Goal: Task Accomplishment & Management: Complete application form

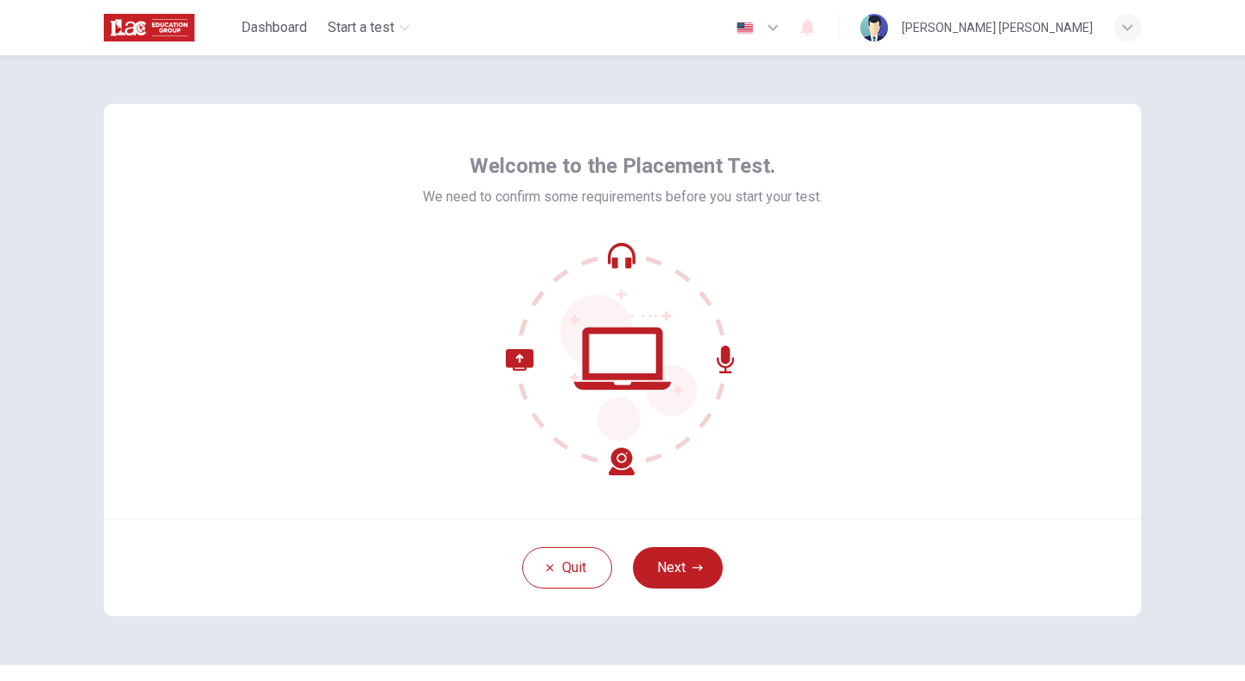
scroll to position [39, 0]
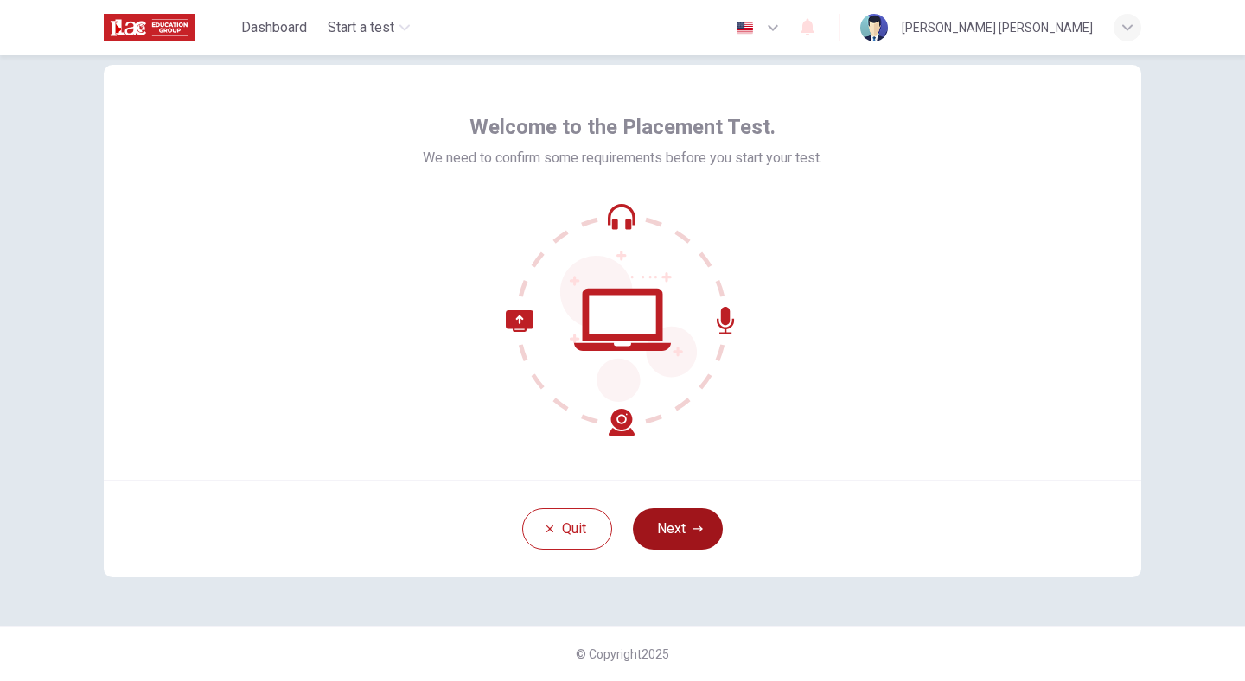
click at [700, 522] on button "Next" at bounding box center [678, 529] width 90 height 42
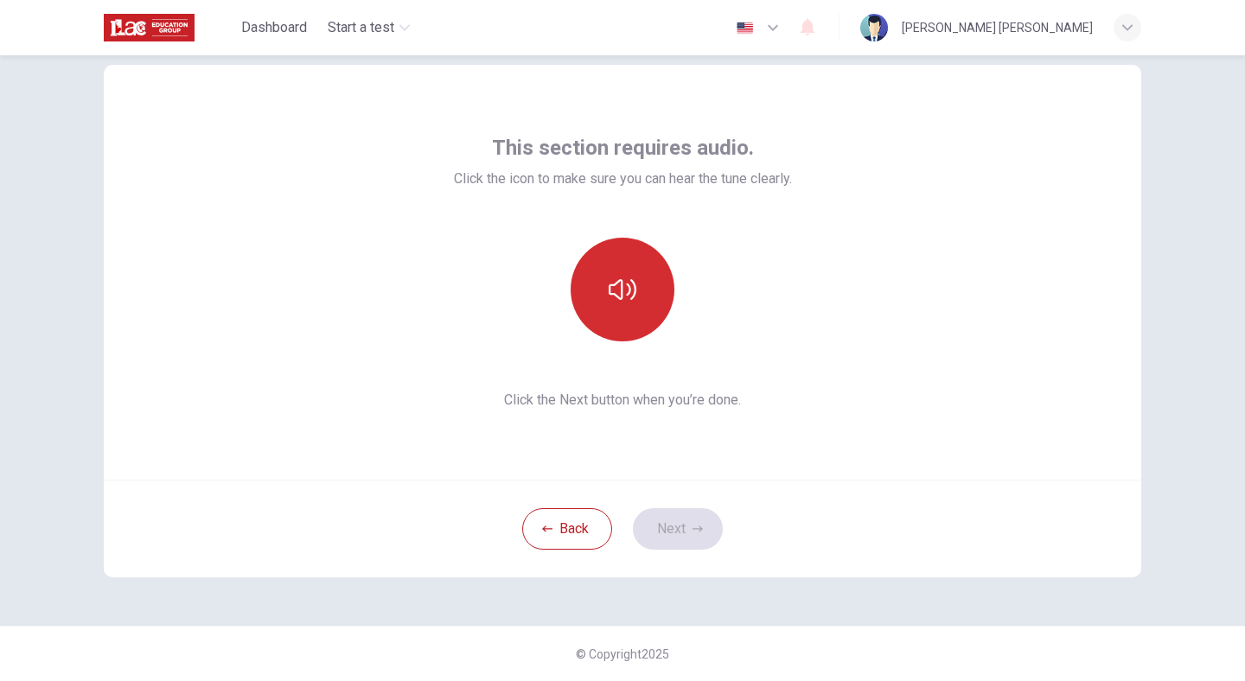
click at [629, 291] on icon "button" at bounding box center [623, 289] width 28 height 21
click at [696, 532] on icon "button" at bounding box center [698, 529] width 10 height 10
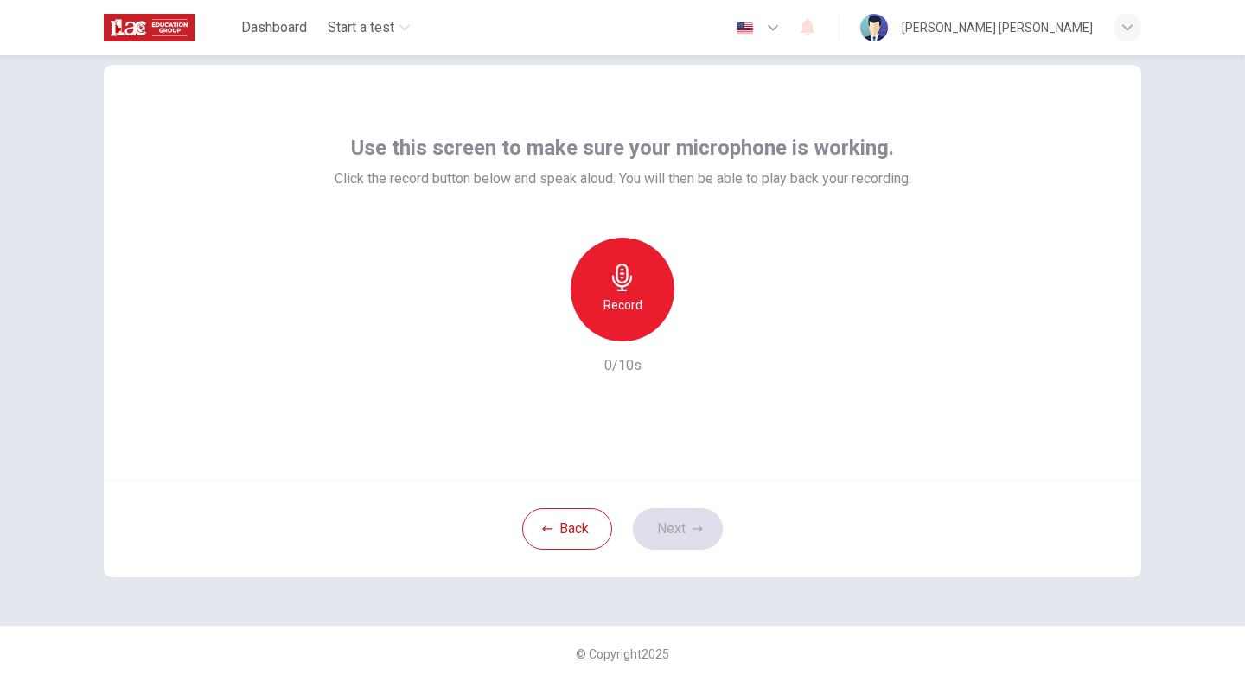
click at [636, 290] on icon "button" at bounding box center [623, 278] width 28 height 28
click at [703, 329] on icon "button" at bounding box center [703, 328] width 8 height 10
click at [708, 324] on icon "button" at bounding box center [701, 327] width 17 height 17
click at [704, 534] on button "Next" at bounding box center [678, 529] width 90 height 42
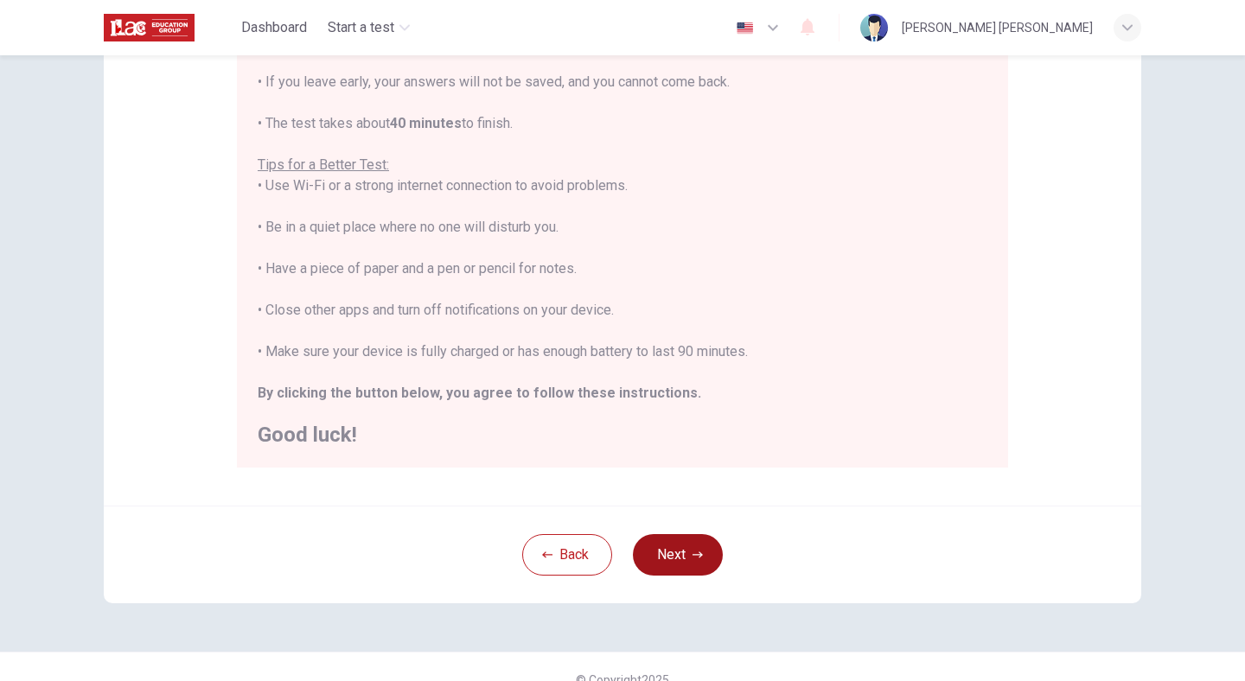
scroll to position [280, 0]
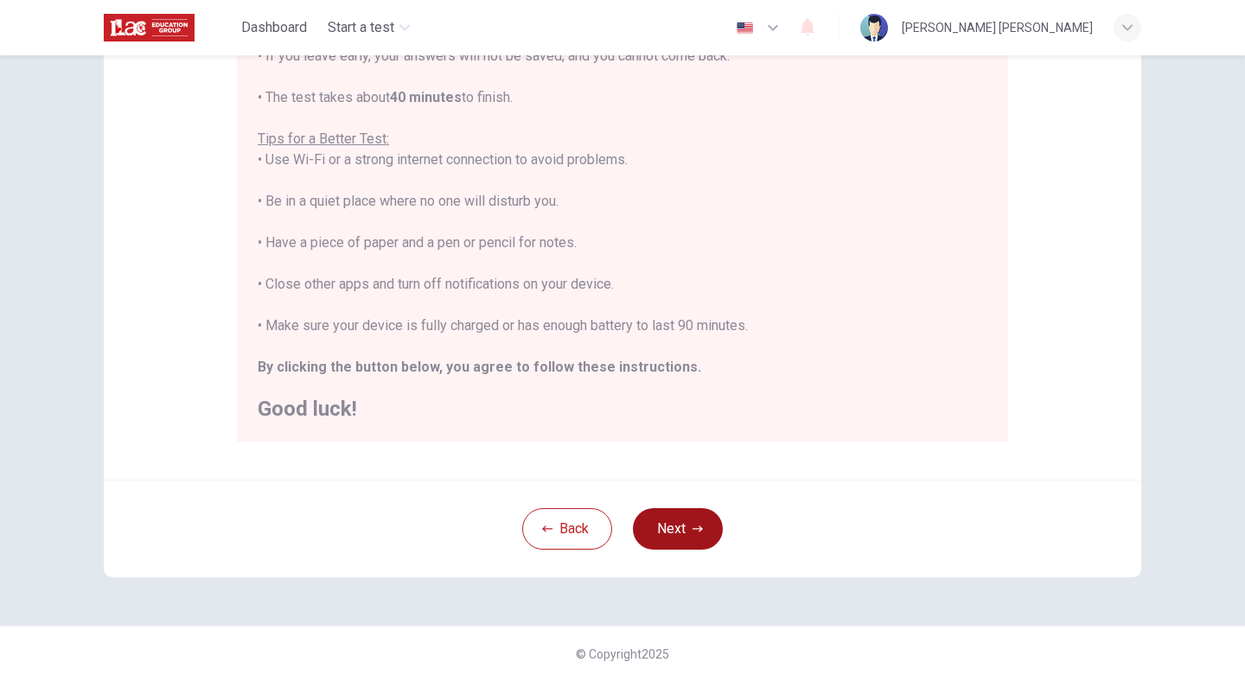
click at [688, 525] on button "Next" at bounding box center [678, 529] width 90 height 42
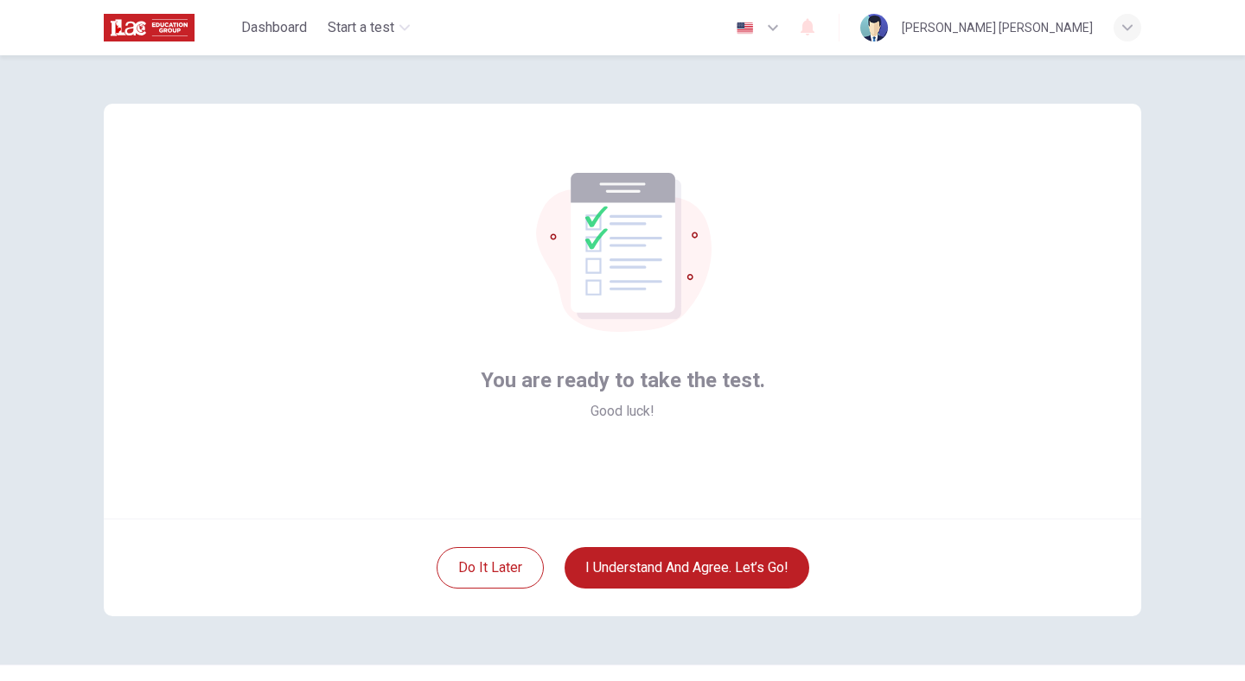
scroll to position [39, 0]
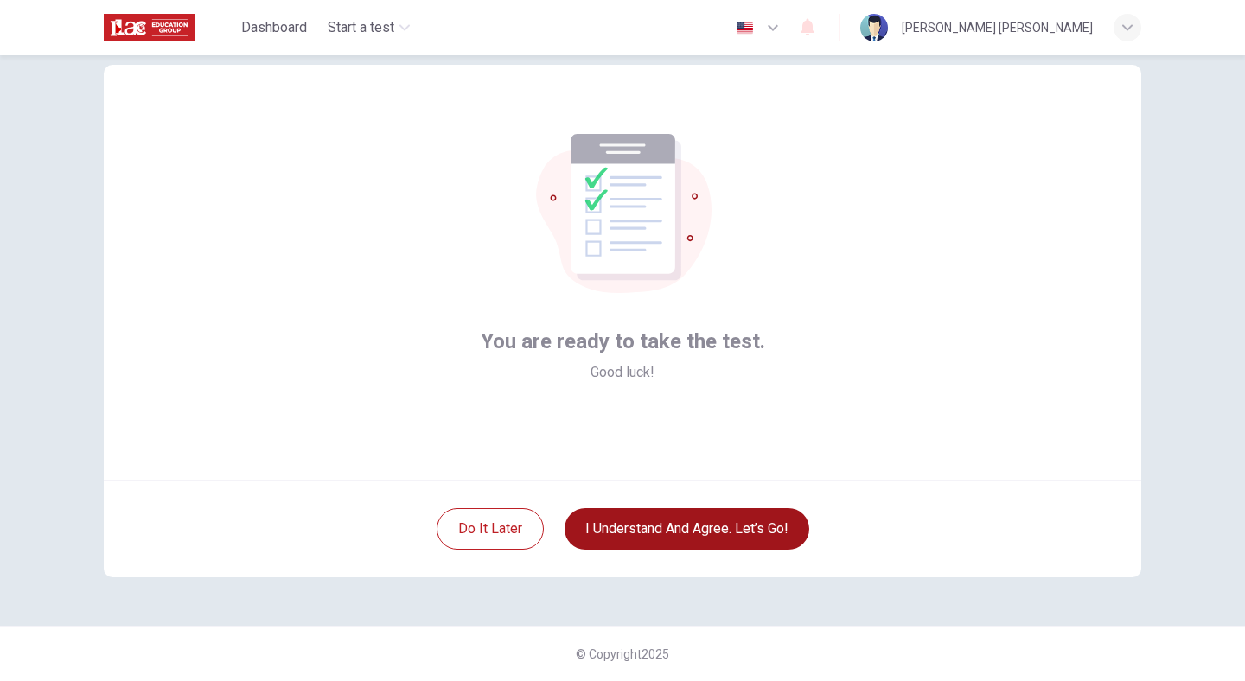
click at [780, 528] on button "I understand and agree. Let’s go!" at bounding box center [687, 529] width 245 height 42
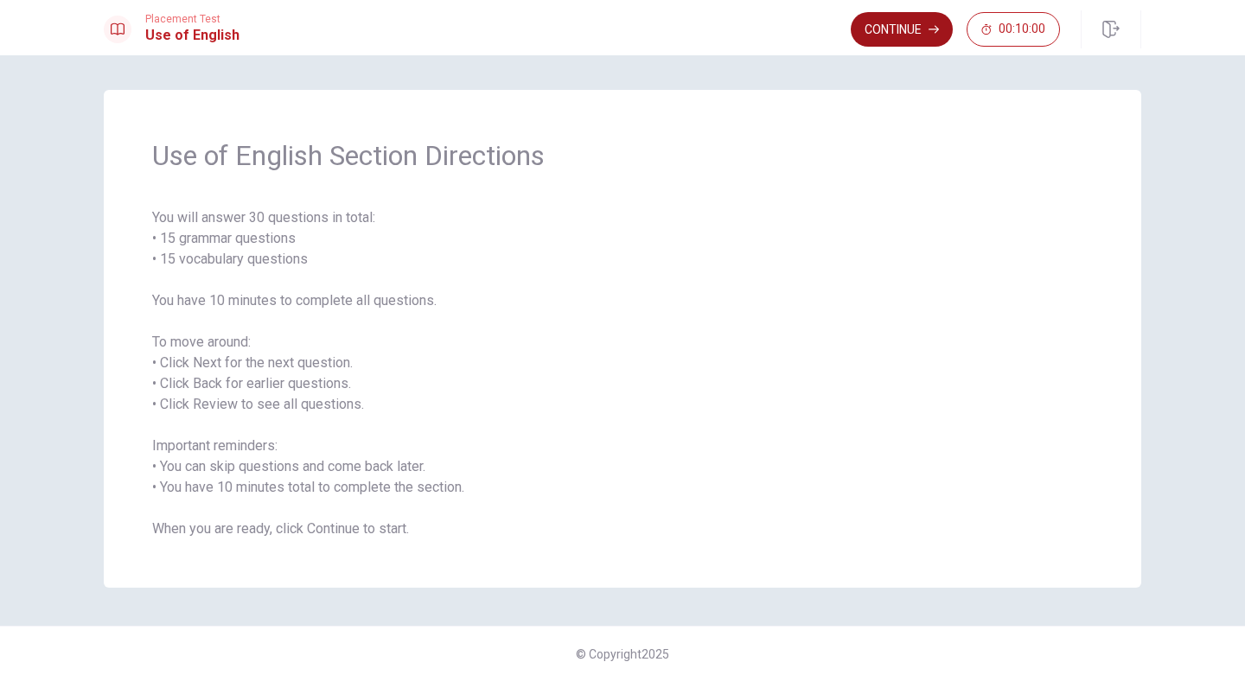
click at [885, 30] on button "Continue" at bounding box center [902, 29] width 102 height 35
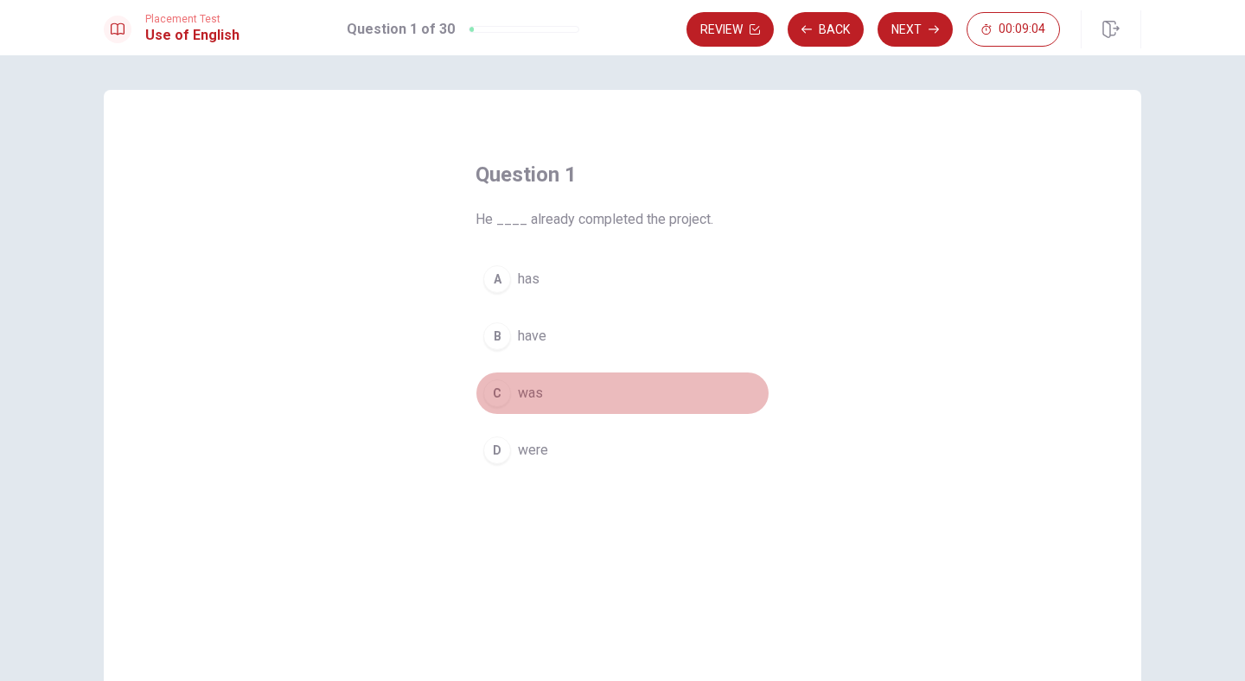
click at [501, 394] on div "C" at bounding box center [497, 394] width 28 height 28
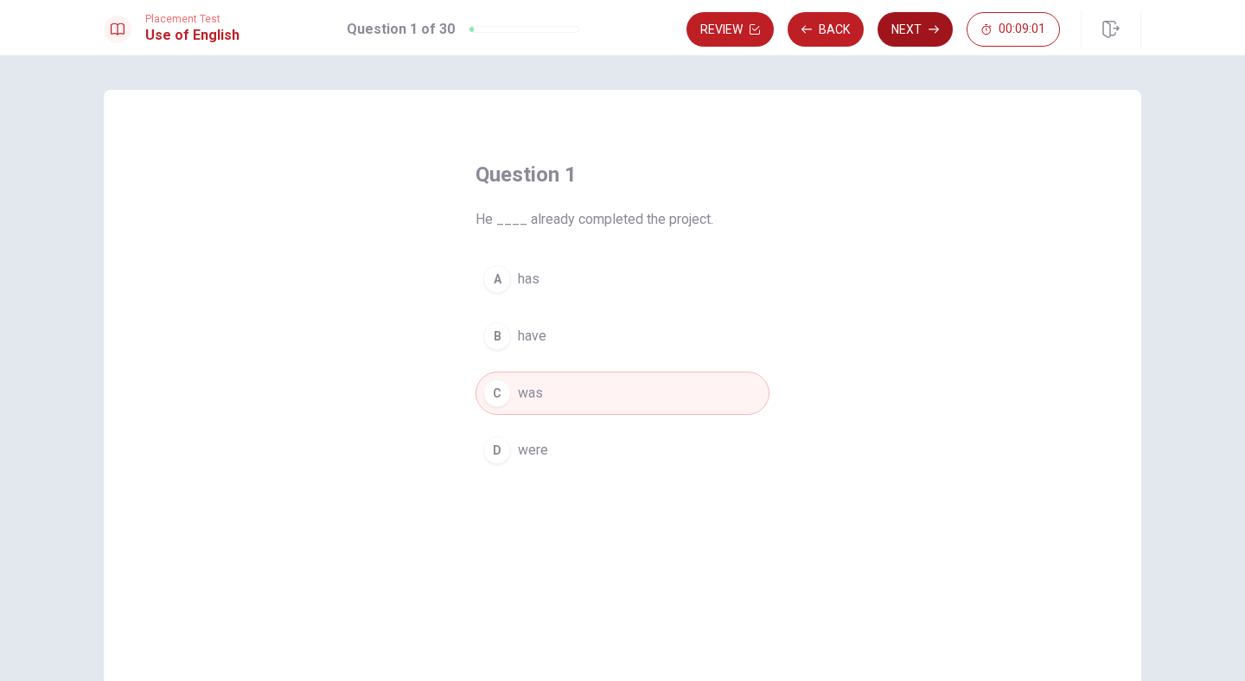
click at [906, 29] on button "Next" at bounding box center [915, 29] width 75 height 35
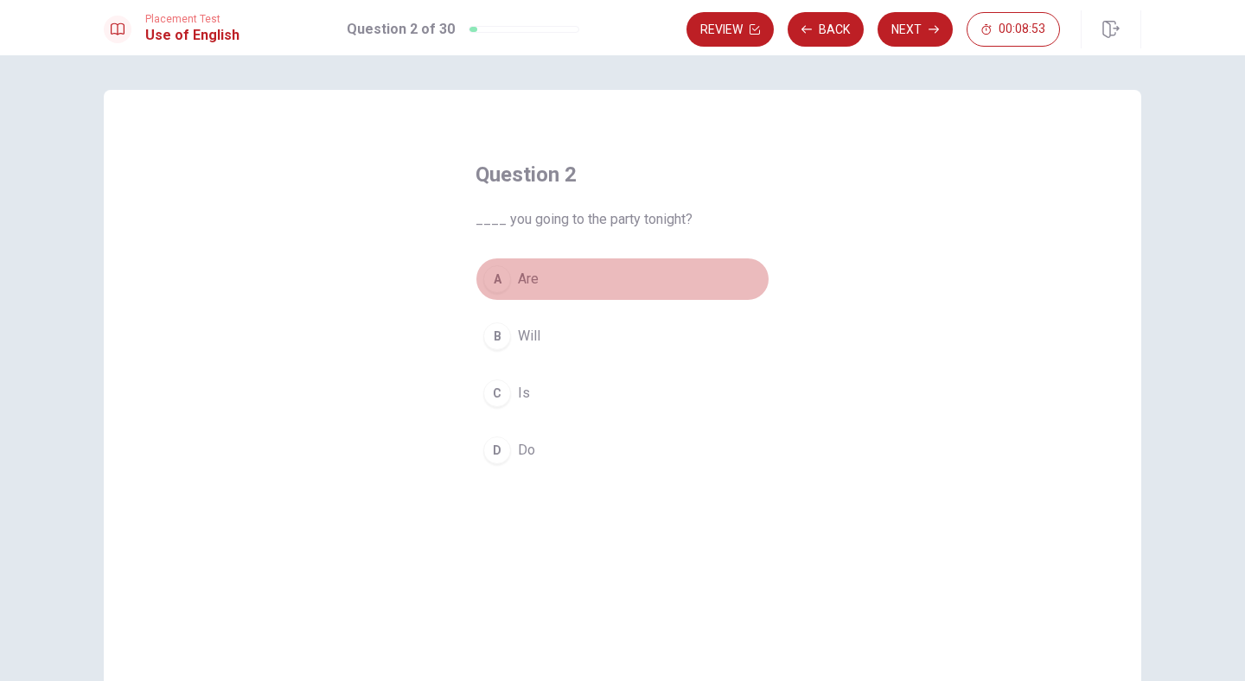
click at [533, 273] on span "Are" at bounding box center [528, 279] width 21 height 21
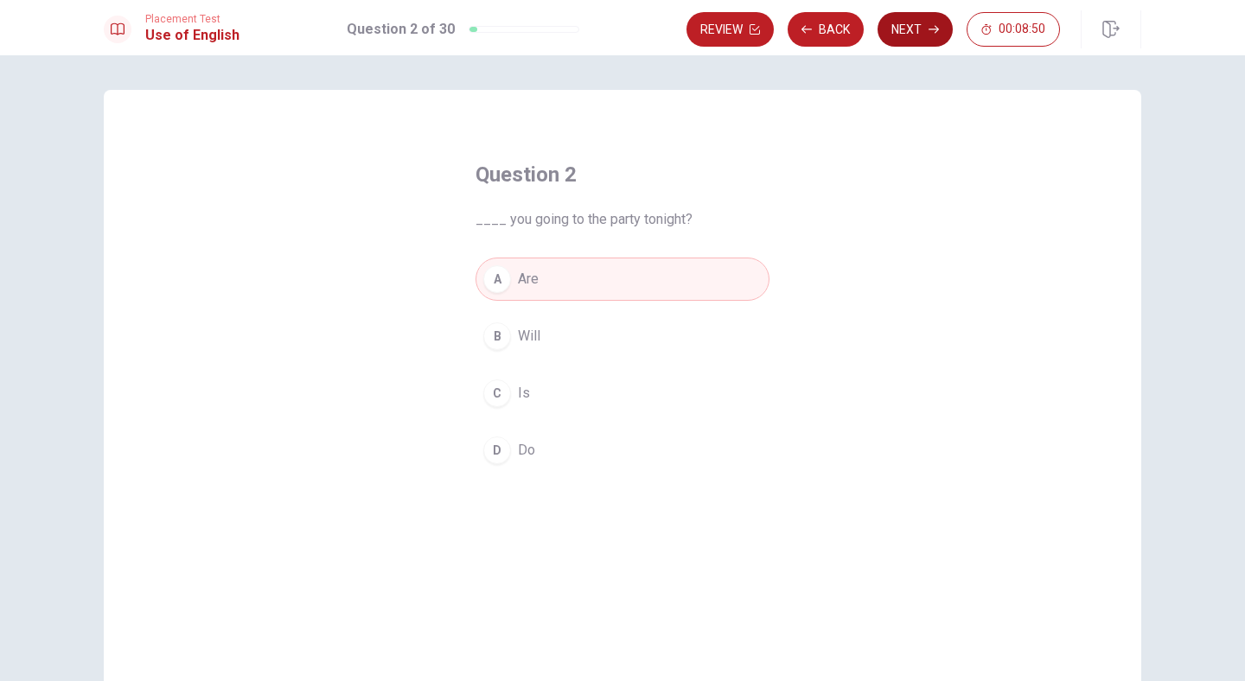
click at [929, 27] on icon "button" at bounding box center [934, 29] width 10 height 10
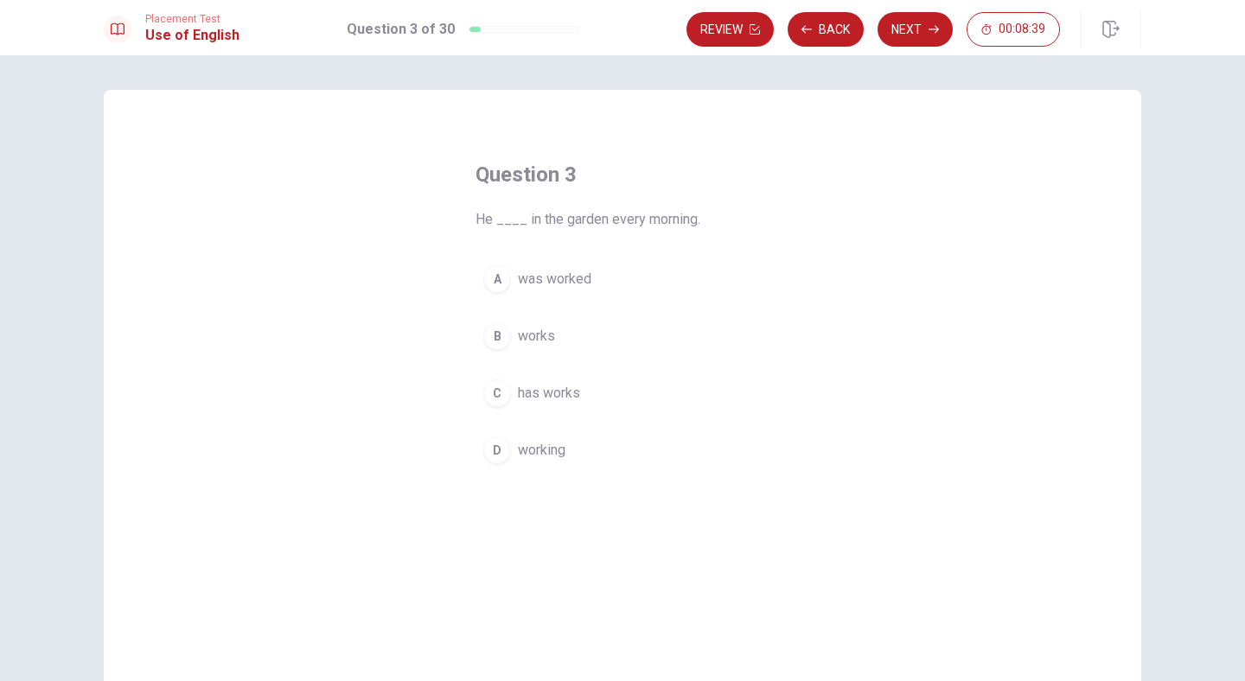
click at [543, 334] on span "works" at bounding box center [536, 336] width 37 height 21
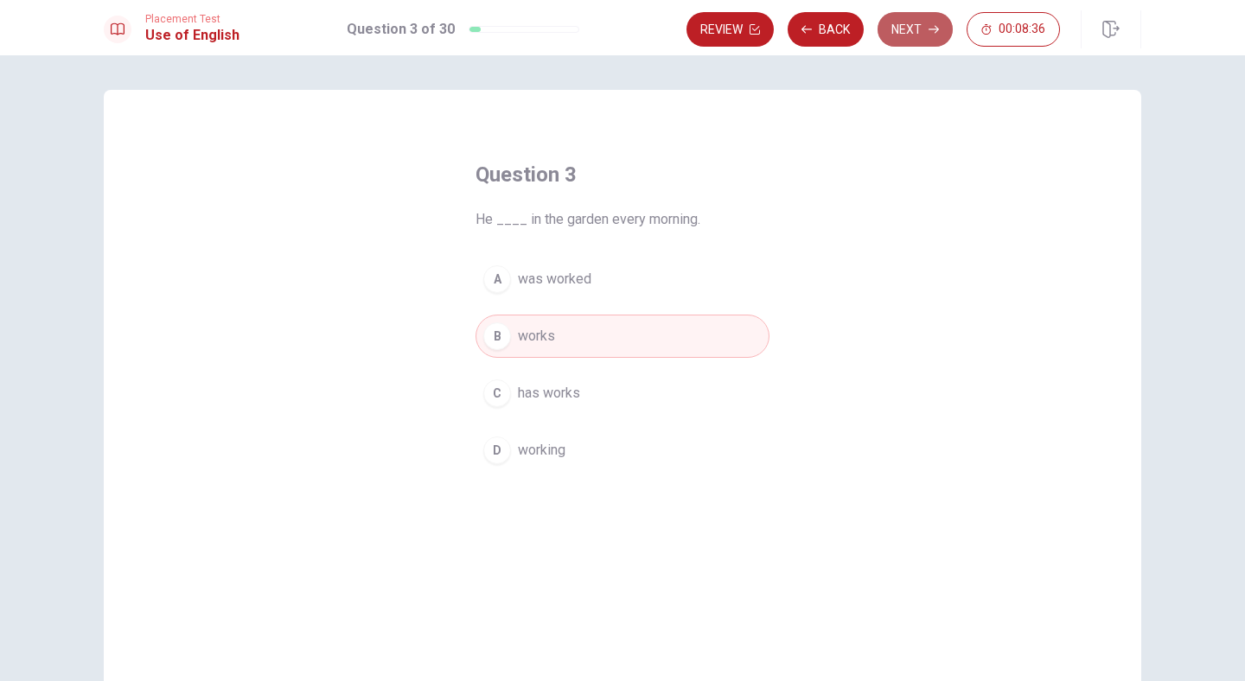
click at [917, 33] on button "Next" at bounding box center [915, 29] width 75 height 35
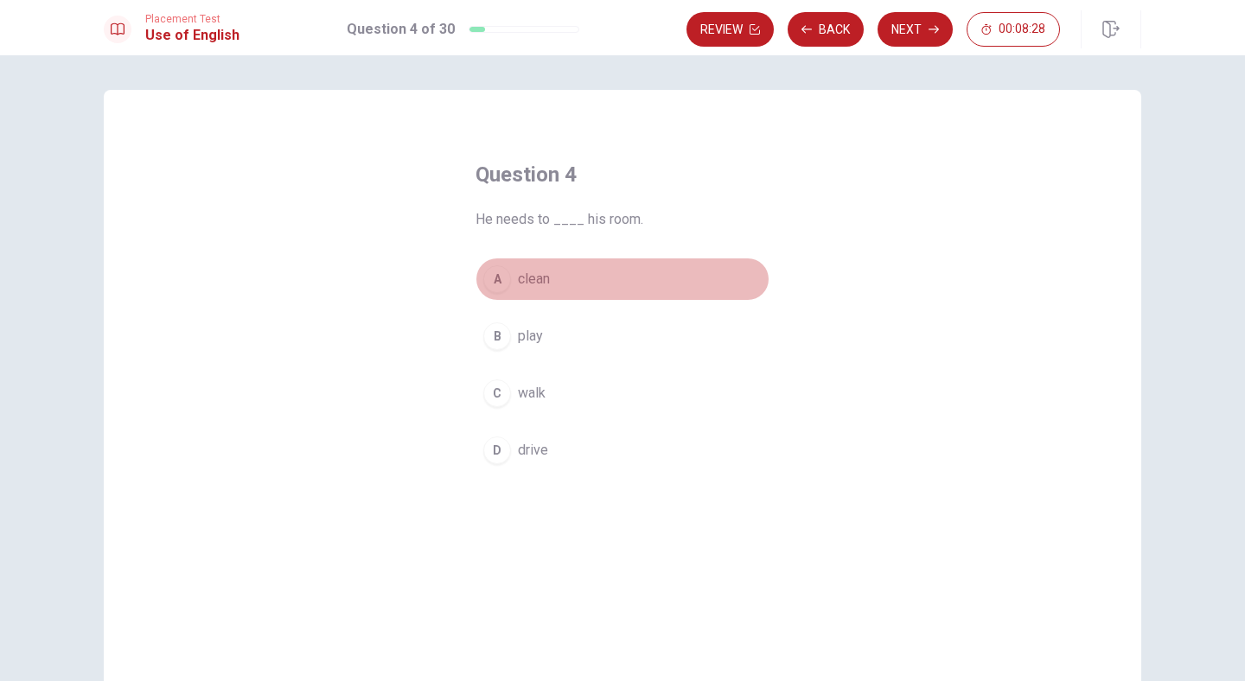
click at [533, 273] on span "clean" at bounding box center [534, 279] width 32 height 21
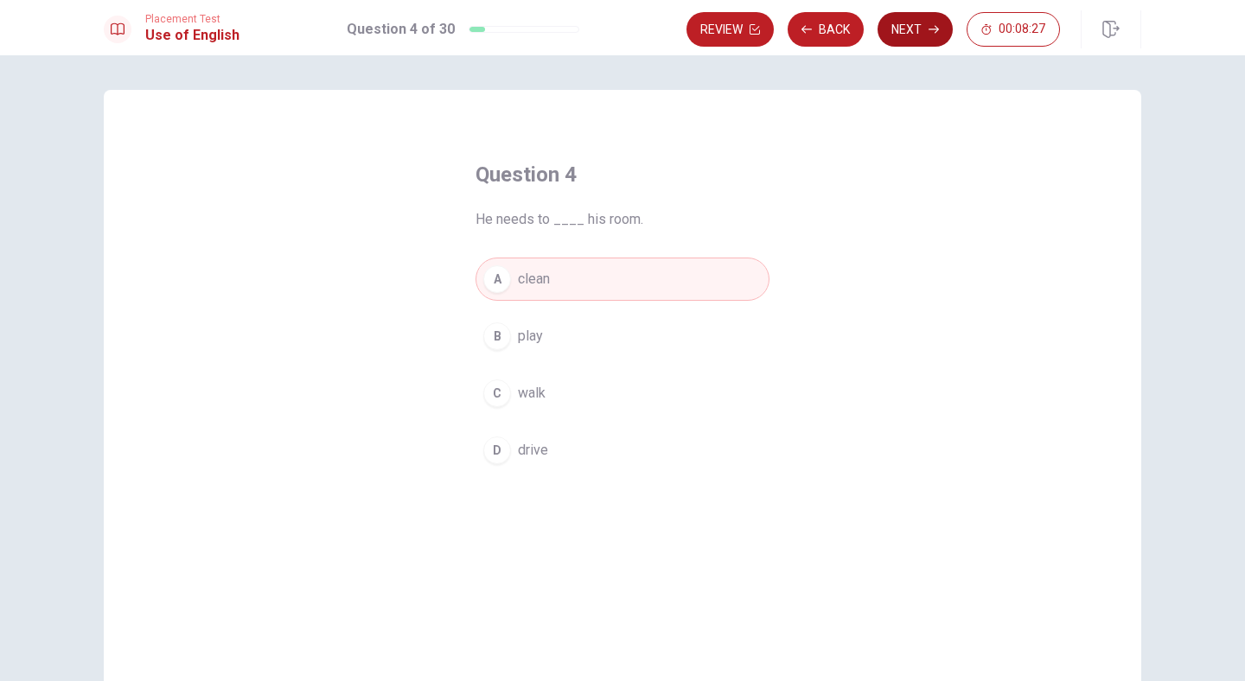
click at [922, 34] on button "Next" at bounding box center [915, 29] width 75 height 35
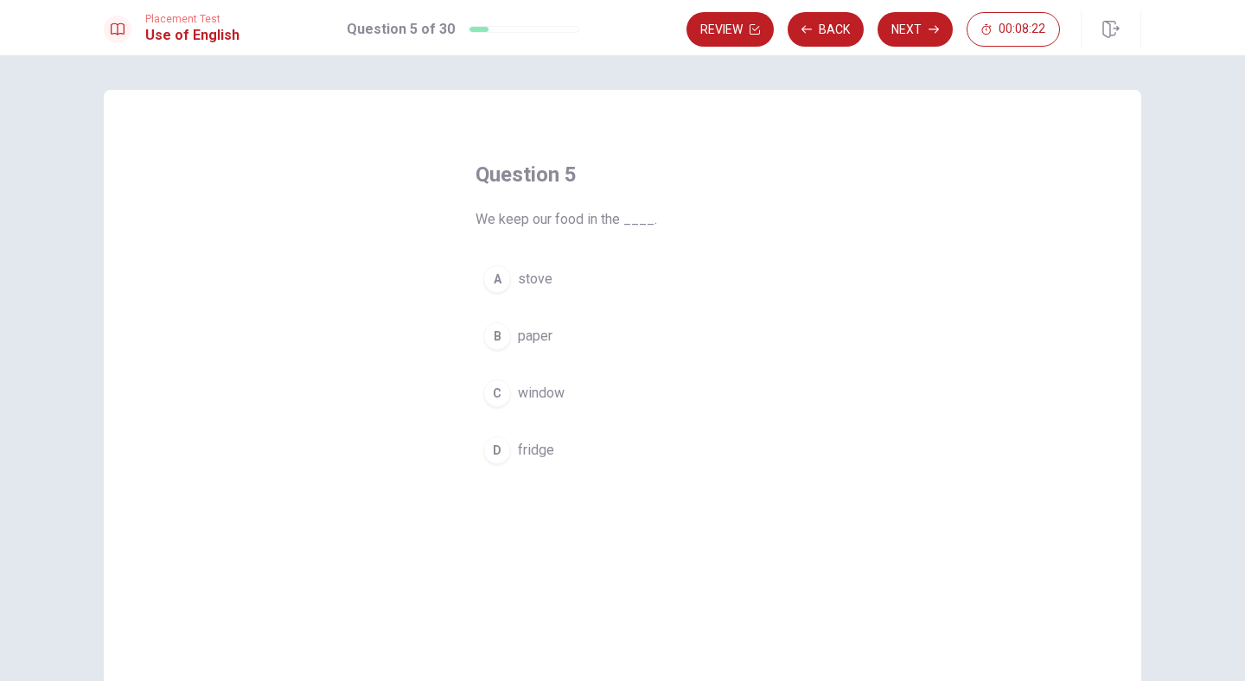
click at [541, 452] on span "fridge" at bounding box center [536, 450] width 36 height 21
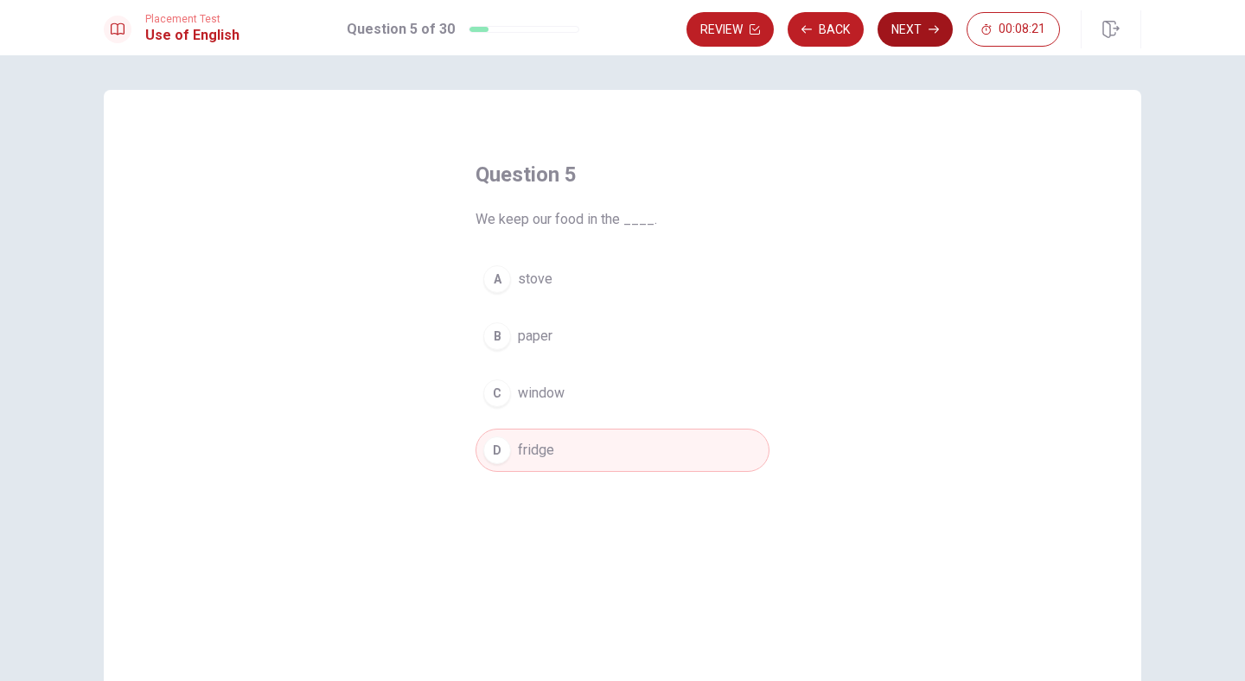
click at [910, 16] on button "Next" at bounding box center [915, 29] width 75 height 35
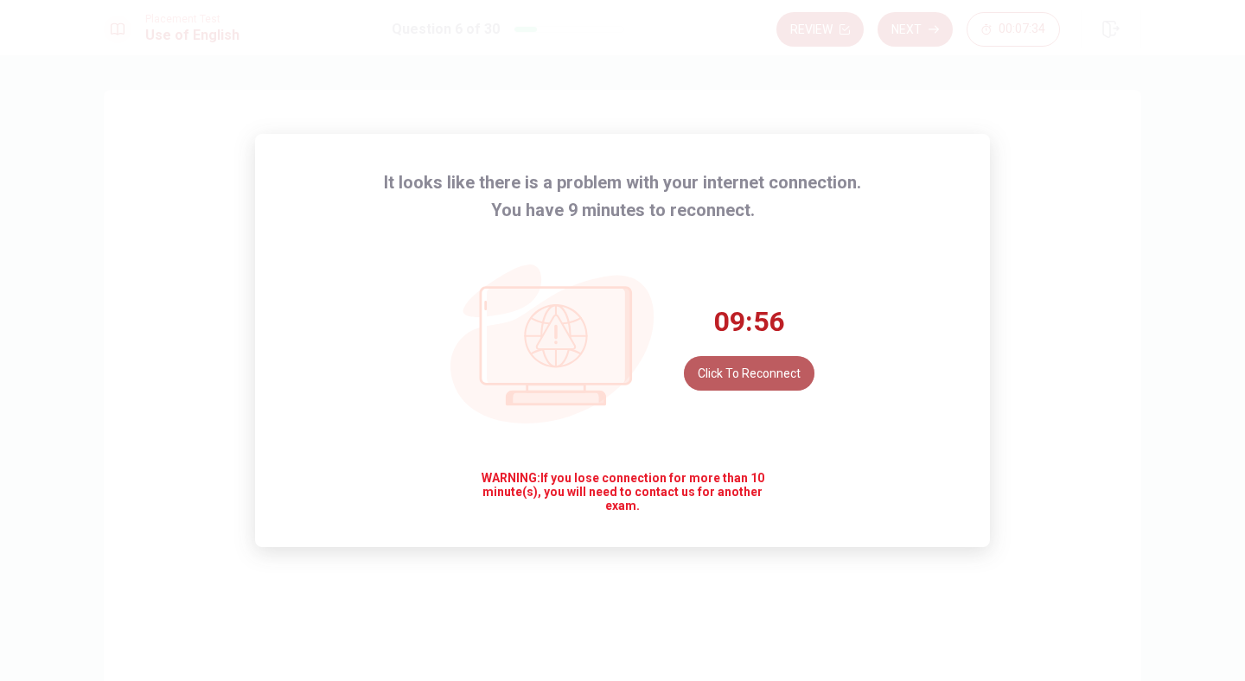
click at [781, 380] on button "Click to reconnect" at bounding box center [749, 373] width 131 height 35
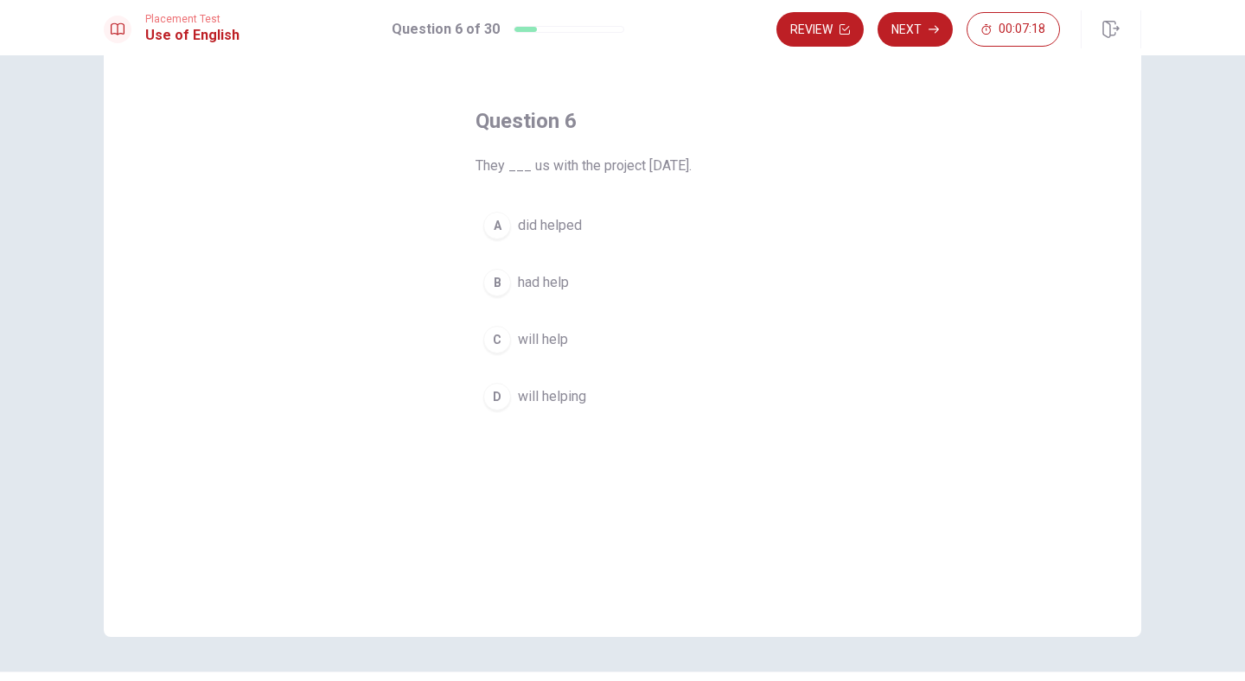
scroll to position [31, 0]
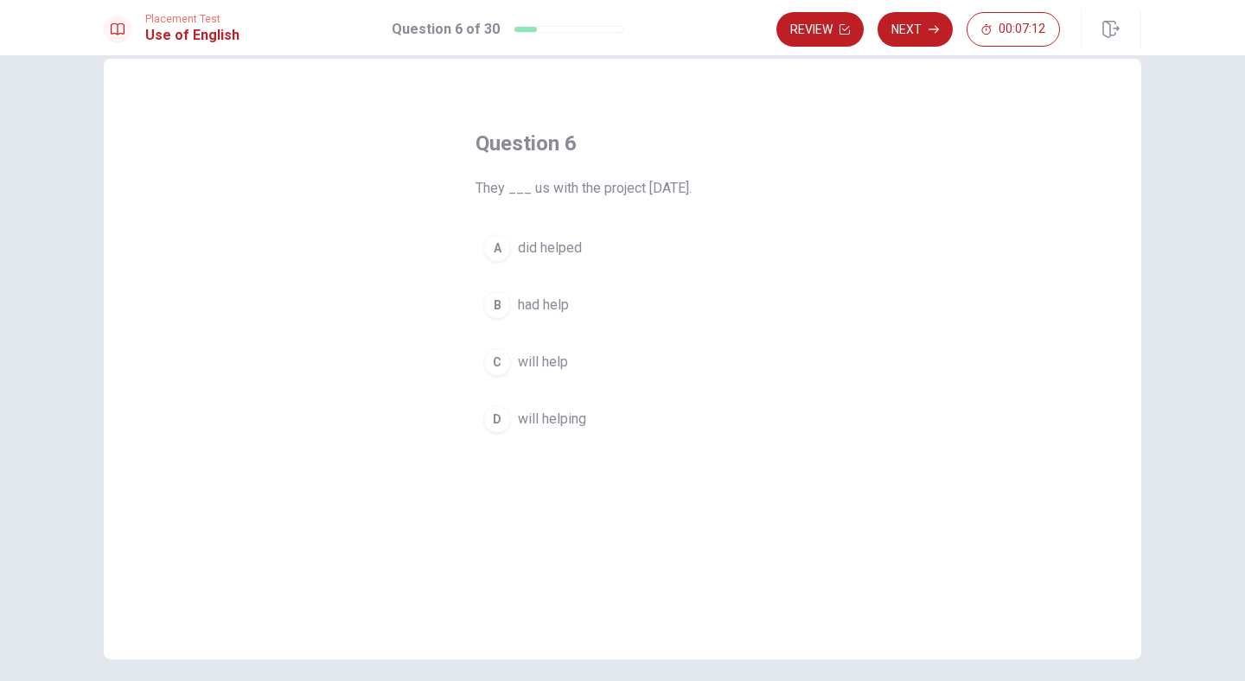
click at [546, 364] on span "will help" at bounding box center [543, 362] width 50 height 21
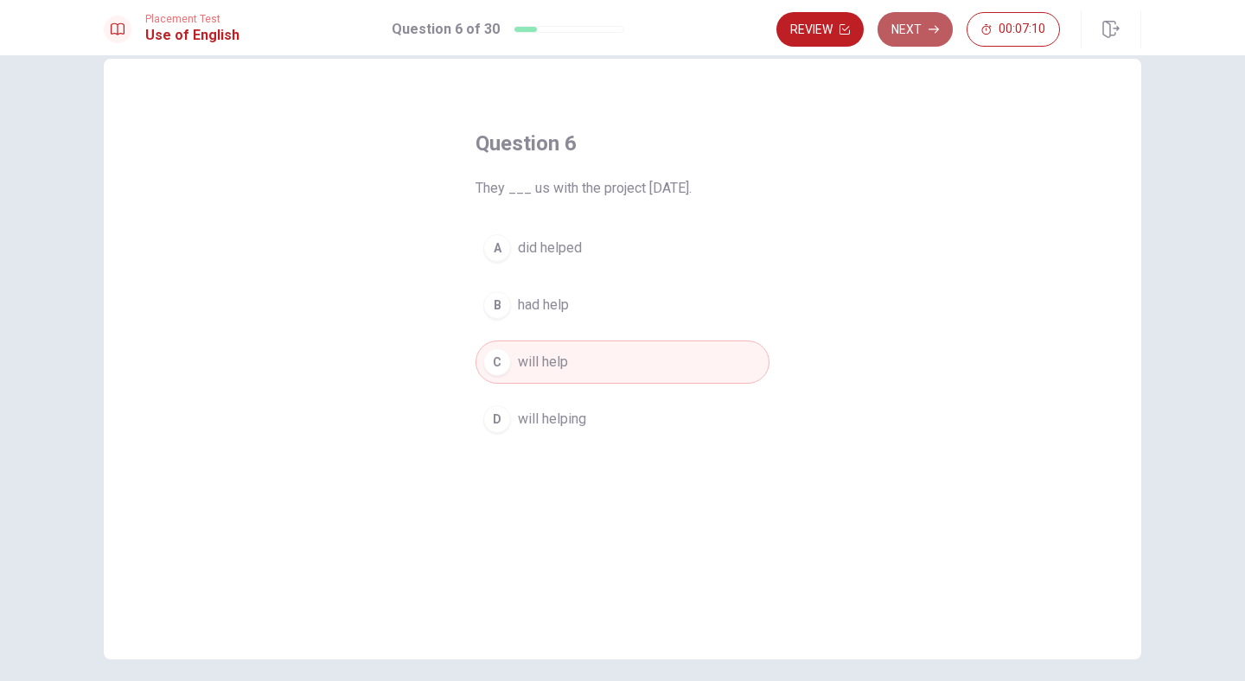
click at [918, 34] on button "Next" at bounding box center [915, 29] width 75 height 35
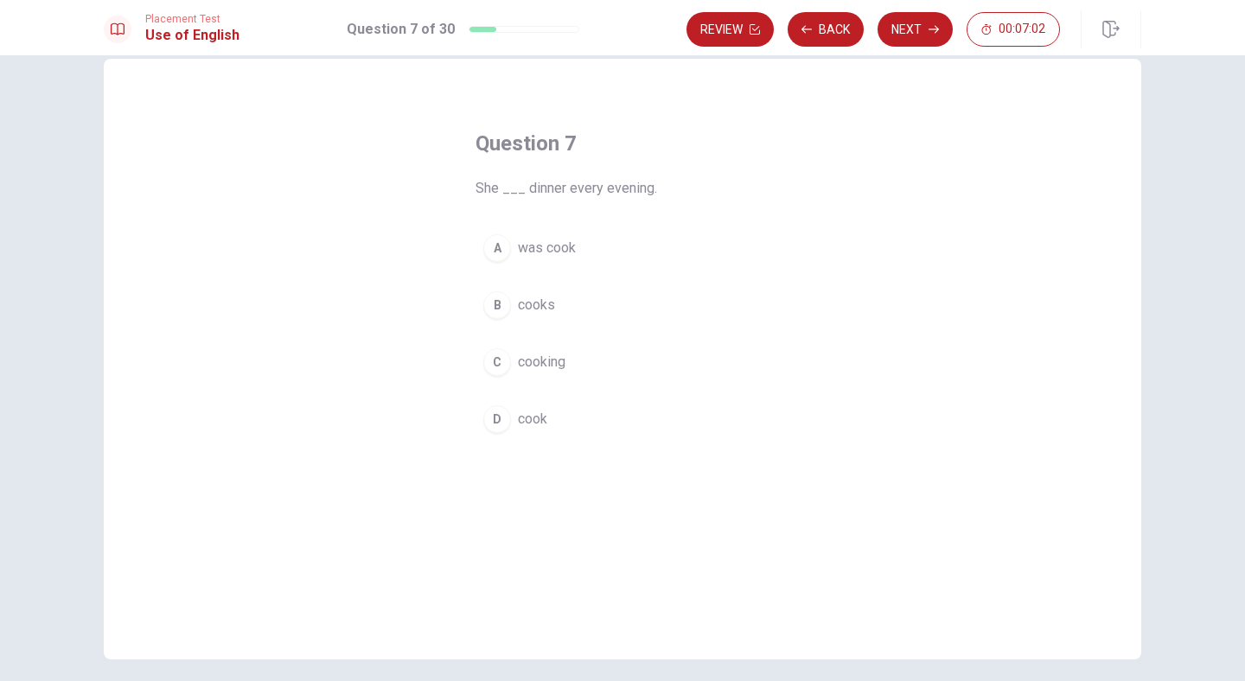
click at [530, 310] on span "cooks" at bounding box center [536, 305] width 37 height 21
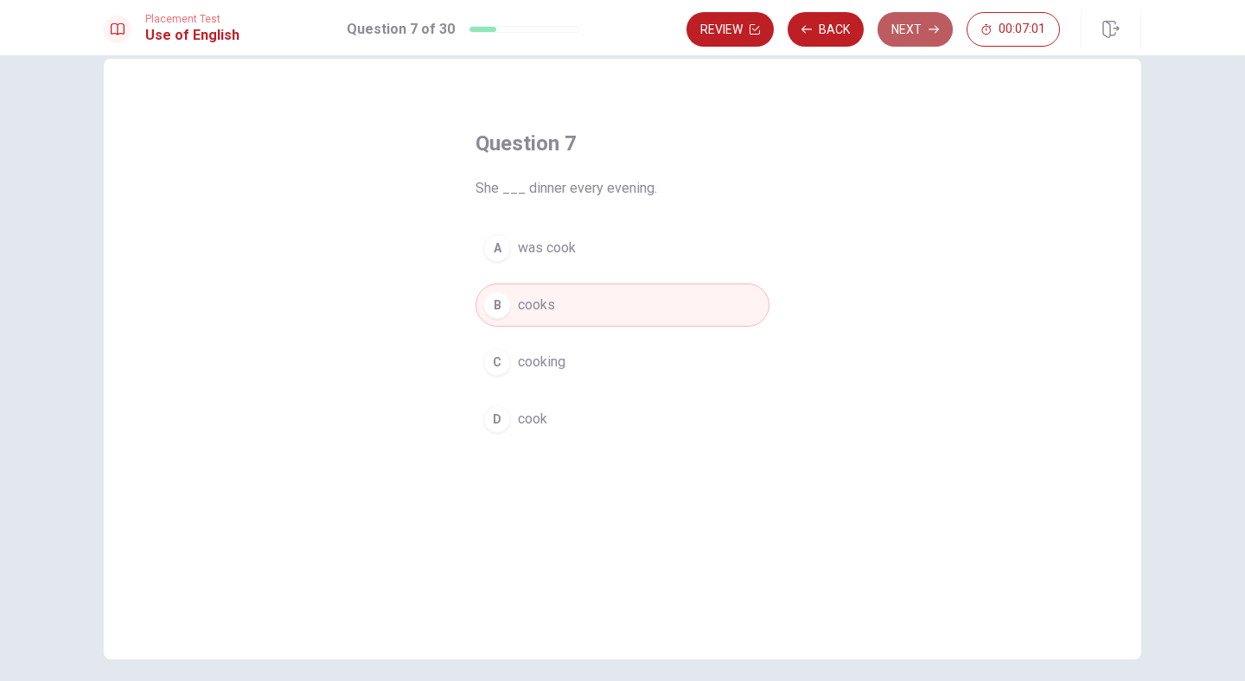
click at [910, 22] on button "Next" at bounding box center [915, 29] width 75 height 35
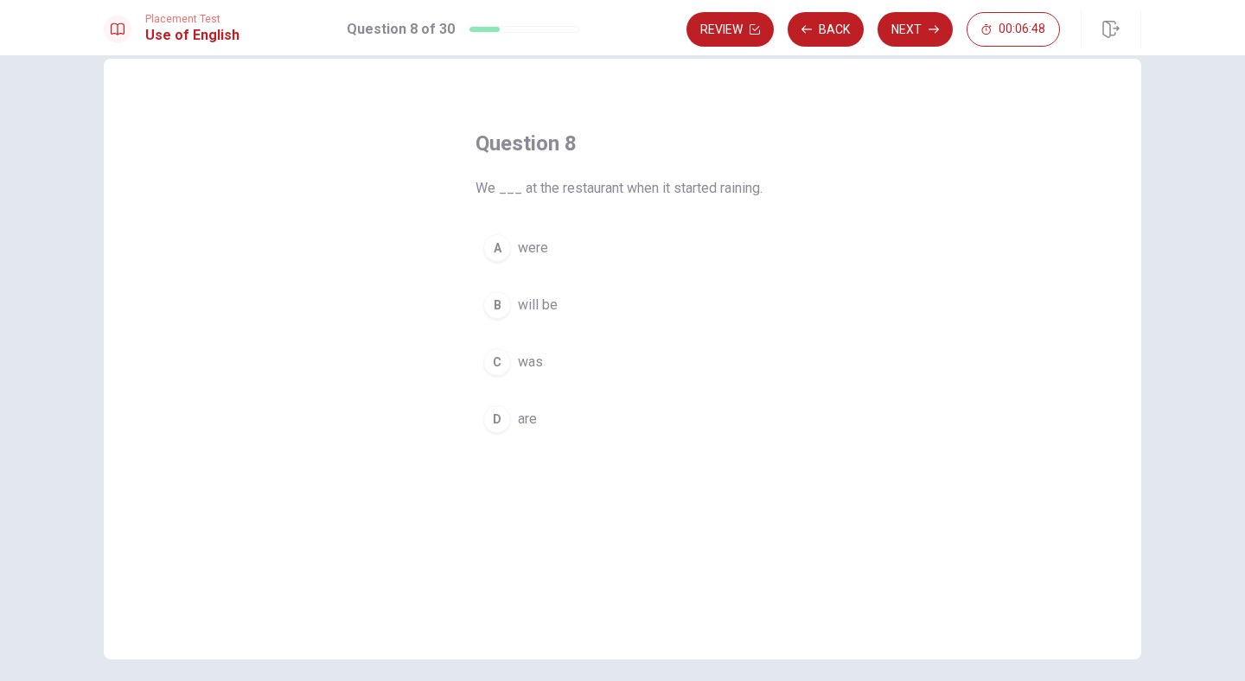
click at [532, 252] on span "were" at bounding box center [533, 248] width 30 height 21
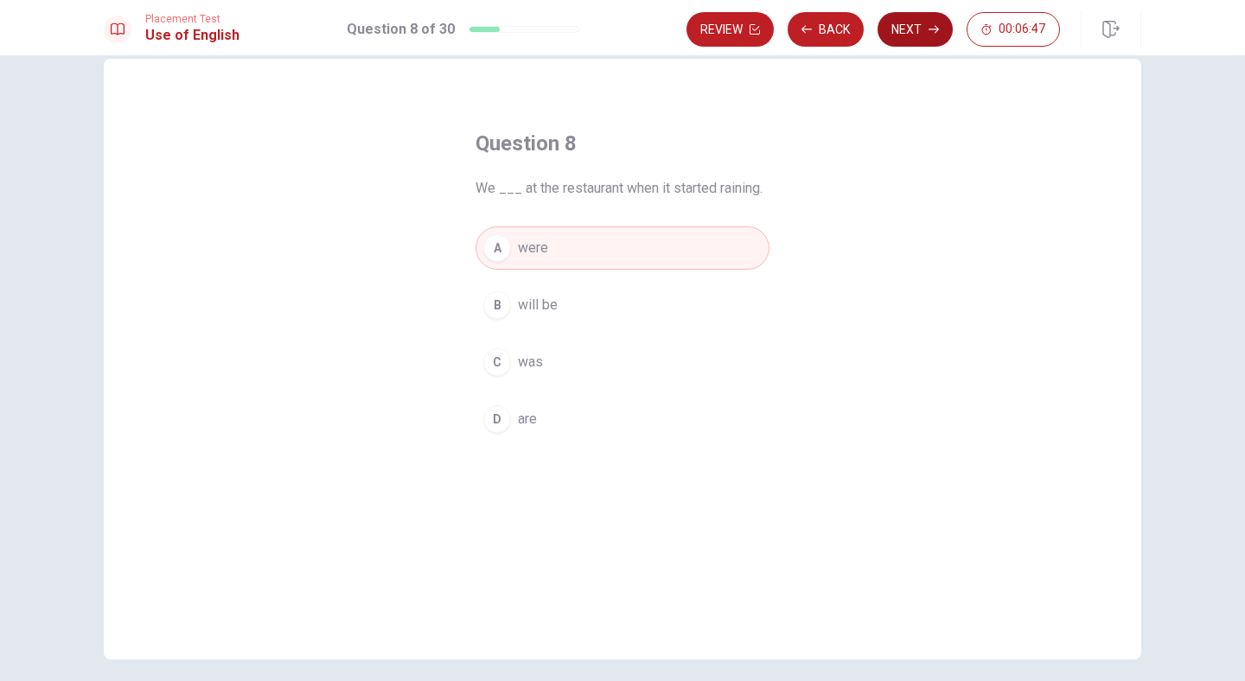
click at [925, 31] on button "Next" at bounding box center [915, 29] width 75 height 35
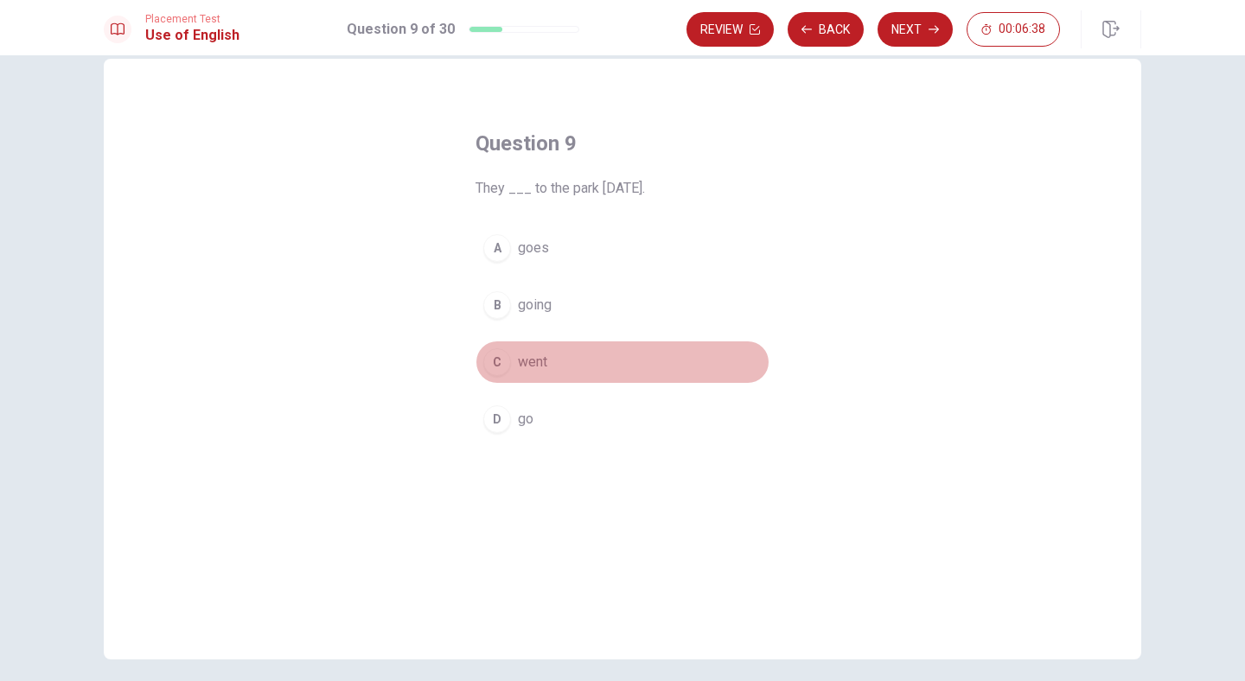
click at [541, 361] on span "went" at bounding box center [532, 362] width 29 height 21
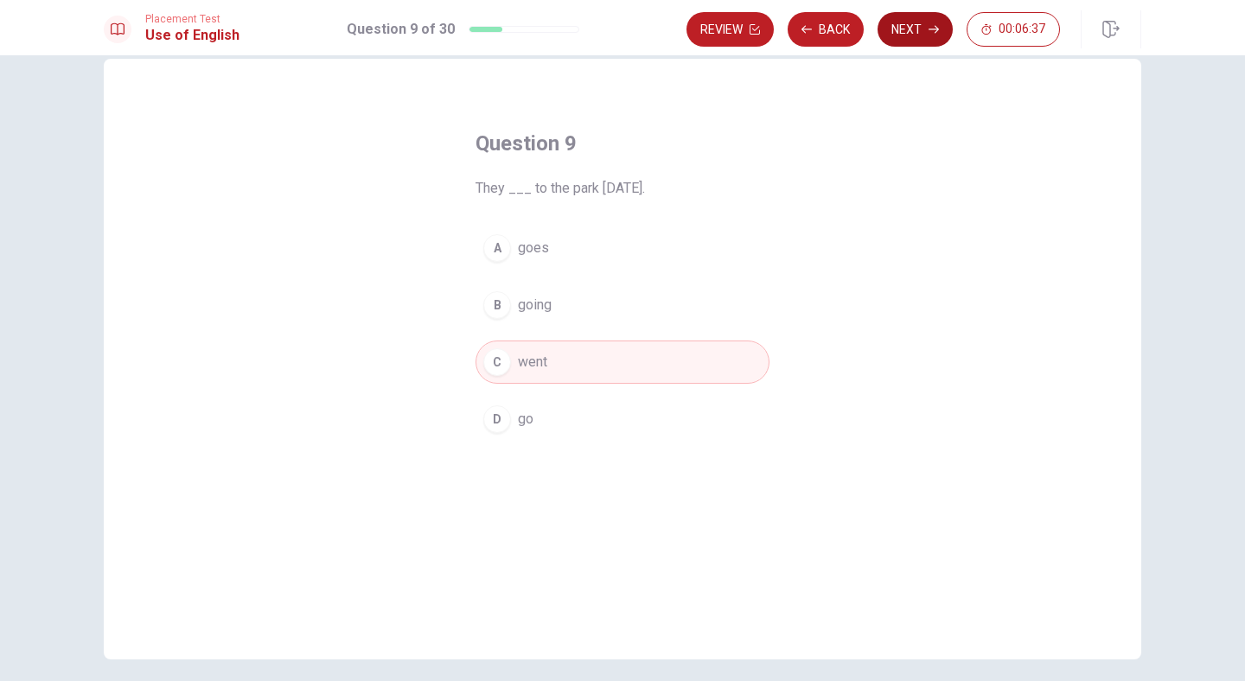
click at [913, 22] on button "Next" at bounding box center [915, 29] width 75 height 35
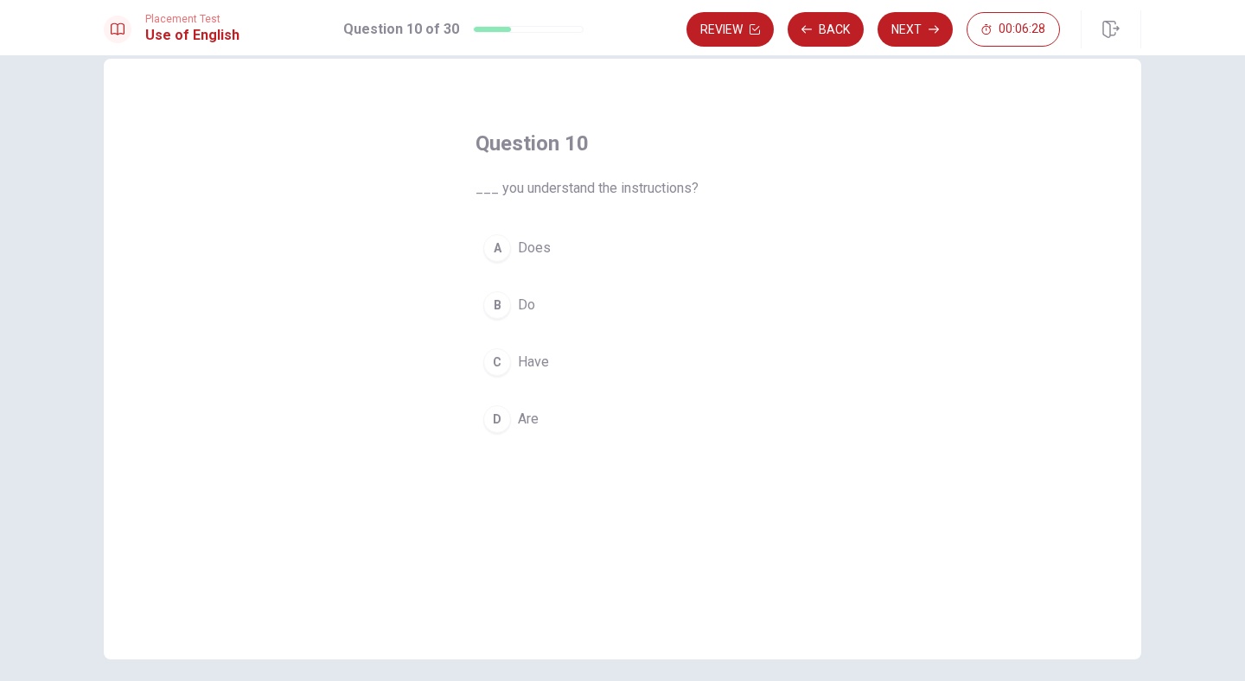
click at [520, 304] on span "Do" at bounding box center [526, 305] width 17 height 21
click at [900, 34] on button "Next" at bounding box center [915, 29] width 75 height 35
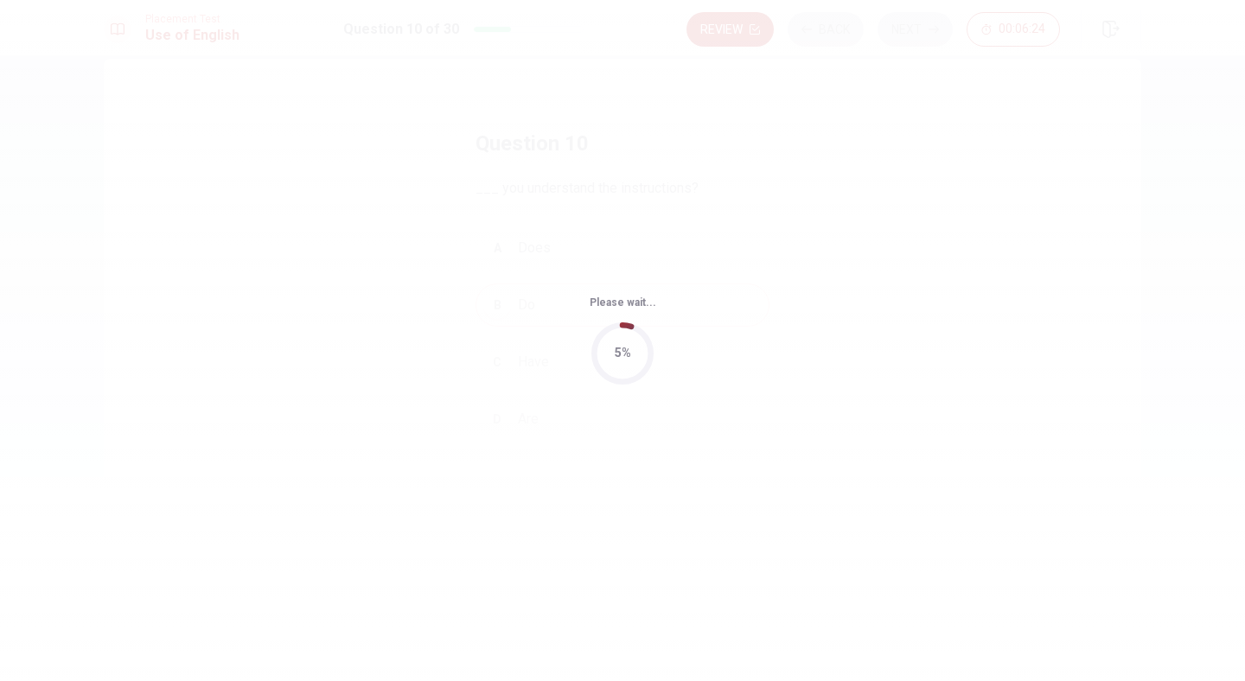
scroll to position [0, 0]
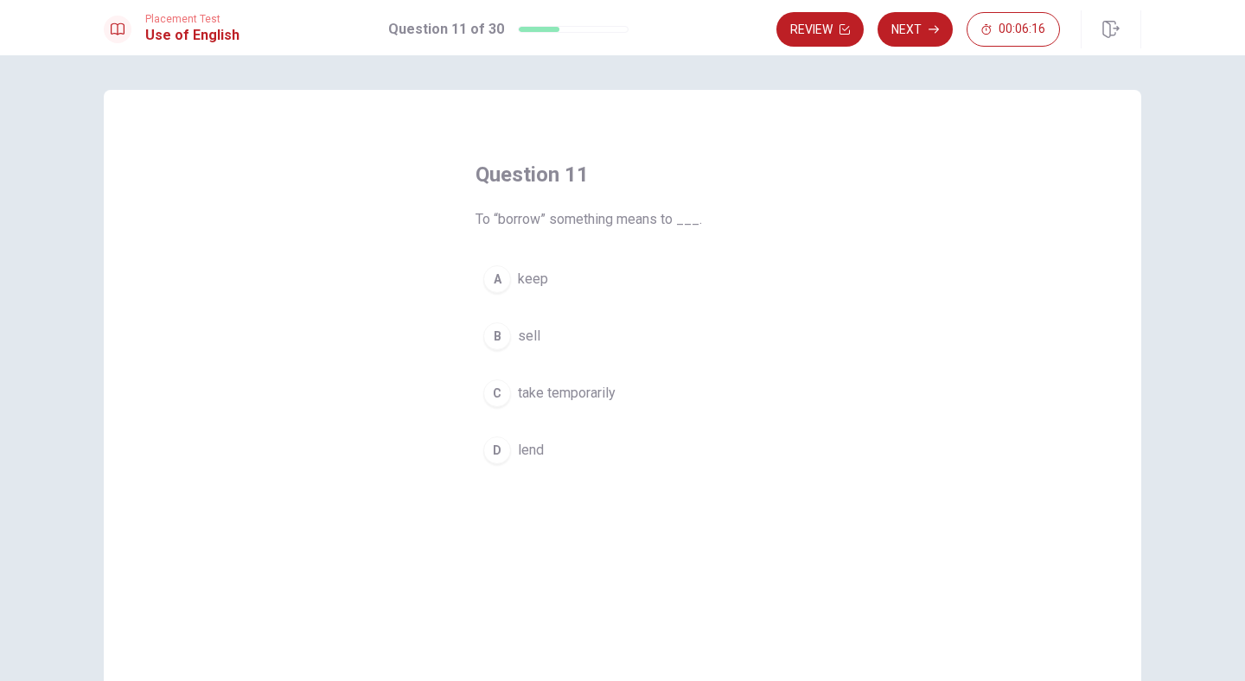
click at [546, 449] on button "D lend" at bounding box center [623, 450] width 294 height 43
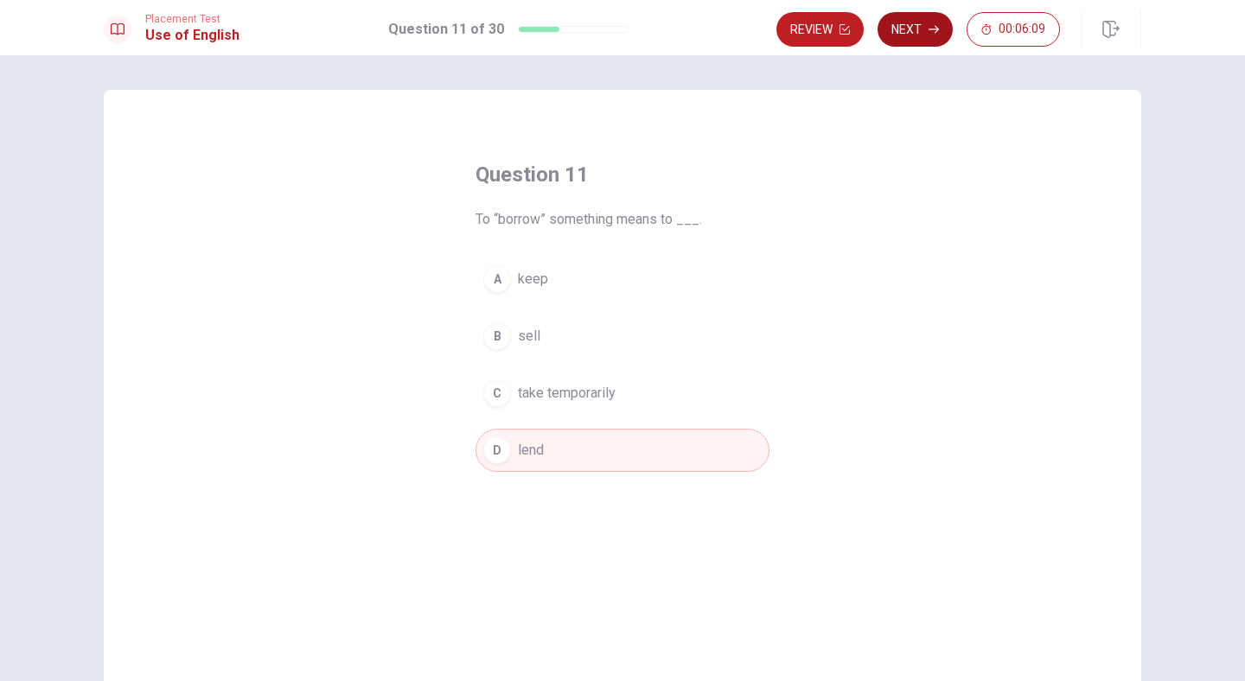
click at [927, 34] on button "Next" at bounding box center [915, 29] width 75 height 35
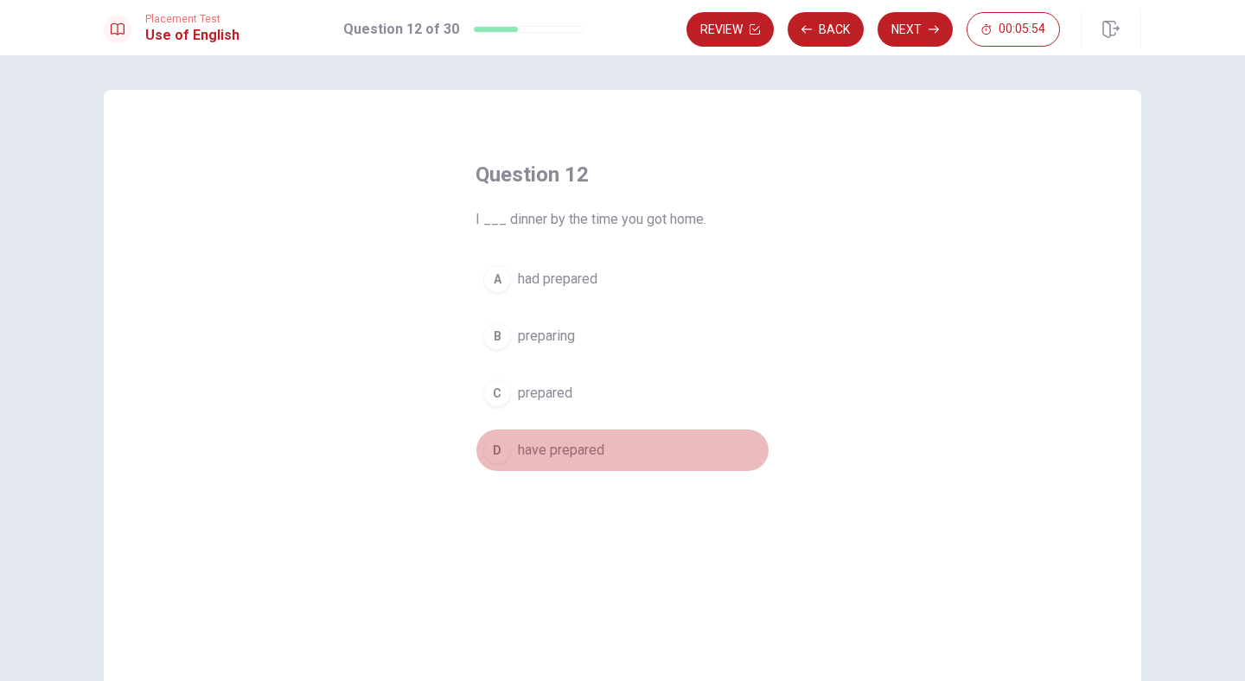
click at [579, 449] on span "have prepared" at bounding box center [561, 450] width 86 height 21
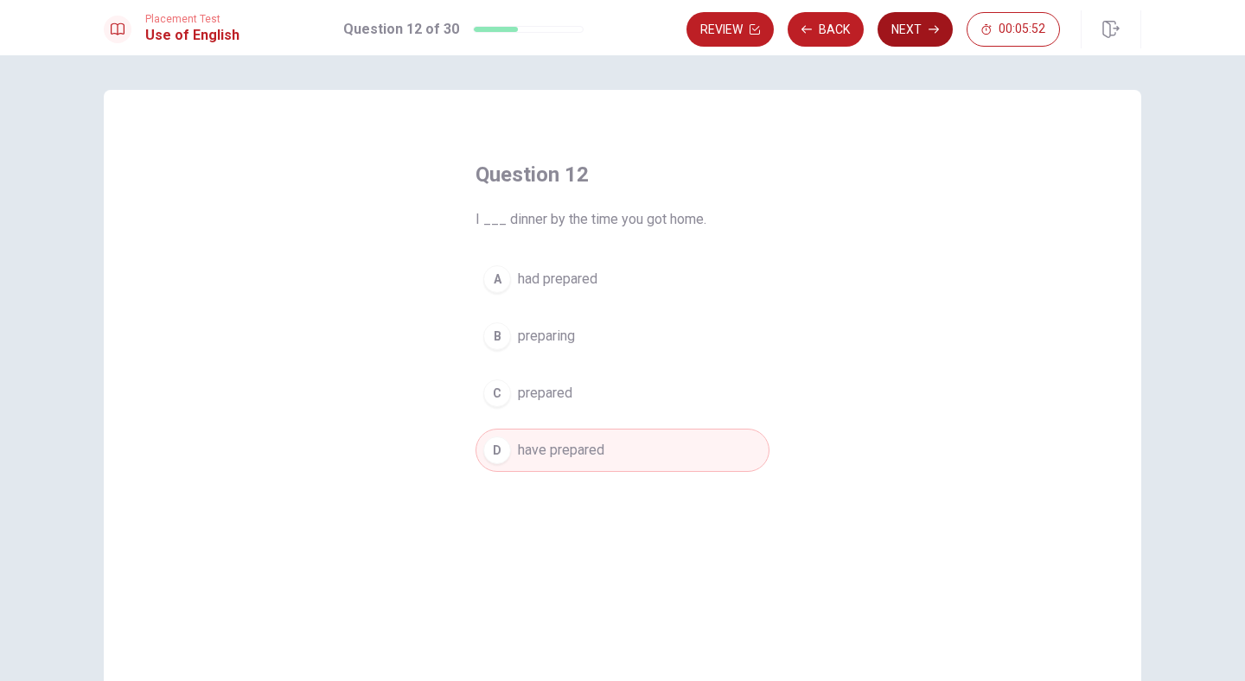
click at [924, 29] on button "Next" at bounding box center [915, 29] width 75 height 35
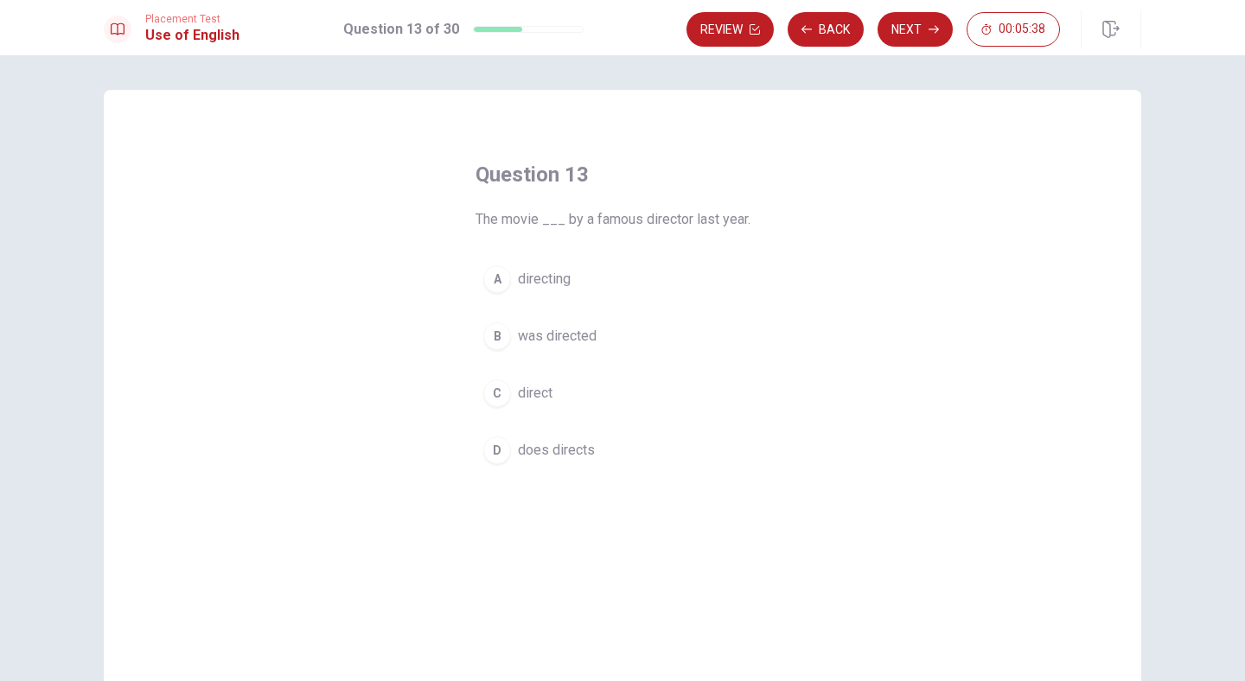
click at [568, 337] on span "was directed" at bounding box center [557, 336] width 79 height 21
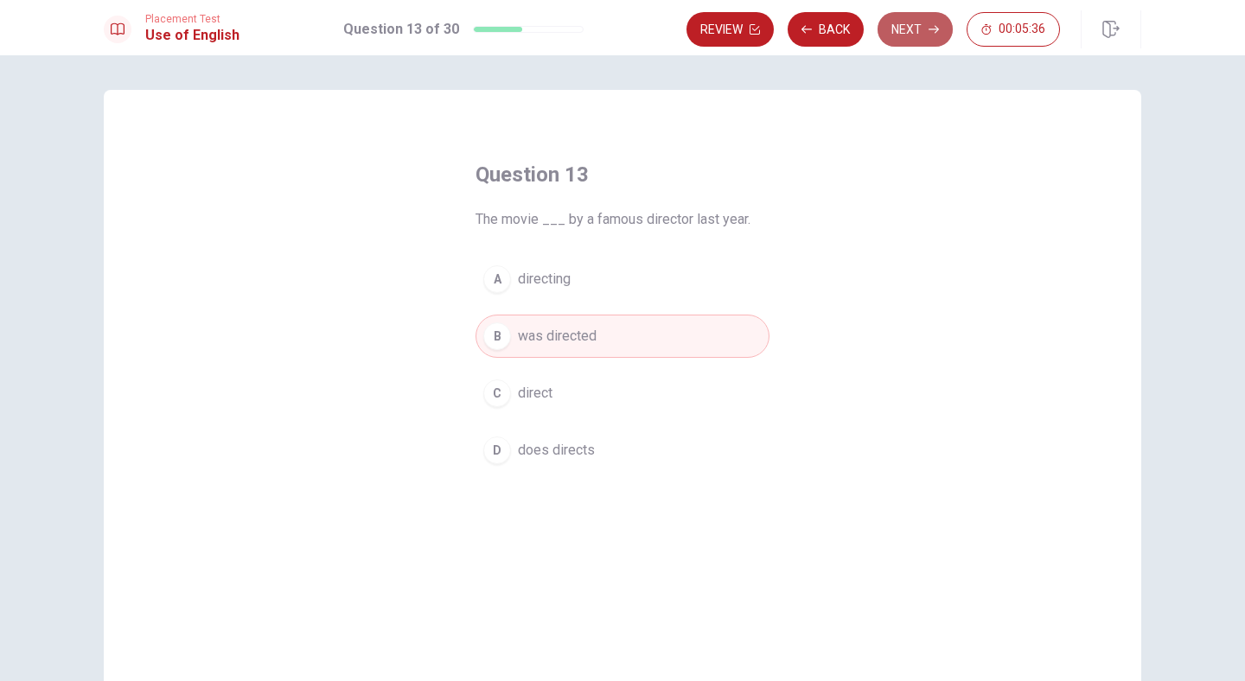
click at [913, 20] on button "Next" at bounding box center [915, 29] width 75 height 35
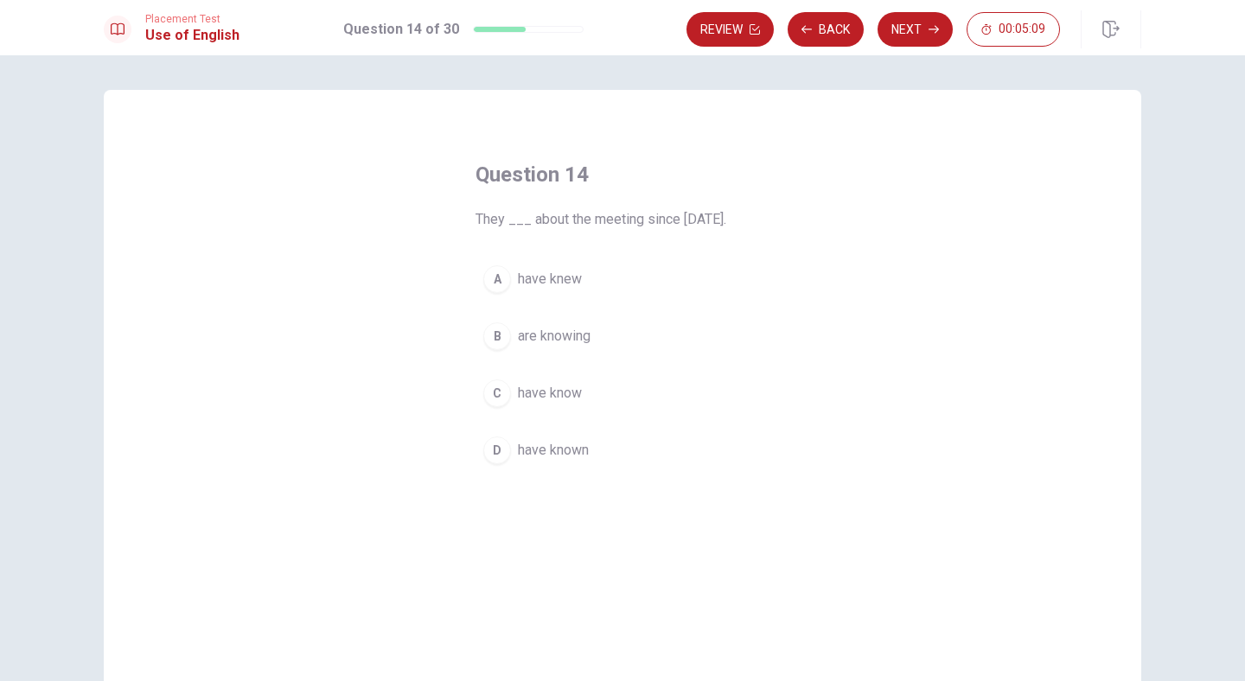
click at [587, 456] on span "have known" at bounding box center [553, 450] width 71 height 21
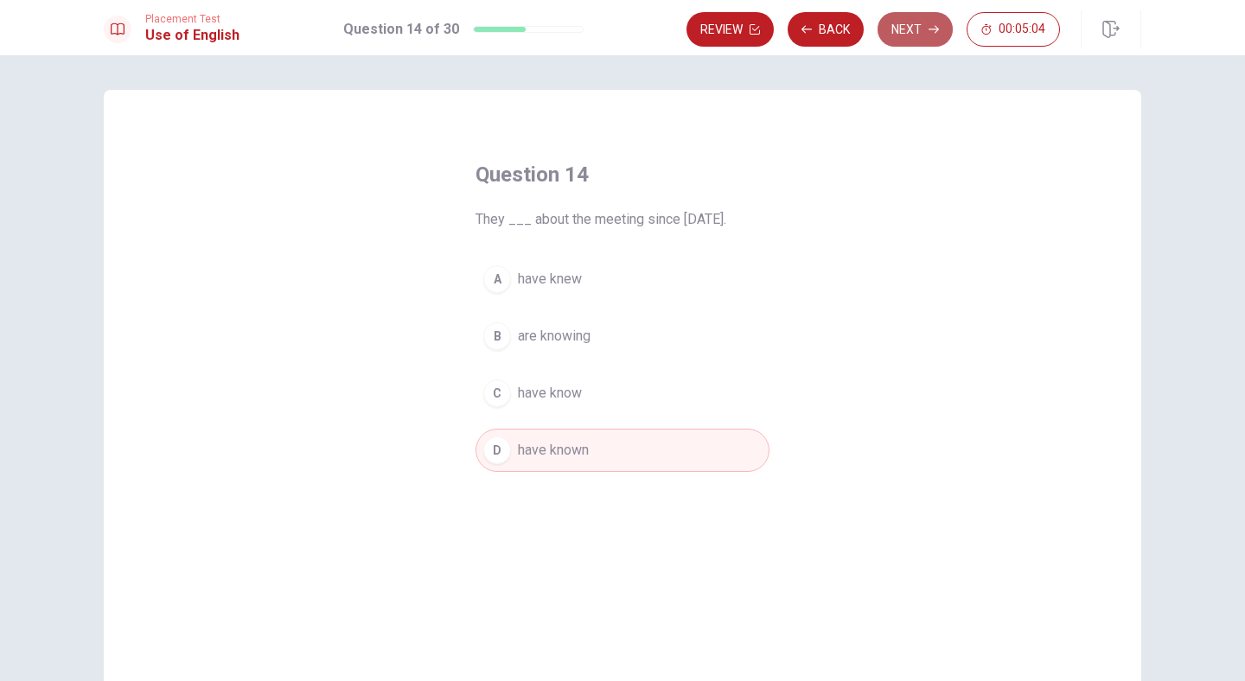
click at [917, 41] on button "Next" at bounding box center [915, 29] width 75 height 35
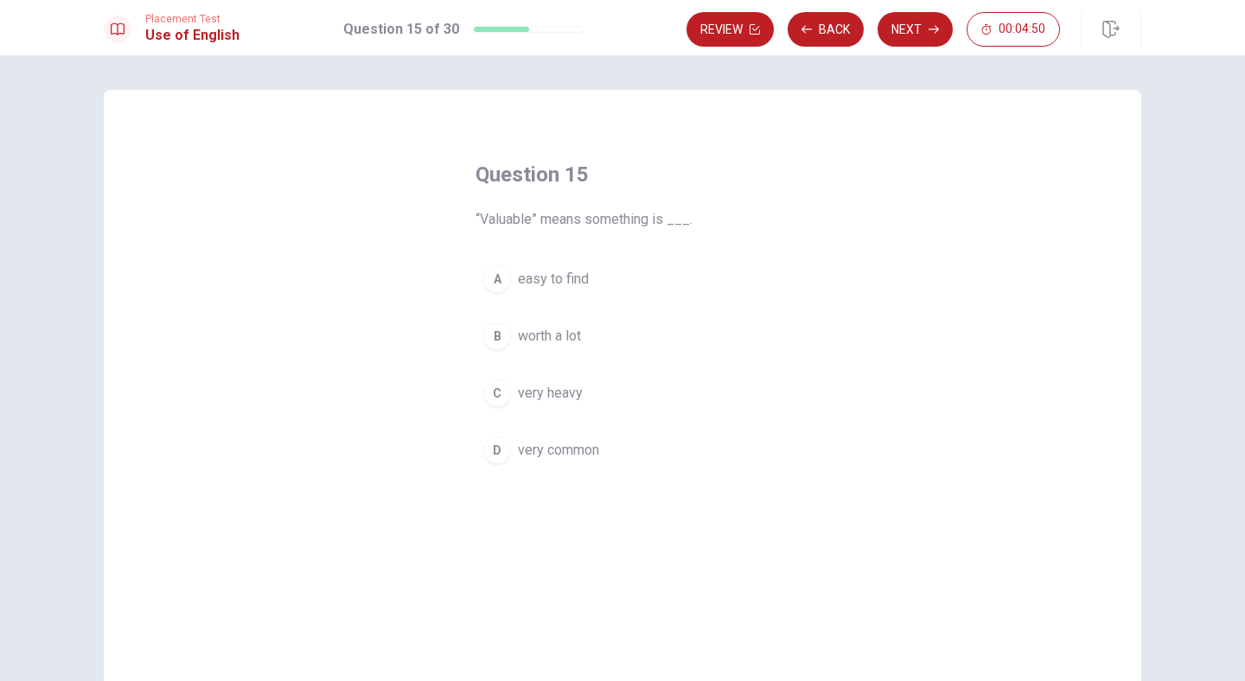
click at [561, 331] on span "worth a lot" at bounding box center [549, 336] width 63 height 21
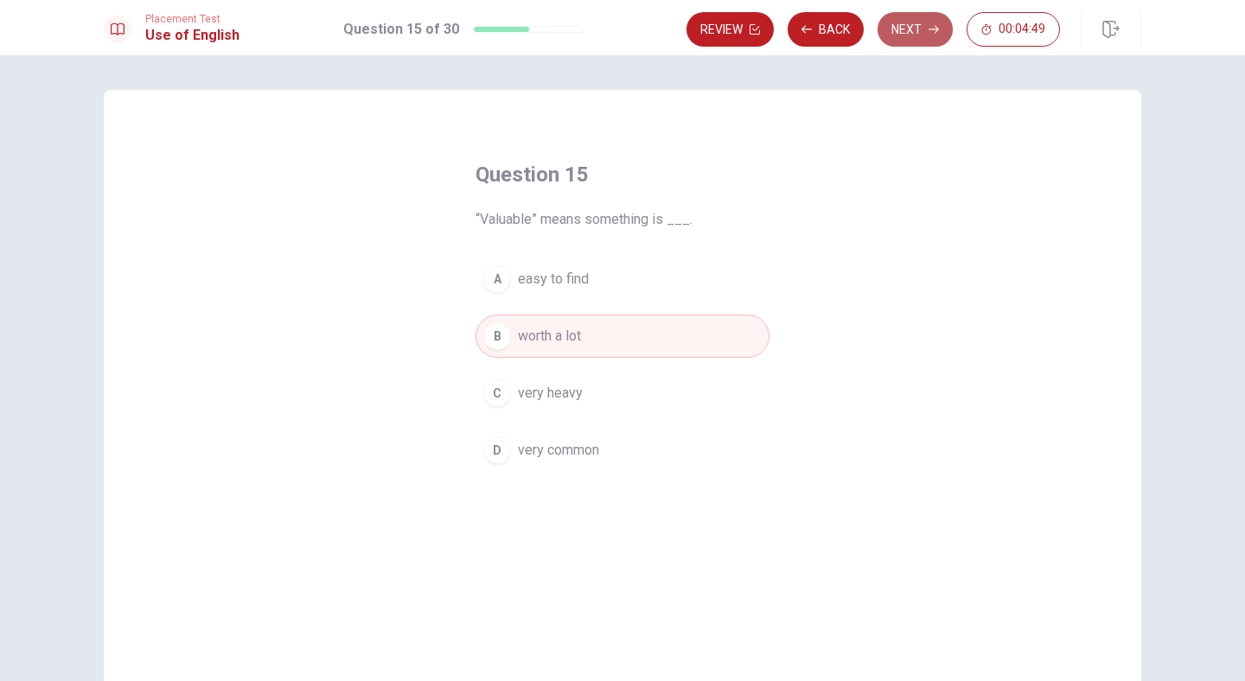
click at [926, 29] on button "Next" at bounding box center [915, 29] width 75 height 35
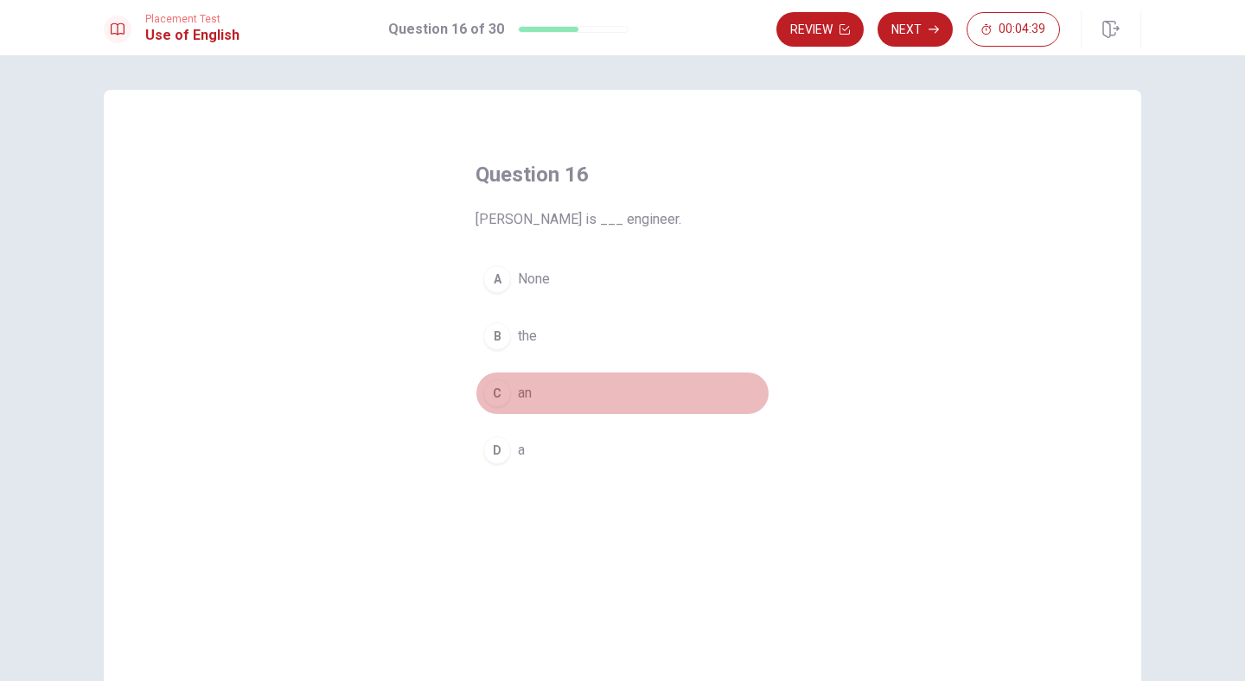
click at [518, 402] on span "an" at bounding box center [525, 393] width 14 height 21
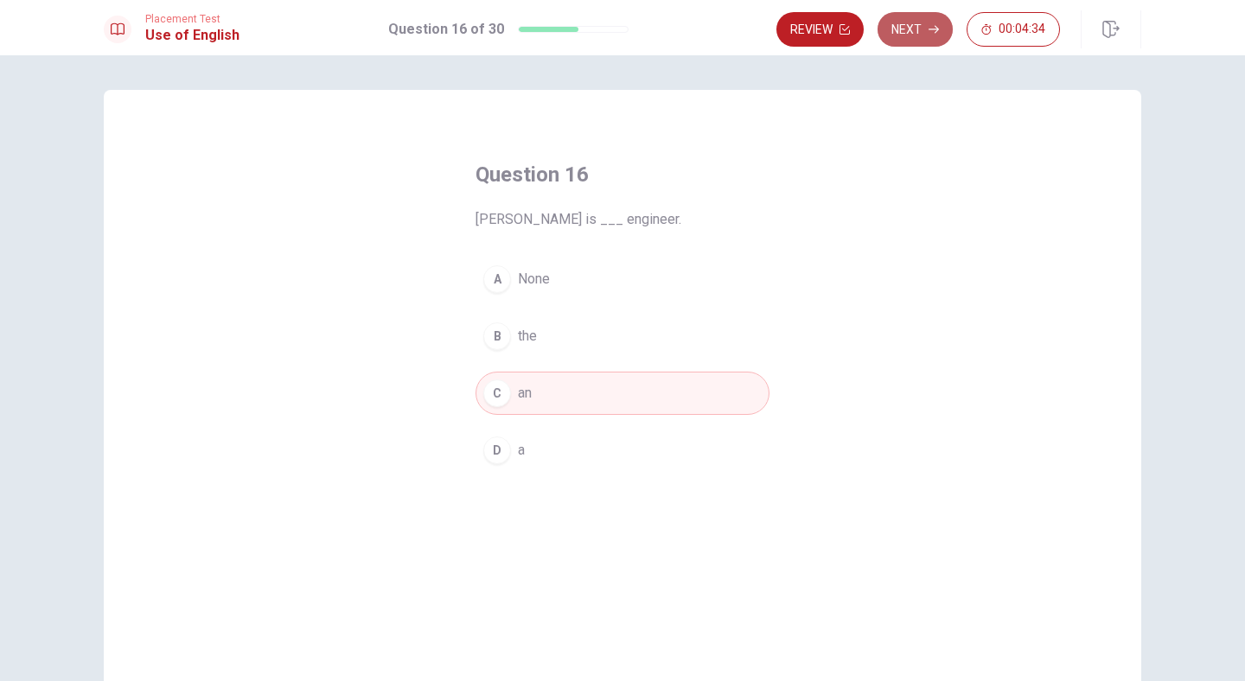
click at [917, 27] on button "Next" at bounding box center [915, 29] width 75 height 35
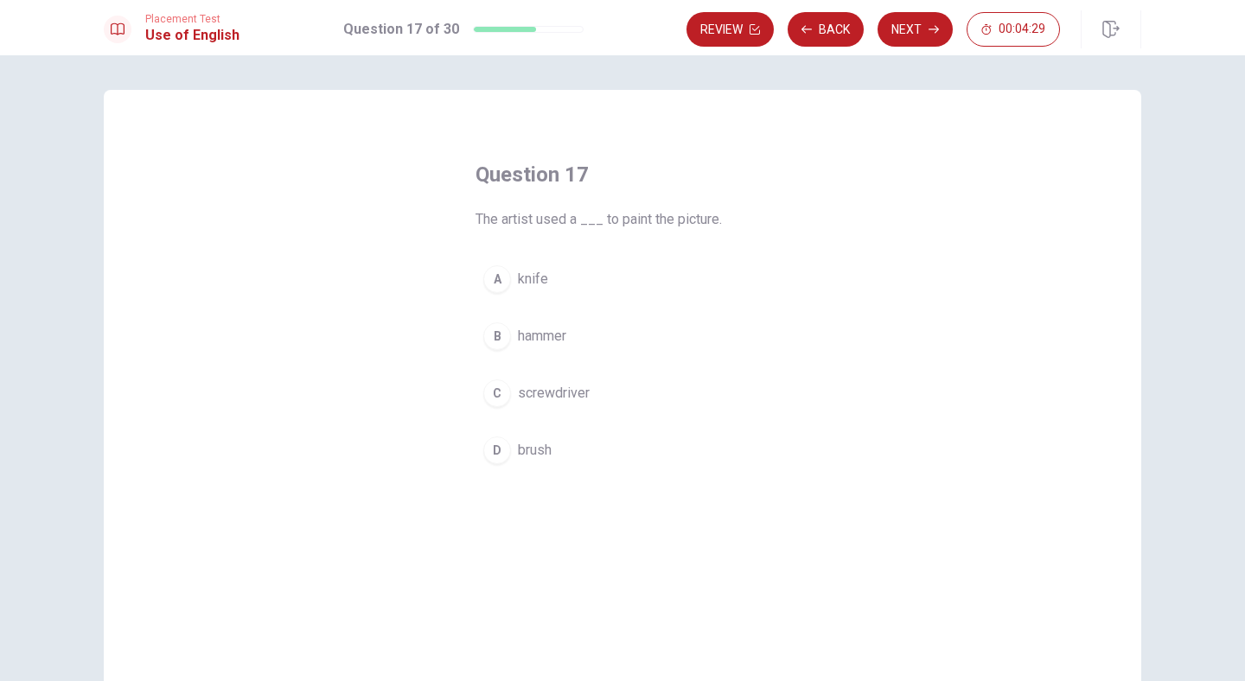
click at [533, 452] on span "brush" at bounding box center [535, 450] width 34 height 21
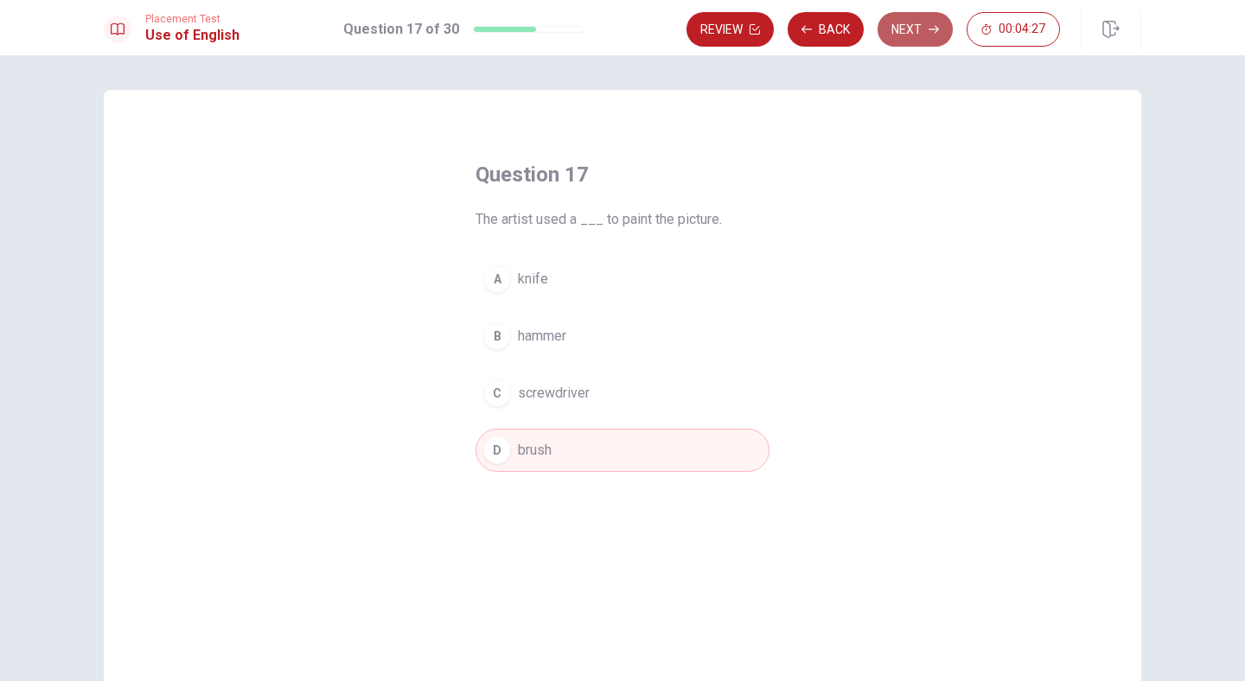
click at [901, 29] on button "Next" at bounding box center [915, 29] width 75 height 35
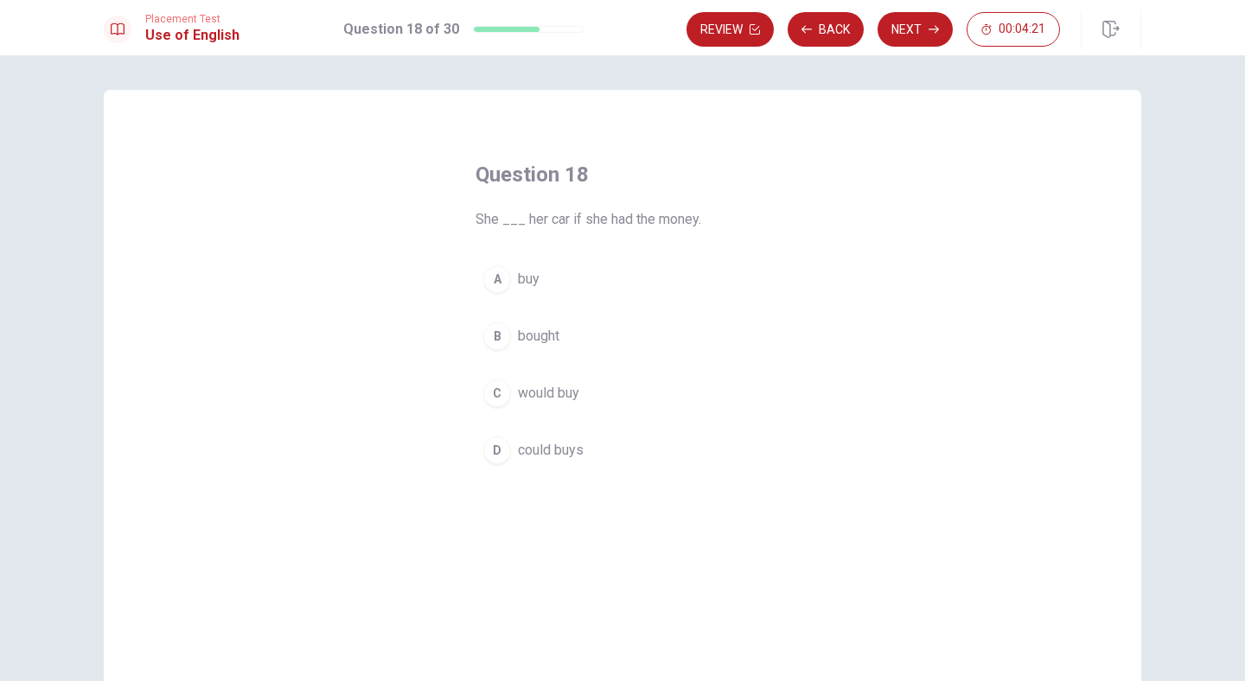
click at [572, 396] on span "would buy" at bounding box center [548, 393] width 61 height 21
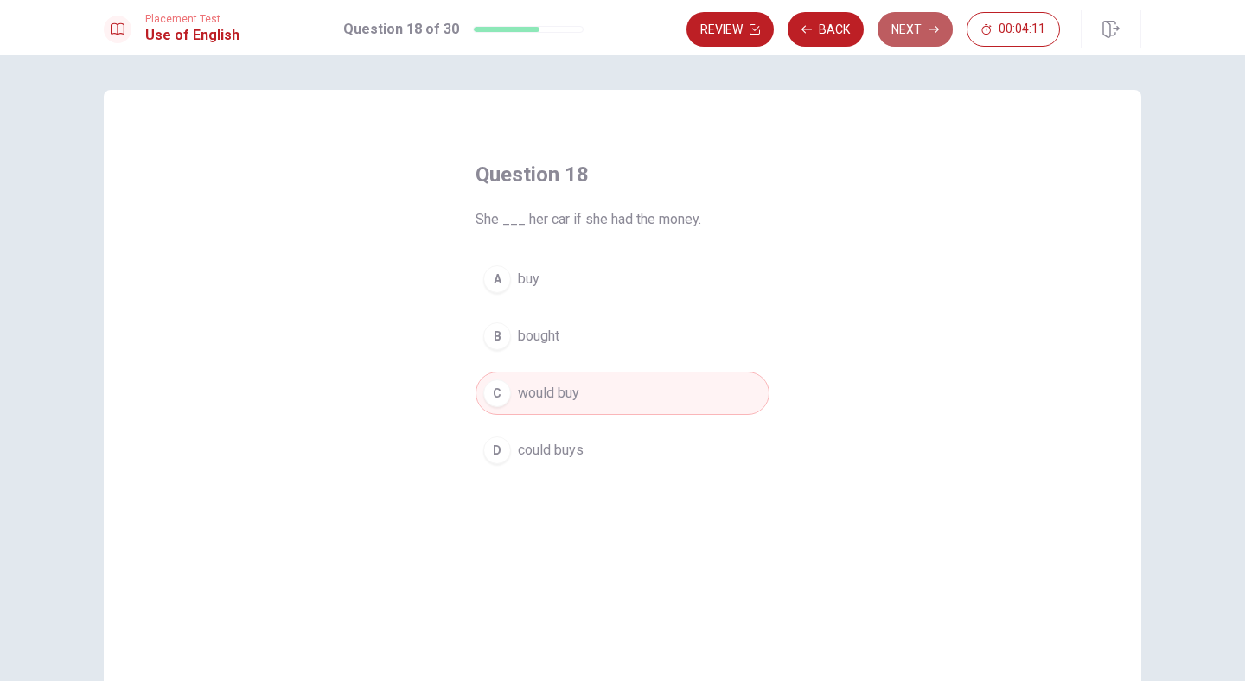
click at [919, 30] on button "Next" at bounding box center [915, 29] width 75 height 35
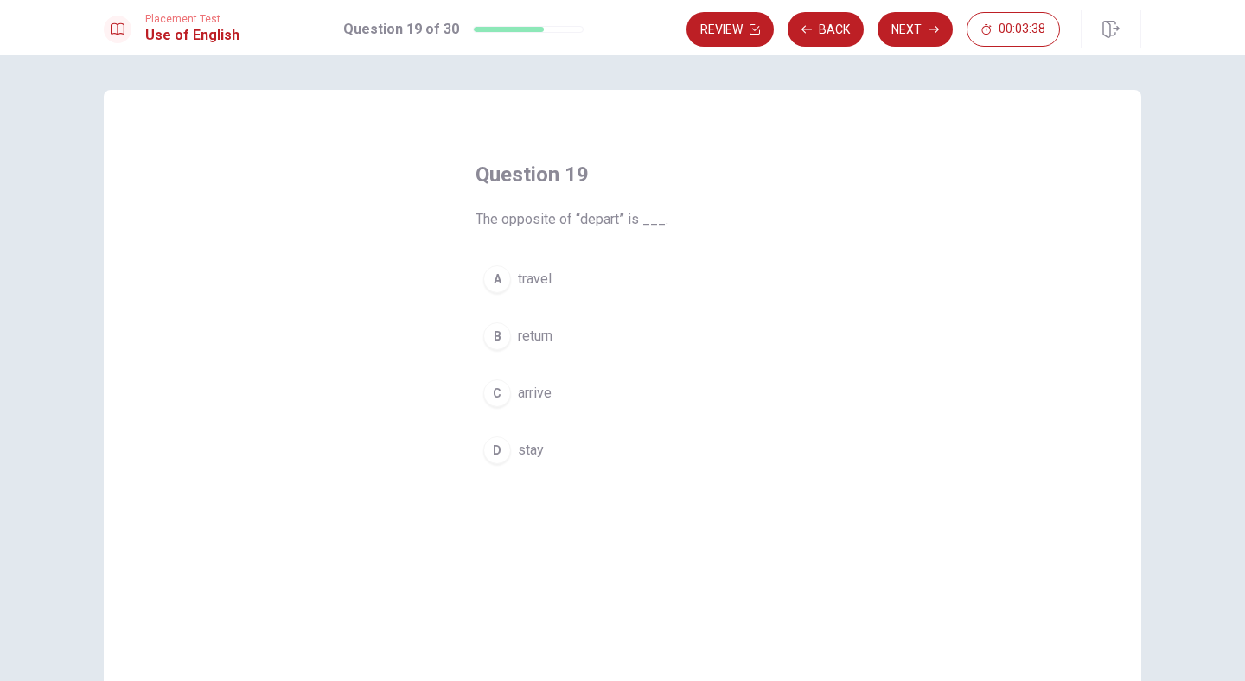
click at [533, 398] on span "arrive" at bounding box center [535, 393] width 34 height 21
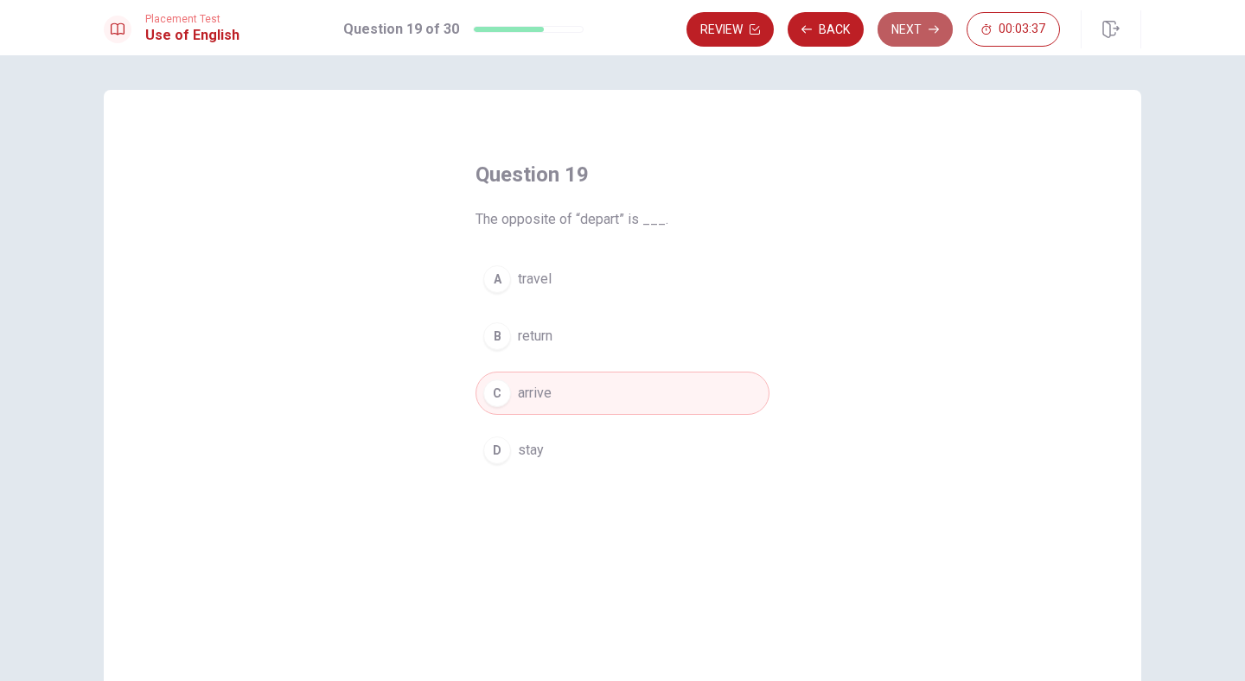
click at [918, 31] on button "Next" at bounding box center [915, 29] width 75 height 35
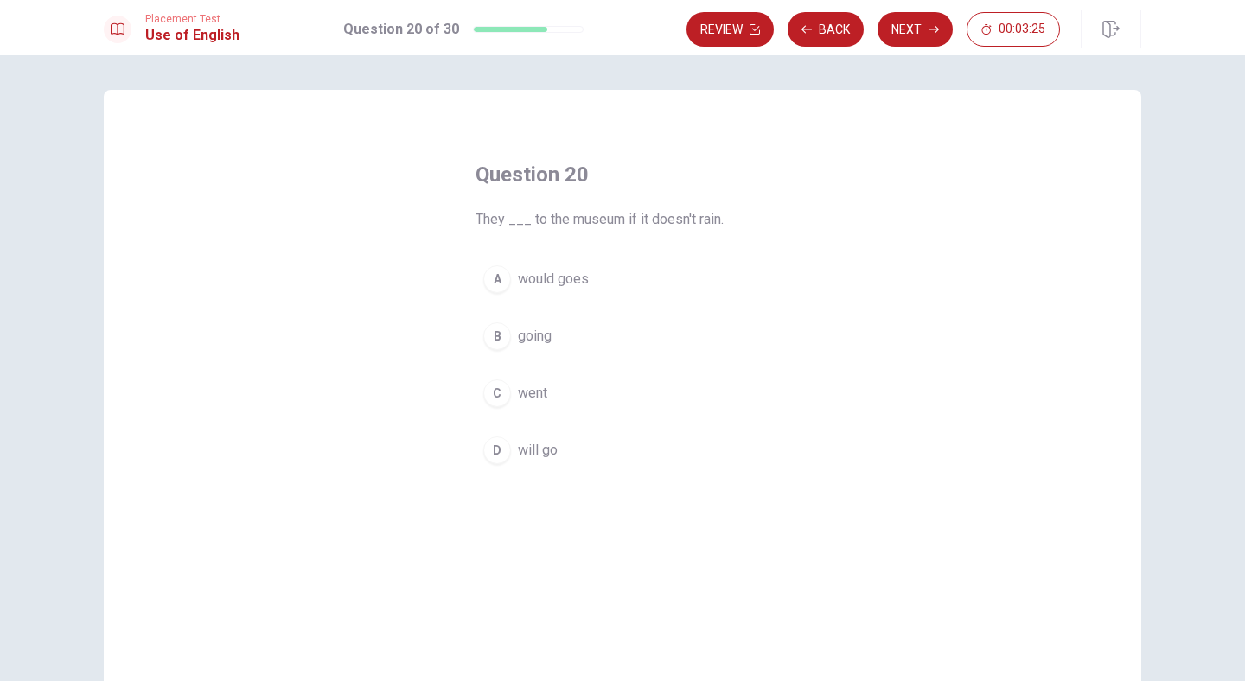
click at [546, 447] on span "will go" at bounding box center [538, 450] width 40 height 21
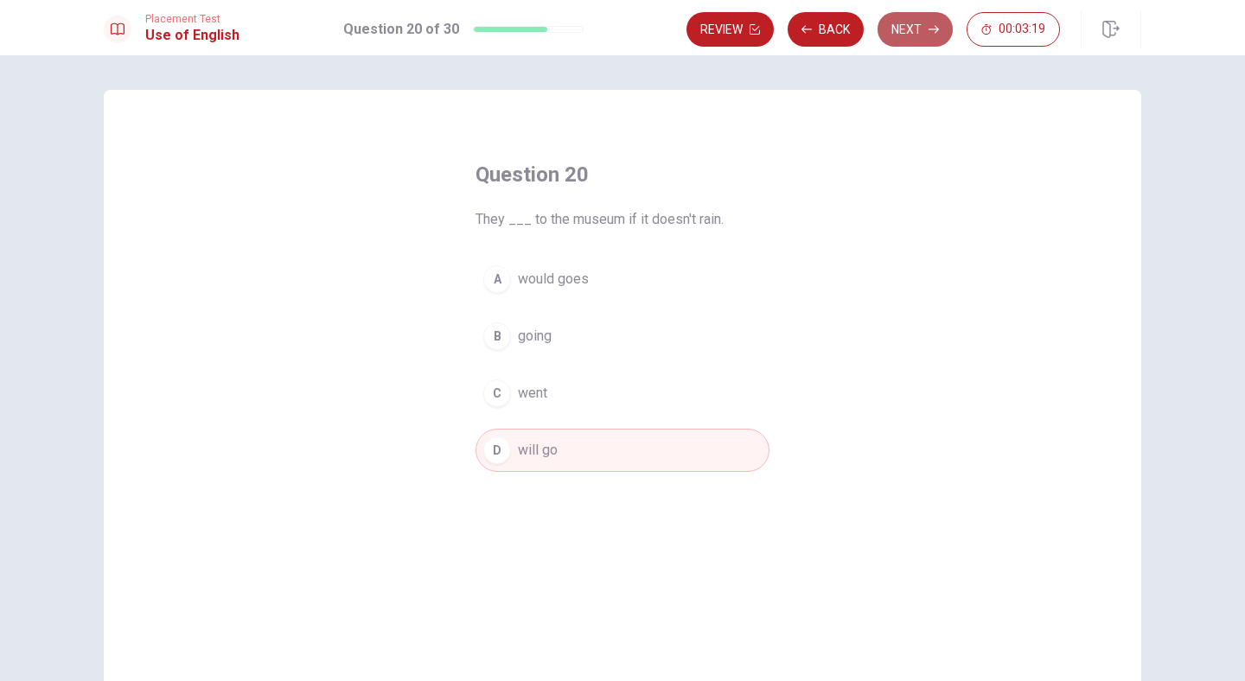
click at [909, 32] on button "Next" at bounding box center [915, 29] width 75 height 35
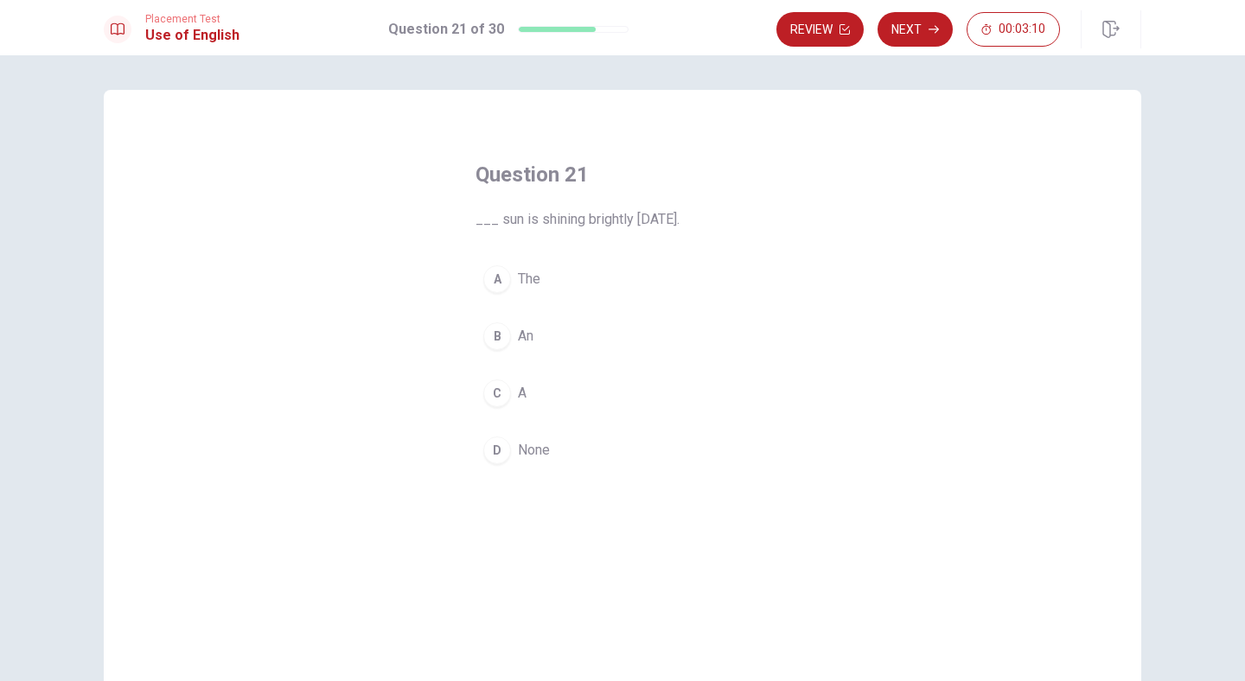
click at [538, 281] on span "The" at bounding box center [529, 279] width 22 height 21
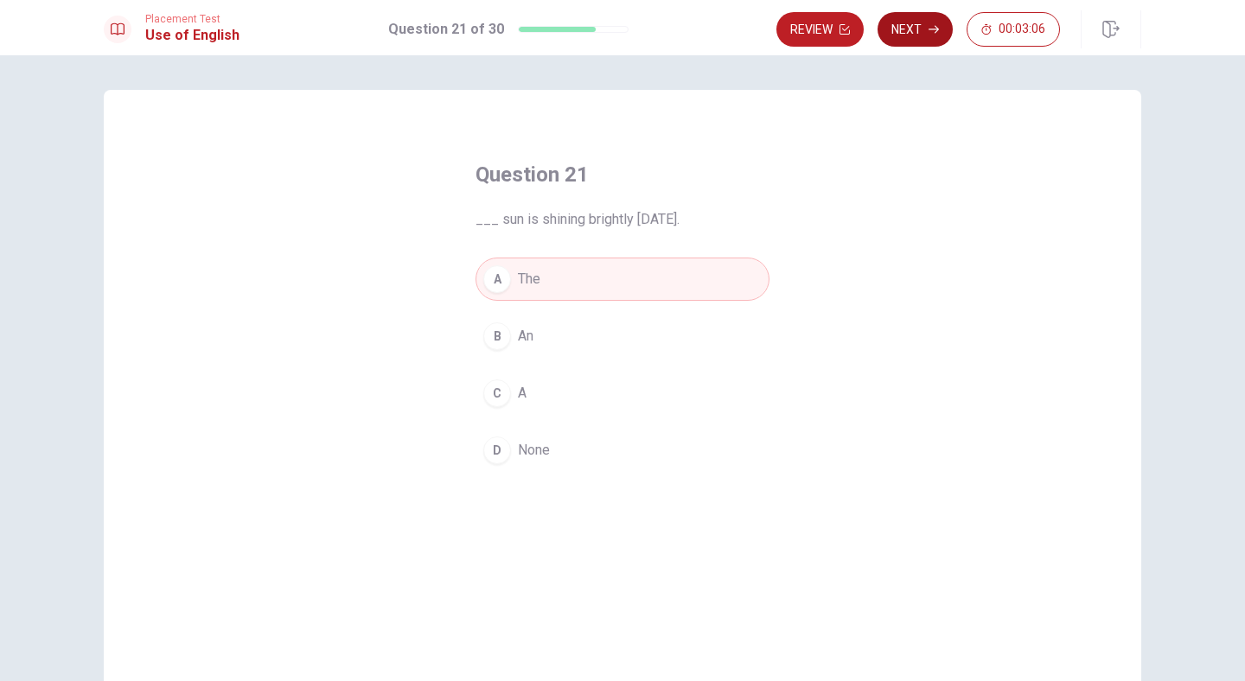
click at [923, 29] on button "Next" at bounding box center [915, 29] width 75 height 35
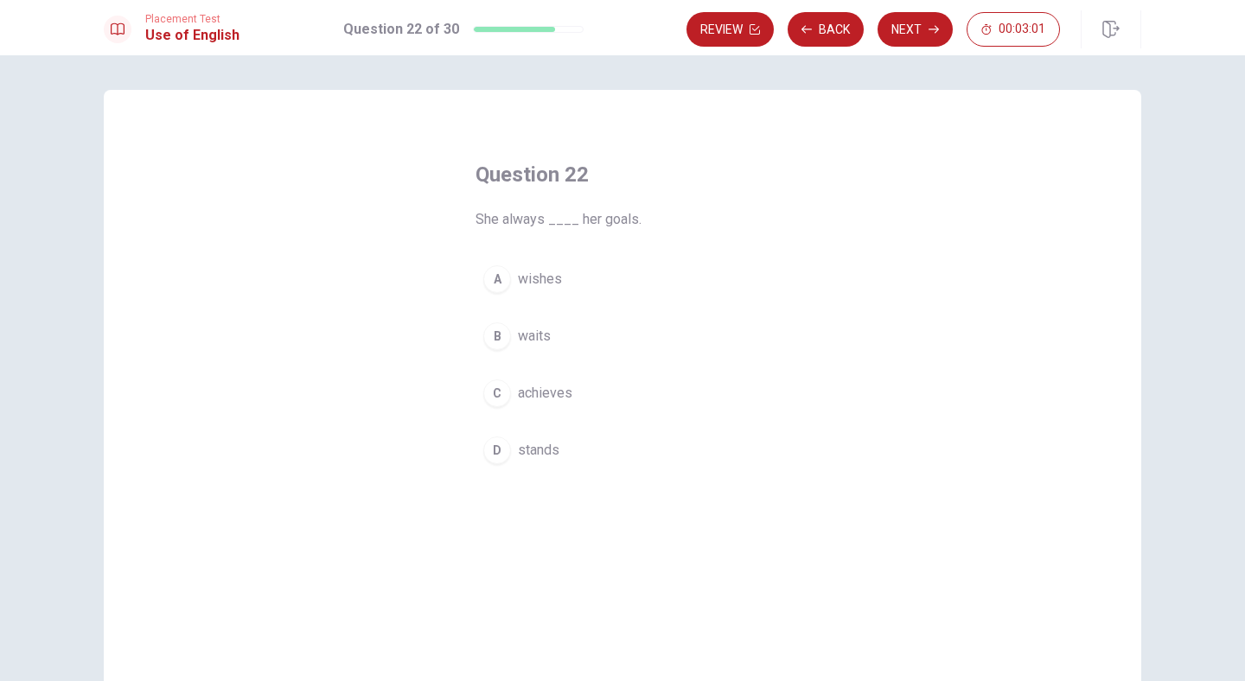
click at [559, 411] on button "C achieves" at bounding box center [623, 393] width 294 height 43
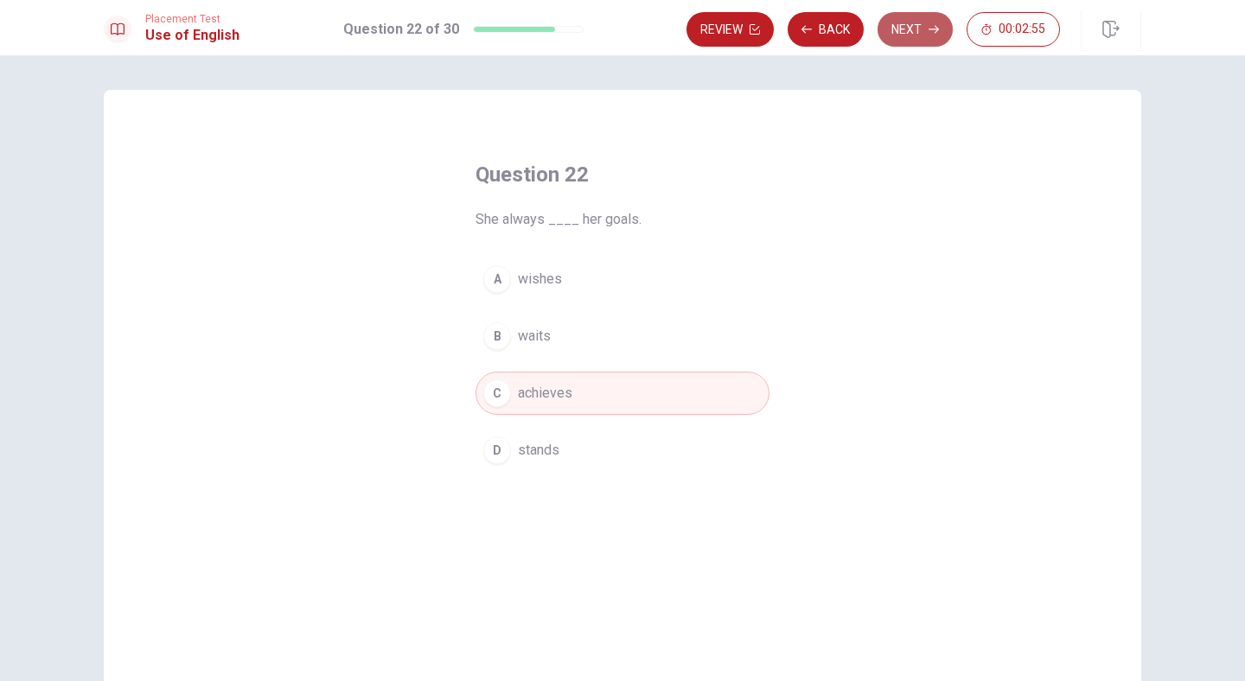
click at [897, 26] on button "Next" at bounding box center [915, 29] width 75 height 35
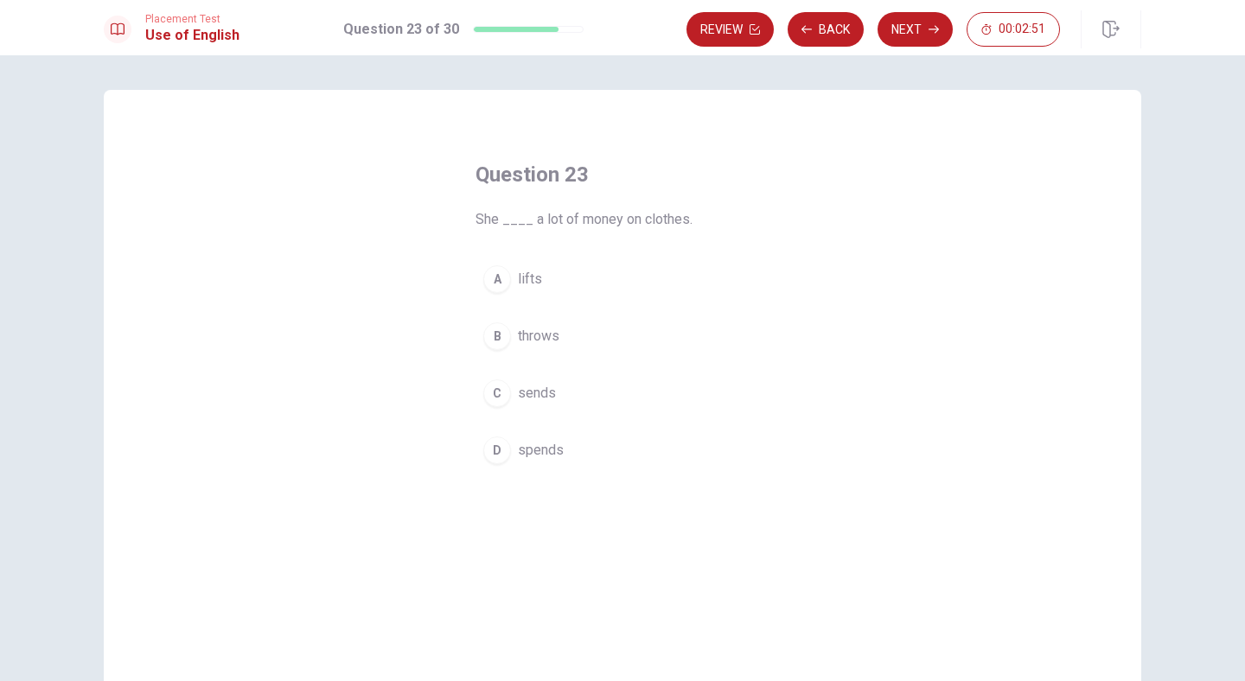
click at [552, 461] on button "D spends" at bounding box center [623, 450] width 294 height 43
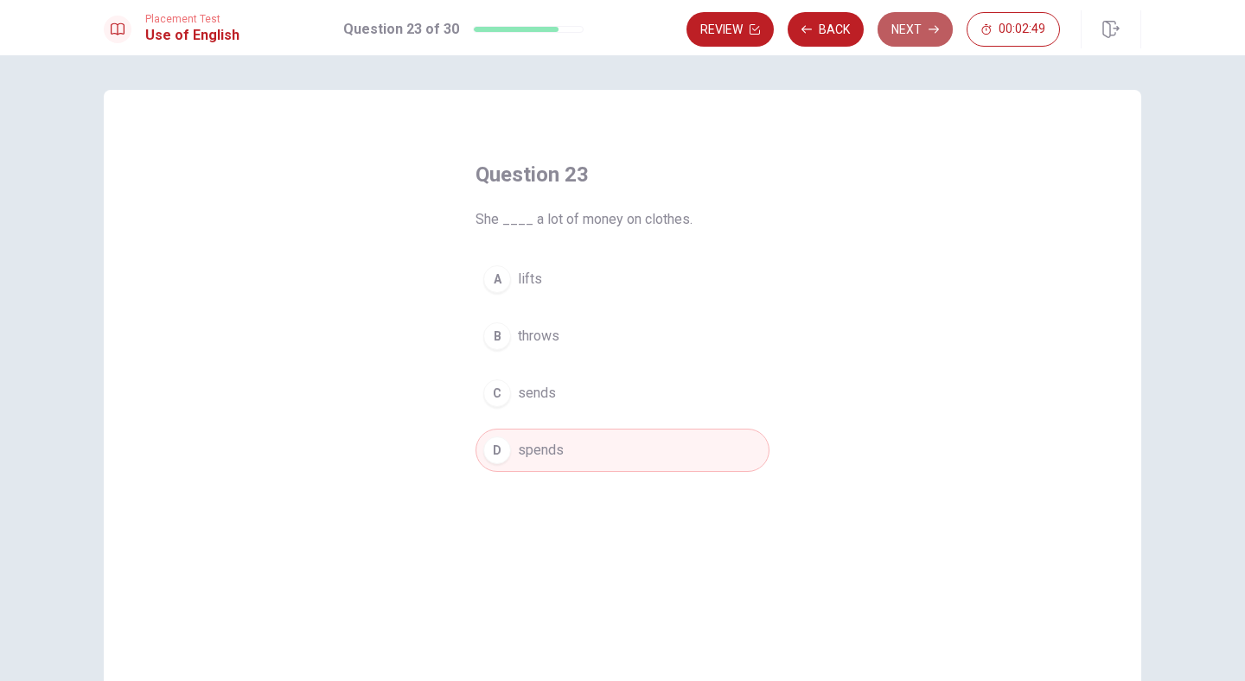
click at [916, 32] on button "Next" at bounding box center [915, 29] width 75 height 35
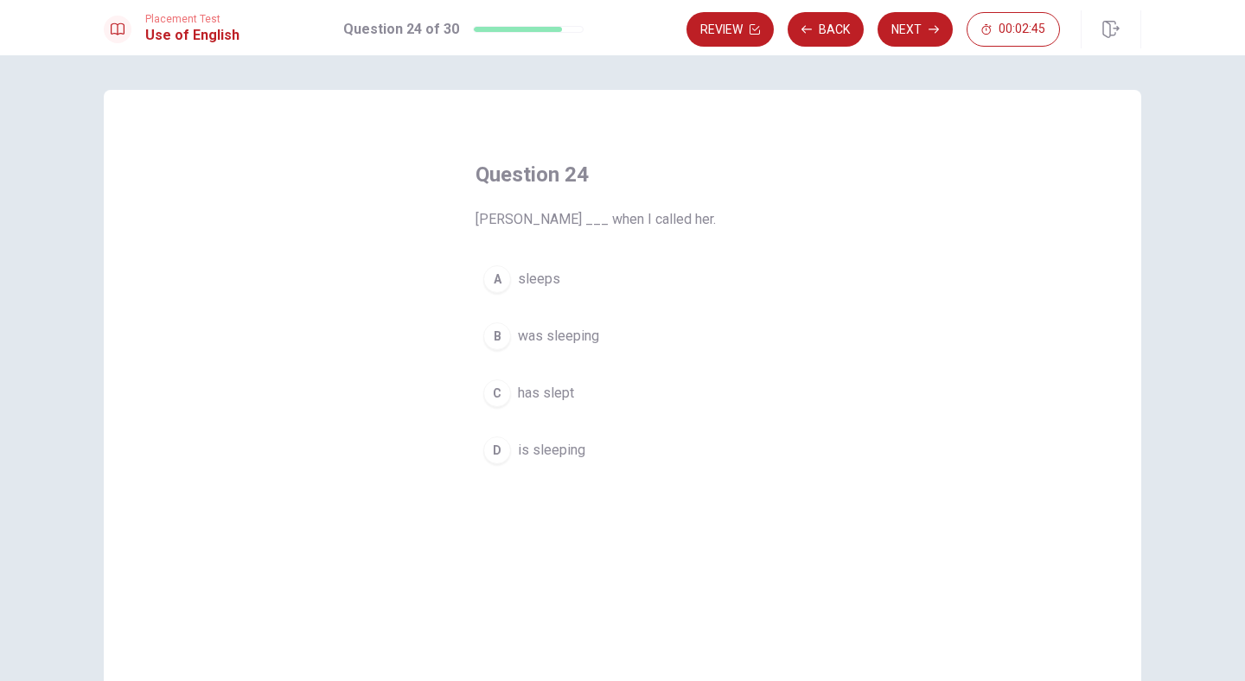
click at [588, 329] on span "was sleeping" at bounding box center [558, 336] width 81 height 21
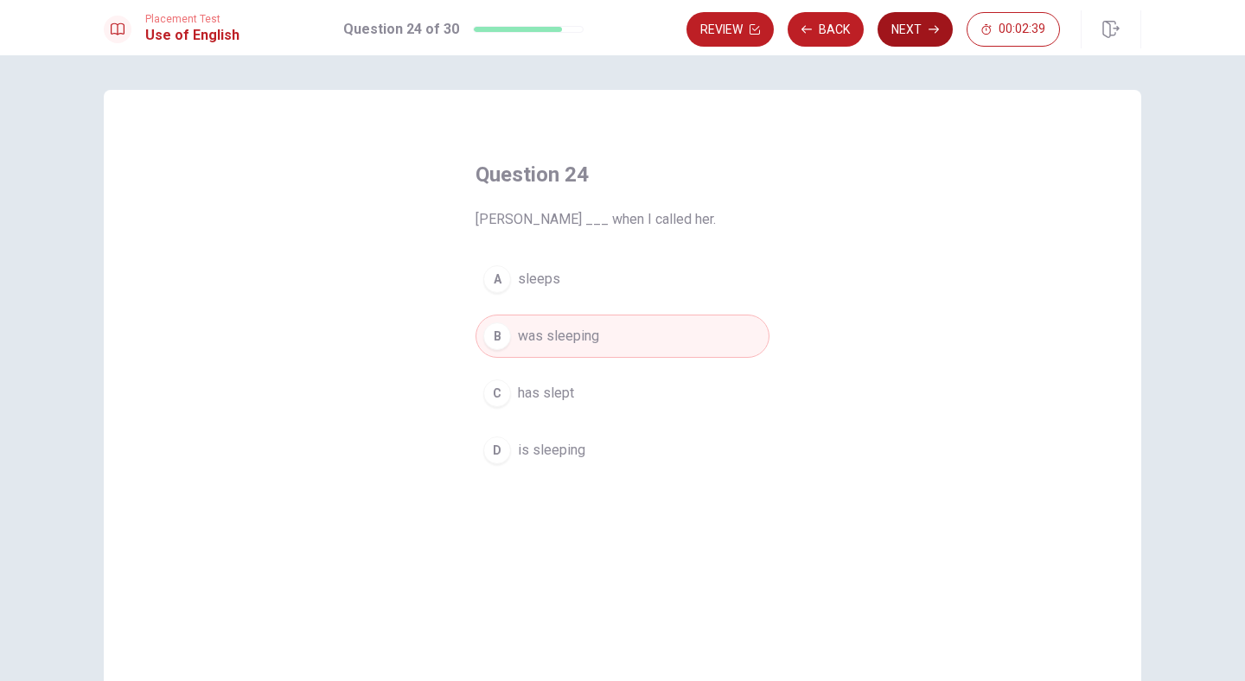
click at [901, 28] on button "Next" at bounding box center [915, 29] width 75 height 35
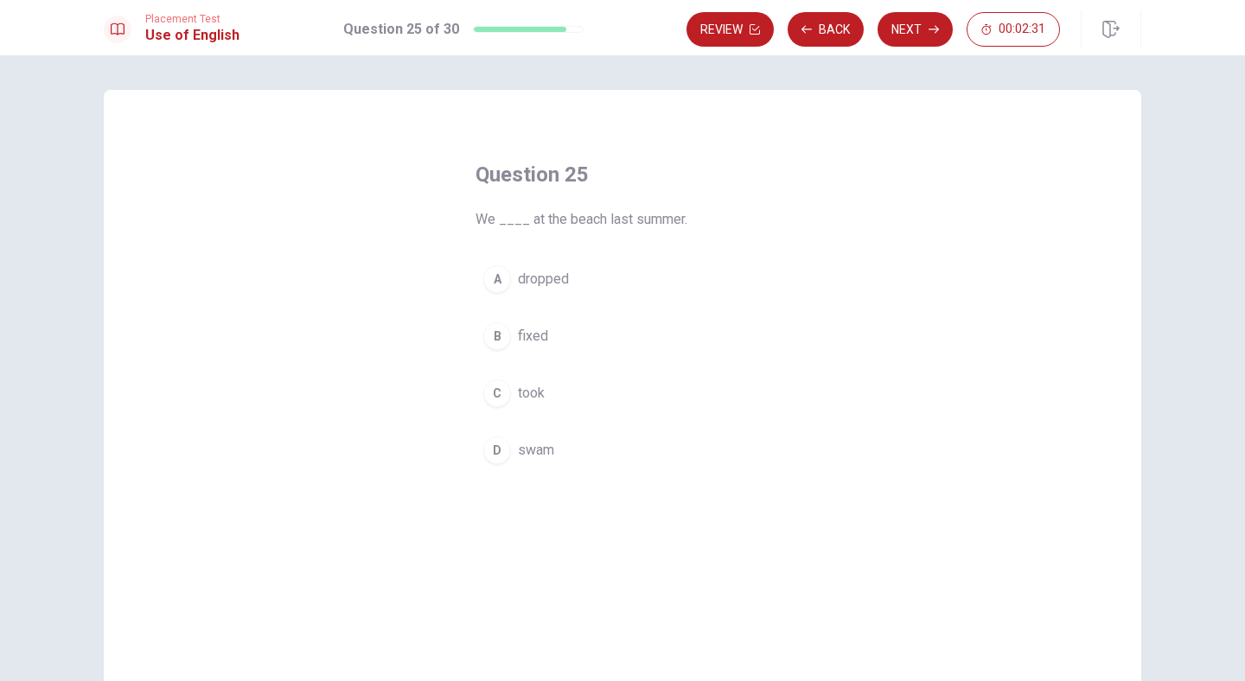
click at [544, 454] on span "swam" at bounding box center [536, 450] width 36 height 21
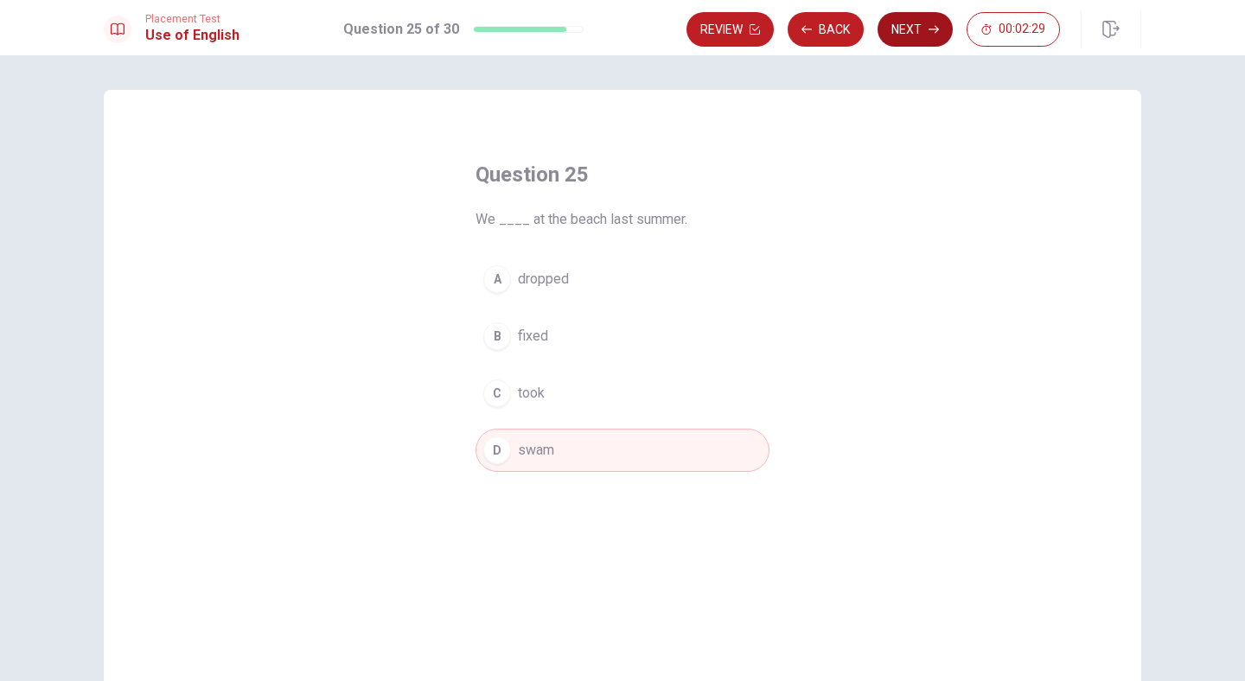
click at [922, 24] on button "Next" at bounding box center [915, 29] width 75 height 35
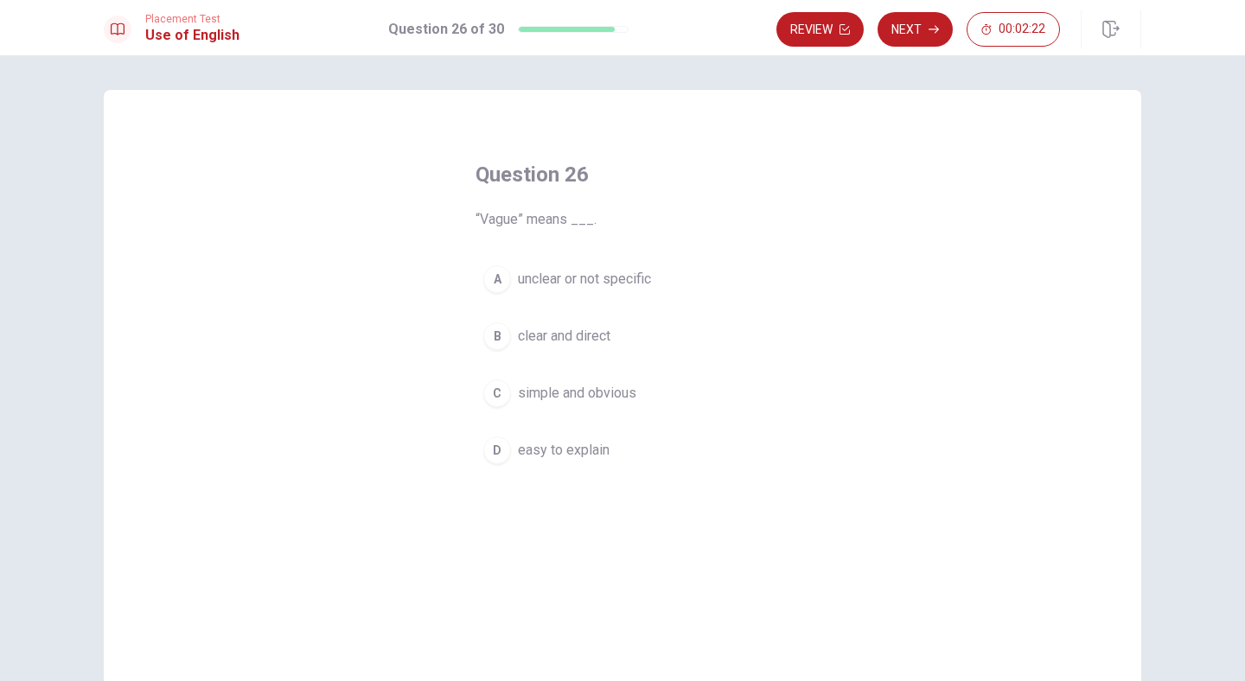
click at [631, 283] on span "unclear or not specific" at bounding box center [584, 279] width 133 height 21
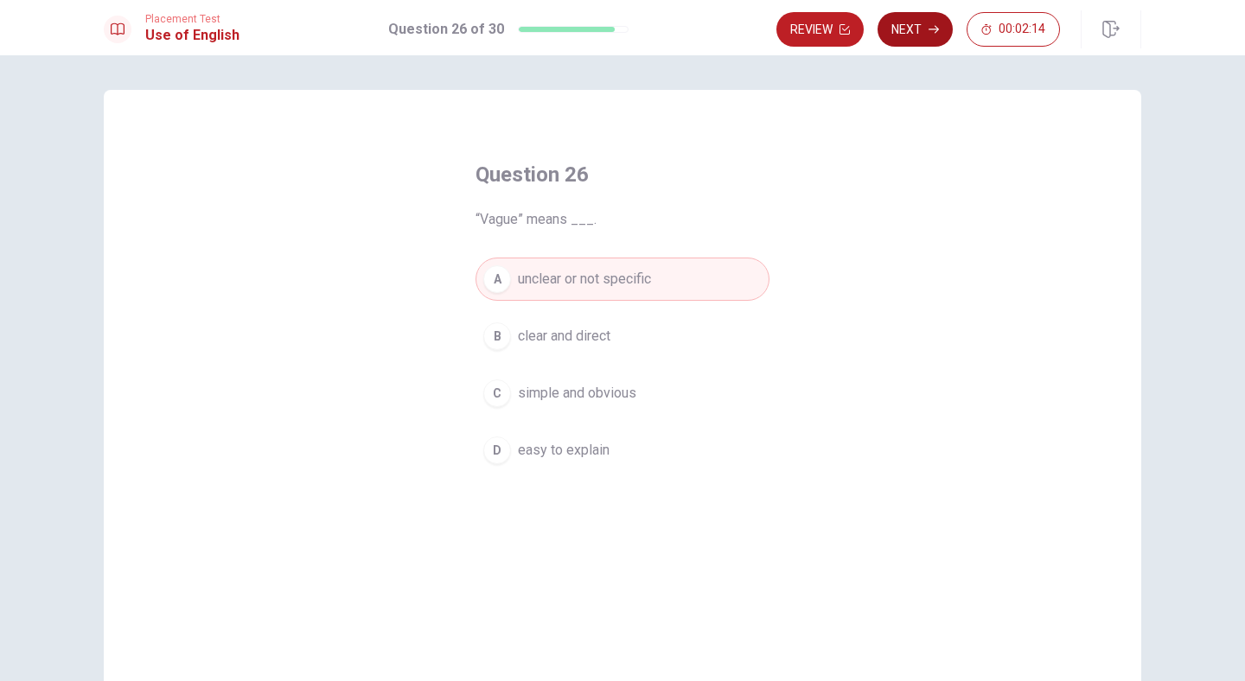
click at [912, 35] on button "Next" at bounding box center [915, 29] width 75 height 35
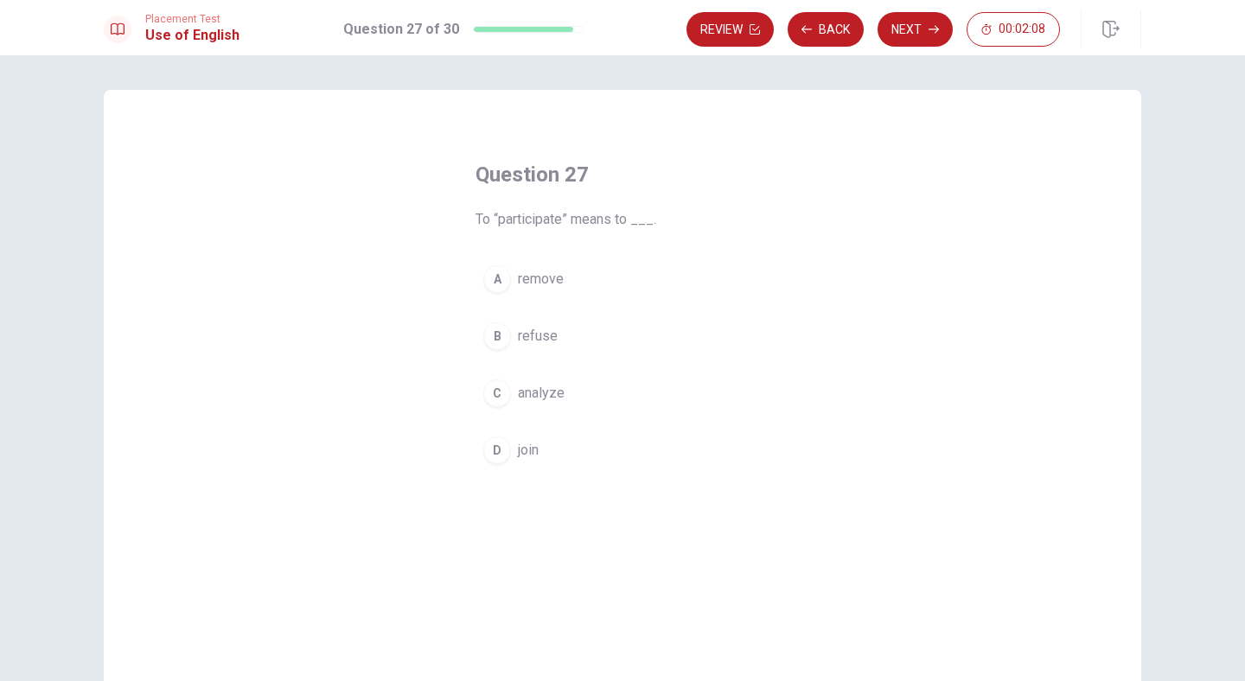
click at [528, 450] on span "join" at bounding box center [528, 450] width 21 height 21
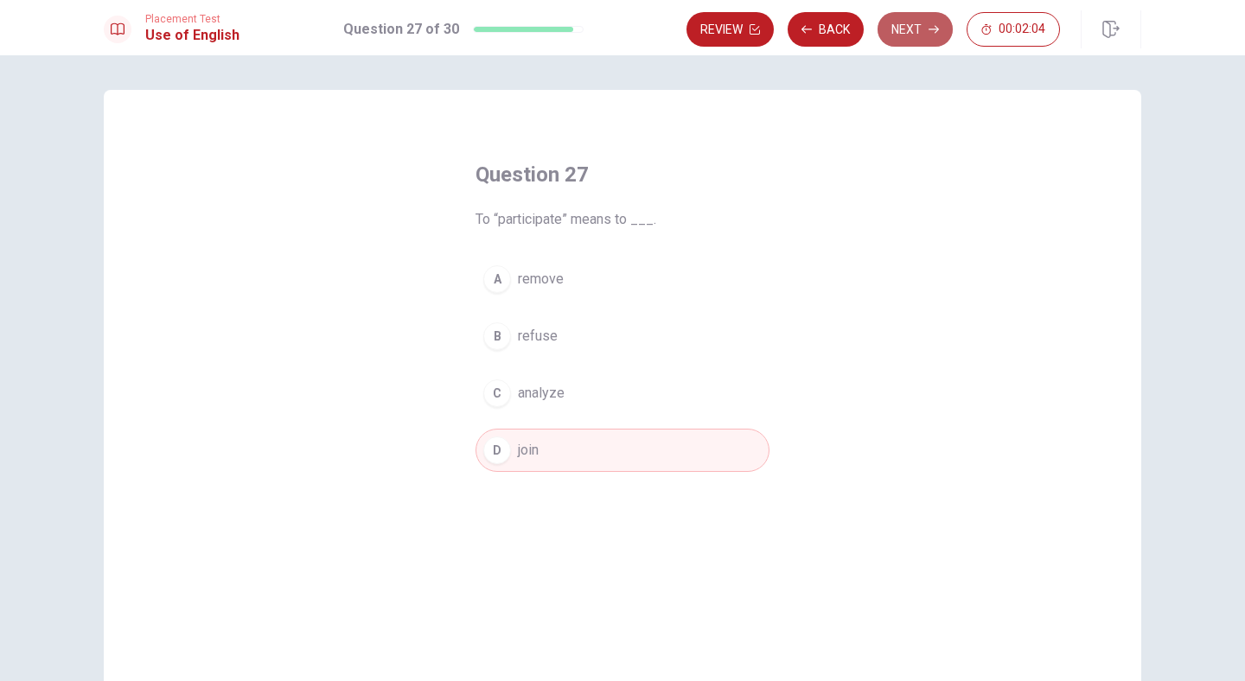
click at [924, 30] on button "Next" at bounding box center [915, 29] width 75 height 35
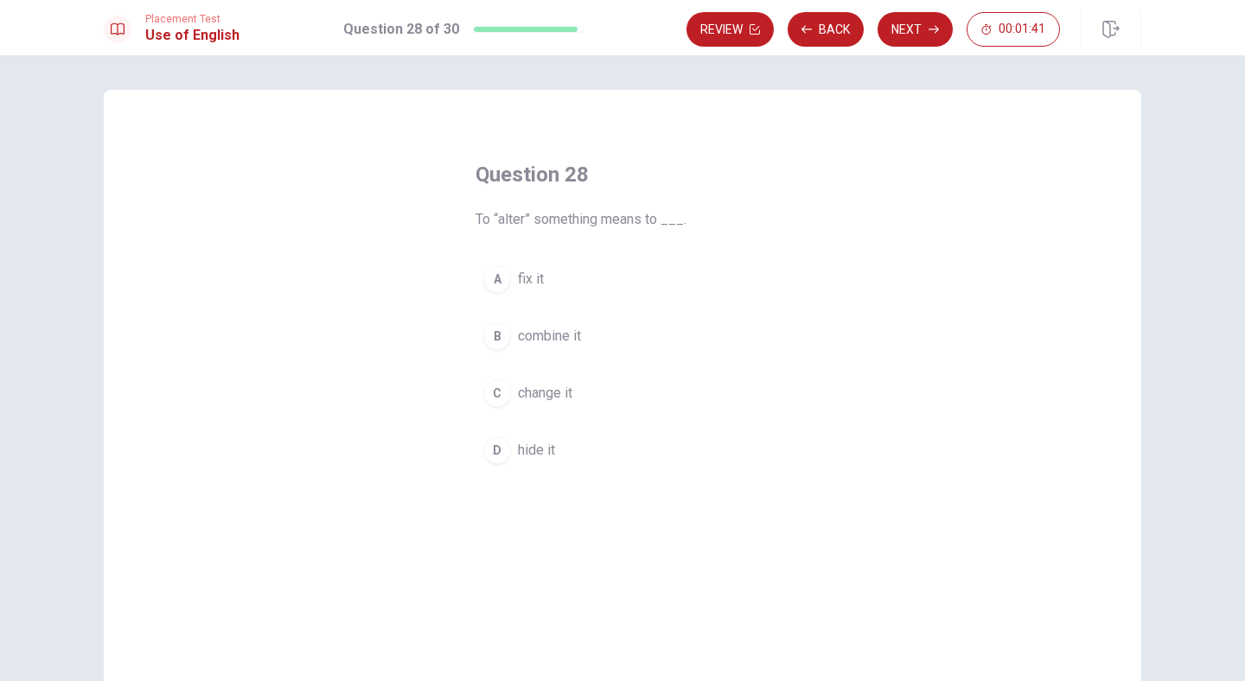
click at [561, 388] on span "change it" at bounding box center [545, 393] width 54 height 21
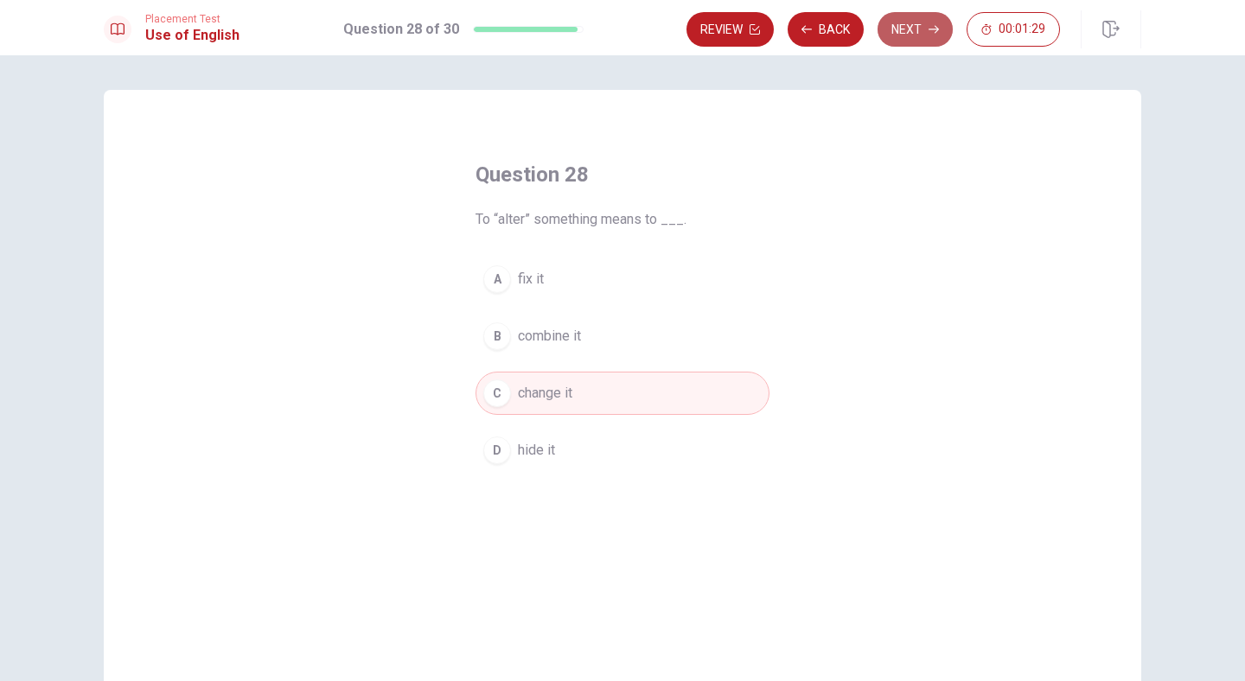
click at [911, 29] on button "Next" at bounding box center [915, 29] width 75 height 35
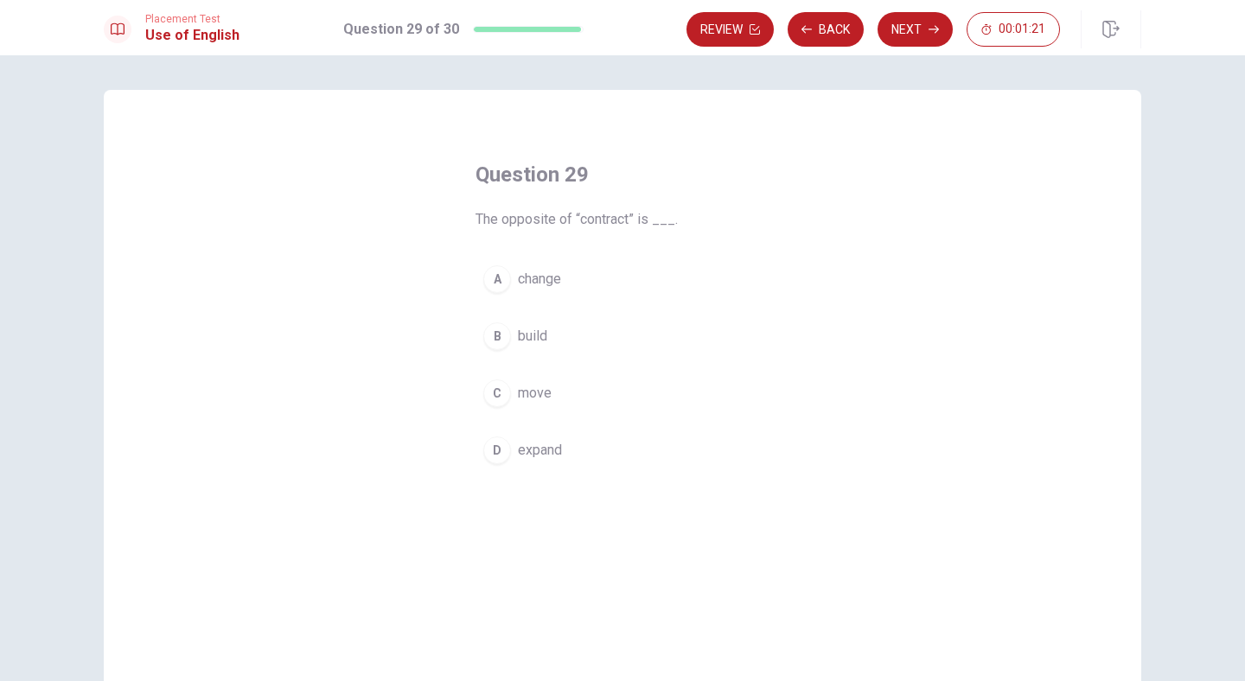
click at [552, 446] on span "expand" at bounding box center [540, 450] width 44 height 21
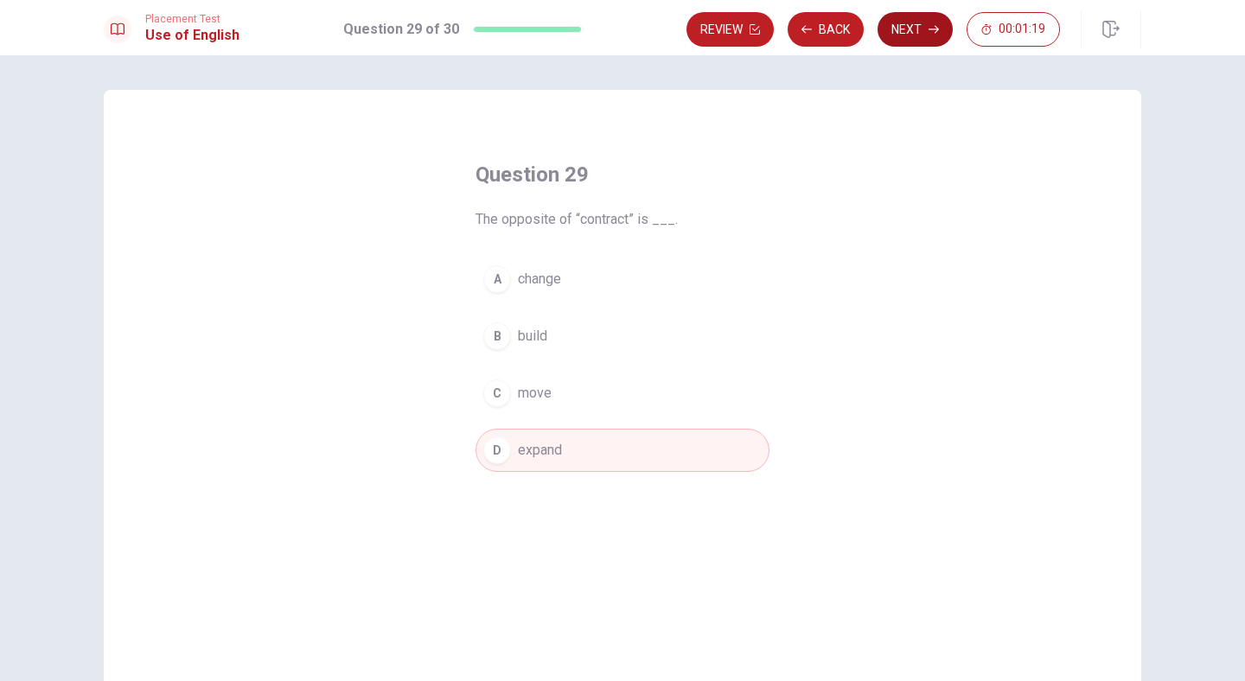
click at [922, 32] on button "Next" at bounding box center [915, 29] width 75 height 35
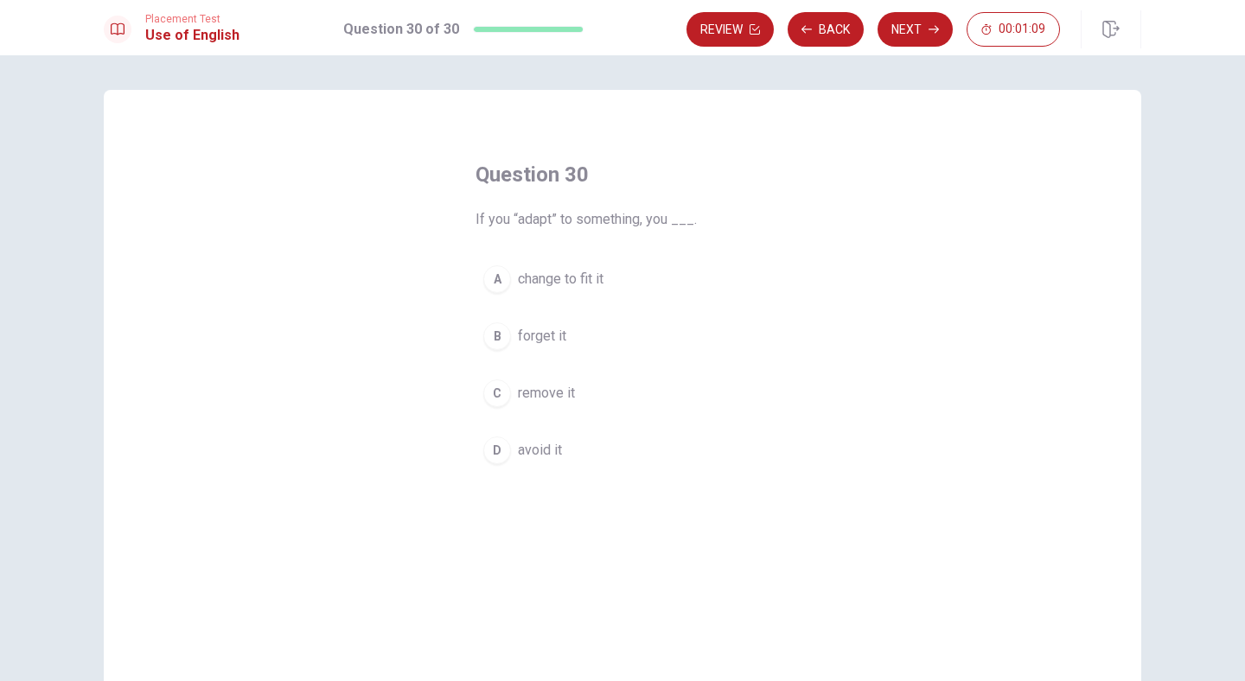
click at [575, 278] on span "change to fit it" at bounding box center [561, 279] width 86 height 21
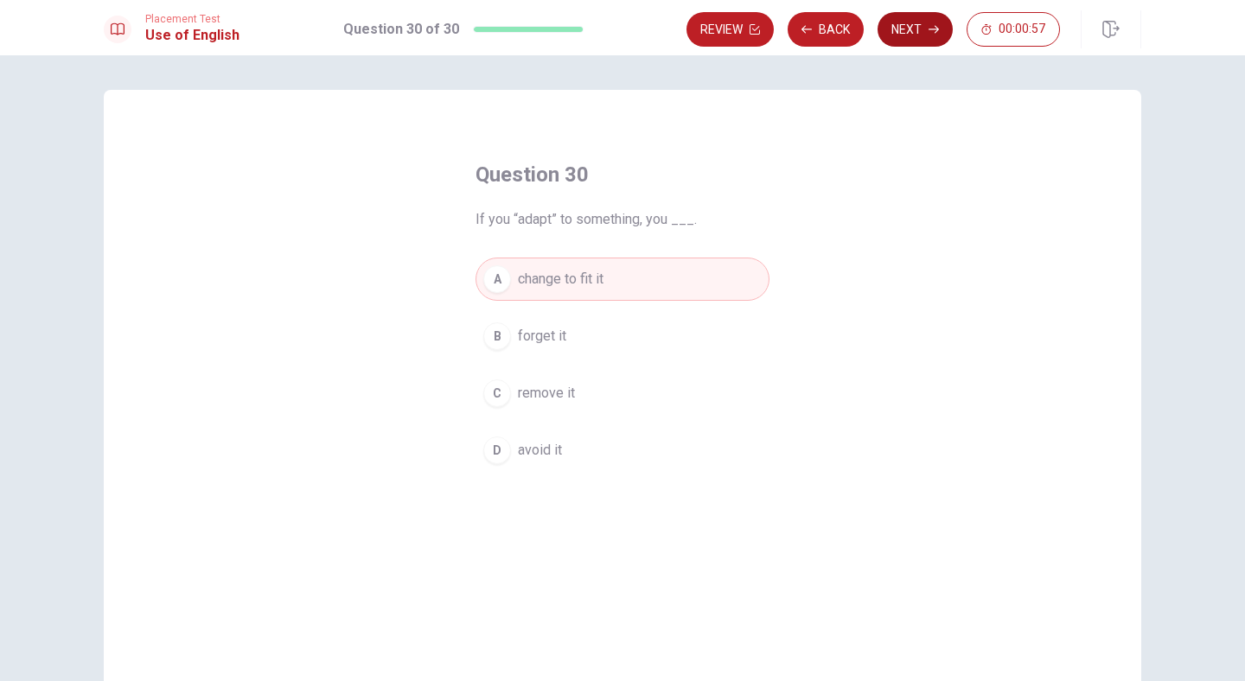
click at [926, 27] on button "Next" at bounding box center [915, 29] width 75 height 35
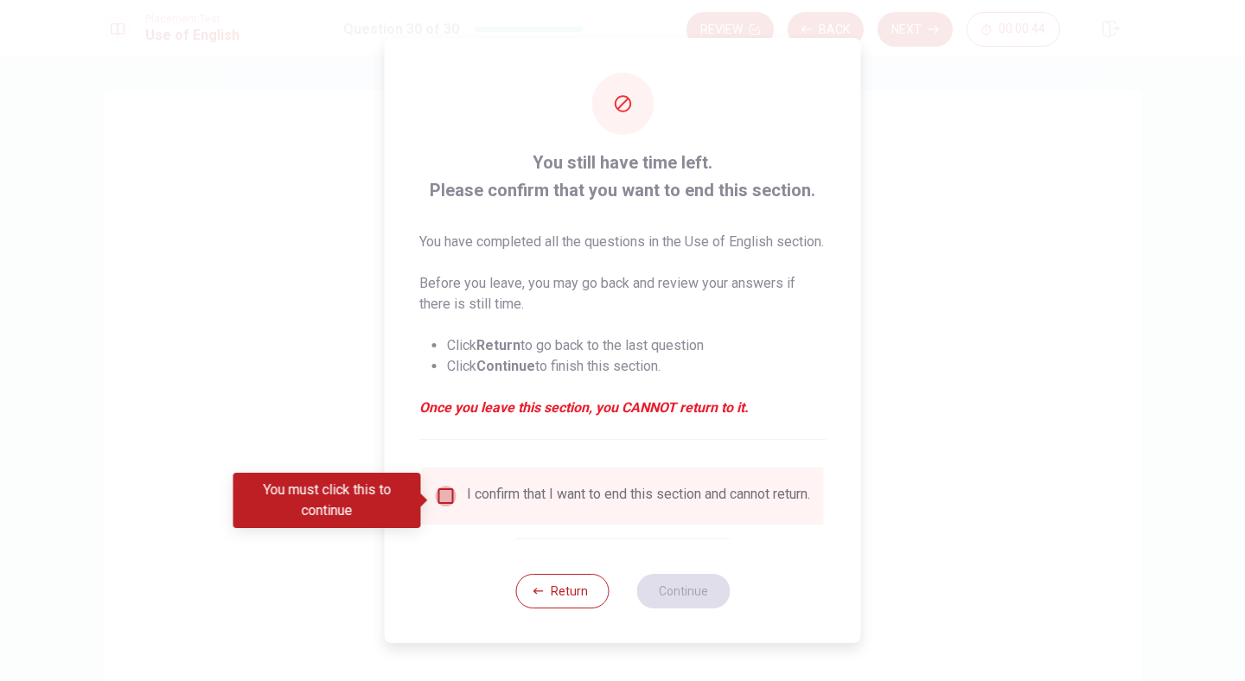
click at [439, 505] on input "You must click this to continue" at bounding box center [446, 496] width 21 height 21
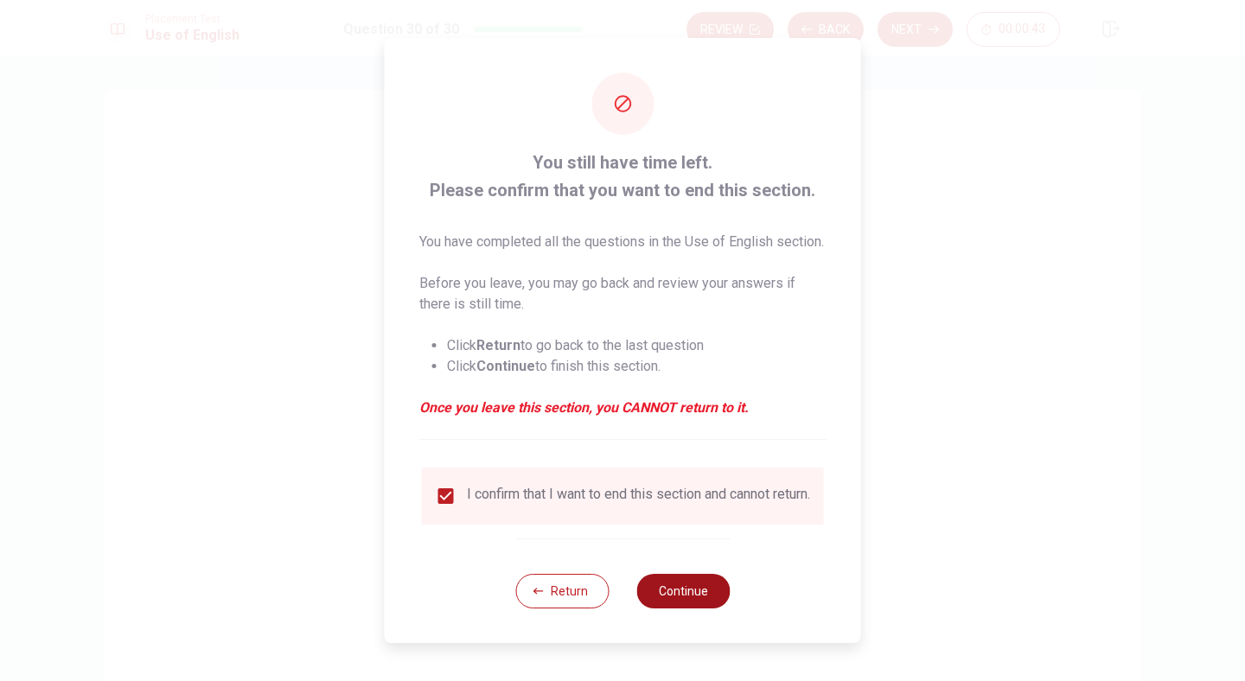
click at [700, 606] on button "Continue" at bounding box center [682, 591] width 93 height 35
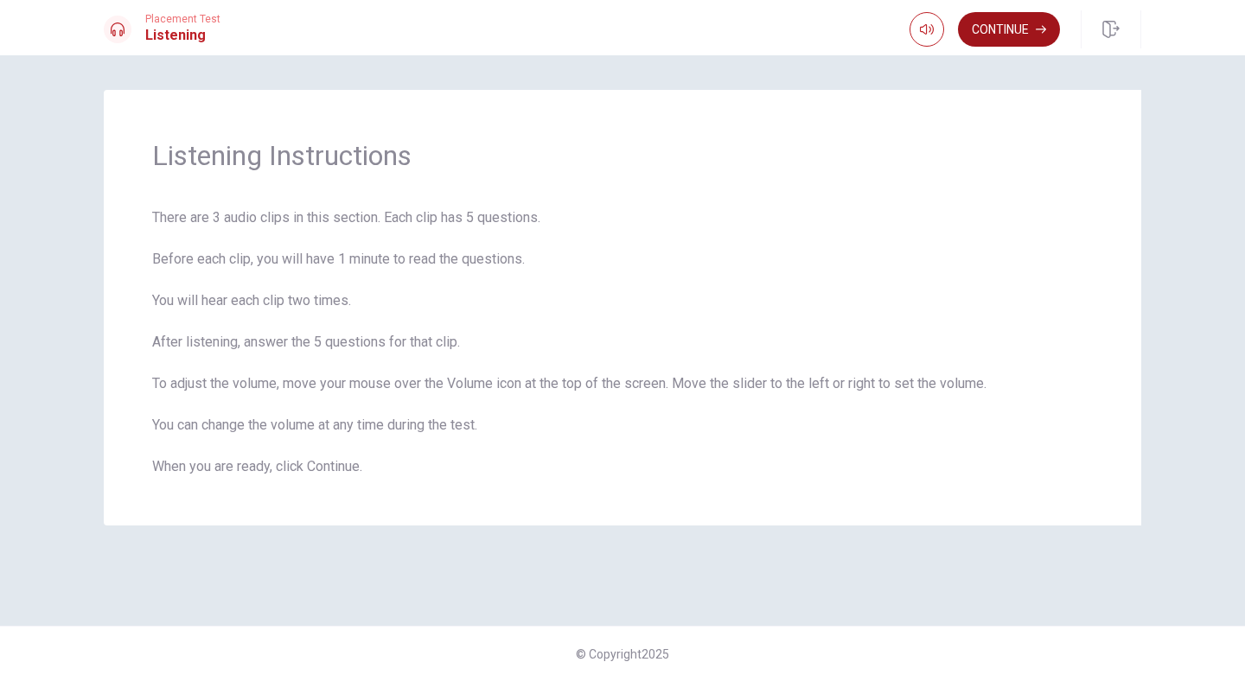
click at [996, 30] on button "Continue" at bounding box center [1009, 29] width 102 height 35
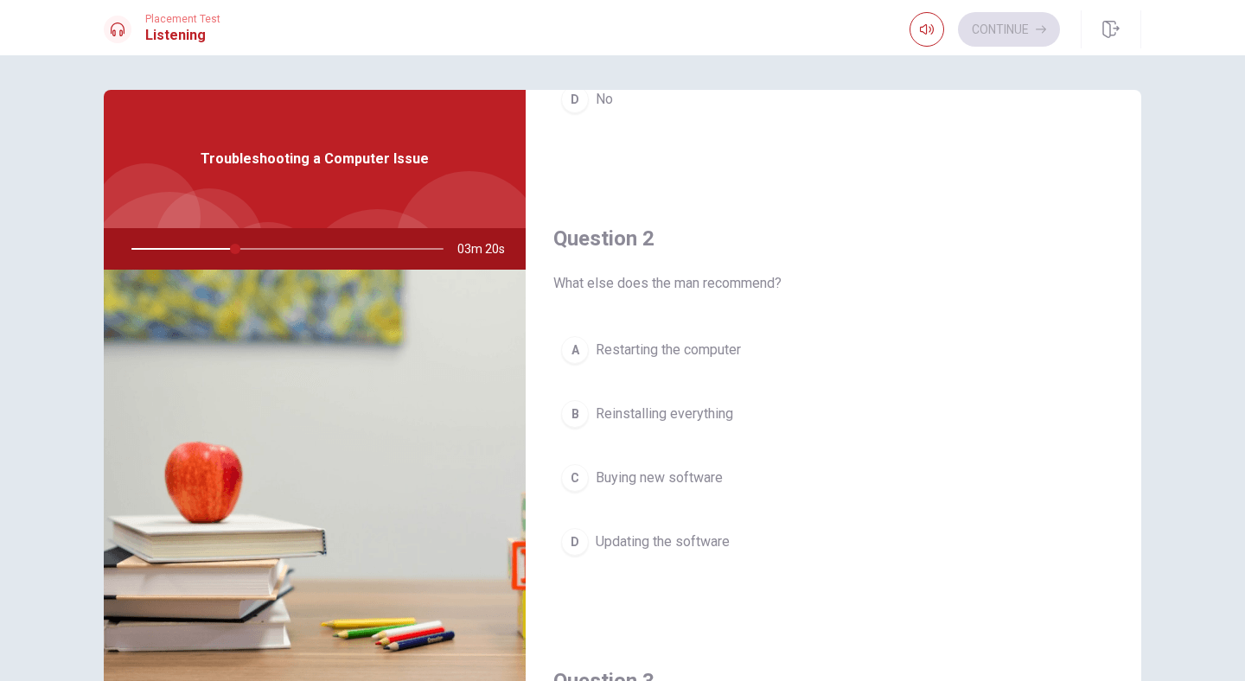
scroll to position [352, 0]
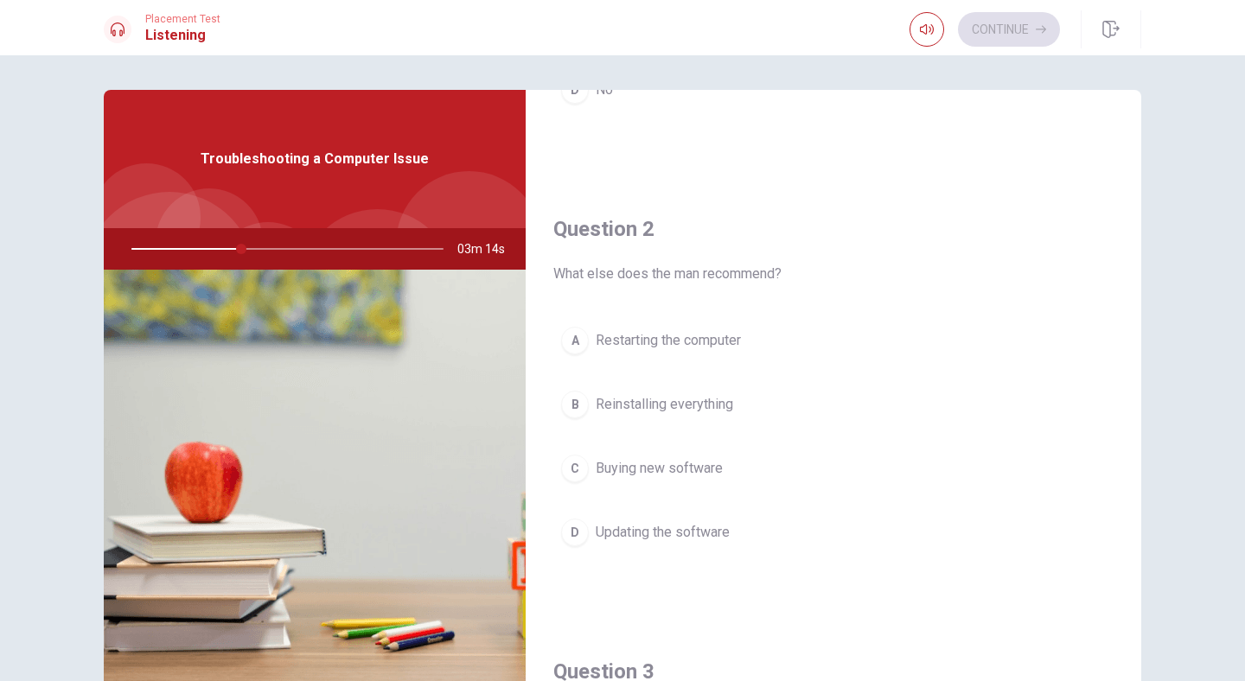
click at [667, 344] on span "Restarting the computer" at bounding box center [668, 340] width 145 height 21
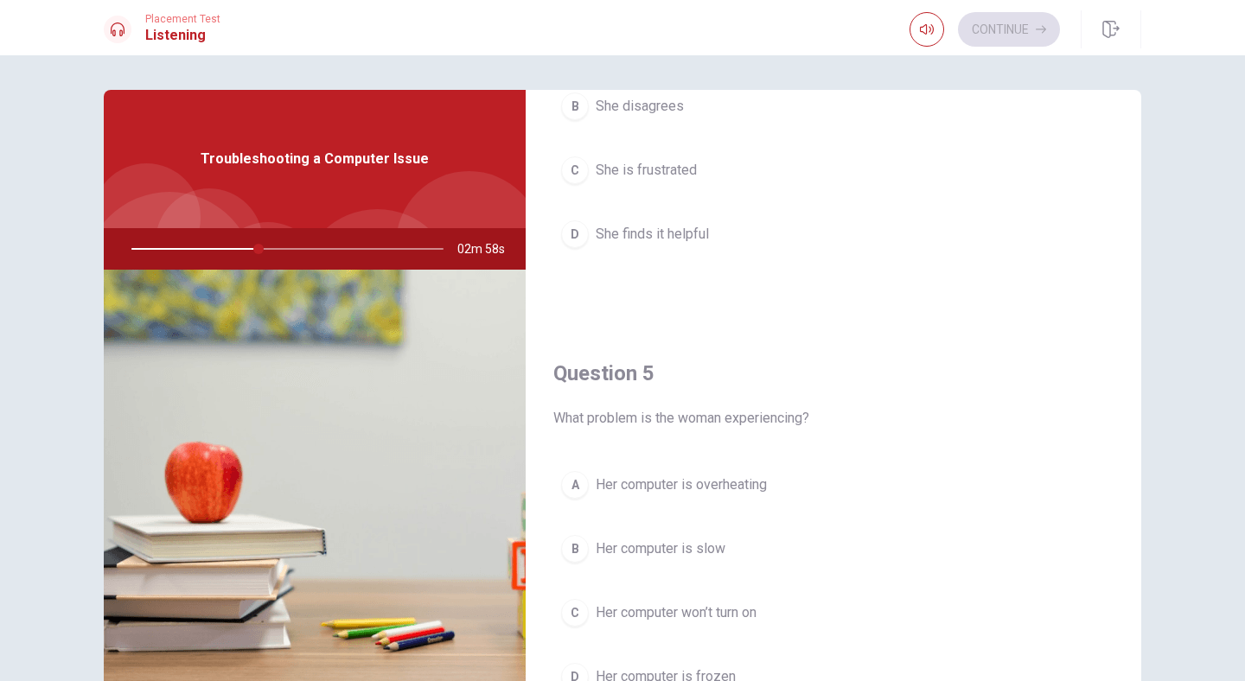
scroll to position [1613, 0]
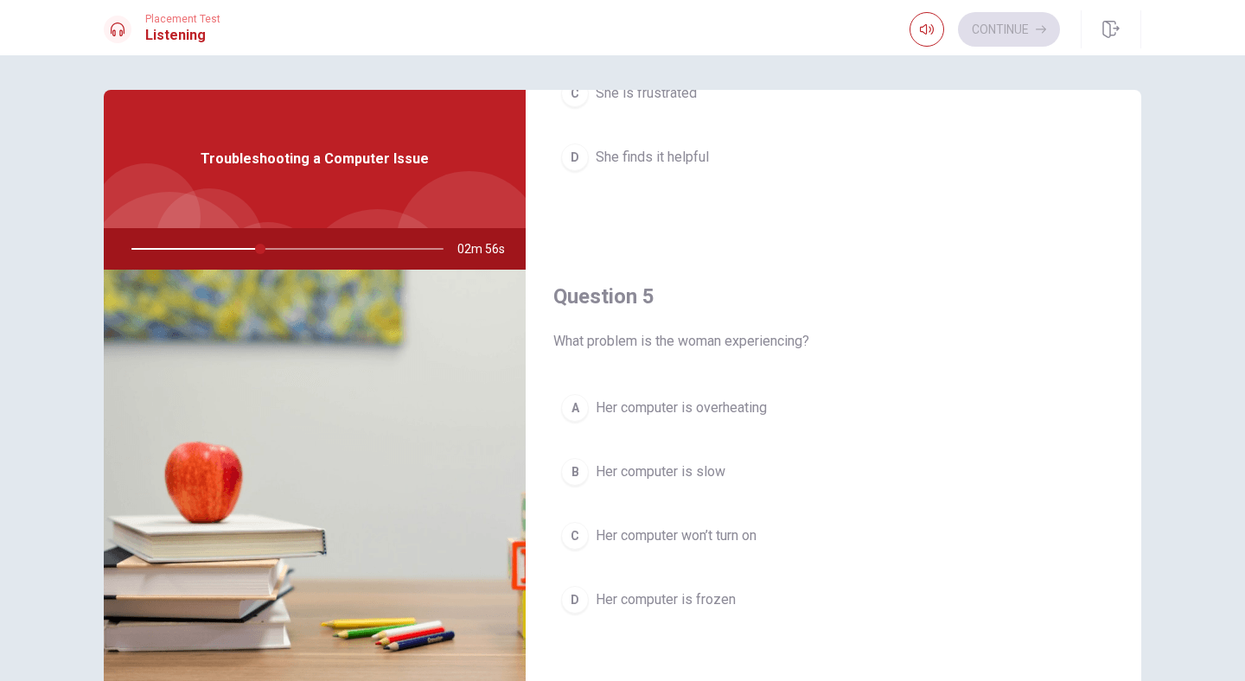
click at [696, 474] on span "Her computer is slow" at bounding box center [661, 472] width 130 height 21
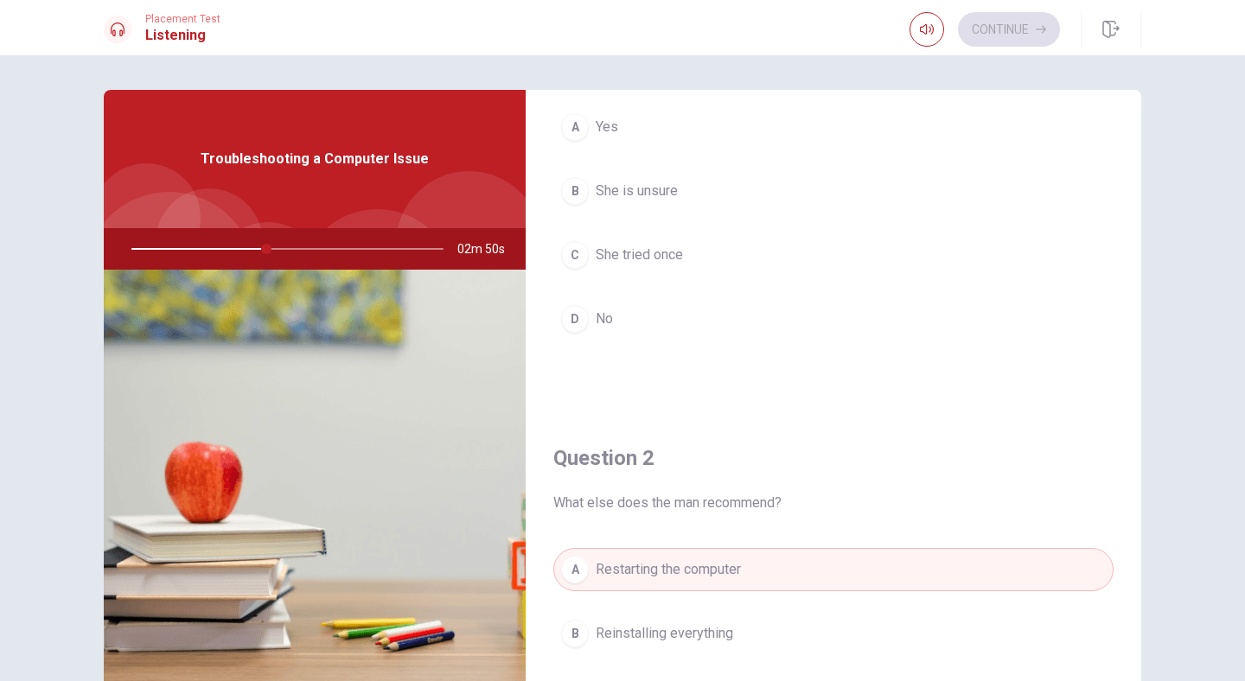
scroll to position [0, 0]
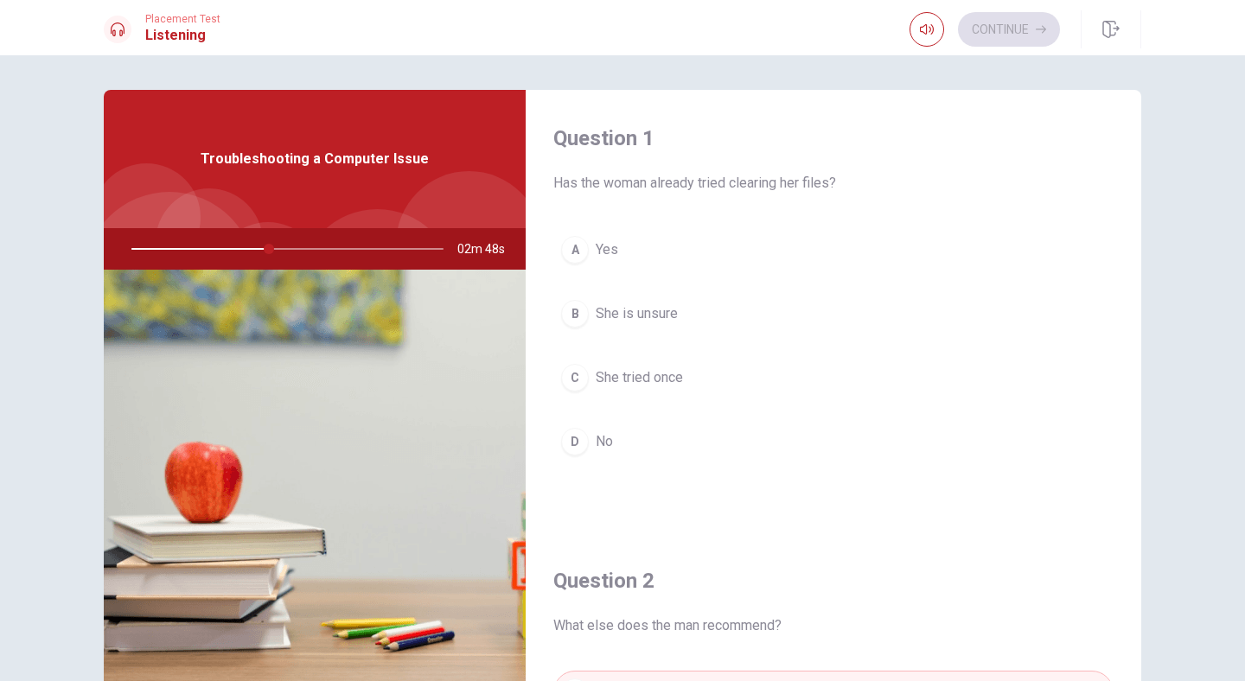
click at [762, 335] on button "B She is unsure" at bounding box center [833, 313] width 560 height 43
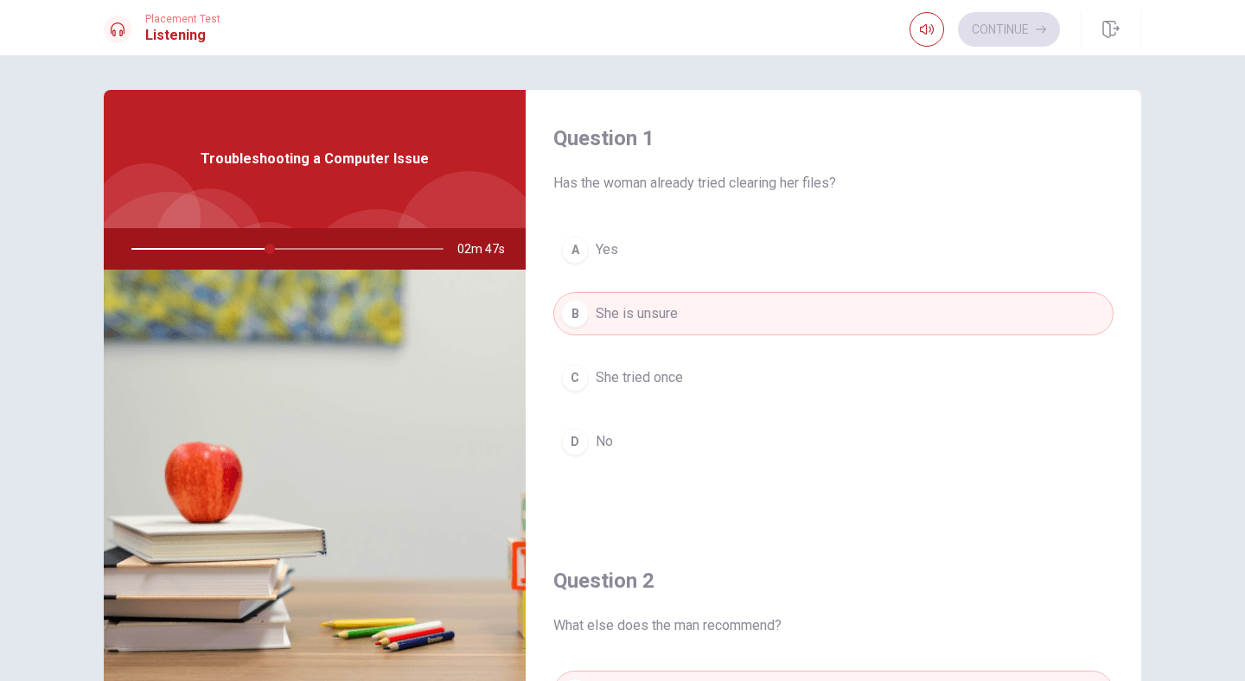
click at [680, 442] on button "D No" at bounding box center [833, 441] width 560 height 43
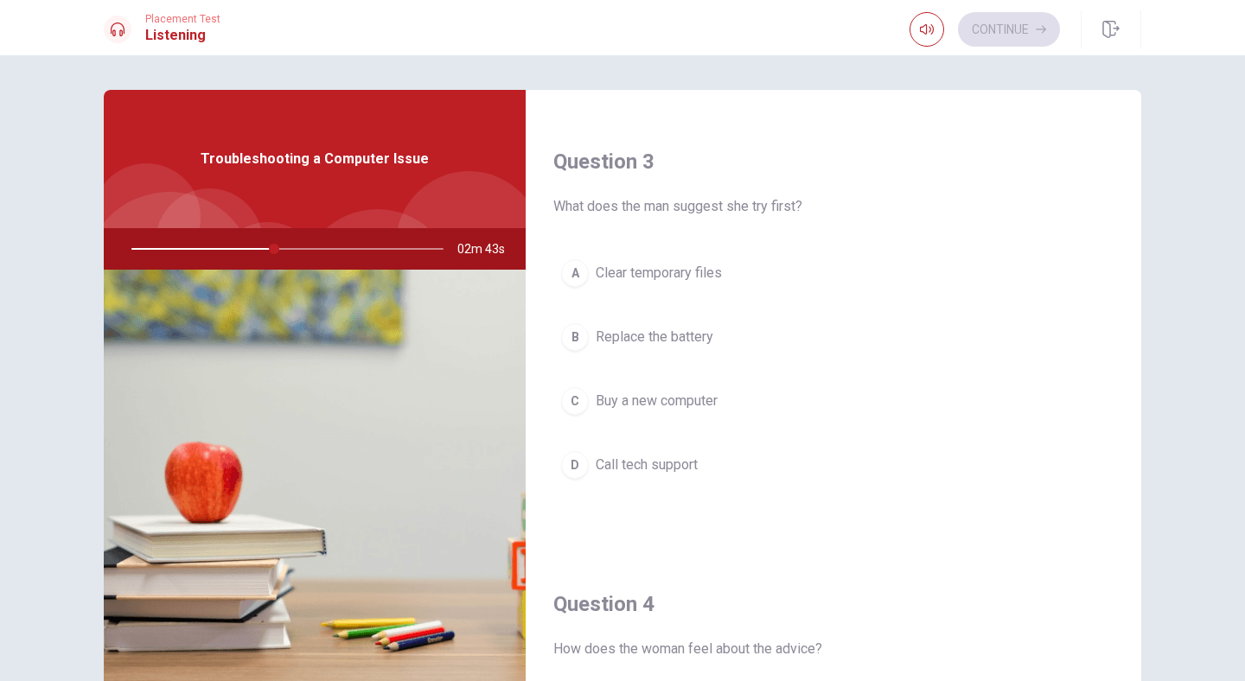
scroll to position [868, 0]
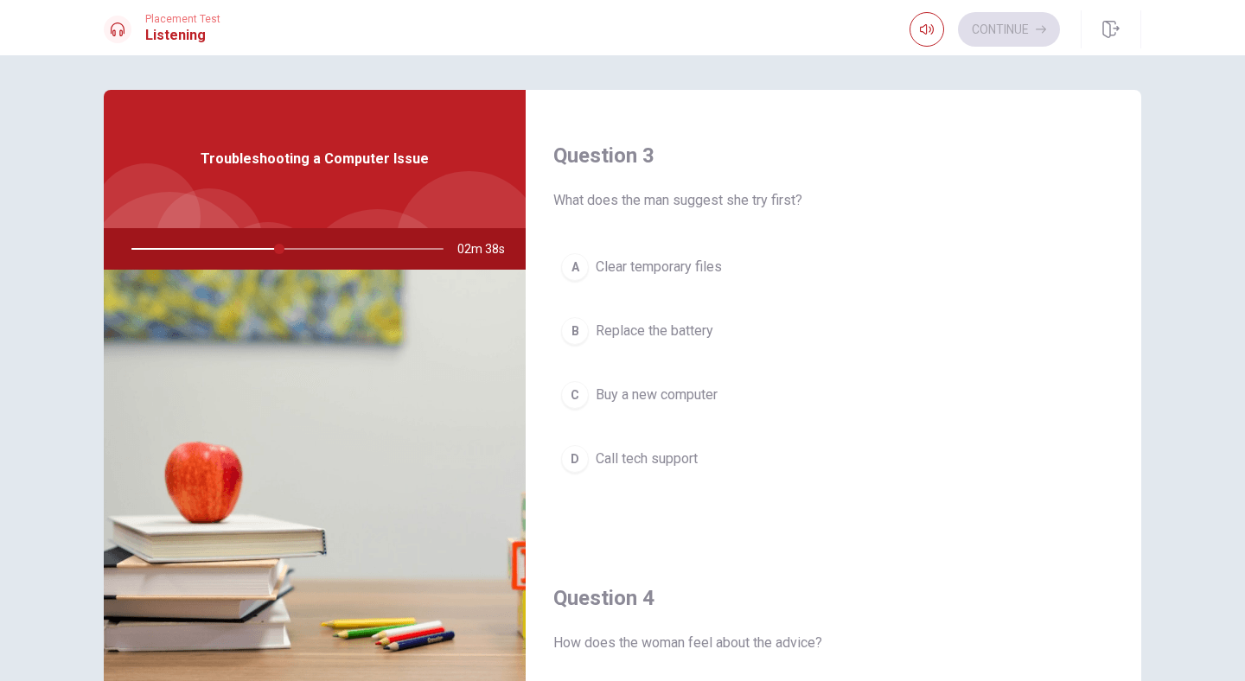
click at [714, 272] on span "Clear temporary files" at bounding box center [659, 267] width 126 height 21
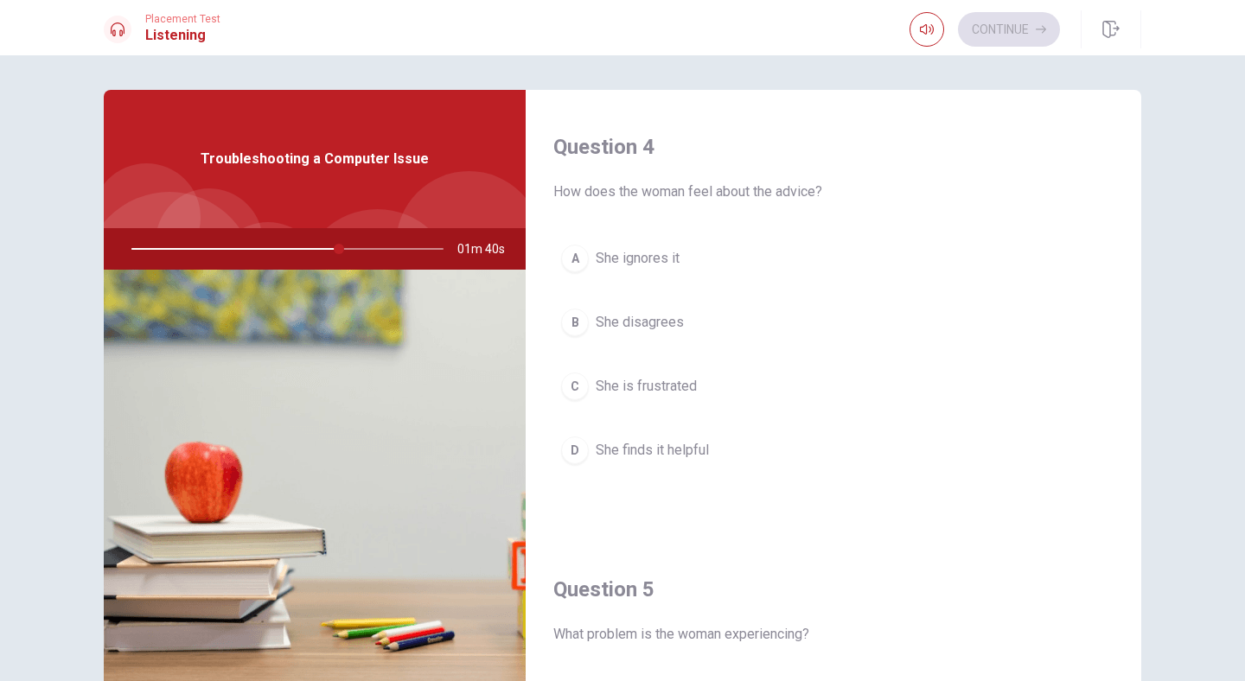
scroll to position [1316, 0]
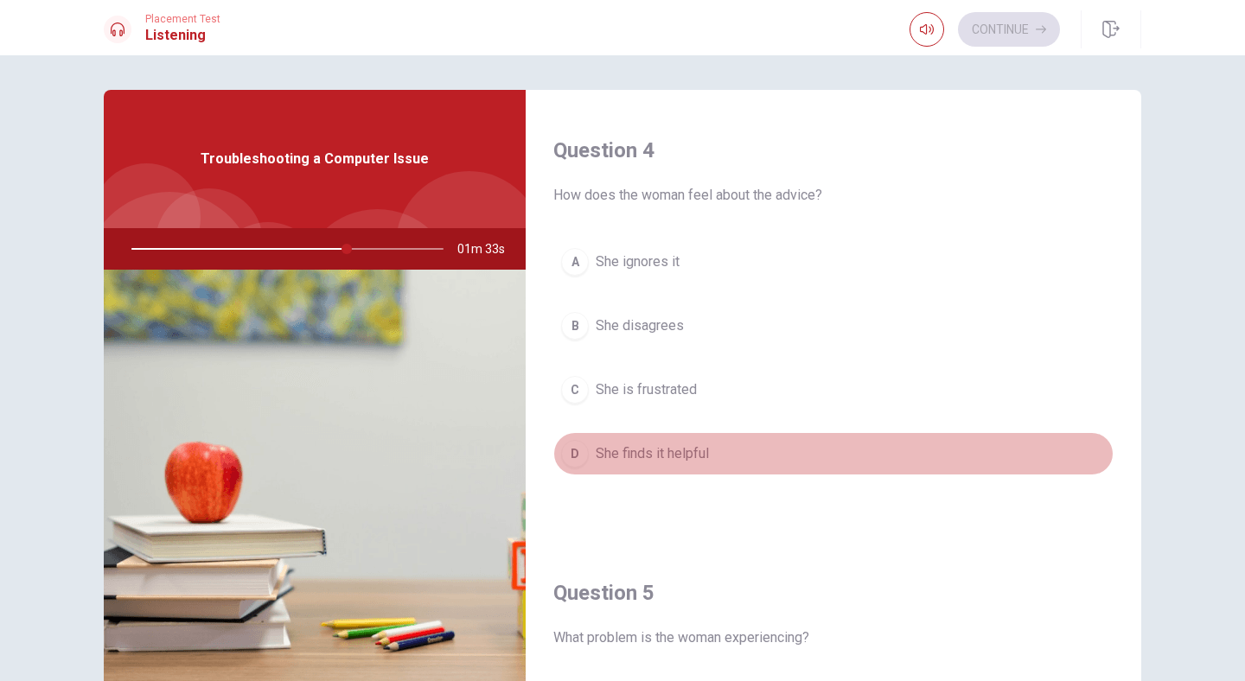
click at [680, 457] on span "She finds it helpful" at bounding box center [652, 454] width 113 height 21
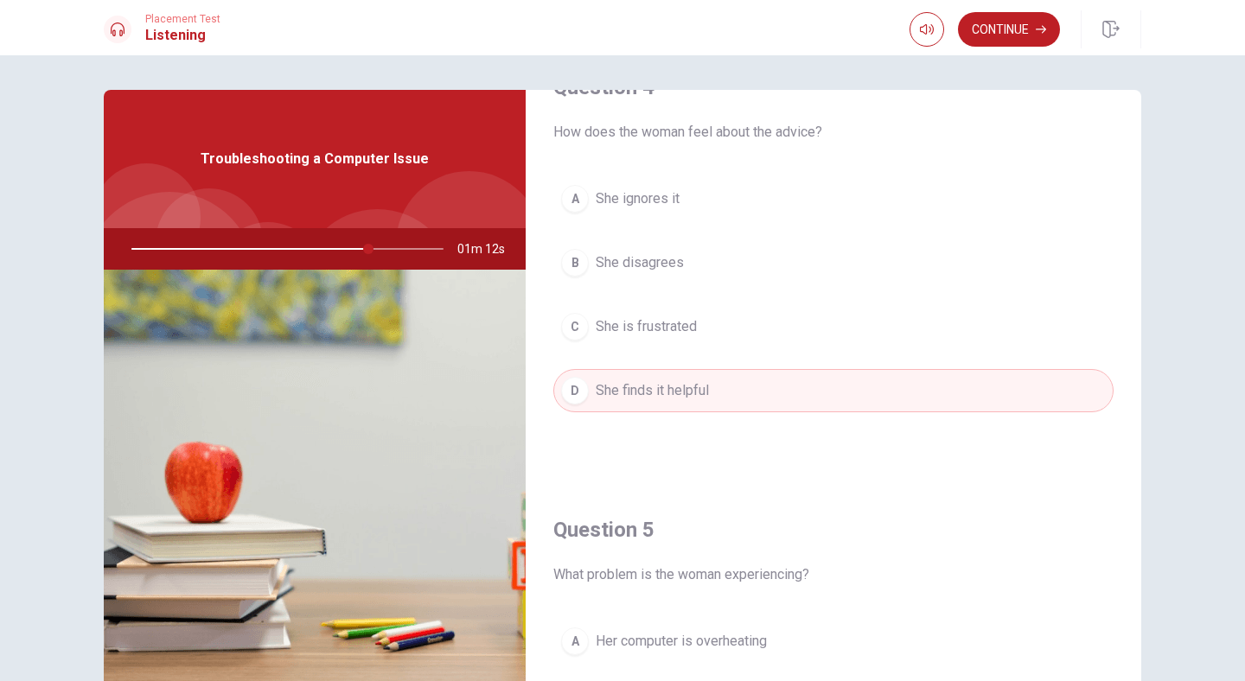
scroll to position [1613, 0]
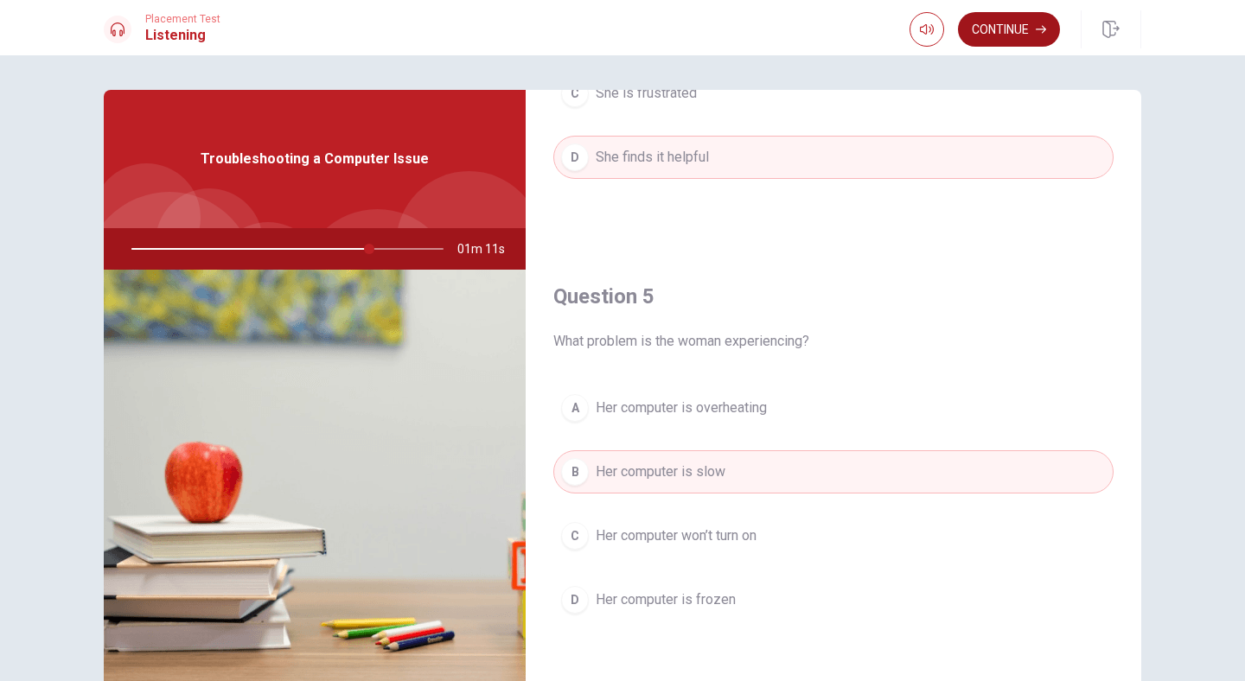
click at [1005, 25] on button "Continue" at bounding box center [1009, 29] width 102 height 35
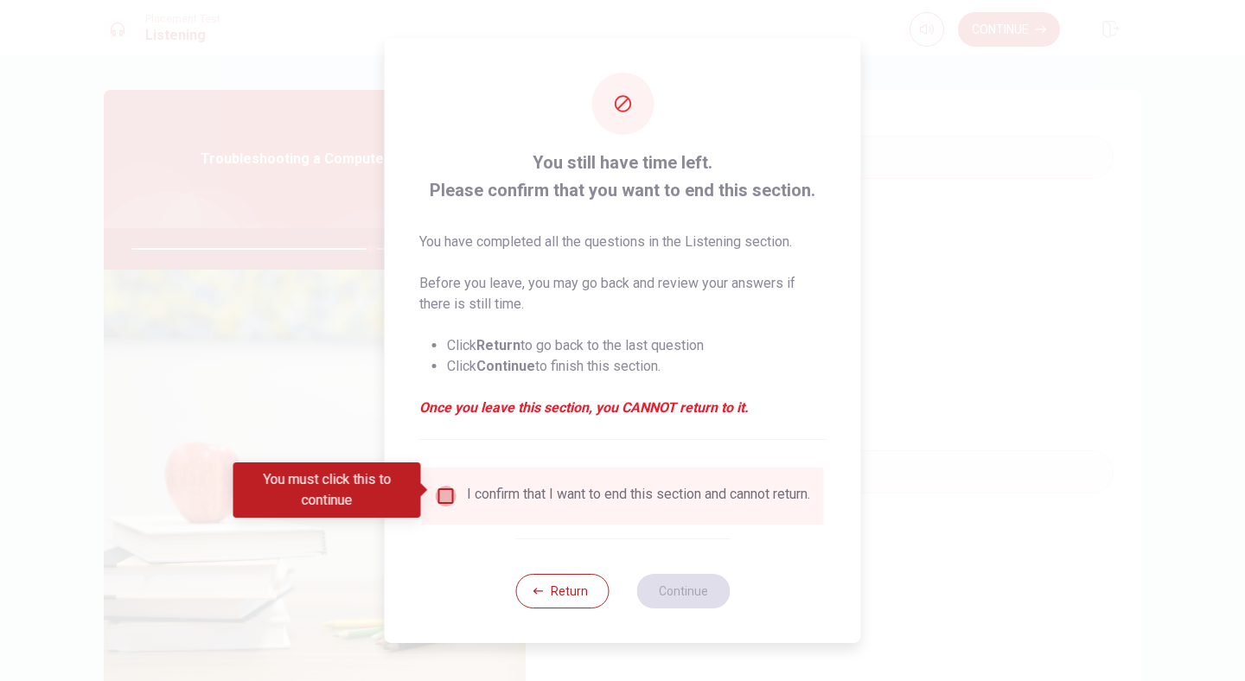
click at [446, 492] on input "You must click this to continue" at bounding box center [446, 496] width 21 height 21
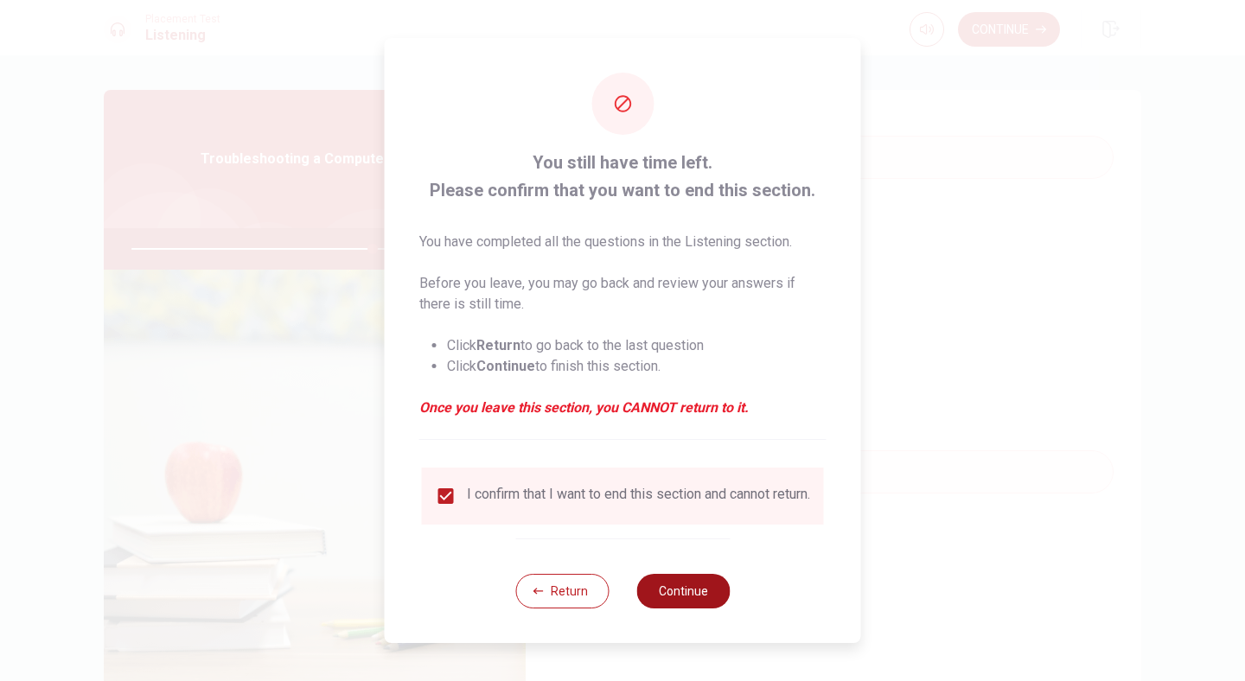
click at [687, 596] on button "Continue" at bounding box center [682, 591] width 93 height 35
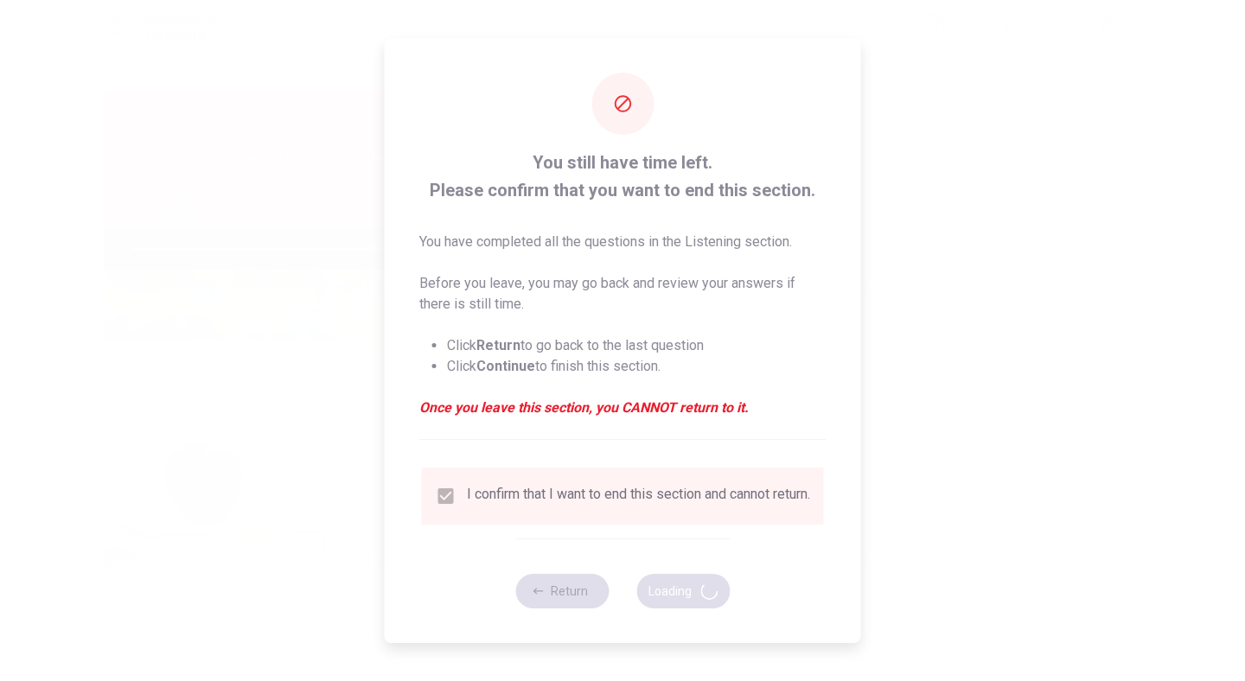
type input "78"
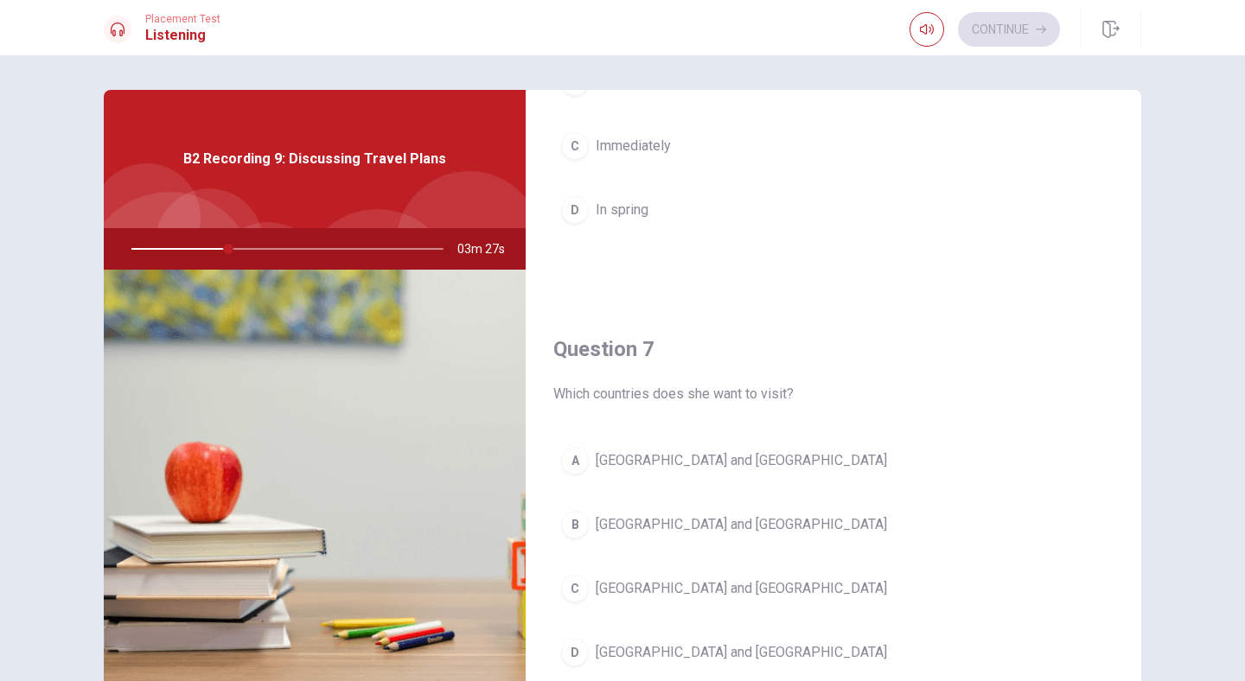
scroll to position [299, 0]
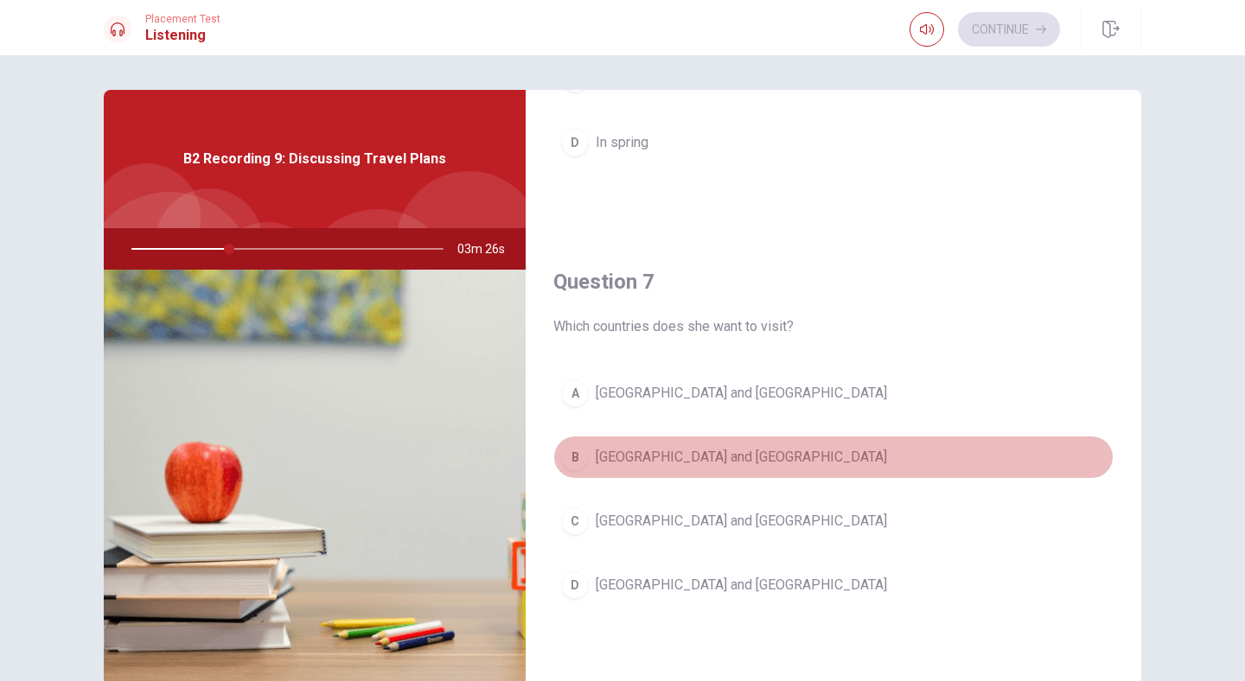
click at [669, 457] on span "[GEOGRAPHIC_DATA] and [GEOGRAPHIC_DATA]" at bounding box center [741, 457] width 291 height 21
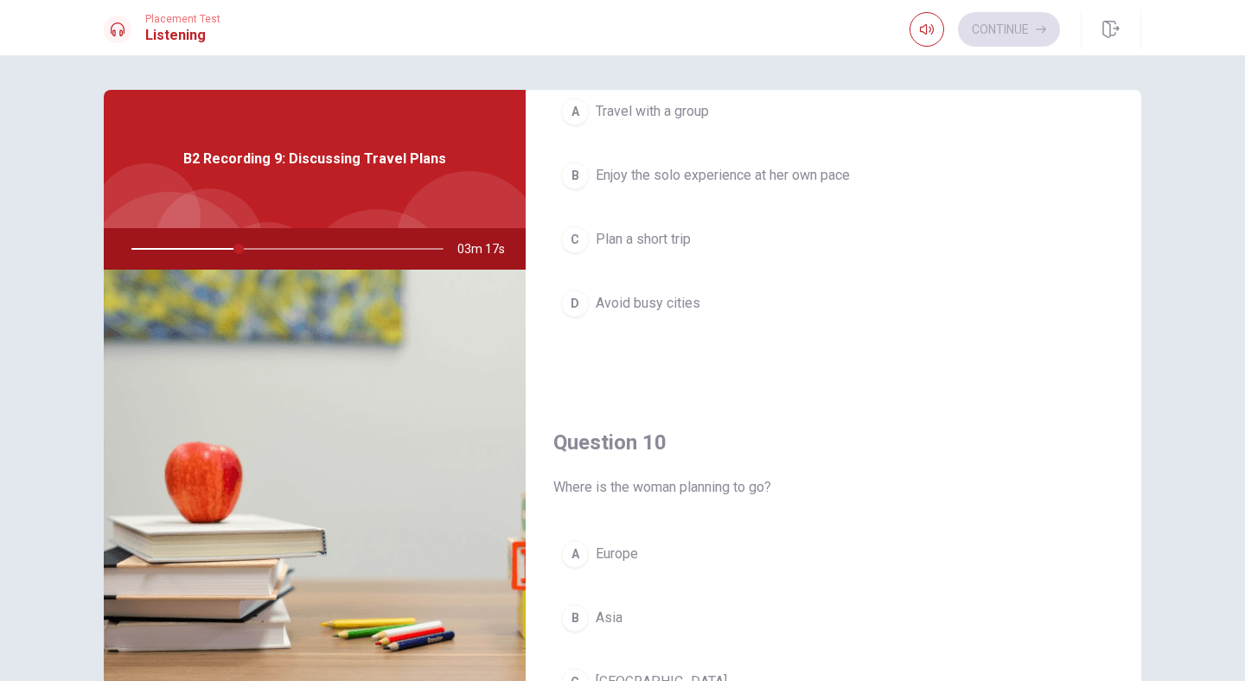
scroll to position [1613, 0]
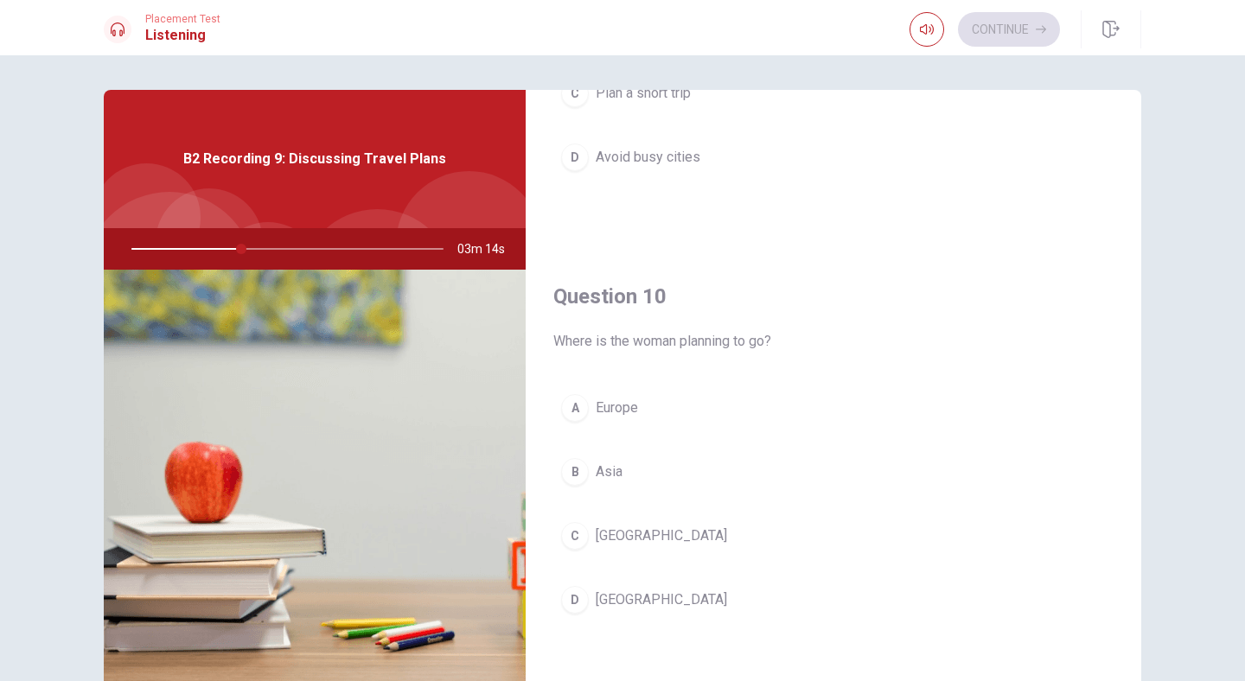
click at [620, 406] on span "Europe" at bounding box center [617, 408] width 42 height 21
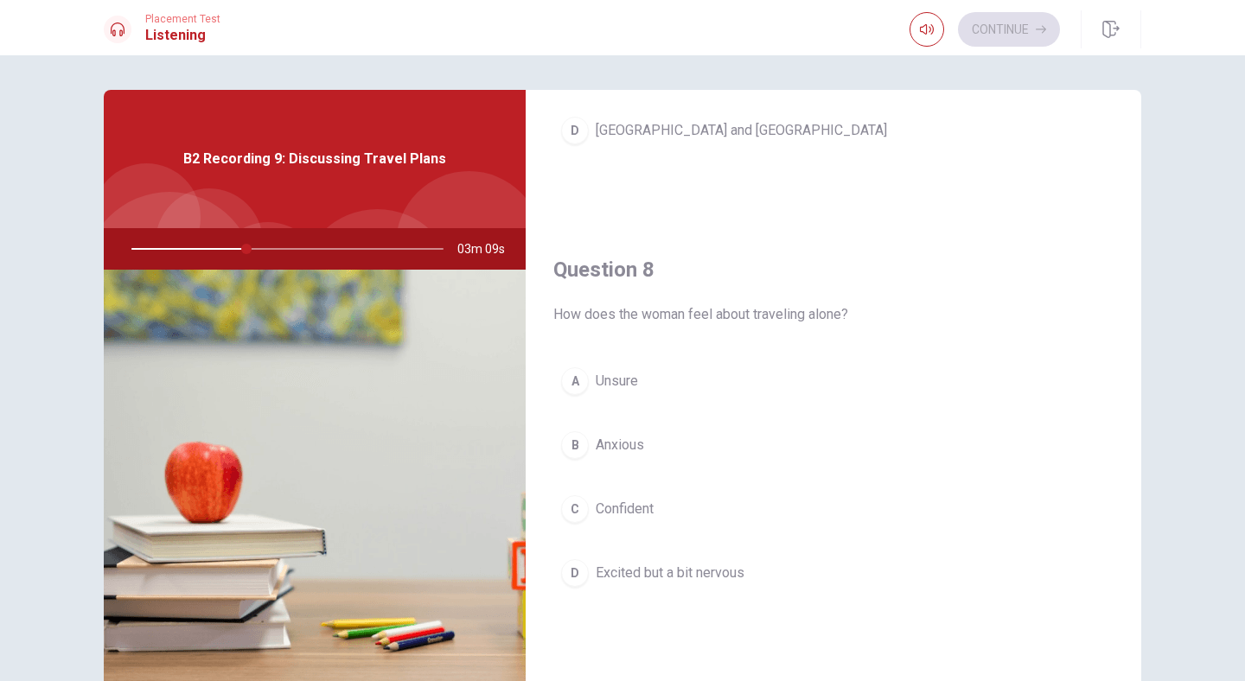
scroll to position [778, 0]
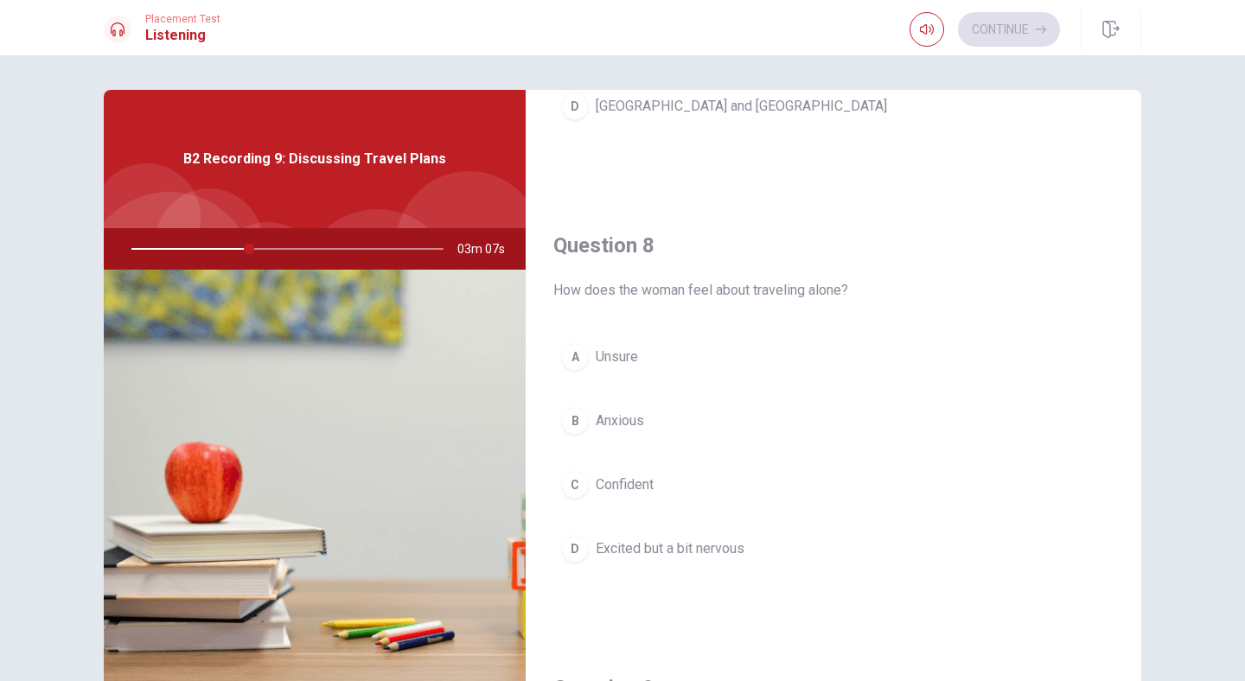
click at [725, 552] on span "Excited but a bit nervous" at bounding box center [670, 549] width 149 height 21
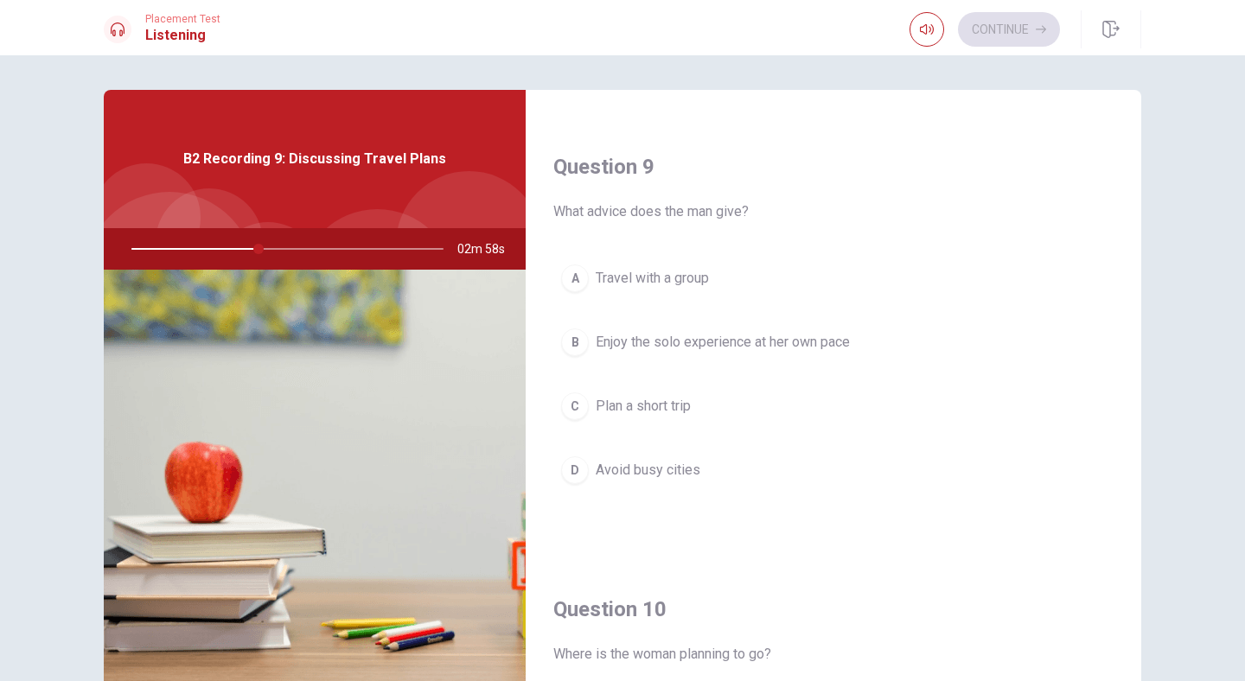
scroll to position [1300, 0]
click at [795, 343] on span "Enjoy the solo experience at her own pace" at bounding box center [723, 341] width 254 height 21
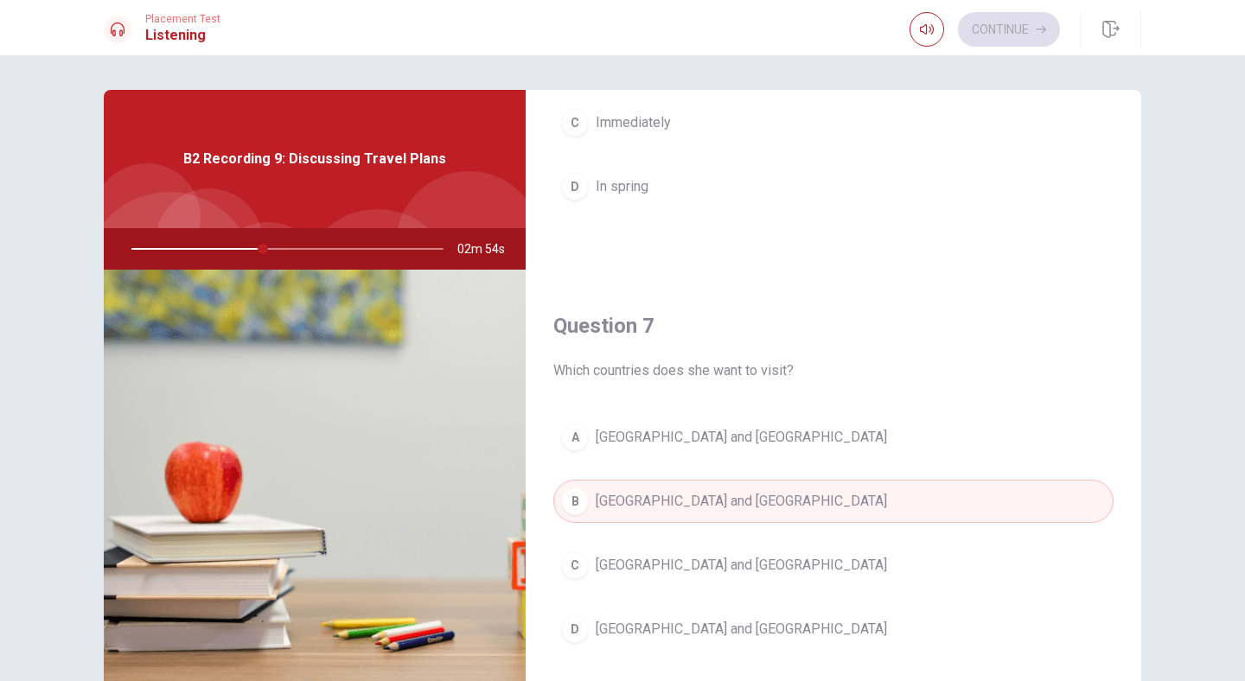
scroll to position [0, 0]
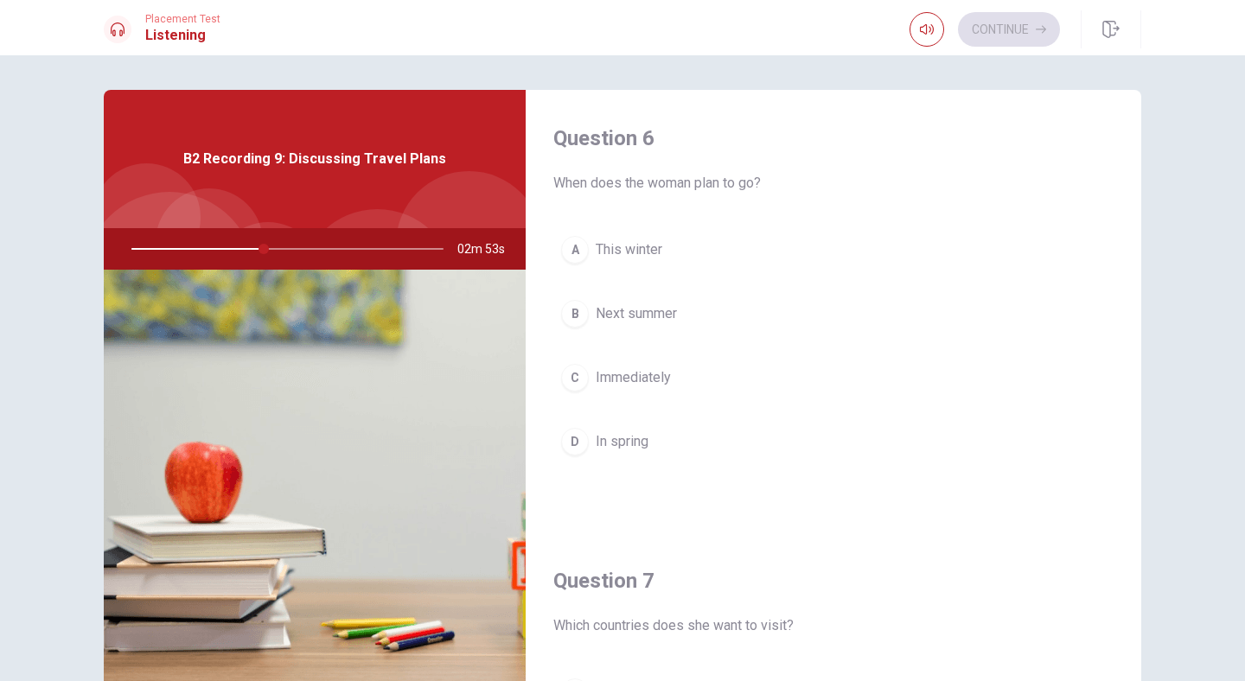
click at [657, 322] on span "Next summer" at bounding box center [636, 313] width 81 height 21
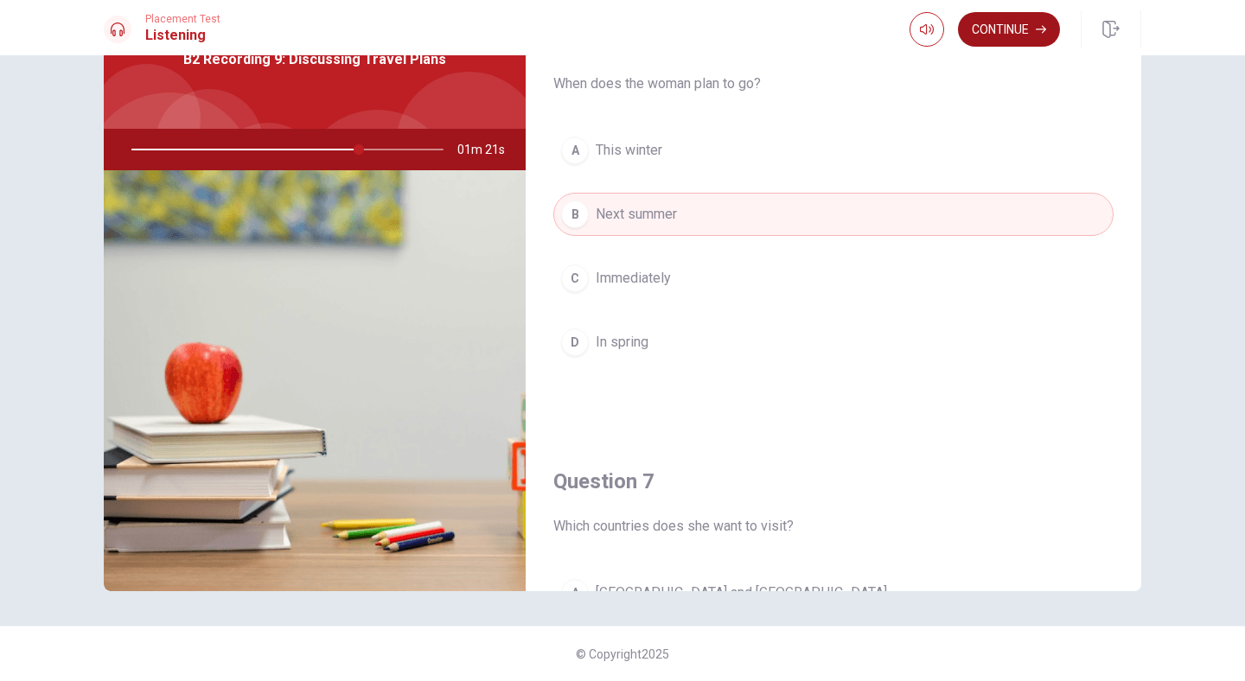
click at [993, 30] on button "Continue" at bounding box center [1009, 29] width 102 height 35
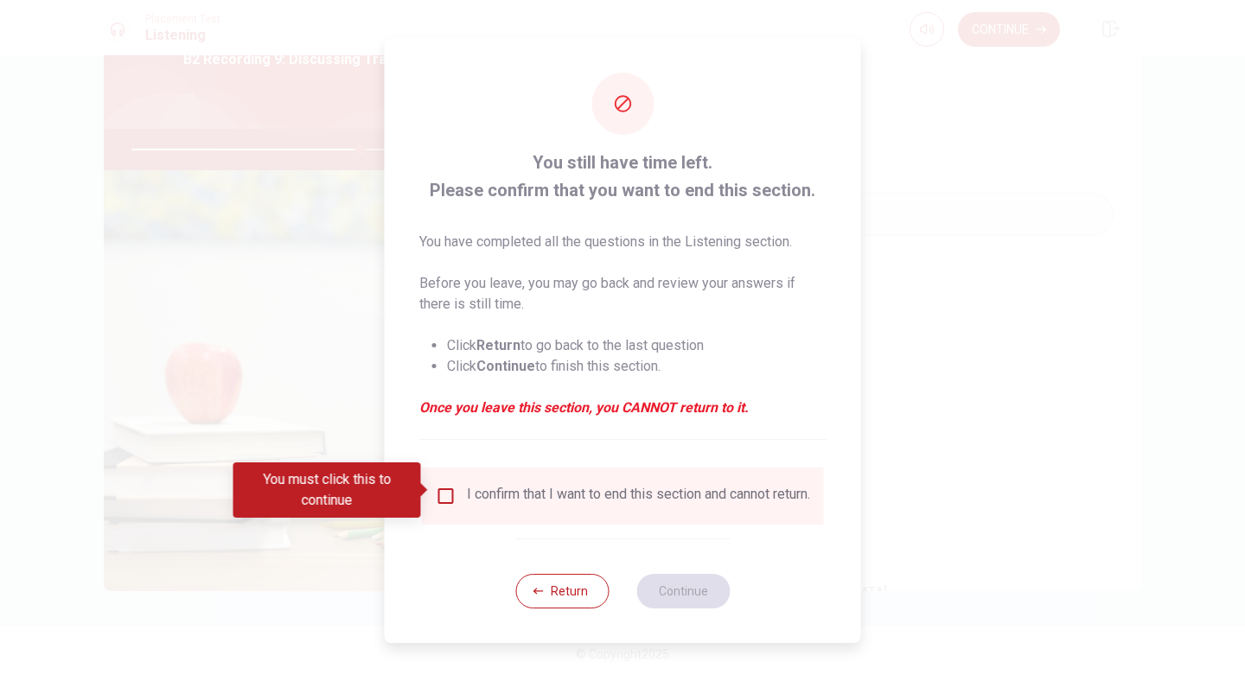
click at [440, 489] on input "You must click this to continue" at bounding box center [446, 496] width 21 height 21
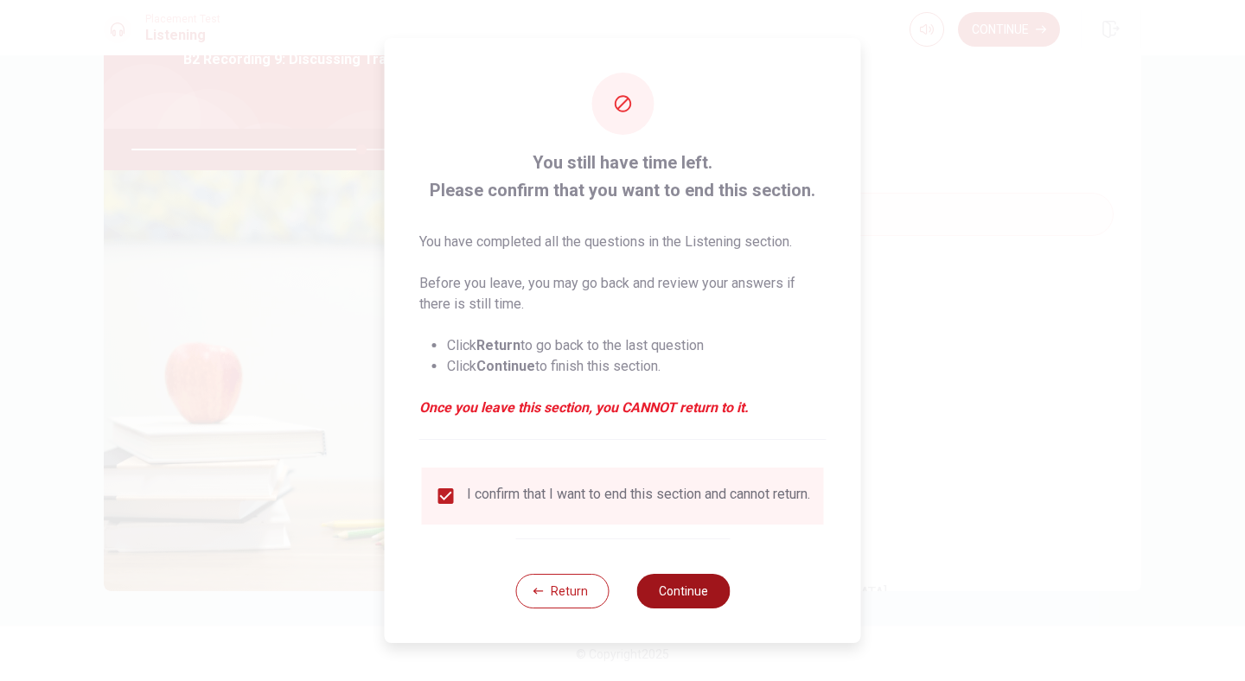
click at [697, 599] on button "Continue" at bounding box center [682, 591] width 93 height 35
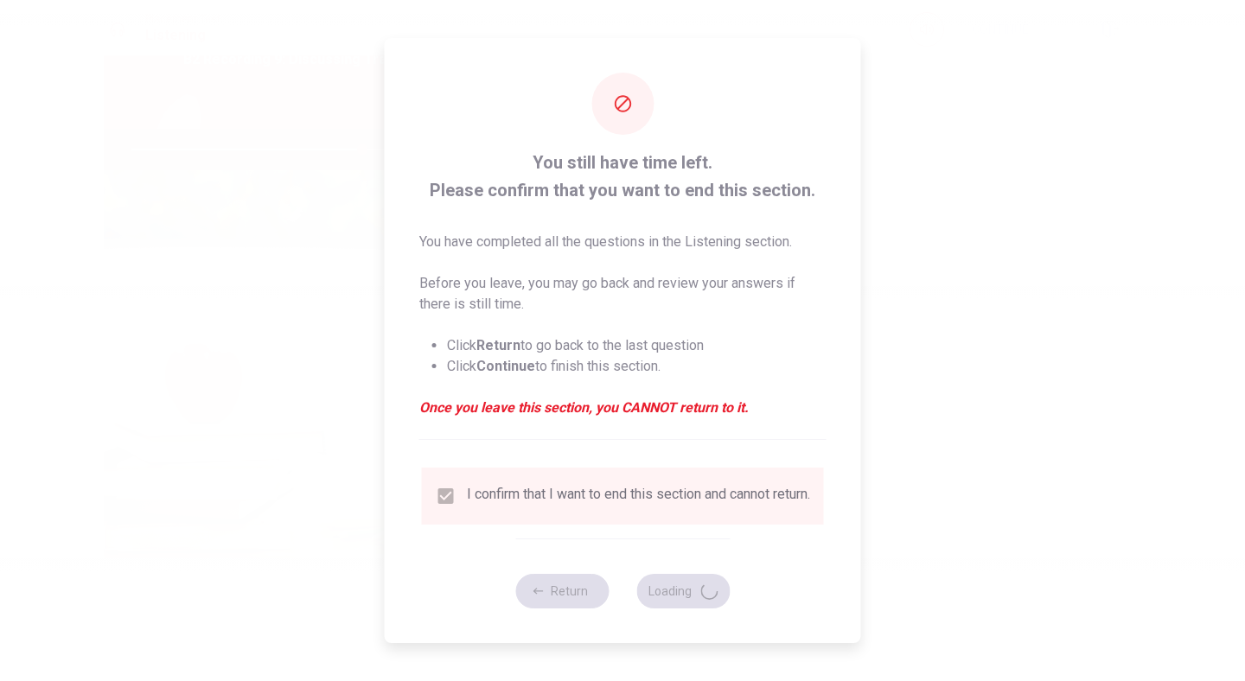
type input "74"
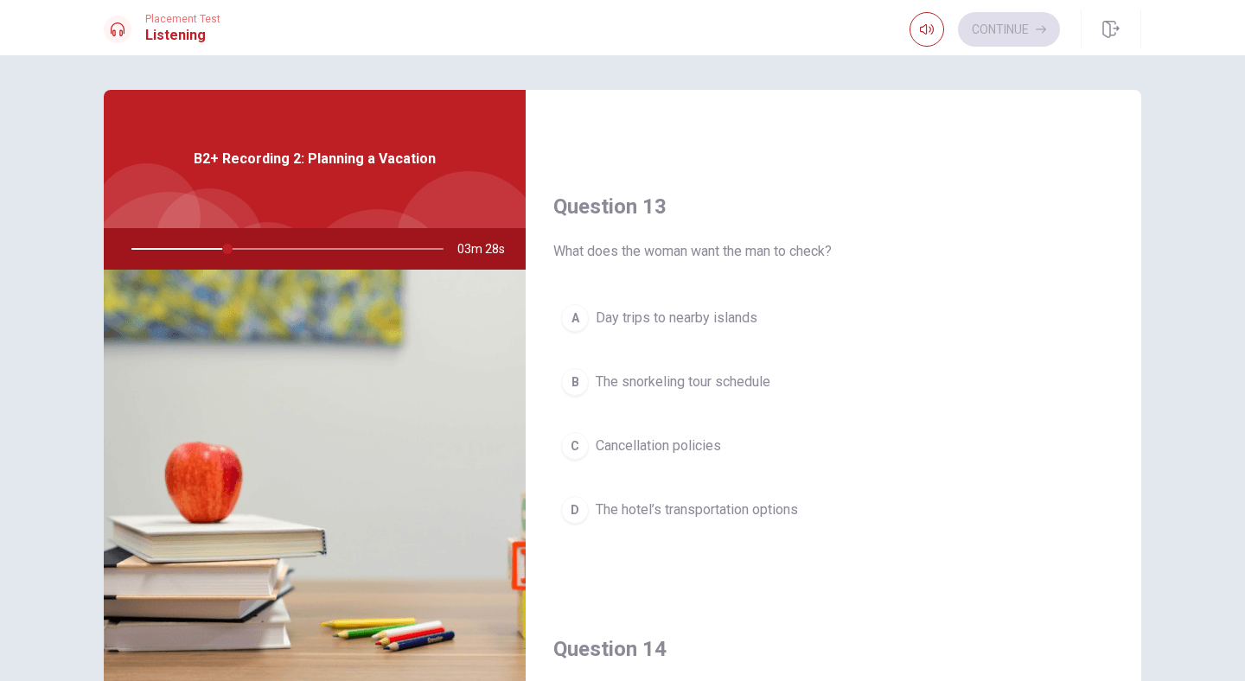
scroll to position [1613, 0]
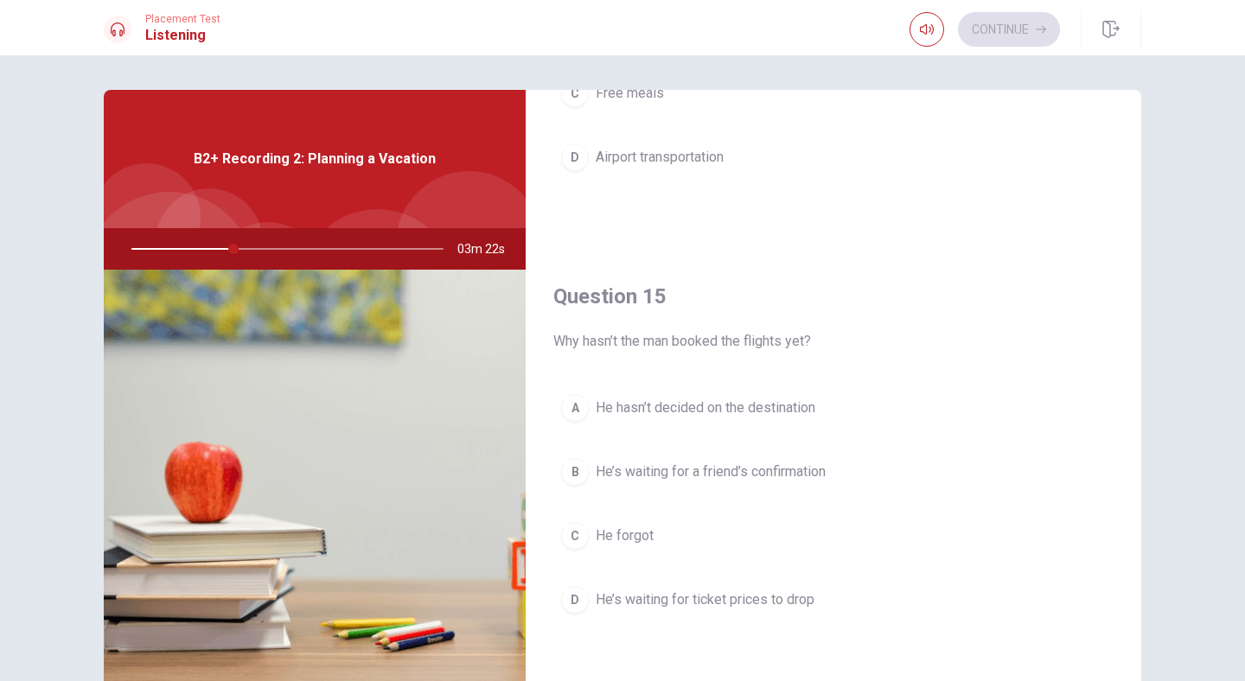
click at [673, 595] on span "He’s waiting for ticket prices to drop" at bounding box center [705, 600] width 219 height 21
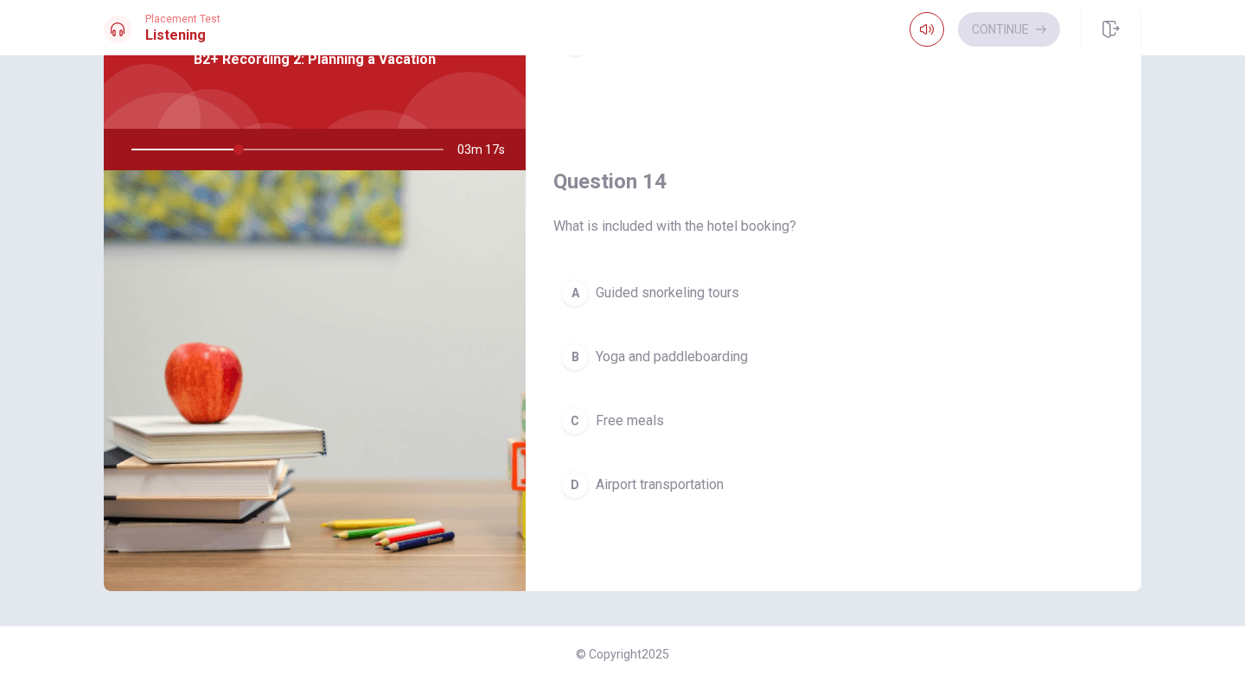
scroll to position [1191, 0]
click at [725, 357] on span "Yoga and paddleboarding" at bounding box center [672, 351] width 152 height 21
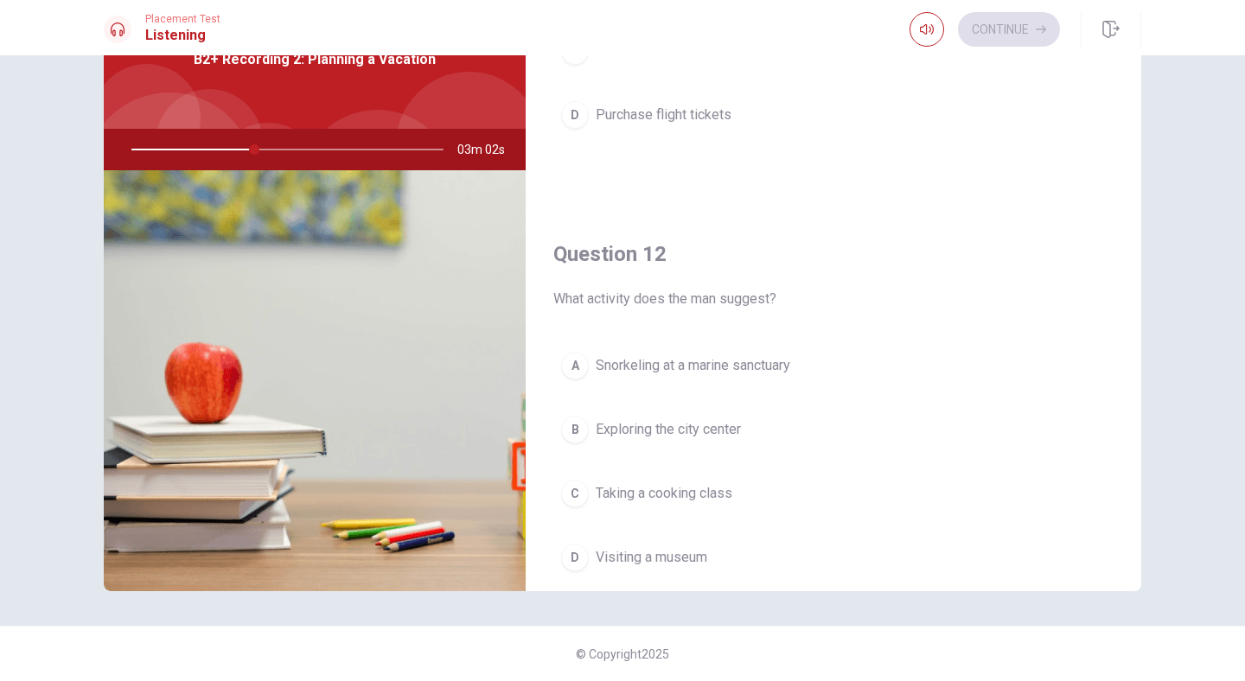
scroll to position [254, 0]
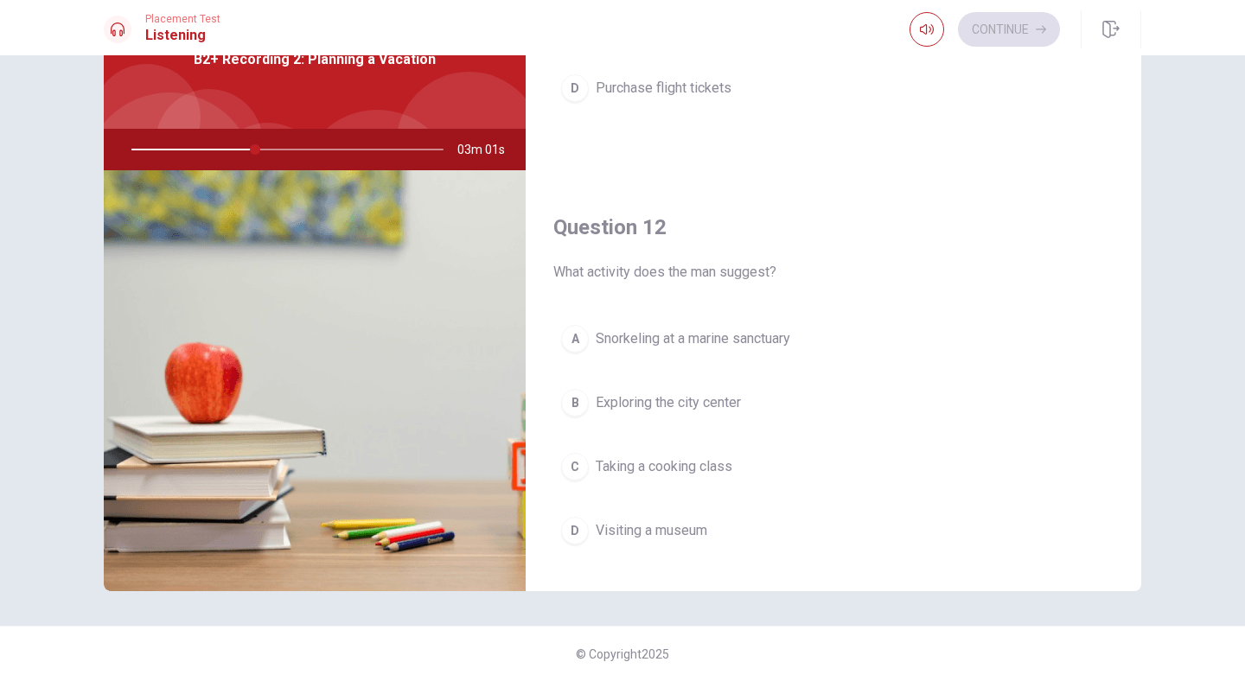
click at [772, 342] on span "Snorkeling at a marine sanctuary" at bounding box center [693, 339] width 195 height 21
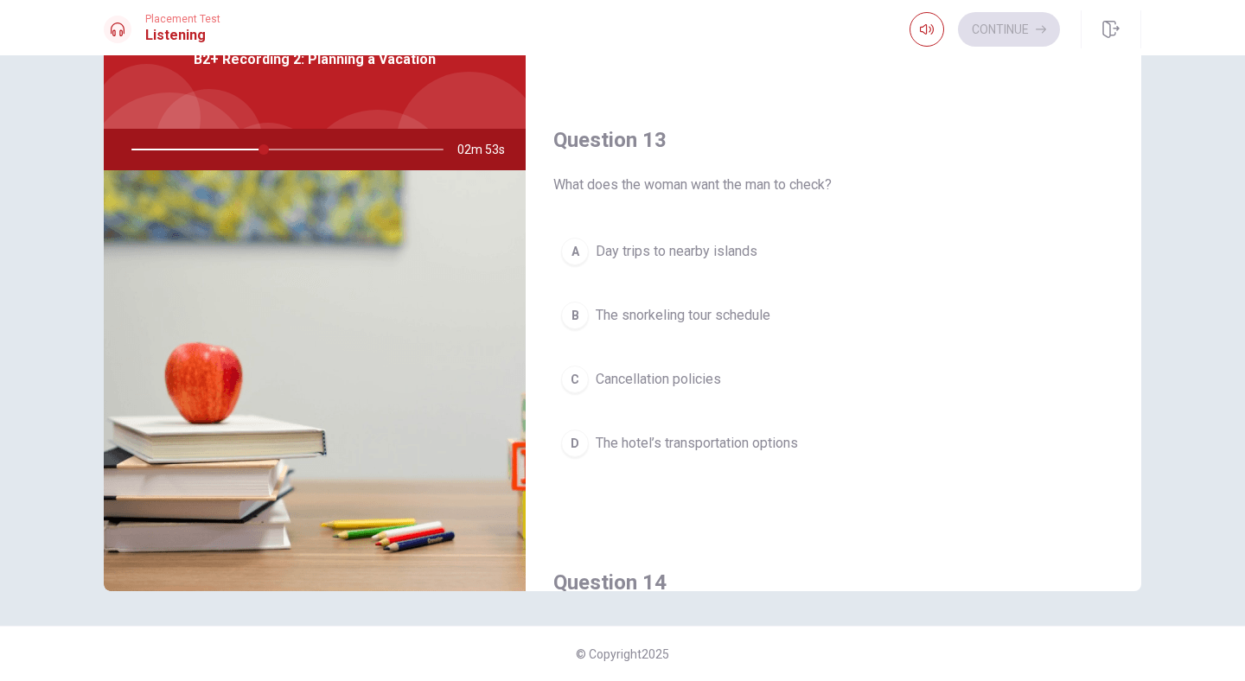
scroll to position [781, 0]
click at [790, 450] on span "The hotel’s transportation options" at bounding box center [697, 447] width 202 height 21
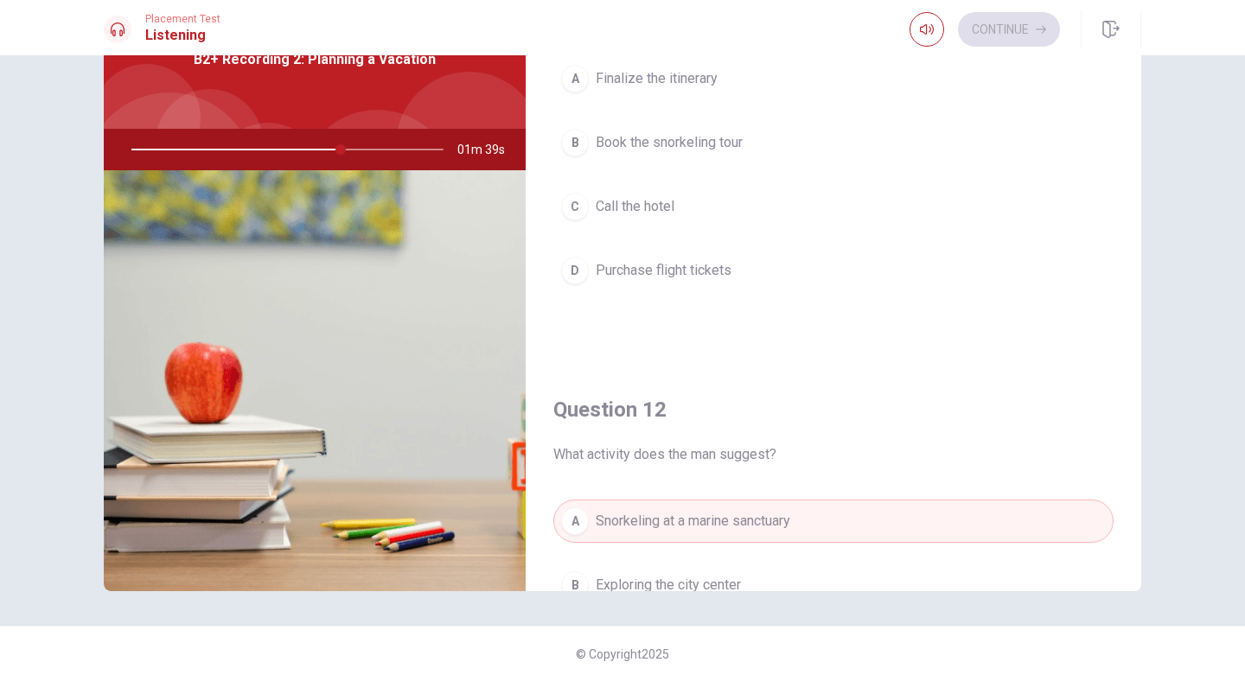
scroll to position [0, 0]
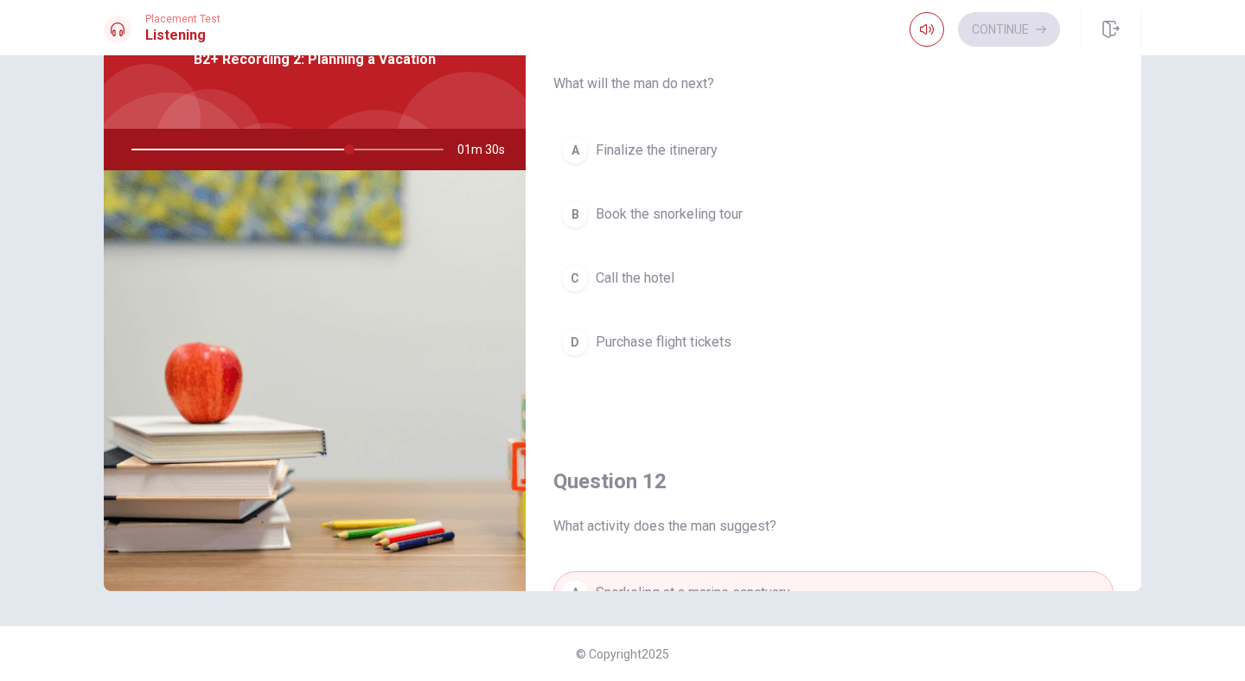
click at [642, 284] on span "Call the hotel" at bounding box center [635, 278] width 79 height 21
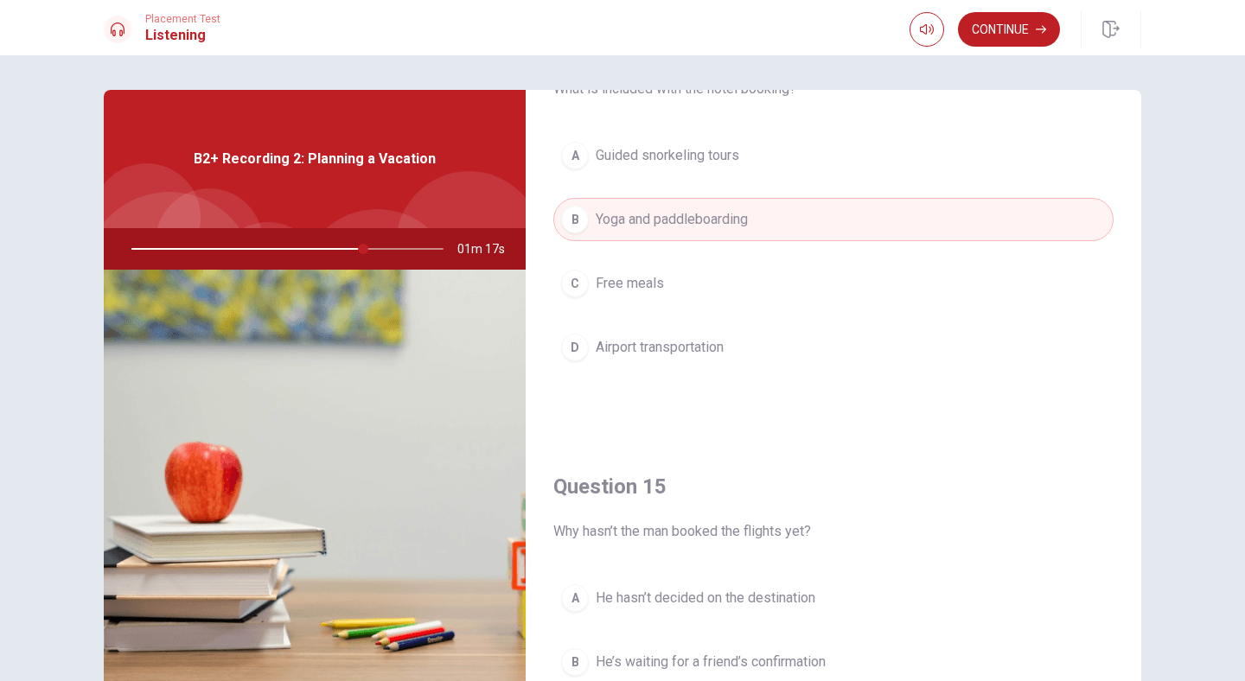
scroll to position [1613, 0]
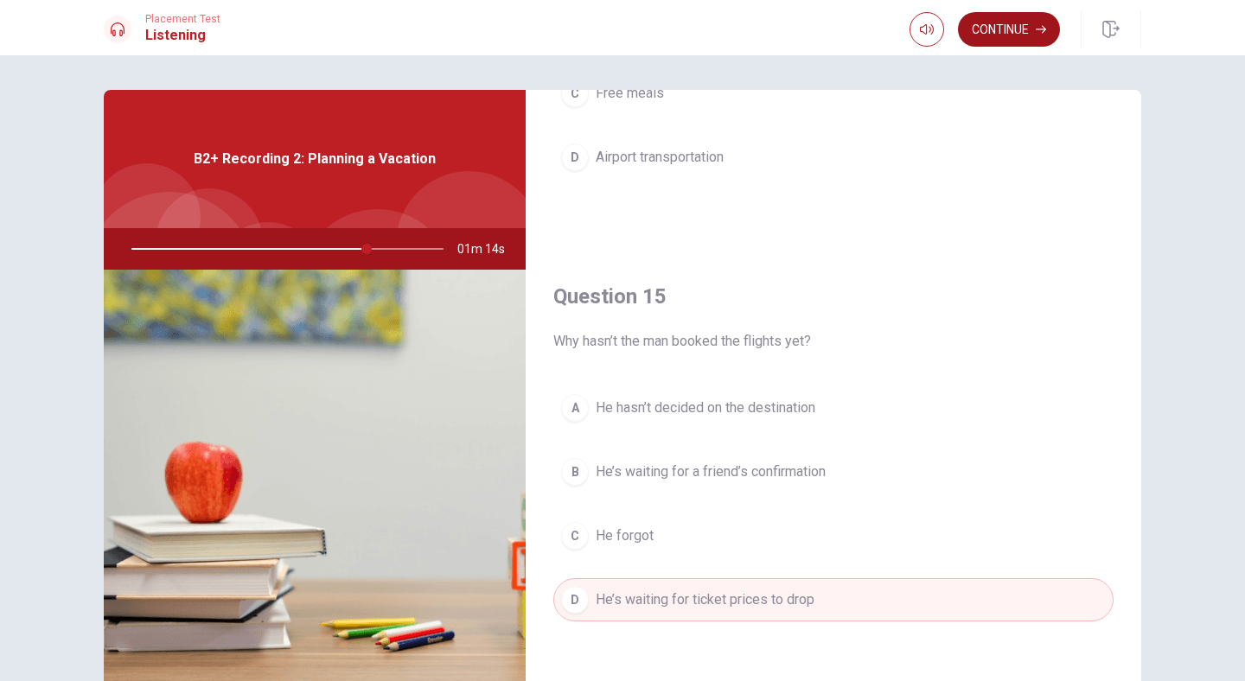
click at [1005, 31] on button "Continue" at bounding box center [1009, 29] width 102 height 35
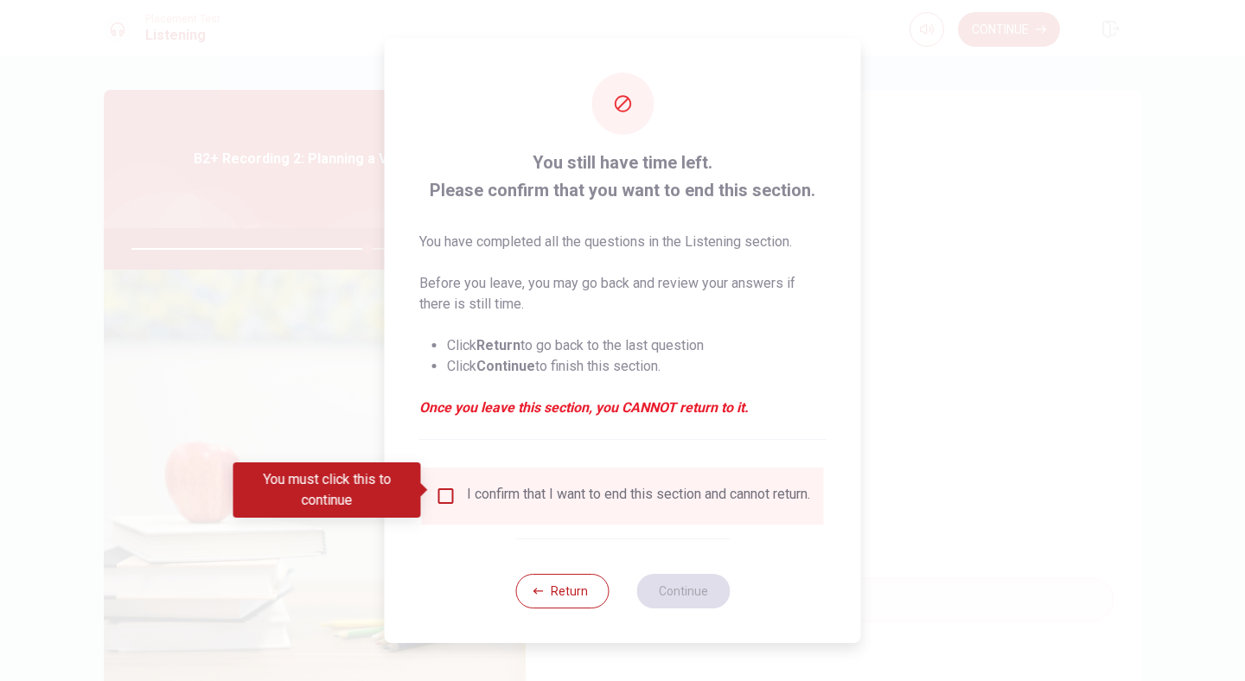
click at [444, 489] on input "You must click this to continue" at bounding box center [446, 496] width 21 height 21
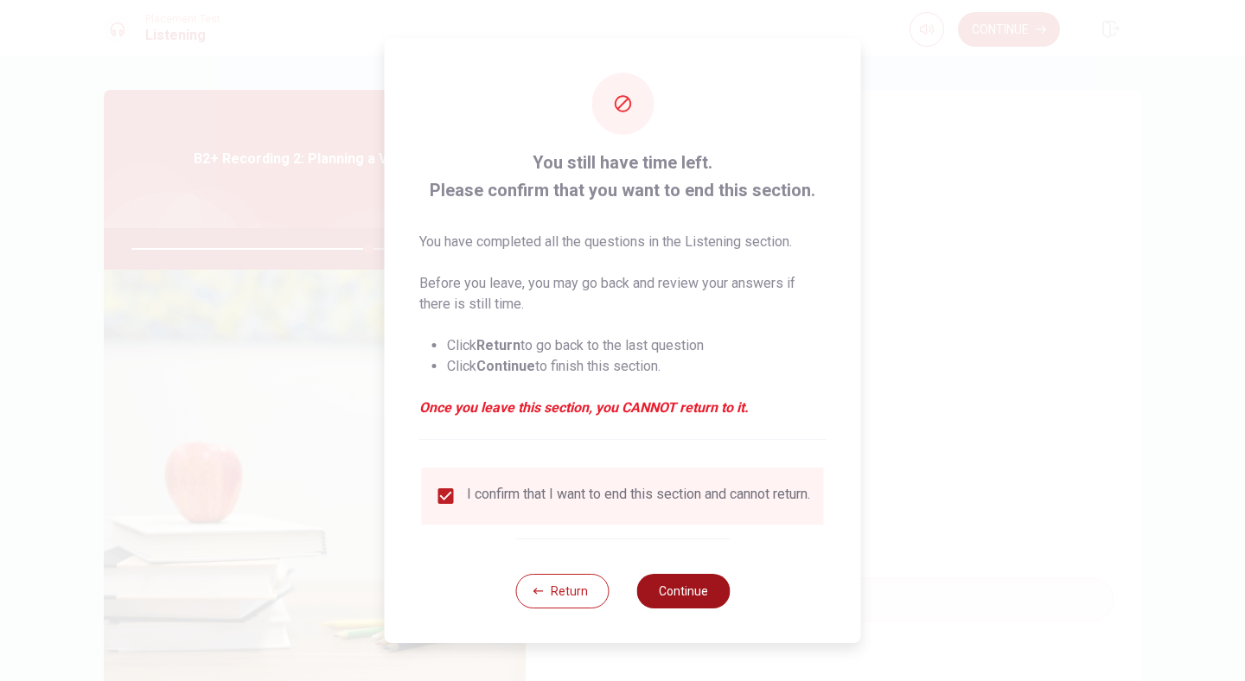
click at [698, 596] on button "Continue" at bounding box center [682, 591] width 93 height 35
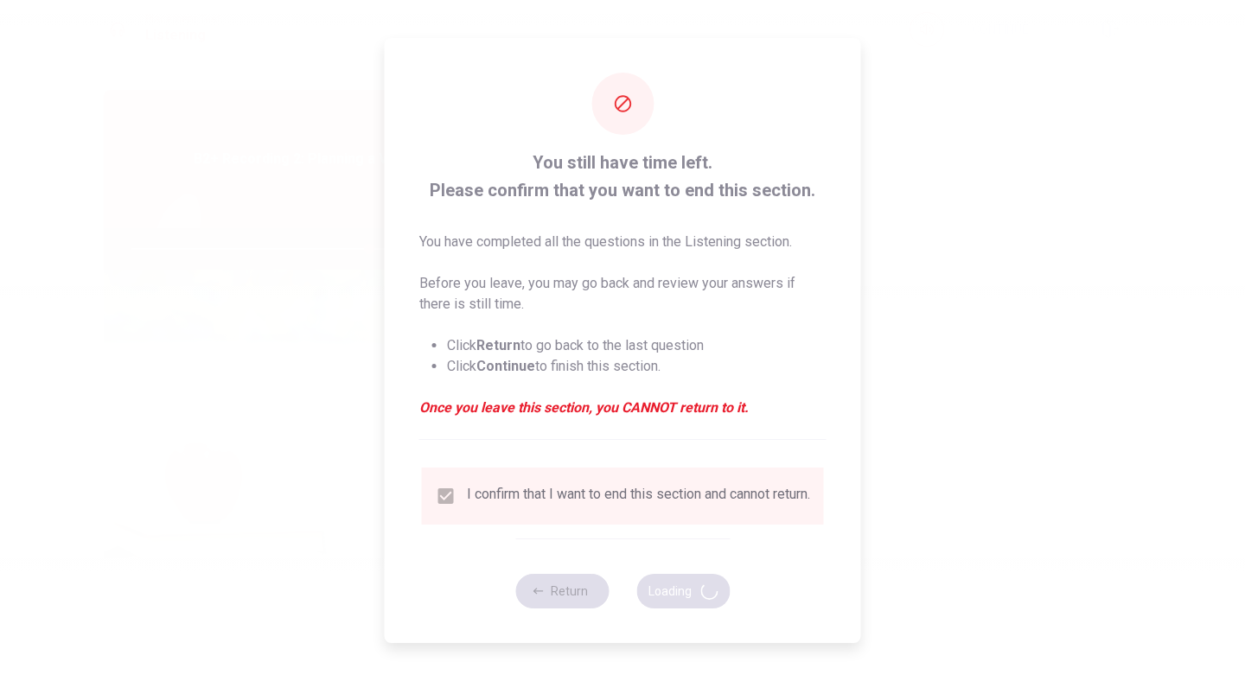
type input "77"
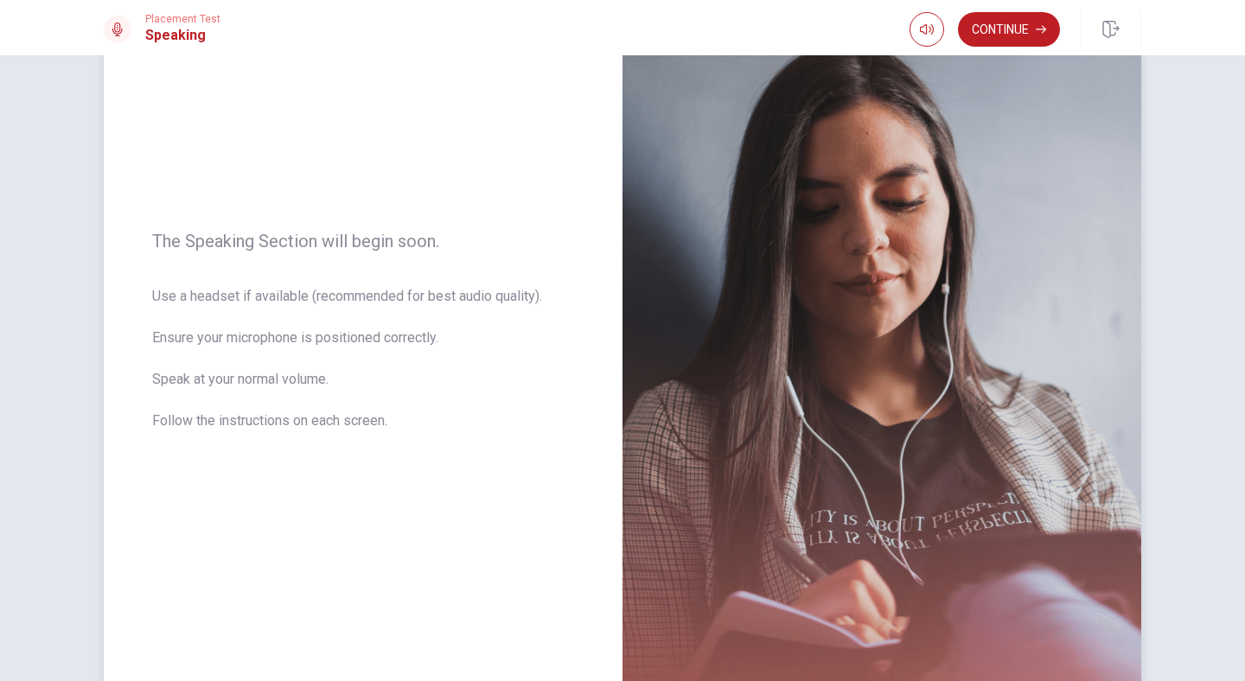
scroll to position [174, 0]
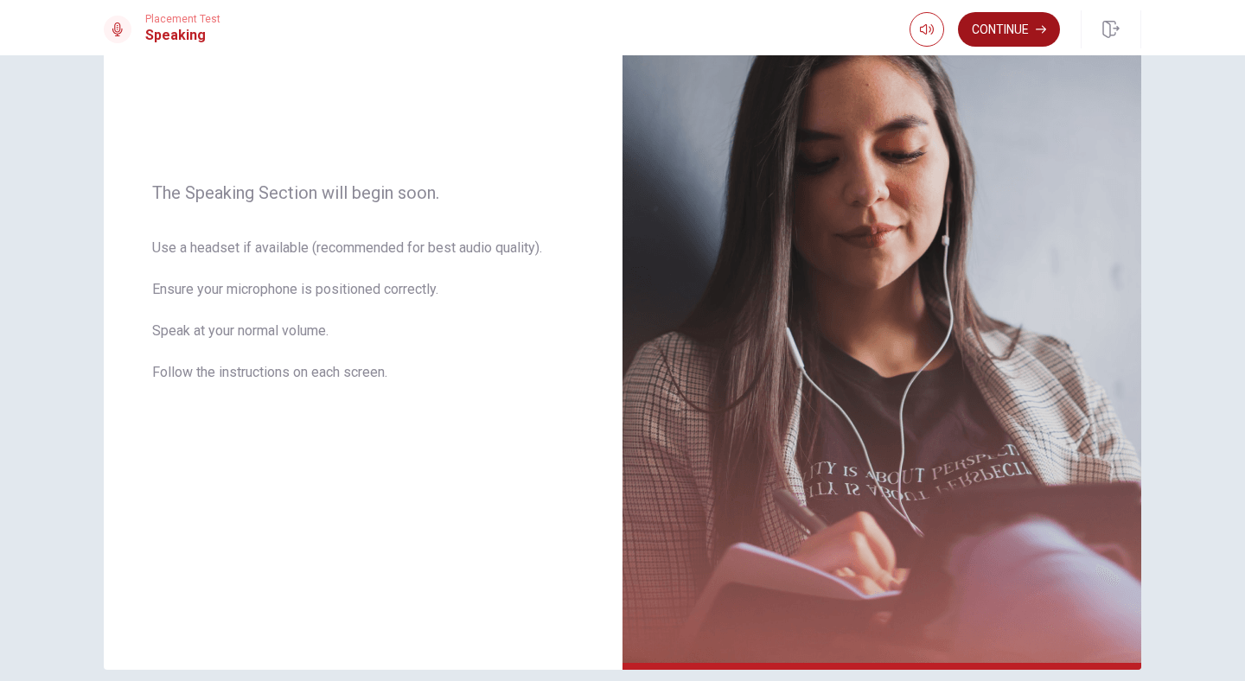
click at [988, 35] on button "Continue" at bounding box center [1009, 29] width 102 height 35
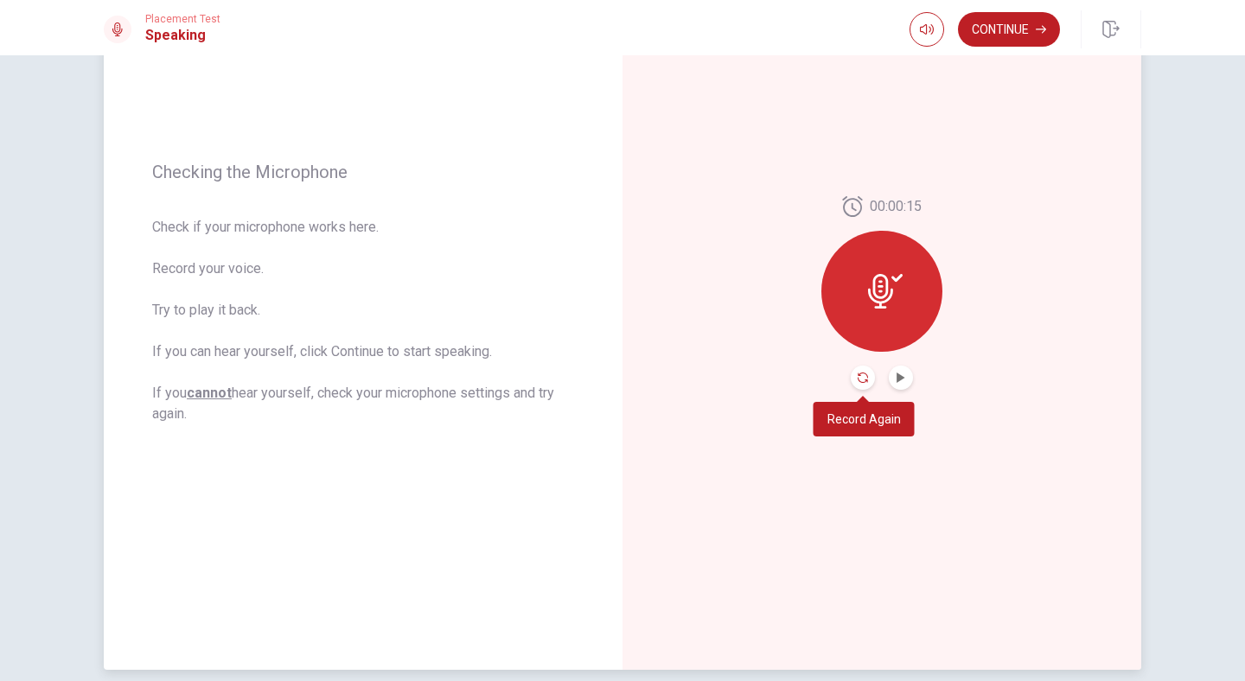
click at [862, 381] on icon "Record Again" at bounding box center [863, 378] width 10 height 10
click at [902, 374] on icon "Play Audio" at bounding box center [901, 378] width 10 height 10
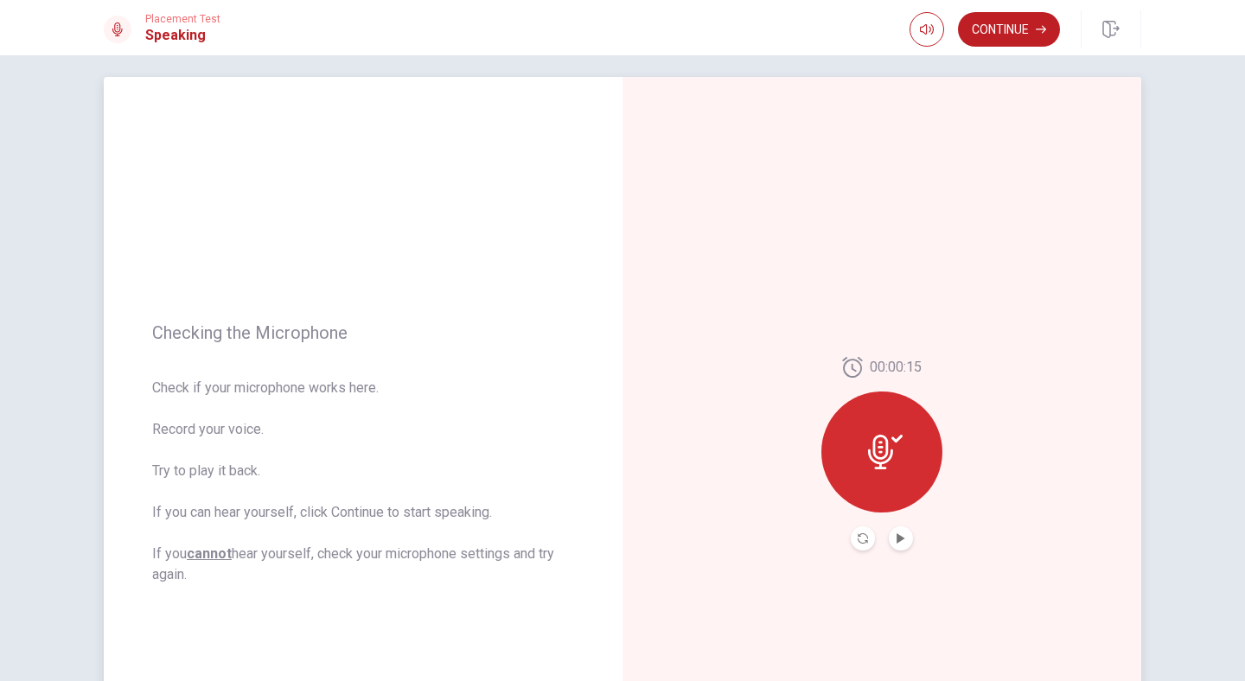
scroll to position [0, 0]
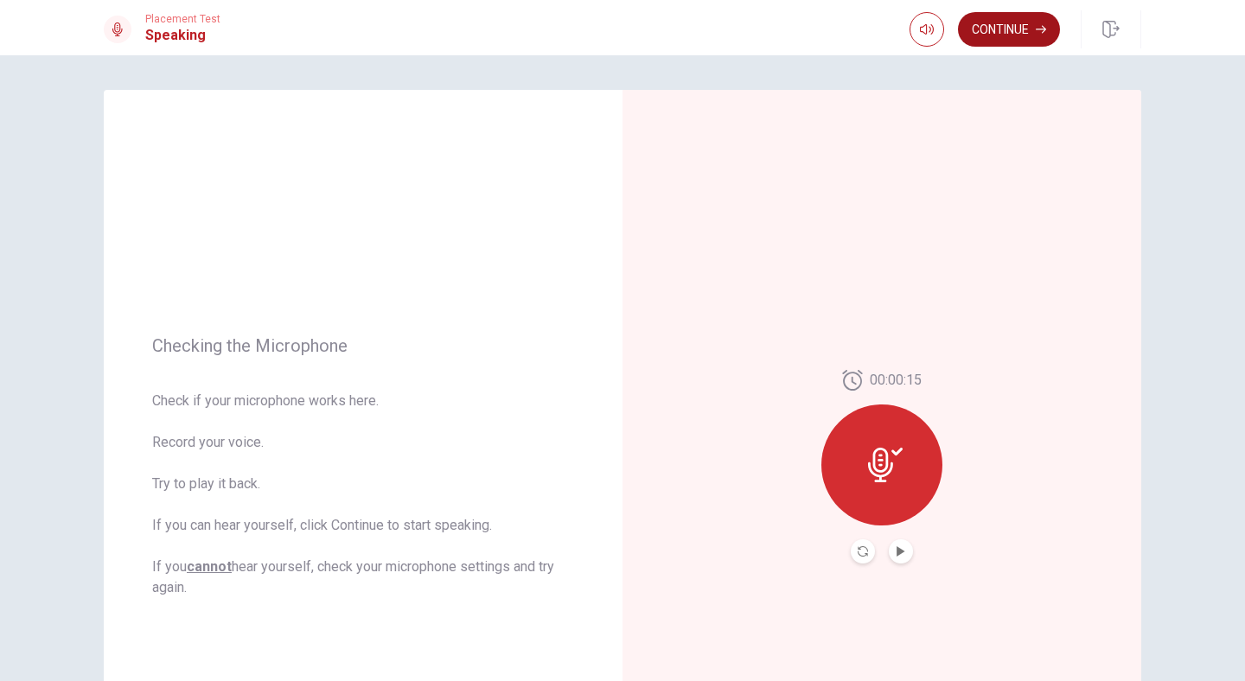
click at [991, 34] on button "Continue" at bounding box center [1009, 29] width 102 height 35
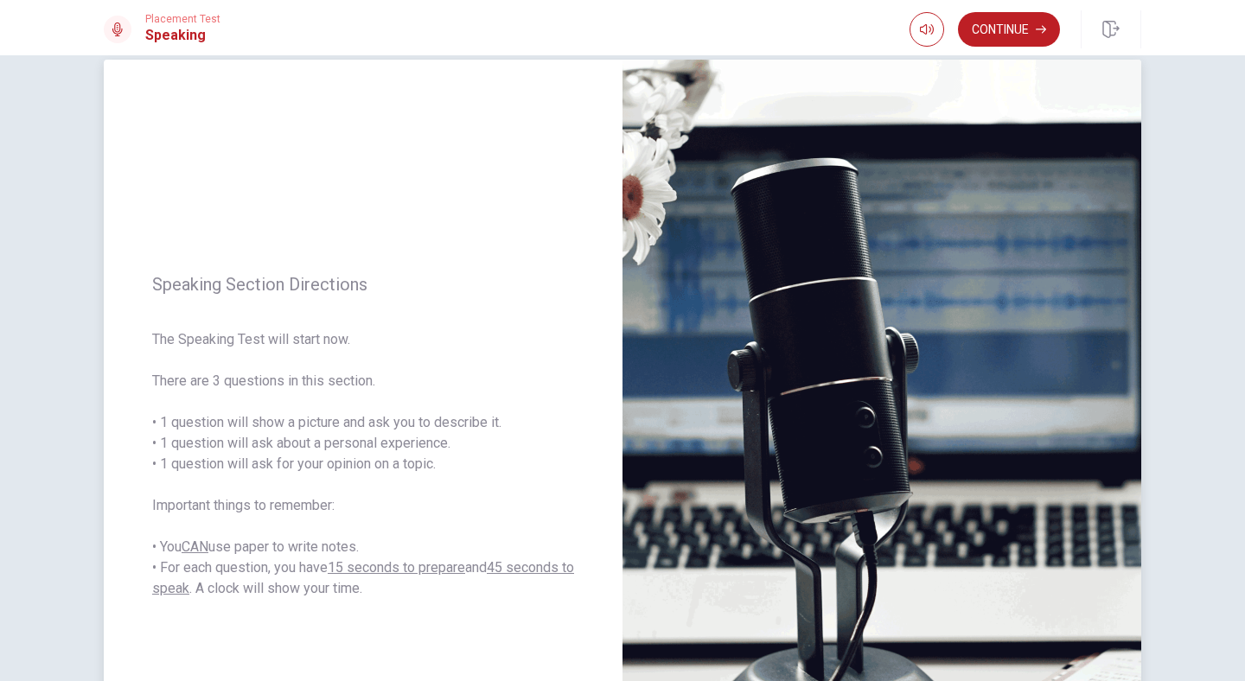
scroll to position [18, 0]
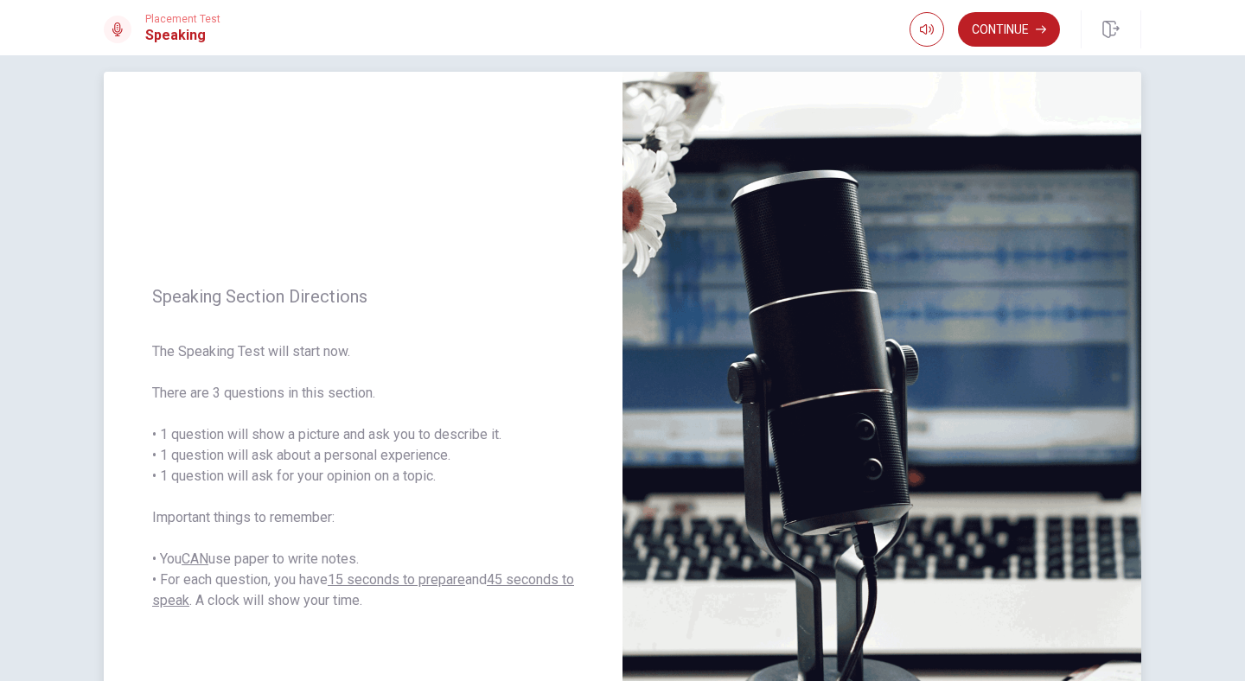
drag, startPoint x: 516, startPoint y: 438, endPoint x: 156, endPoint y: 437, distance: 360.6
click at [156, 437] on span "The Speaking Test will start now. There are 3 questions in this section. • 1 qu…" at bounding box center [363, 477] width 422 height 270
drag, startPoint x: 161, startPoint y: 436, endPoint x: 478, endPoint y: 423, distance: 317.6
click at [478, 423] on span "The Speaking Test will start now. There are 3 questions in this section. • 1 qu…" at bounding box center [363, 477] width 422 height 270
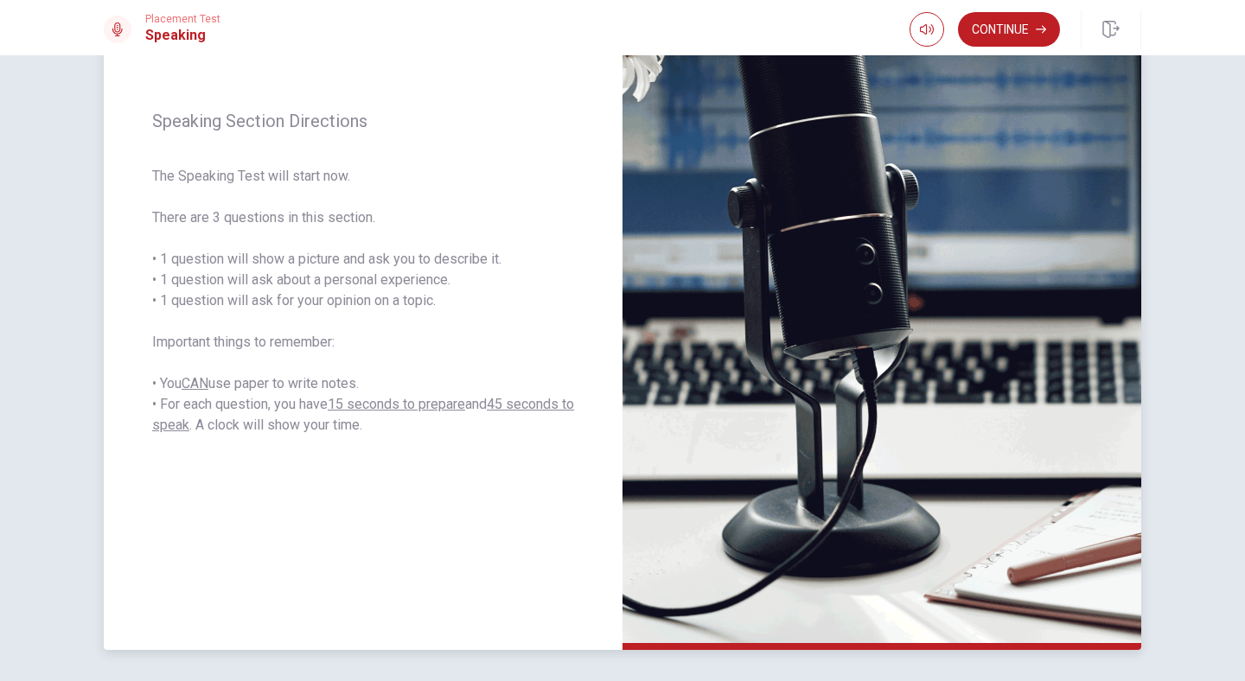
scroll to position [0, 0]
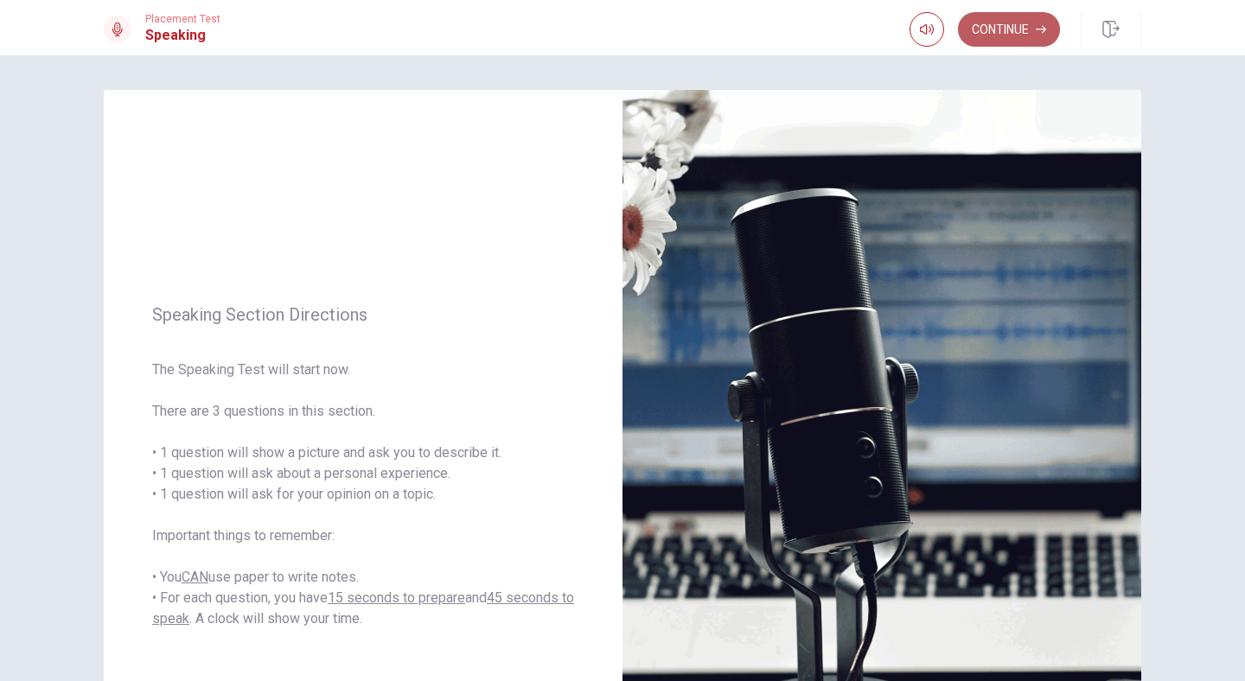
click at [1013, 34] on button "Continue" at bounding box center [1009, 29] width 102 height 35
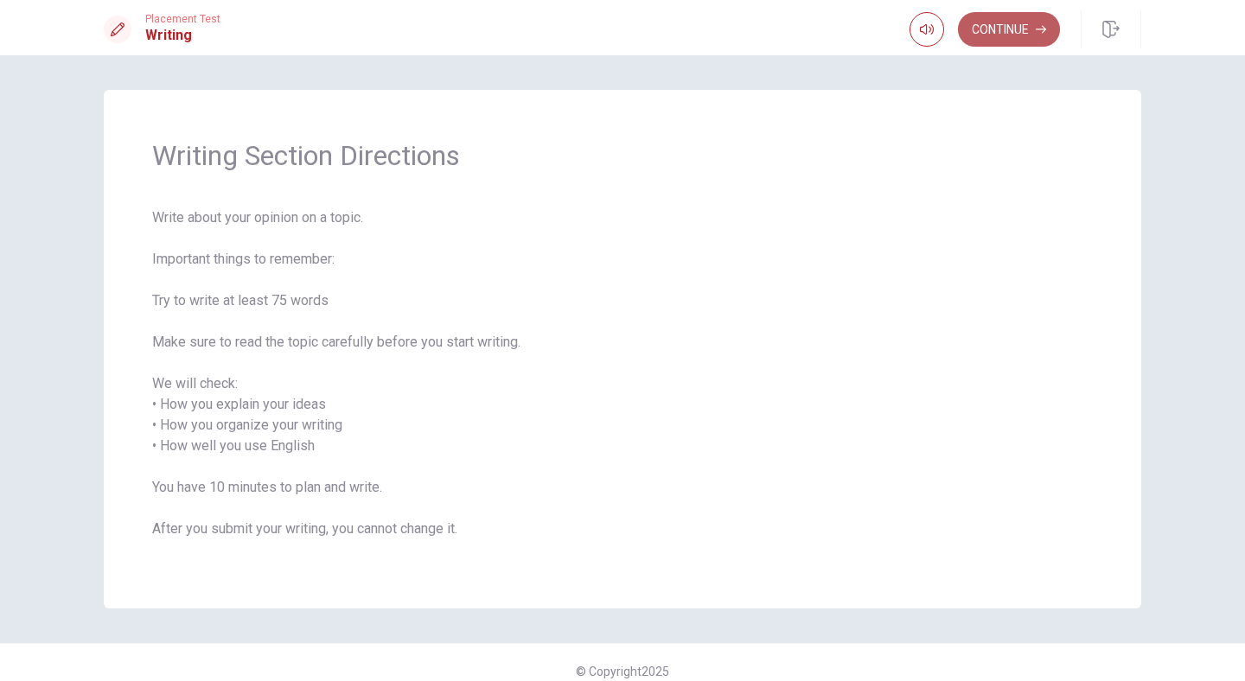
click at [1015, 32] on button "Continue" at bounding box center [1009, 29] width 102 height 35
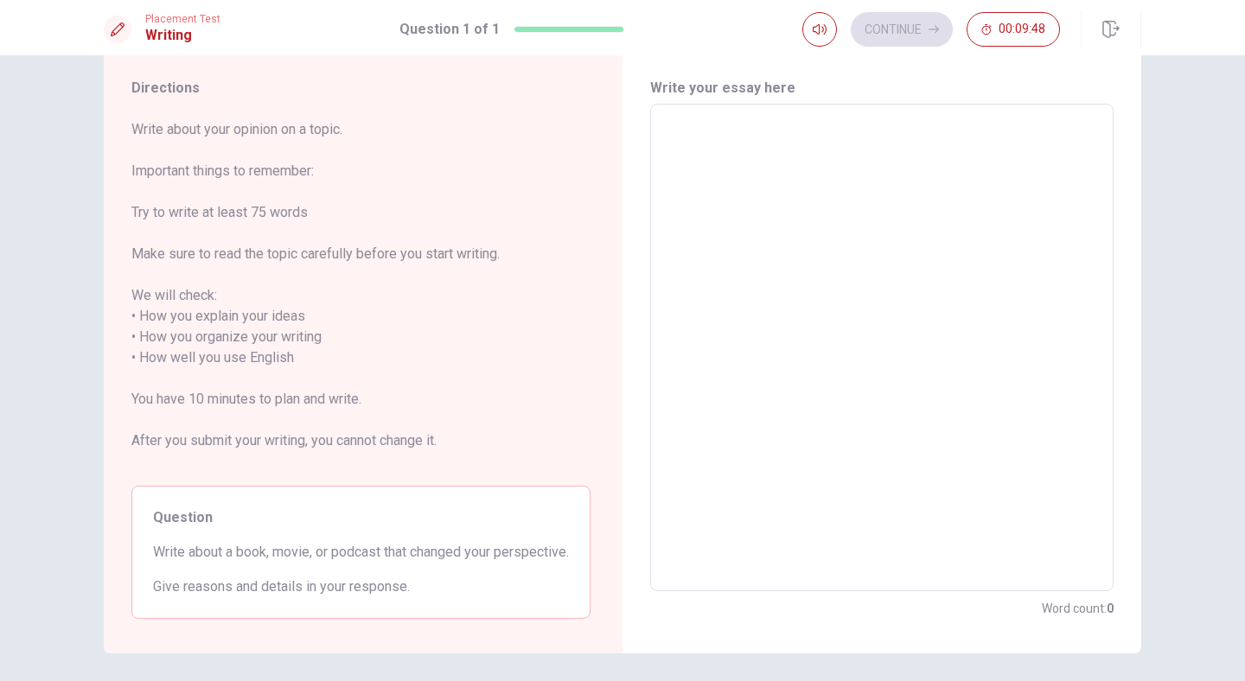
scroll to position [45, 0]
click at [762, 374] on textarea at bounding box center [881, 349] width 439 height 459
type textarea "O"
type textarea "x"
type textarea "One"
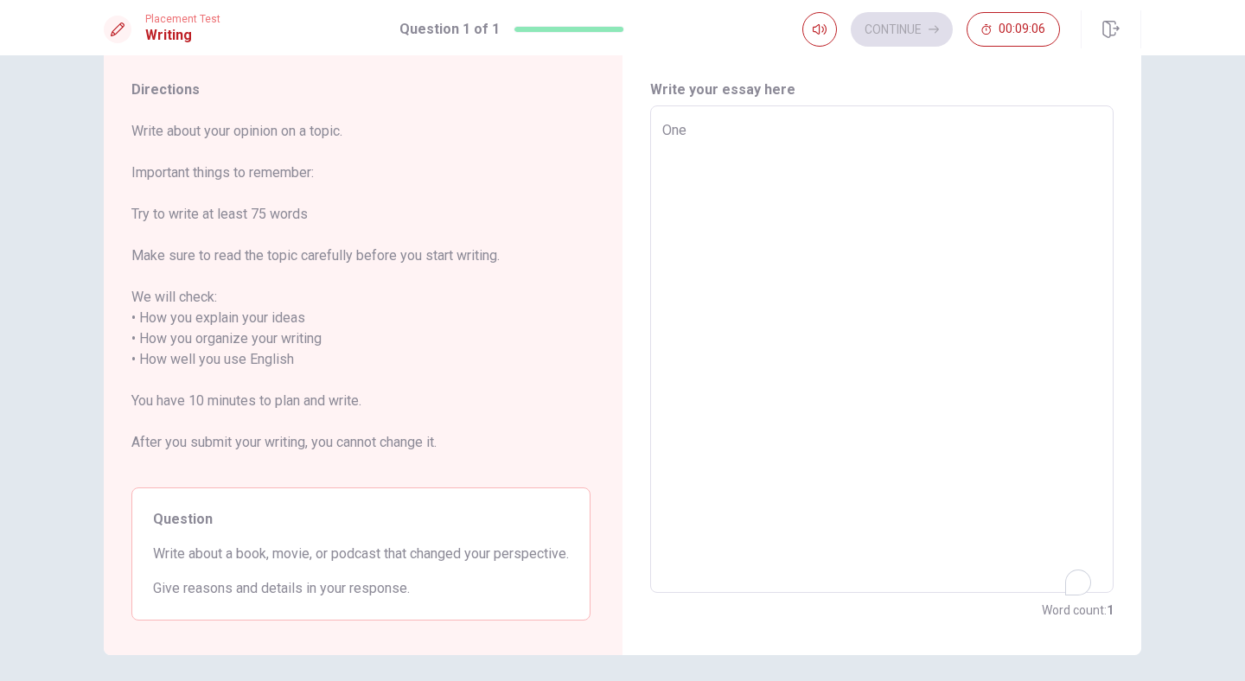
type textarea "x"
type textarea "One m"
type textarea "x"
type textarea "One mo"
type textarea "x"
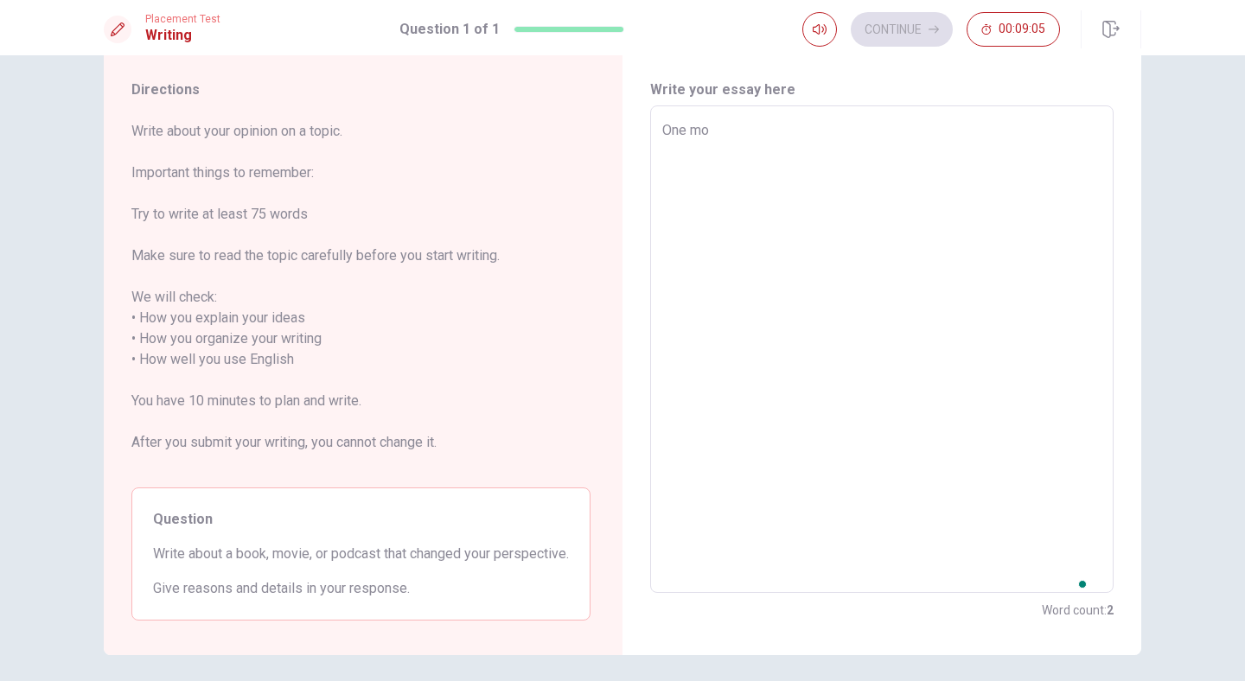
type textarea "One mov"
type textarea "x"
type textarea "One movi"
type textarea "x"
type textarea "One movie"
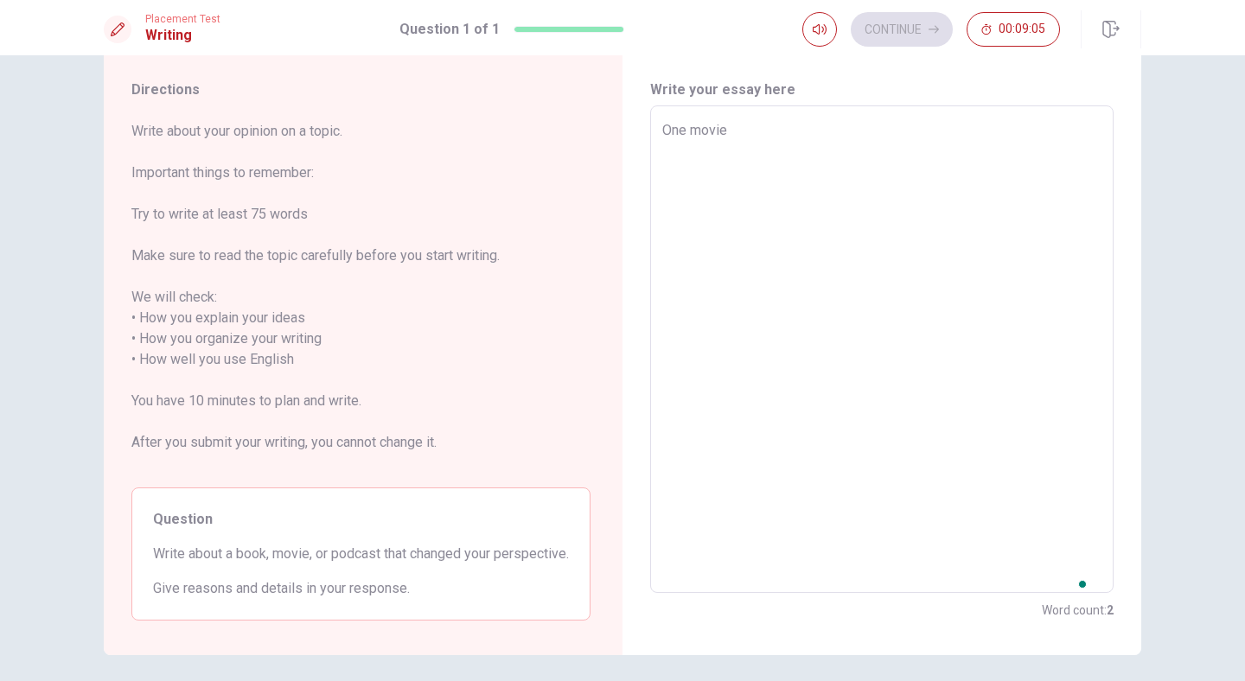
type textarea "x"
type textarea "One movie"
type textarea "x"
type textarea "One movie t"
type textarea "x"
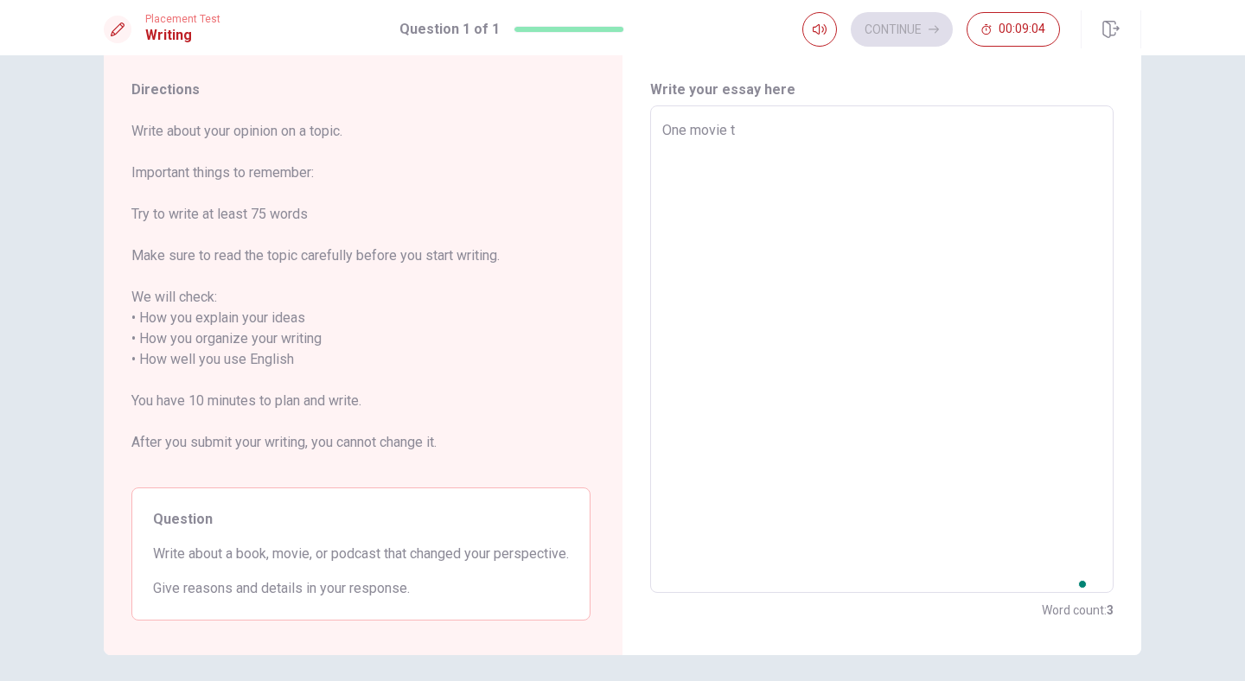
type textarea "One movie th"
type textarea "x"
type textarea "One movie tha"
type textarea "x"
type textarea "One movie tha"
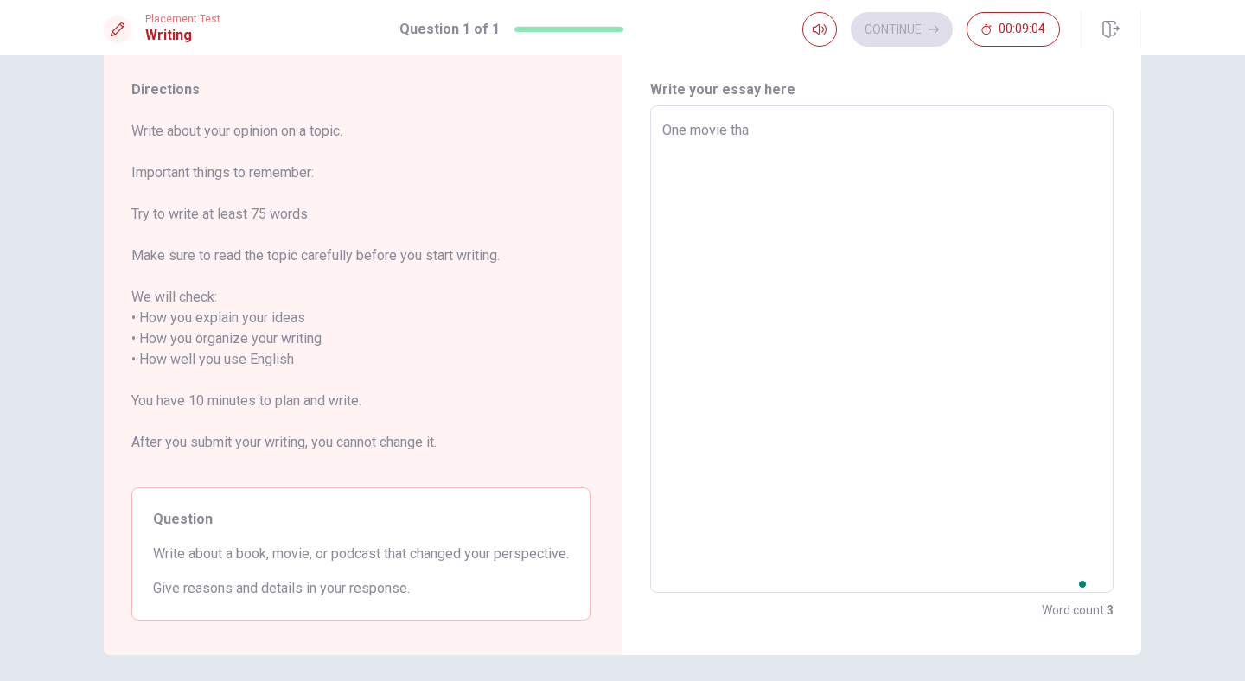
type textarea "x"
type textarea "One movie tha"
type textarea "x"
type textarea "One movie that"
type textarea "x"
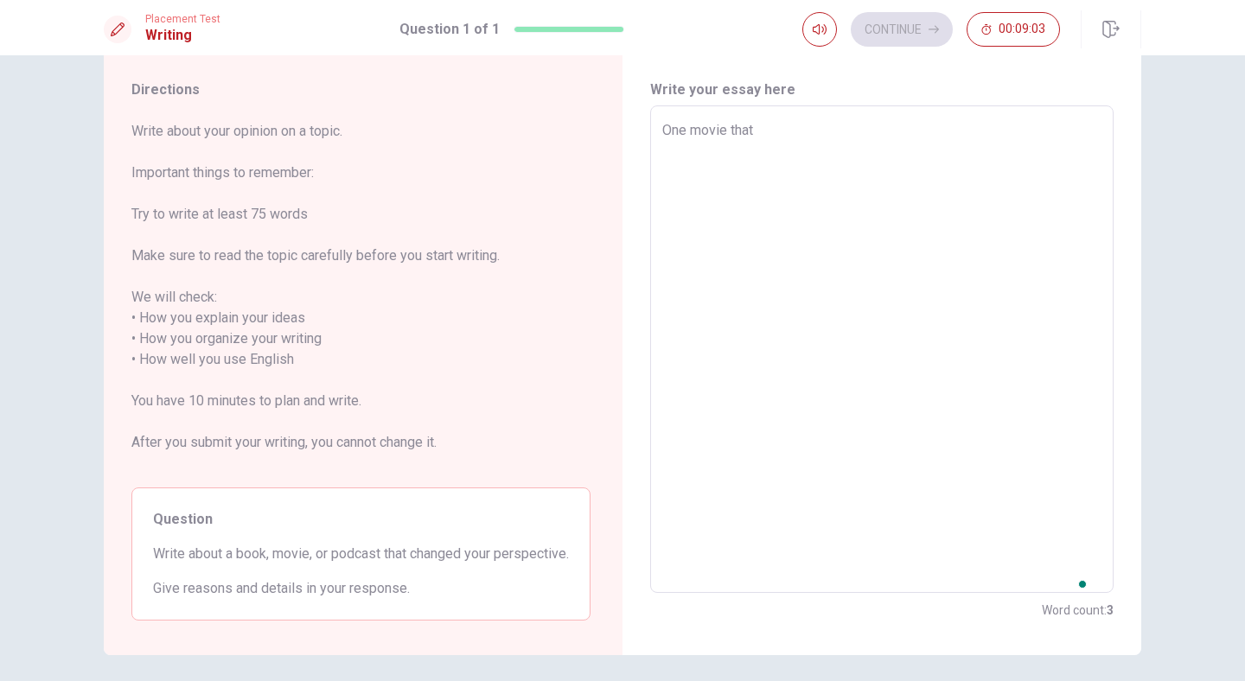
type textarea "One movie that"
type textarea "x"
type textarea "One movie that c"
type textarea "x"
type textarea "One movie that ch"
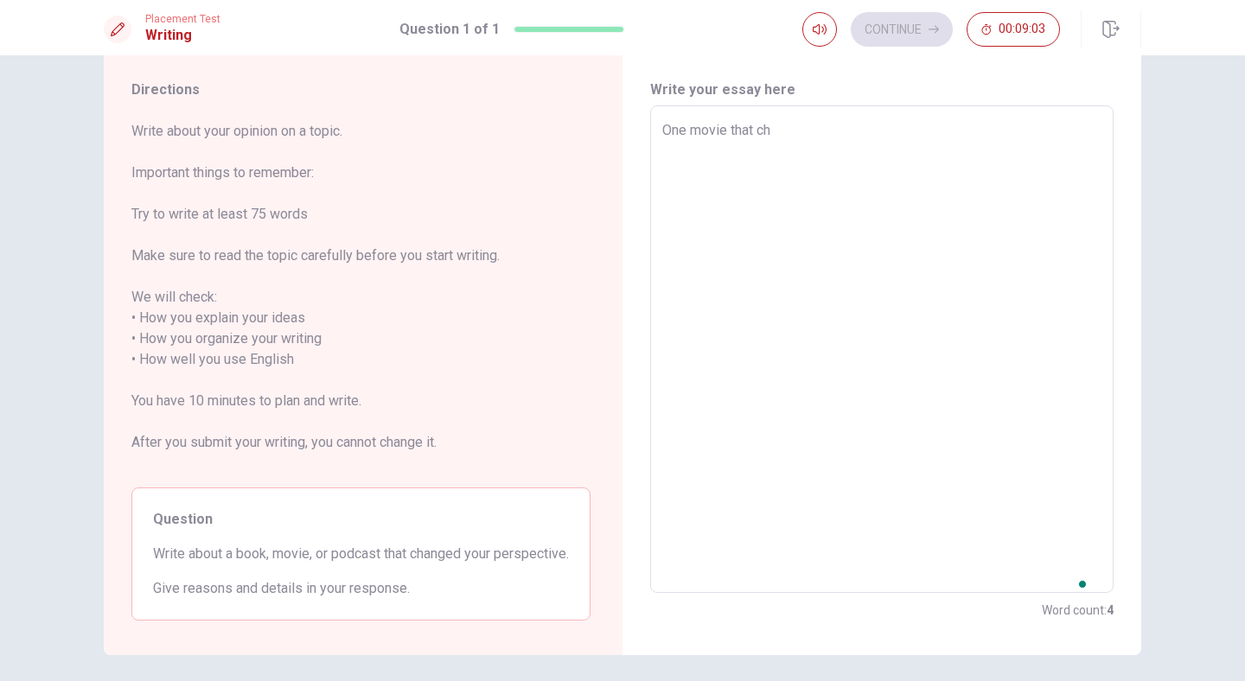
type textarea "x"
type textarea "One movie that cha"
type textarea "x"
type textarea "One movie that [PERSON_NAME]"
type textarea "x"
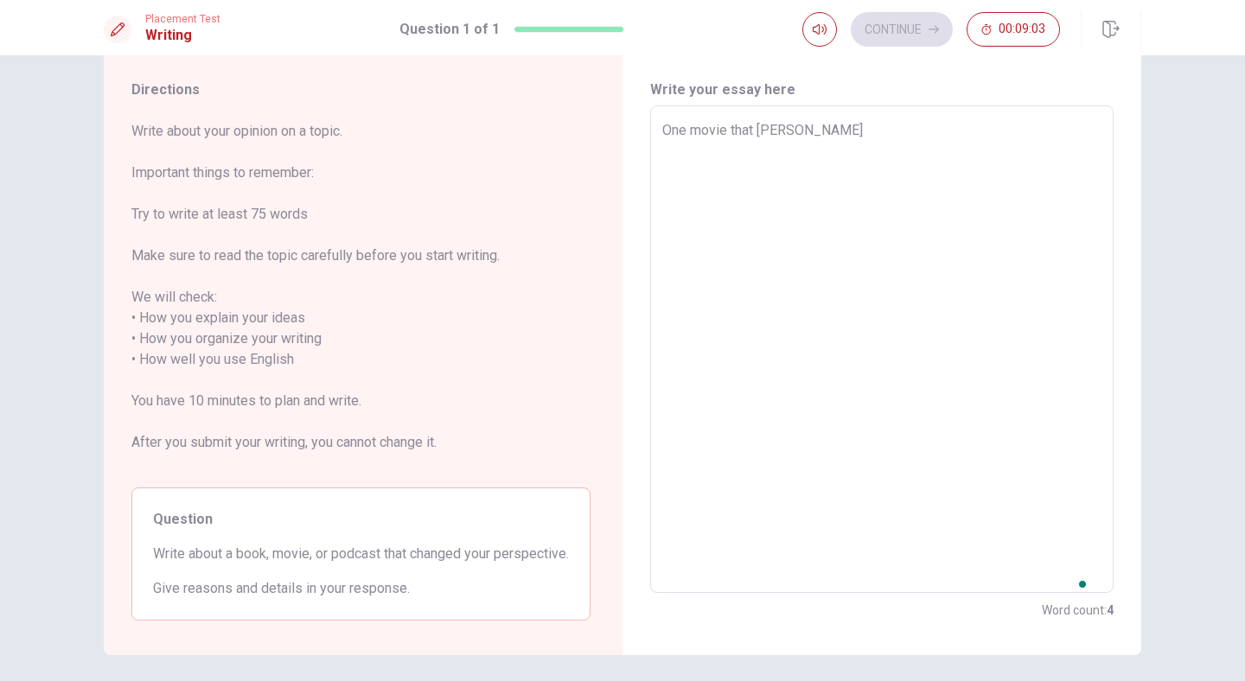
type textarea "One movie that [PERSON_NAME]"
type textarea "x"
type textarea "One movie that change"
type textarea "x"
type textarea "One movie that change"
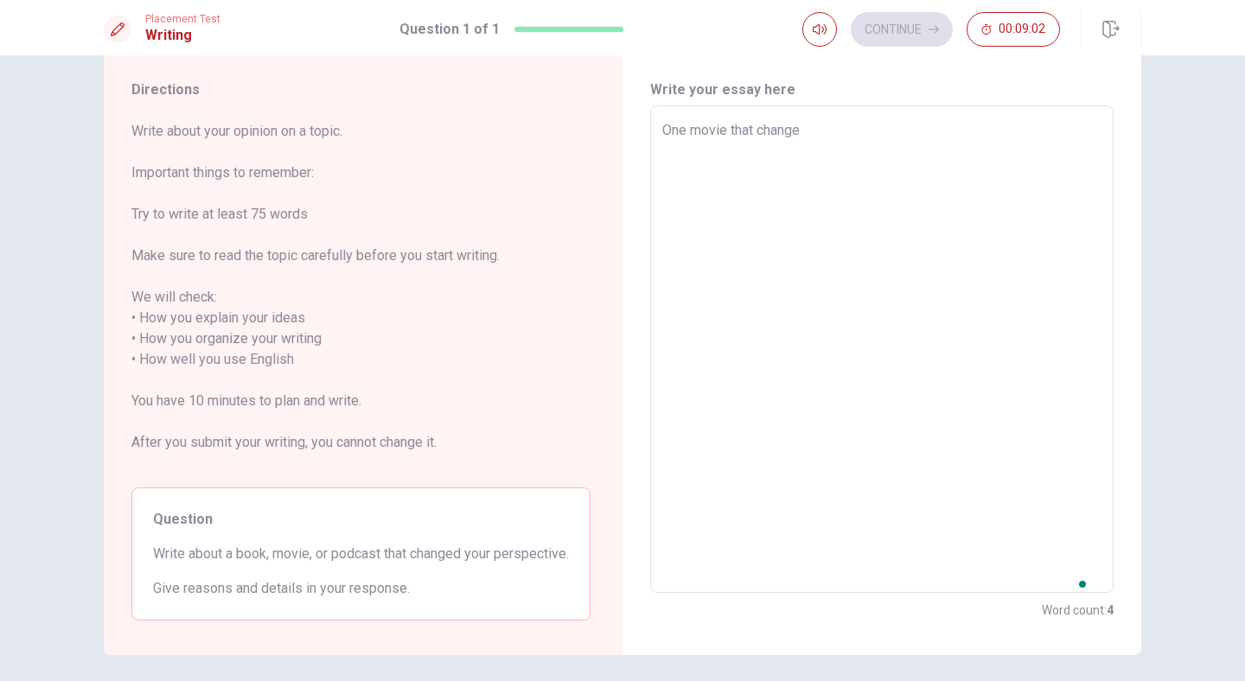
type textarea "x"
type textarea "One movie that change m"
type textarea "x"
type textarea "One movie that change my"
type textarea "x"
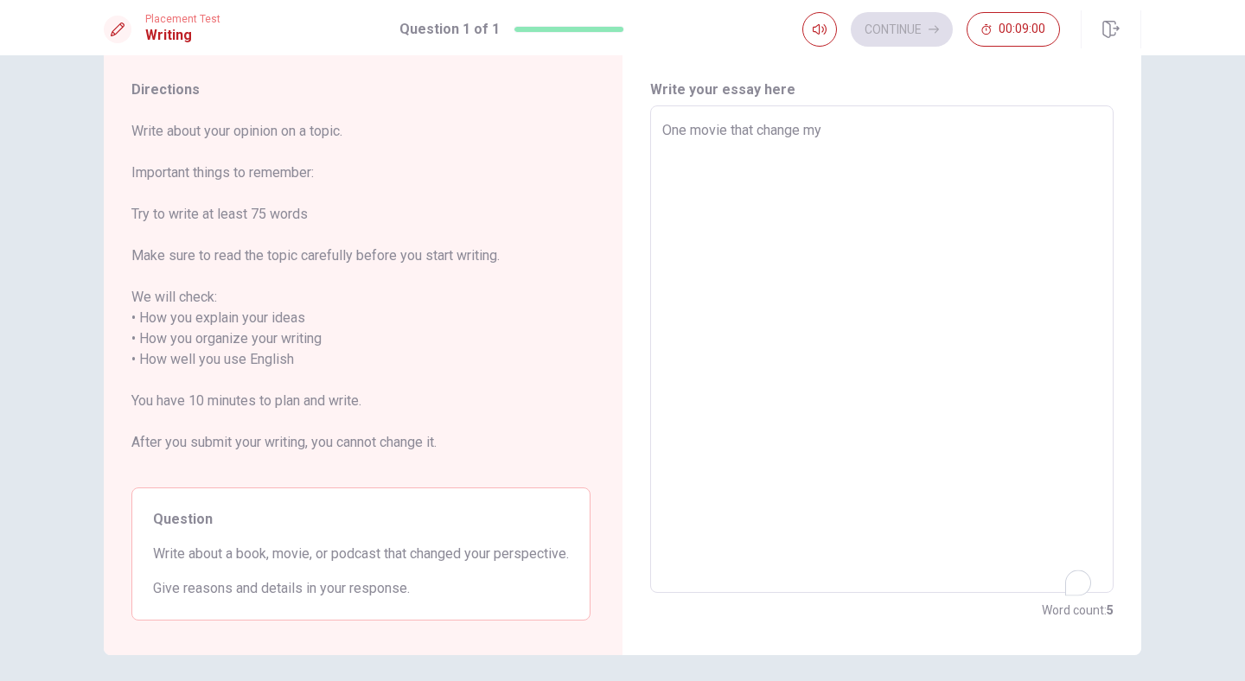
type textarea "One movie that change my"
type textarea "x"
type textarea "One movie that change my p"
type textarea "x"
type textarea "One movie that change my pe"
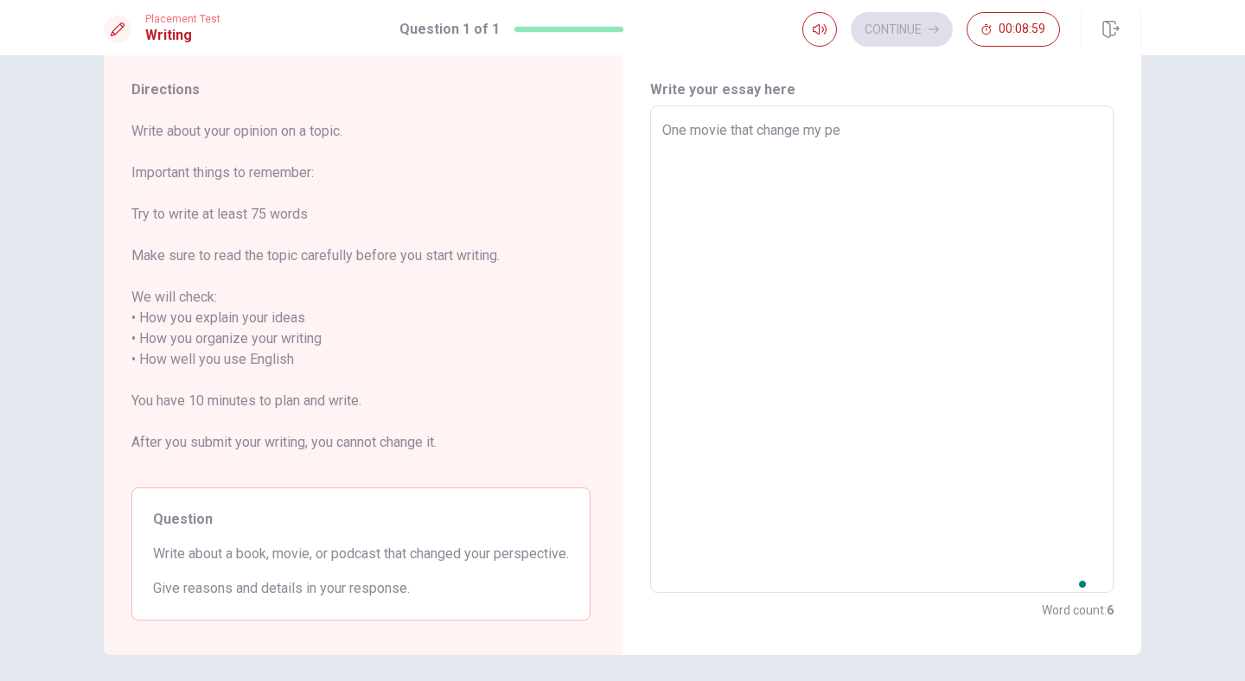
type textarea "x"
type textarea "One movie that change my per"
type textarea "x"
type textarea "One movie that change my pers"
type textarea "x"
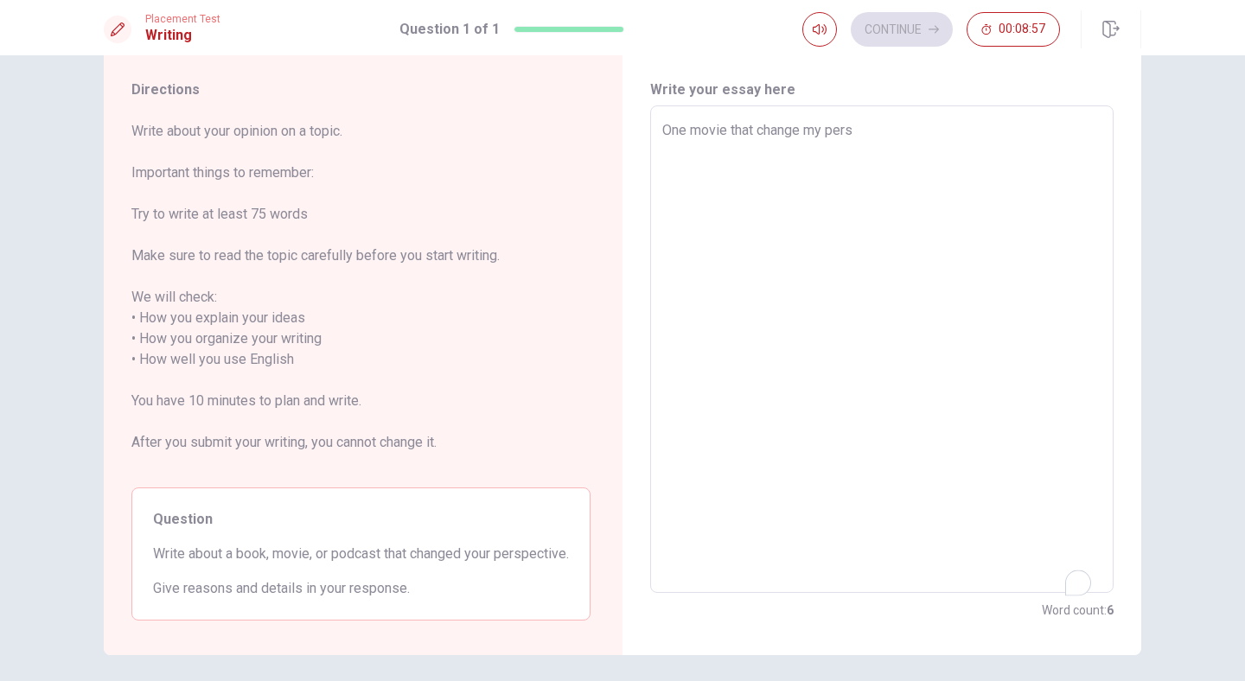
type textarea "One movie that change my persp"
type textarea "x"
type textarea "One movie that change my perspe"
type textarea "x"
type textarea "One movie that change my perspec"
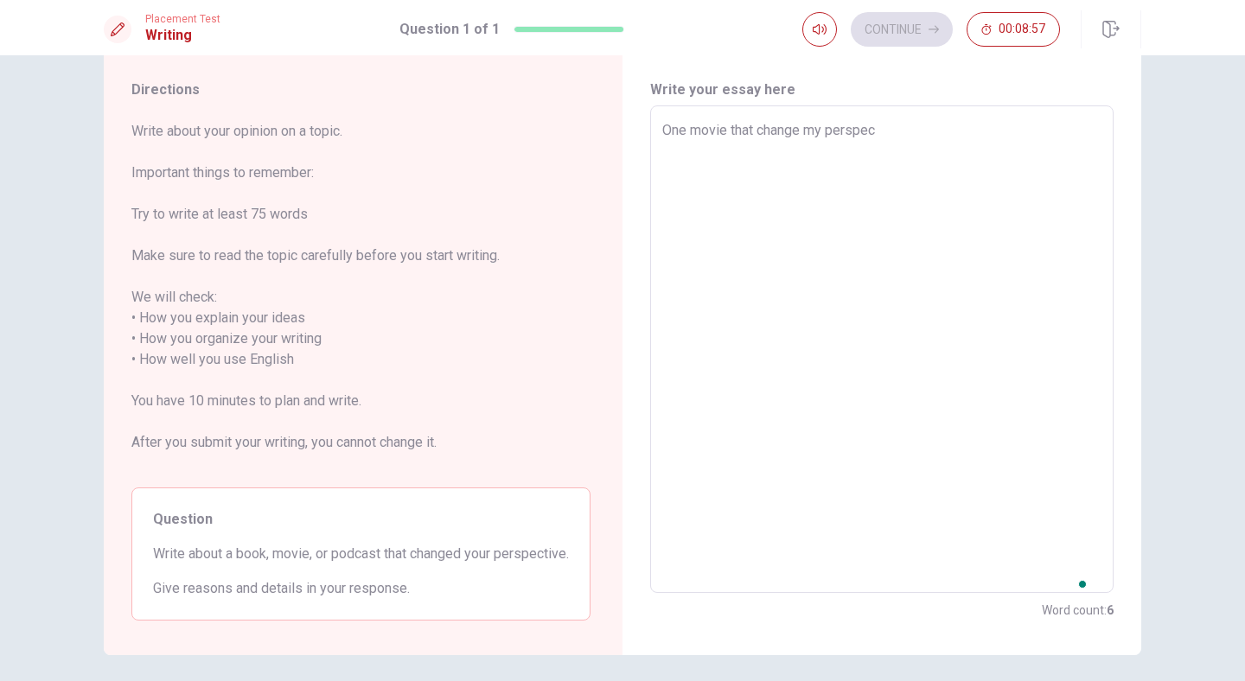
type textarea "x"
type textarea "One movie that change my perspect"
type textarea "x"
type textarea "One movie that change my perspecti"
type textarea "x"
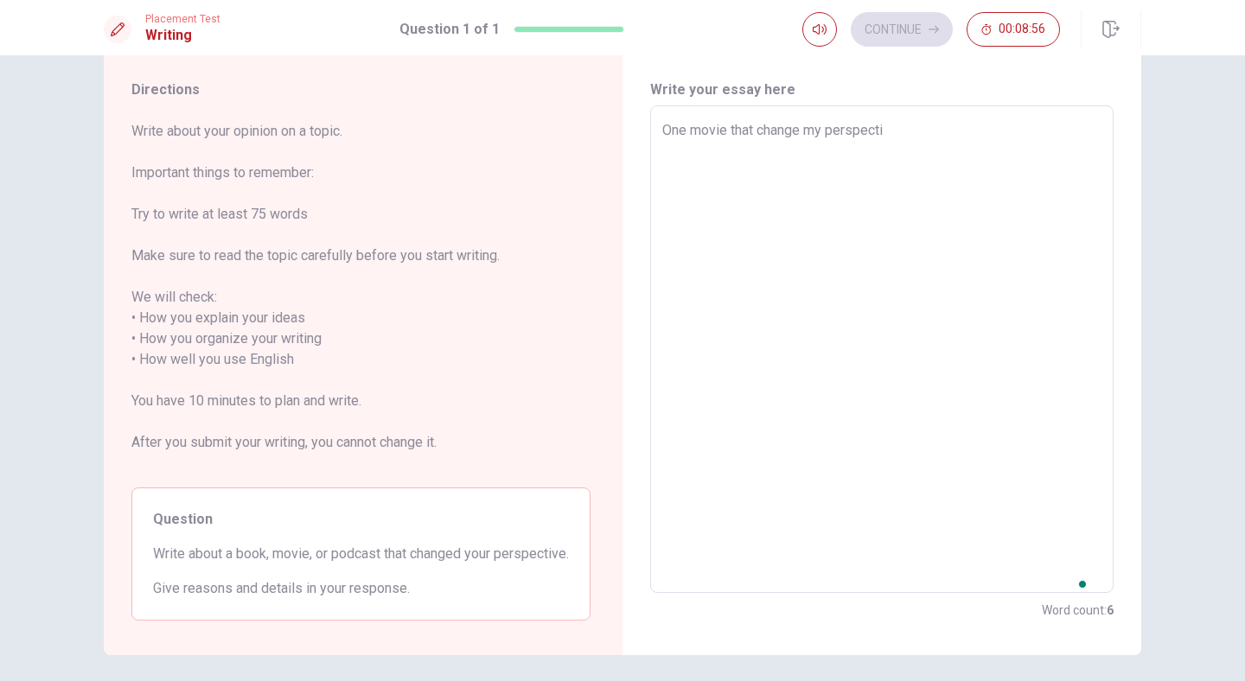
type textarea "One movie that change my perspectiv"
type textarea "x"
type textarea "One movie that change my perspective"
type textarea "x"
type textarea "One movie that change my perspective"
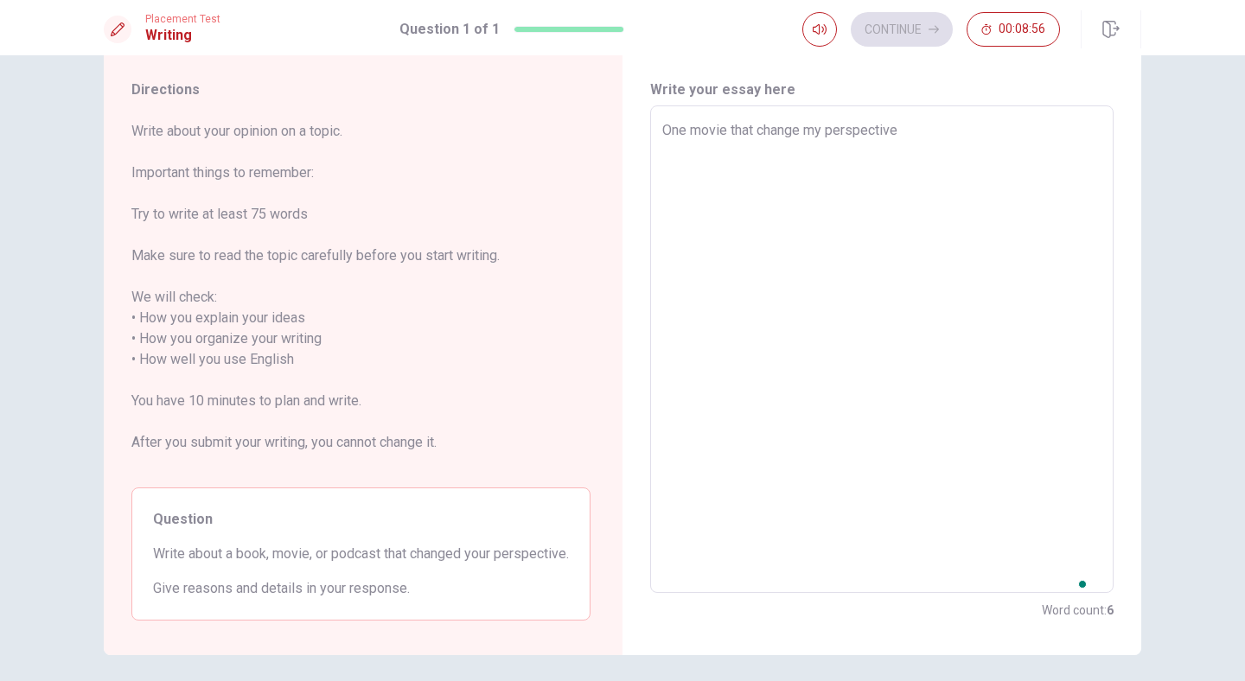
type textarea "x"
type textarea "One movie that change my perspective w"
type textarea "x"
type textarea "One movie that change my perspective wa"
type textarea "x"
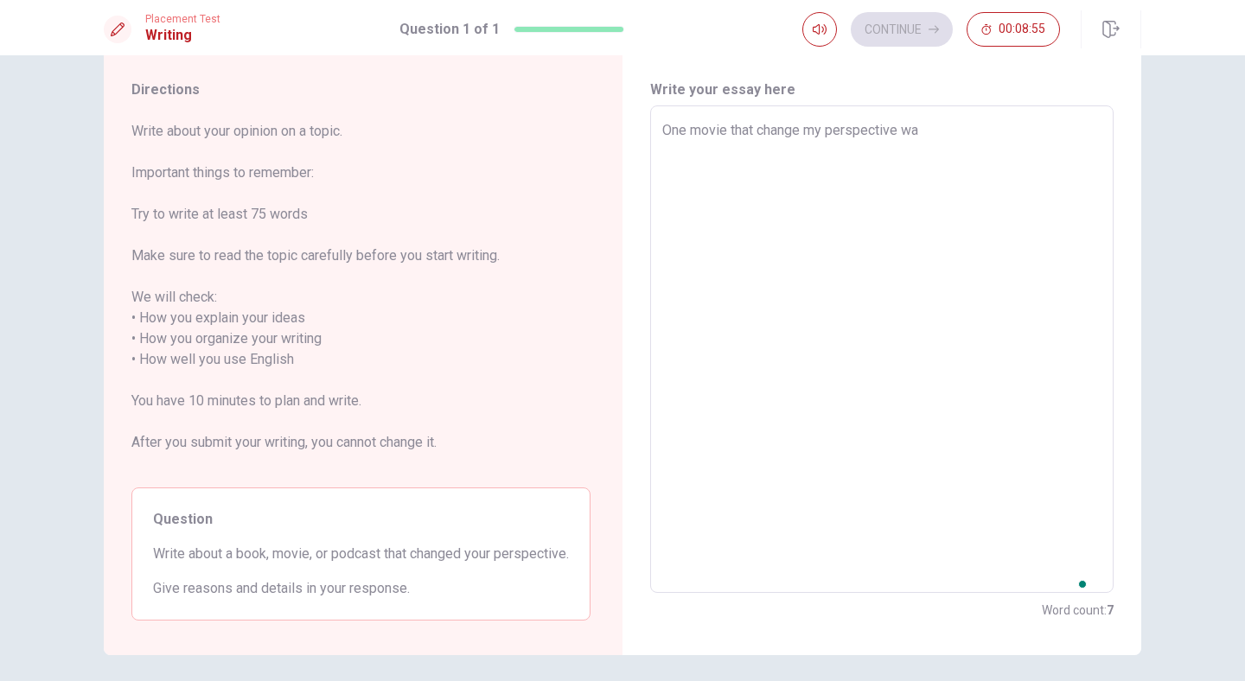
type textarea "One movie that change my perspective was"
type textarea "x"
type textarea "One movie that change my perspective was"
type textarea "x"
type textarea "One movie that change my perspective was t"
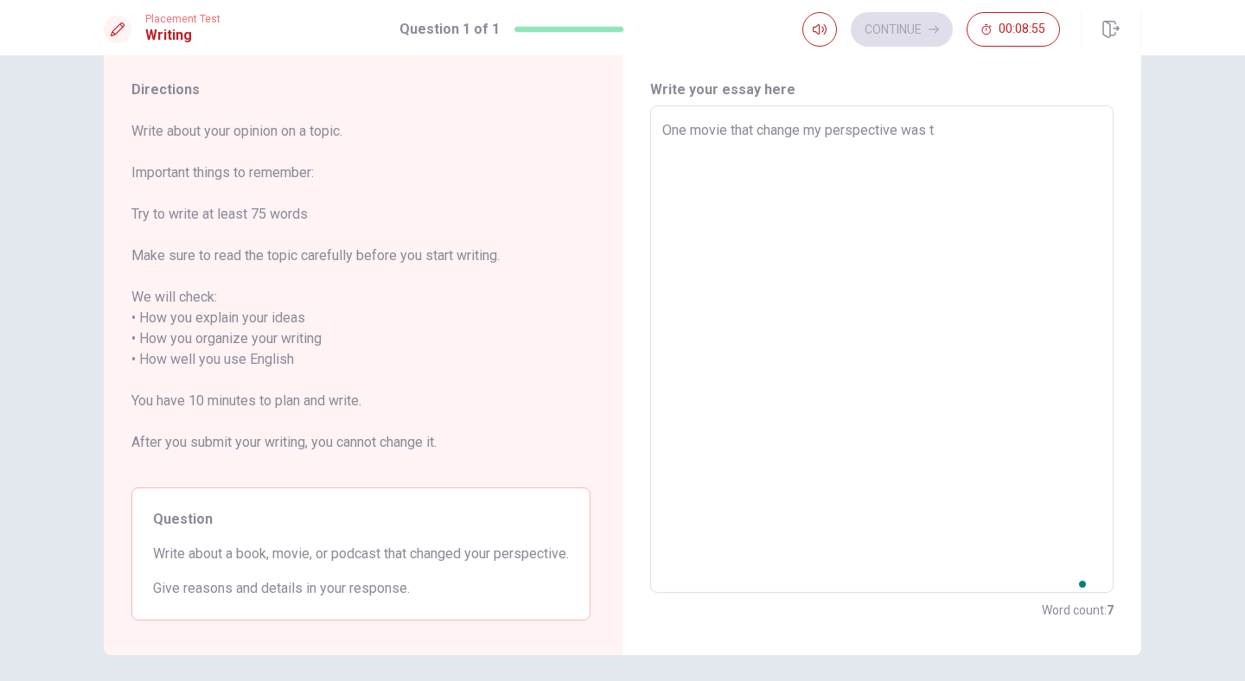
type textarea "x"
type textarea "One movie that change my perspective was th"
type textarea "x"
type textarea "One movie that change my perspective was the"
type textarea "x"
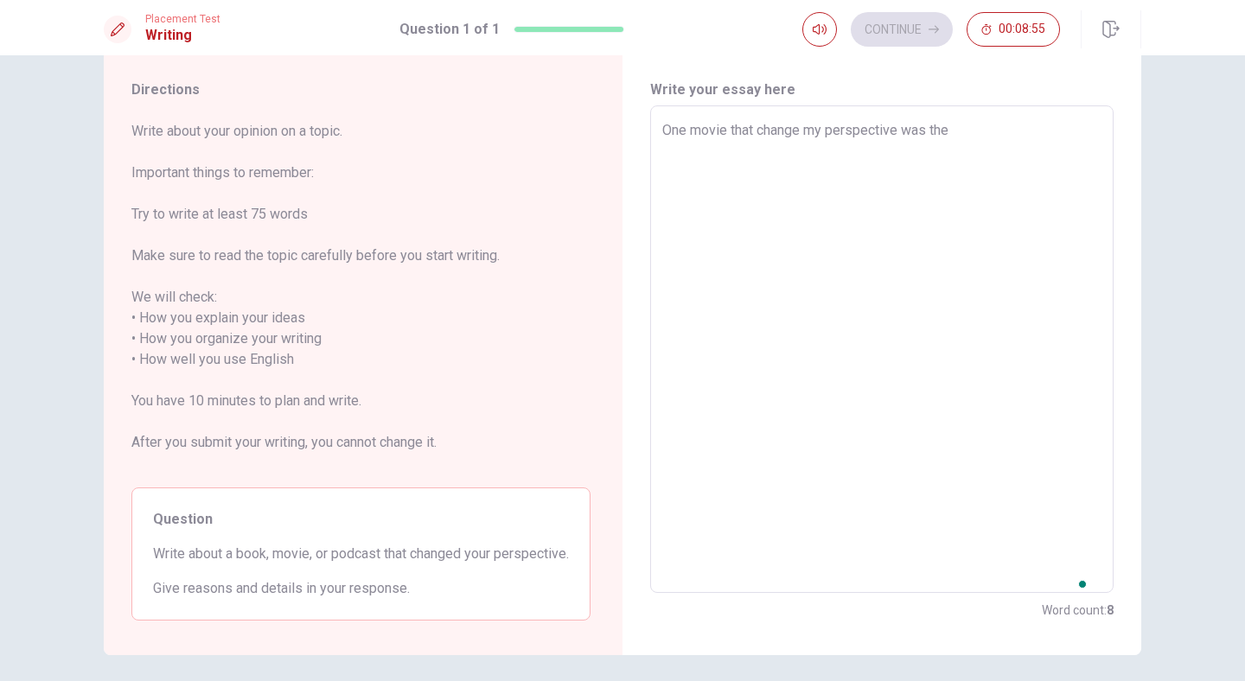
type textarea "One movie that change my perspective was the"
type textarea "x"
type textarea "One movie that change my perspective was the T"
type textarea "x"
type textarea "One movie that change my perspective was the Tr"
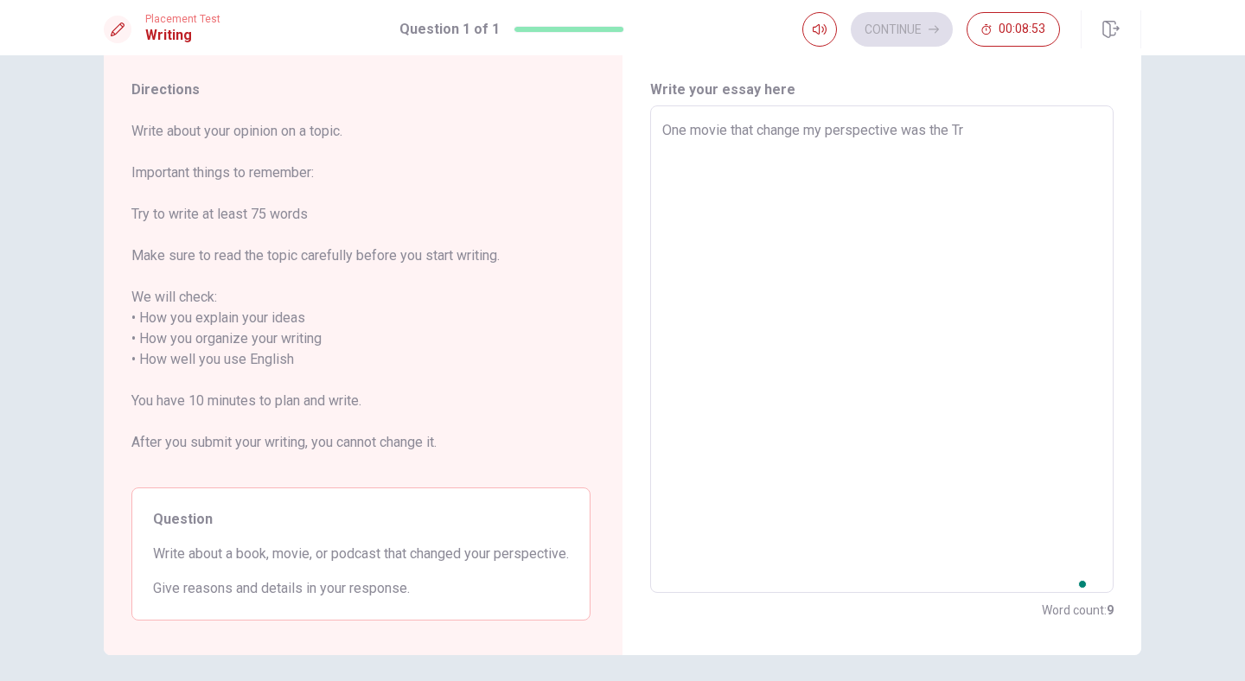
type textarea "x"
type textarea "One movie that change my perspective was the Tru"
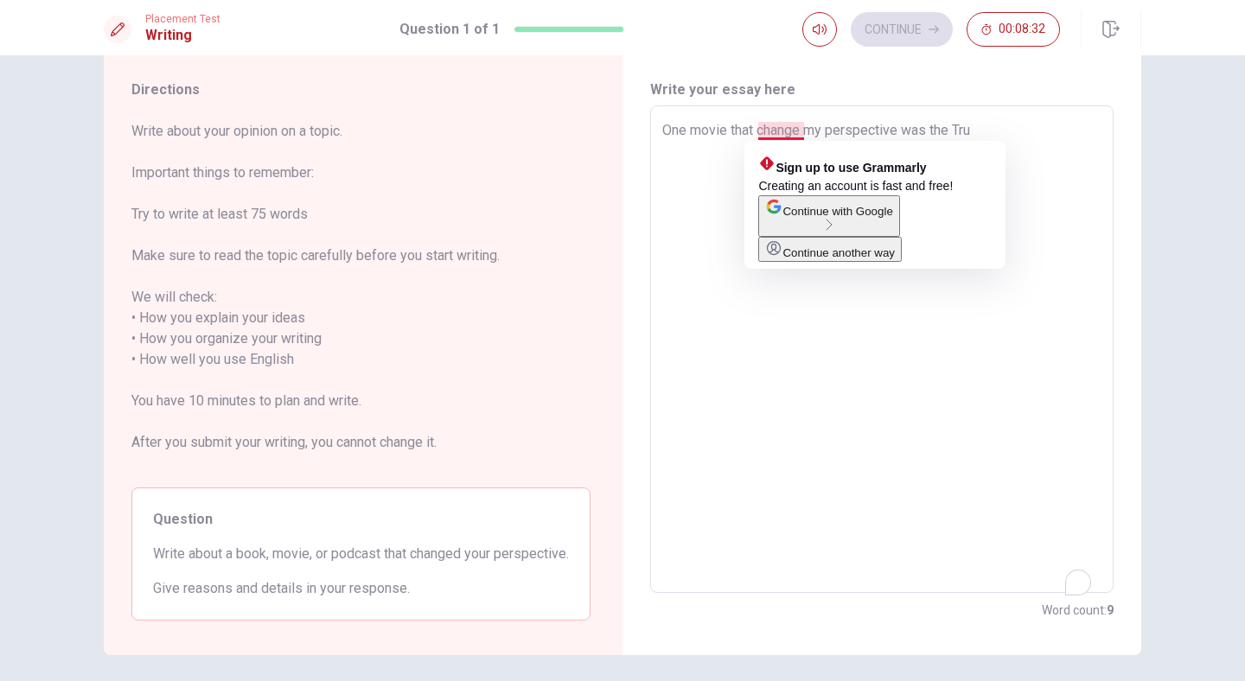
type textarea "x"
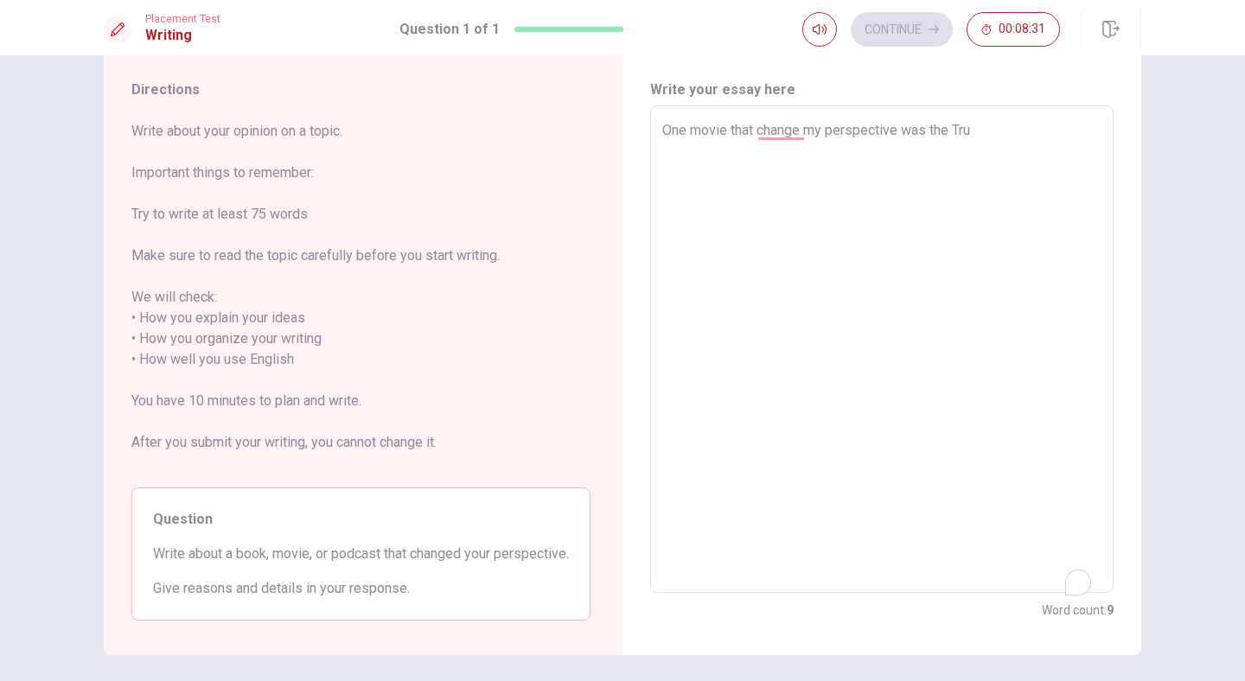
type textarea "One movie that change smy perspective was the Tru"
type textarea "x"
type textarea "One movie that change my perspective was the Tru"
type textarea "x"
type textarea "One movie that changemy perspective was the Tru"
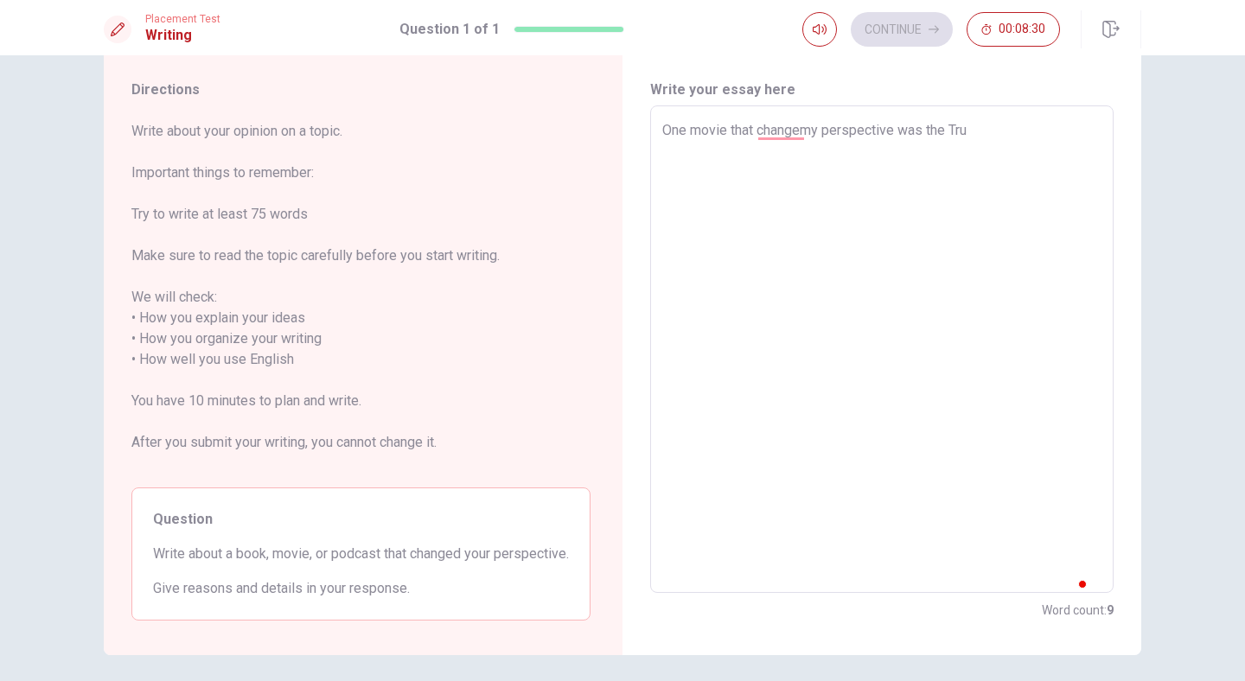
type textarea "x"
type textarea "One movie that changesmy perspective was the Tru"
type textarea "x"
type textarea "One movie that changes my perspective was the Tru"
type textarea "x"
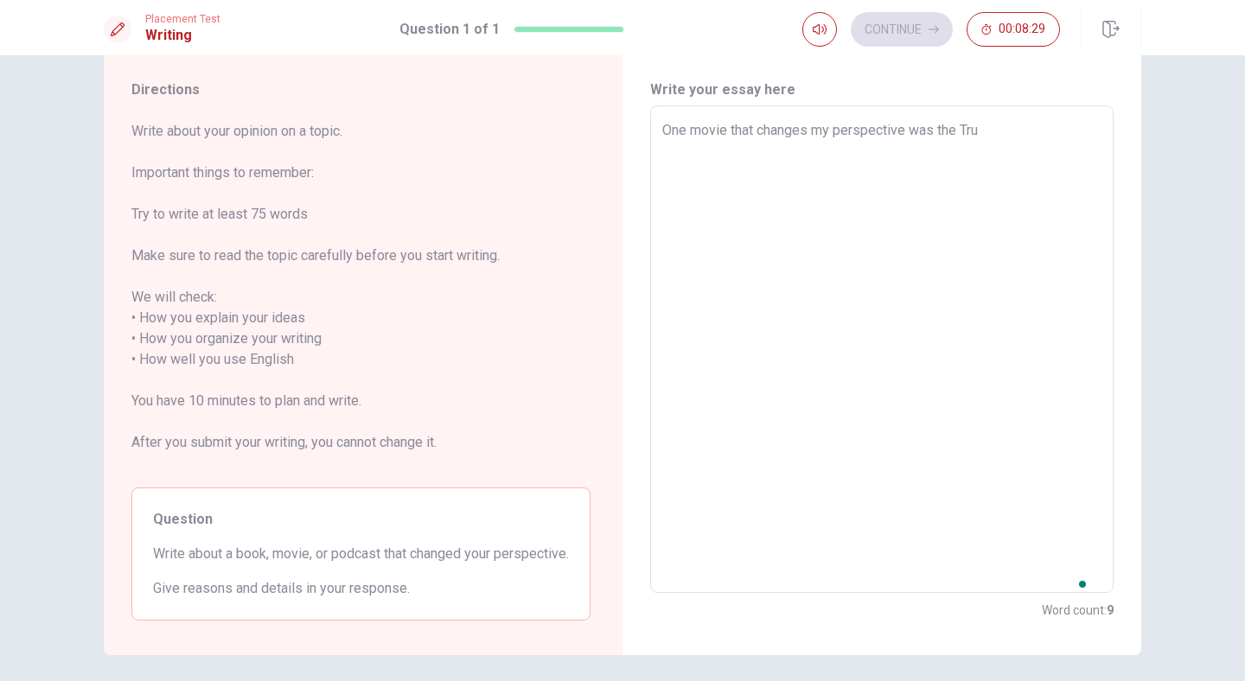
type textarea "One movie that changes my perspective was the Tru"
click at [1017, 118] on div "One movie that changes my perspective was the Tru x ​" at bounding box center [881, 349] width 463 height 488
type textarea "x"
click at [1006, 137] on textarea "One movie that changes my perspective was the Tru" at bounding box center [881, 349] width 439 height 459
type textarea "One movie that changes my perspective was the Trum"
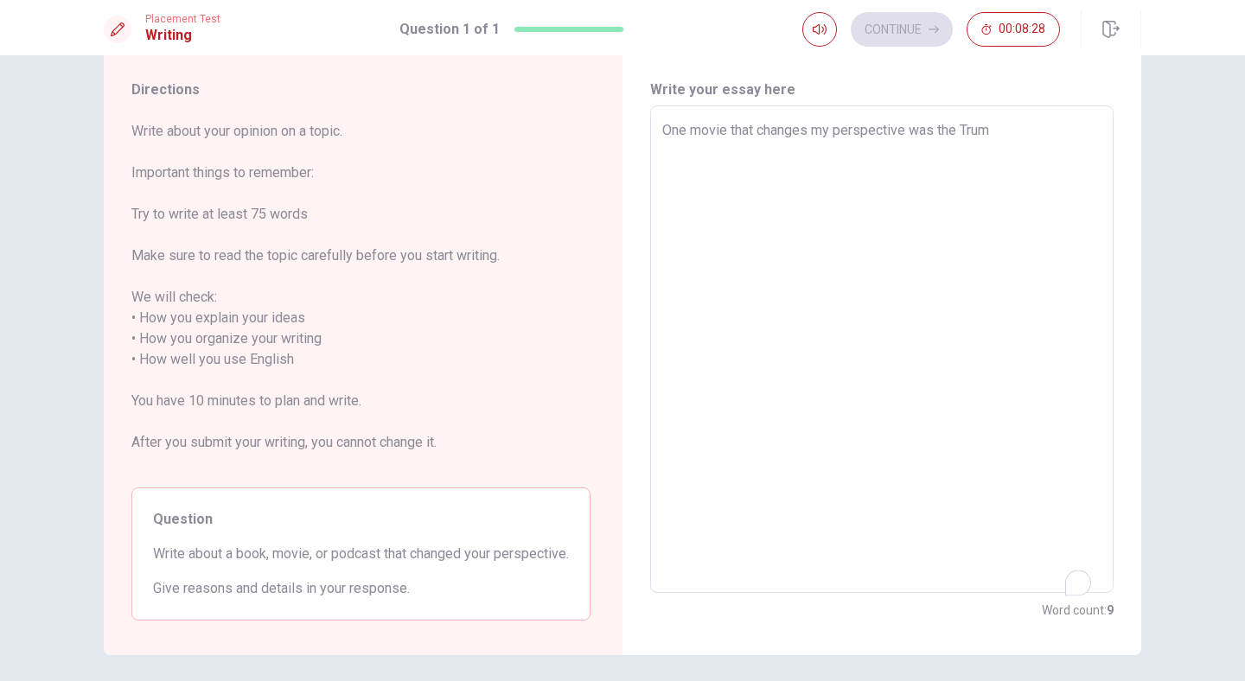
type textarea "x"
type textarea "One movie that changes my perspective was the Truma"
type textarea "x"
type textarea "One movie that changes my perspective was the [PERSON_NAME]"
type textarea "x"
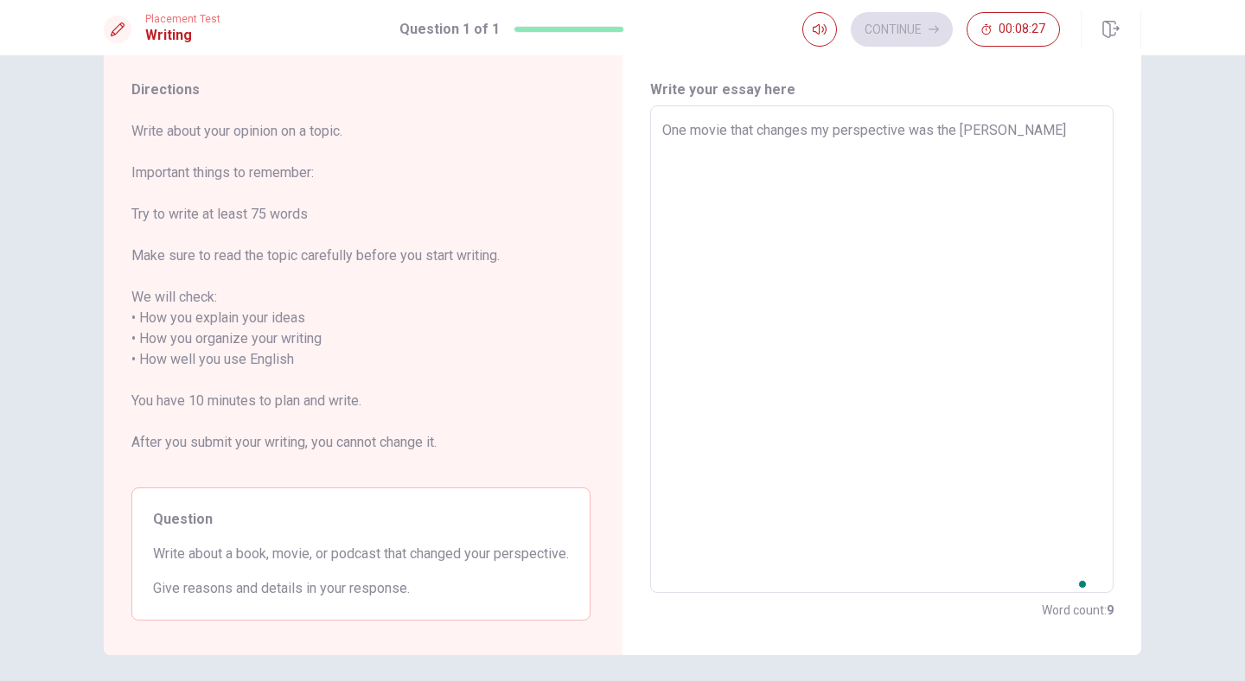
type textarea "One movie that changes my perspective was the [PERSON_NAME]"
type textarea "x"
type textarea "One movie that changes my perspective was the [PERSON_NAME]"
type textarea "x"
type textarea "One movie that changes my perspective was the [PERSON_NAME]"
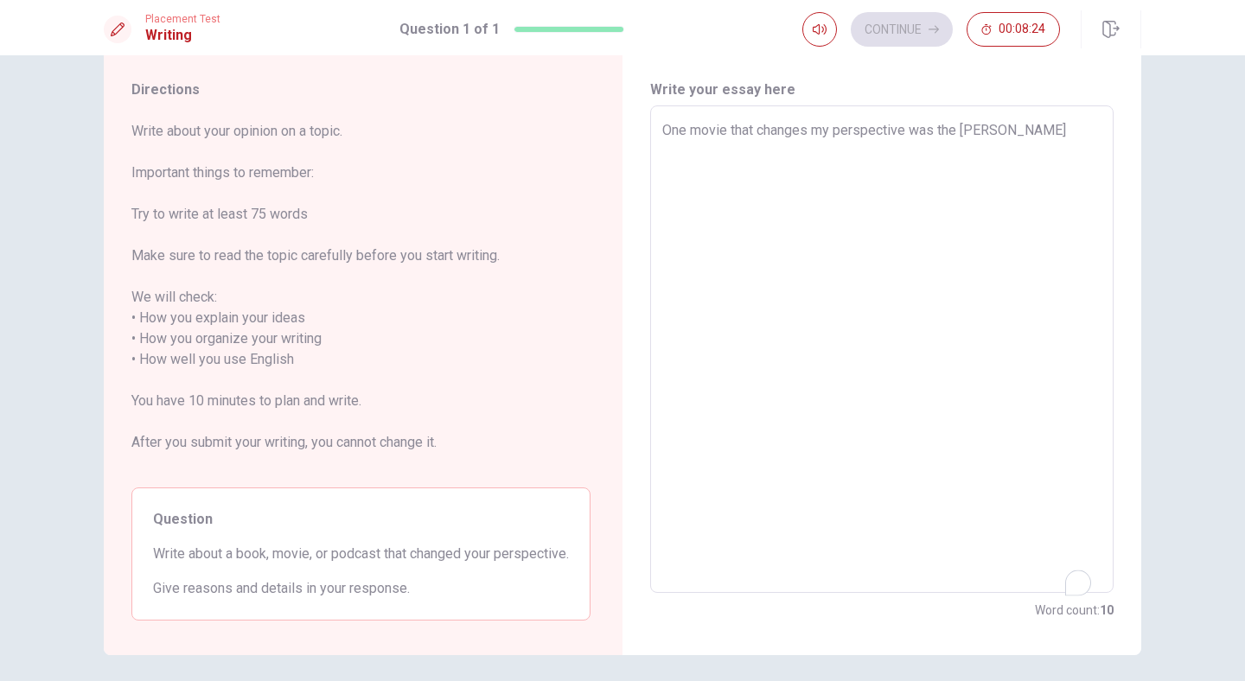
type textarea "x"
type textarea "One movie that changes my perspective was the [PERSON_NAME]"
type textarea "x"
type textarea "One movie that changes my perspective was the [PERSON_NAME] Show"
type textarea "x"
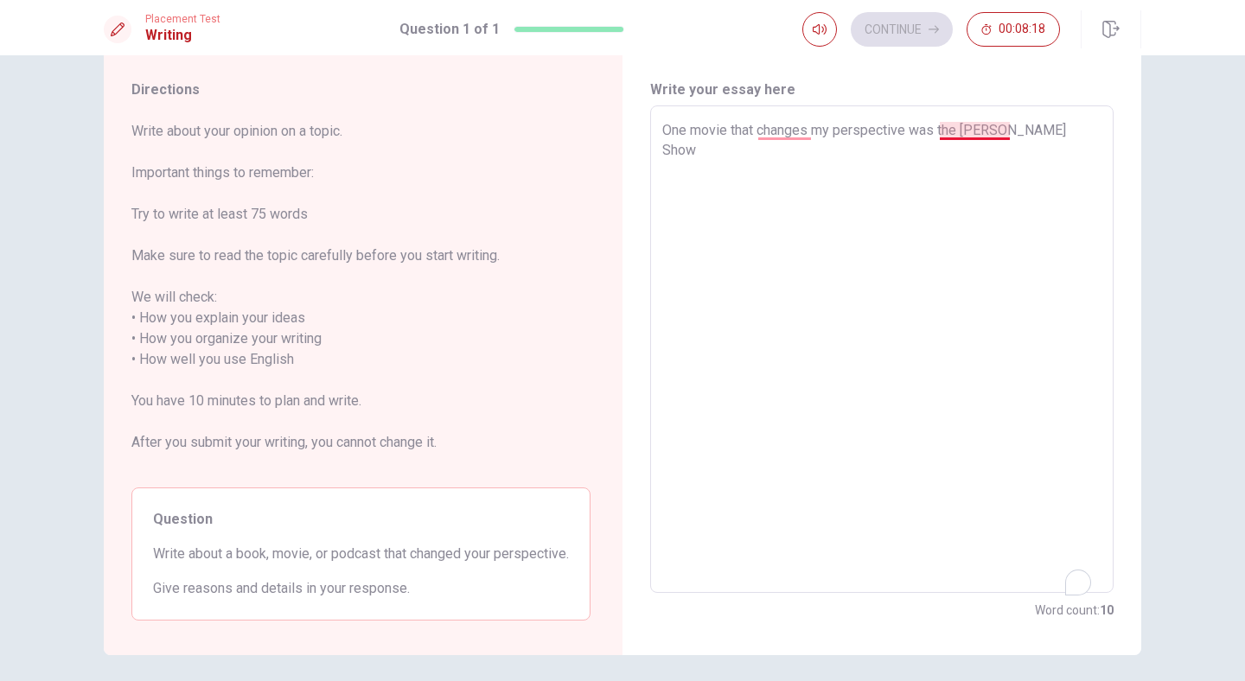
click at [945, 136] on textarea "One movie that changes my perspective was the [PERSON_NAME] Show" at bounding box center [881, 349] width 439 height 459
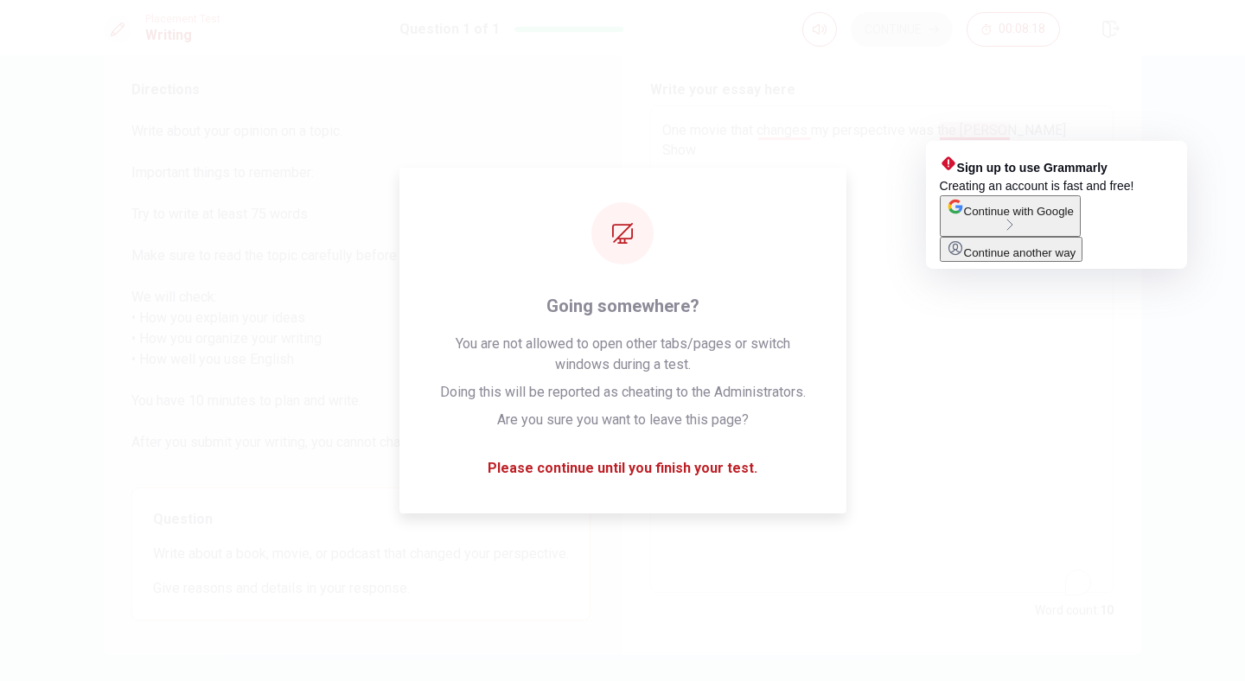
type textarea "One movie that changes my perspective was he [PERSON_NAME] Show"
type textarea "x"
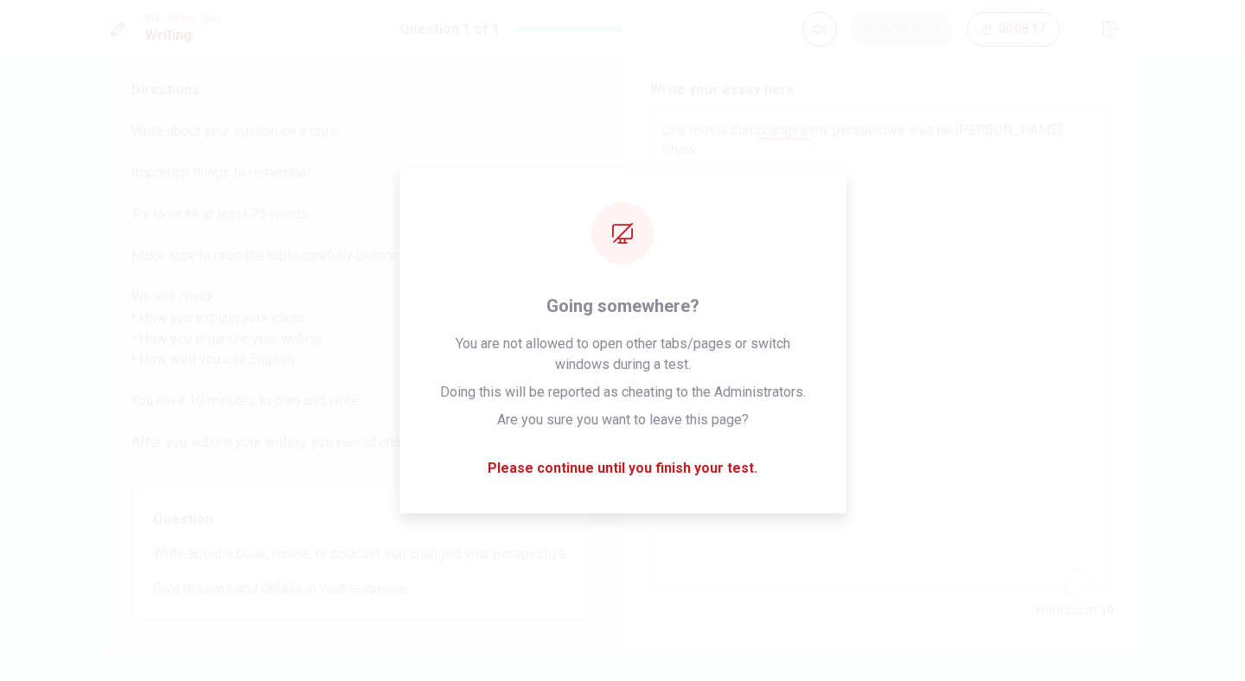
type textarea "One movie that changes my perspective was The [PERSON_NAME] Show"
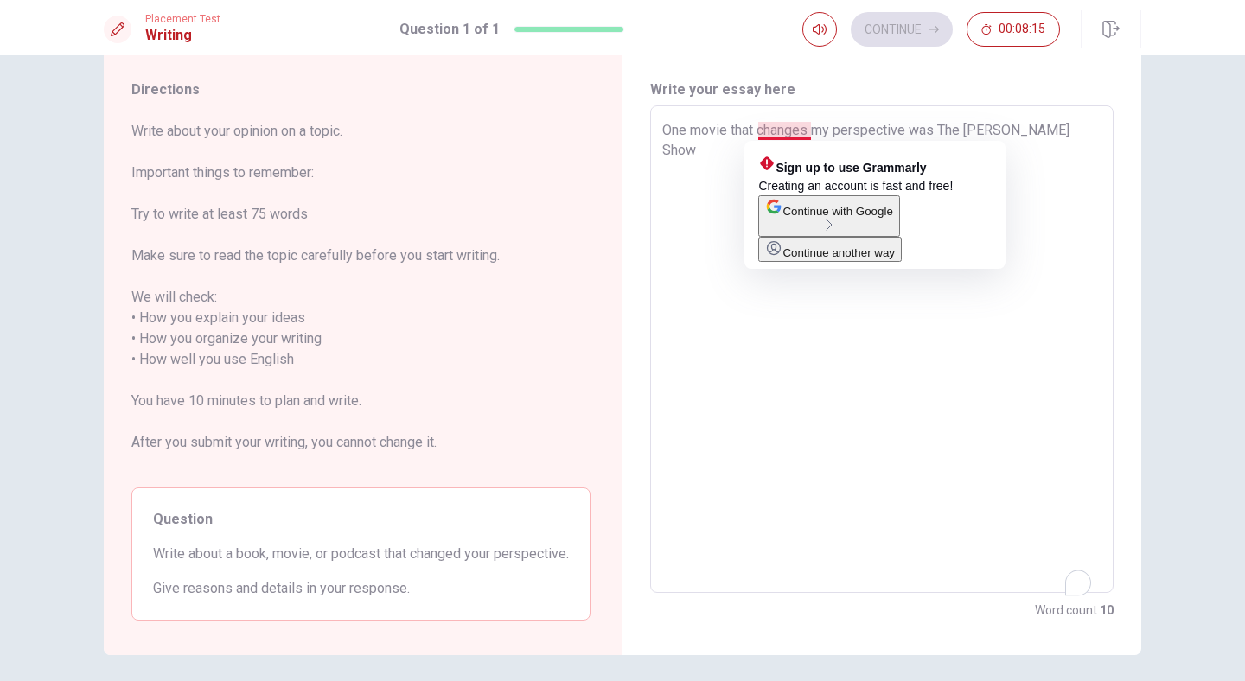
type textarea "x"
click at [810, 132] on textarea "One movie that changes my perspective was The [PERSON_NAME] Show" at bounding box center [881, 349] width 439 height 459
type textarea "One movie that change my perspective was The [PERSON_NAME] Show"
type textarea "x"
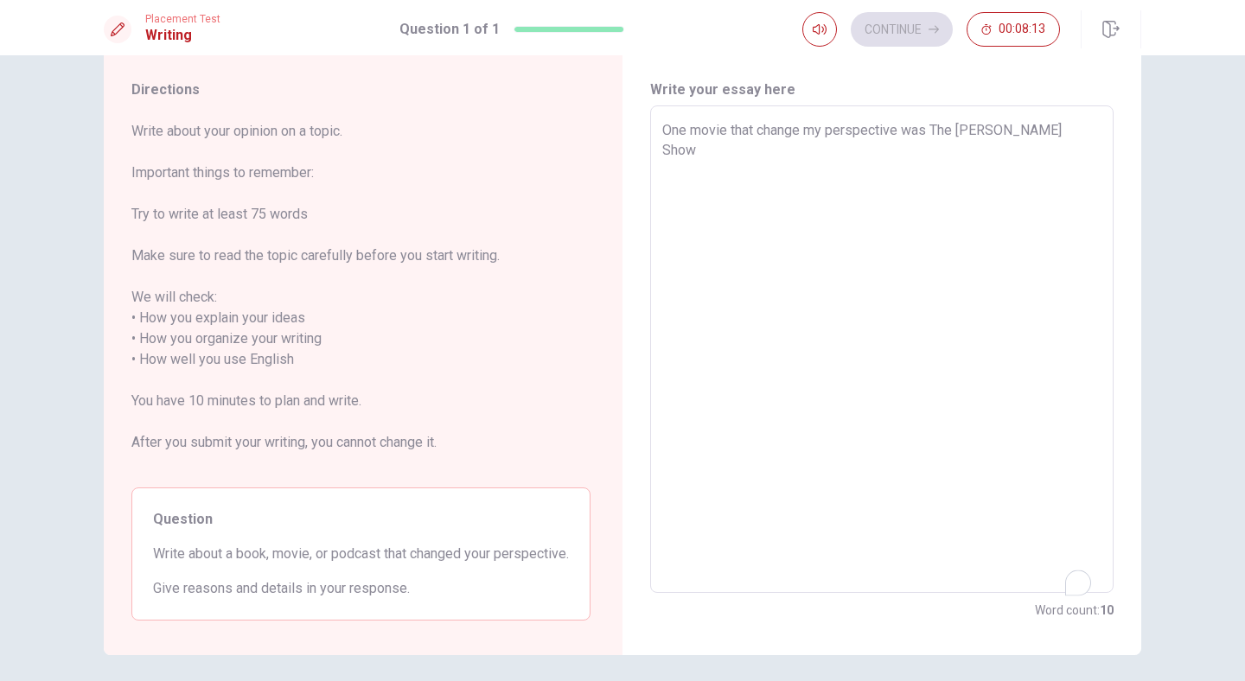
type textarea "One movie that changed my perspective was The [PERSON_NAME] Show"
click at [1066, 150] on textarea "One movie that changed my perspective was The [PERSON_NAME] Show" at bounding box center [881, 349] width 439 height 459
type textarea "x"
type textarea "One movie that changed my perspective was The [PERSON_NAME] Show."
type textarea "x"
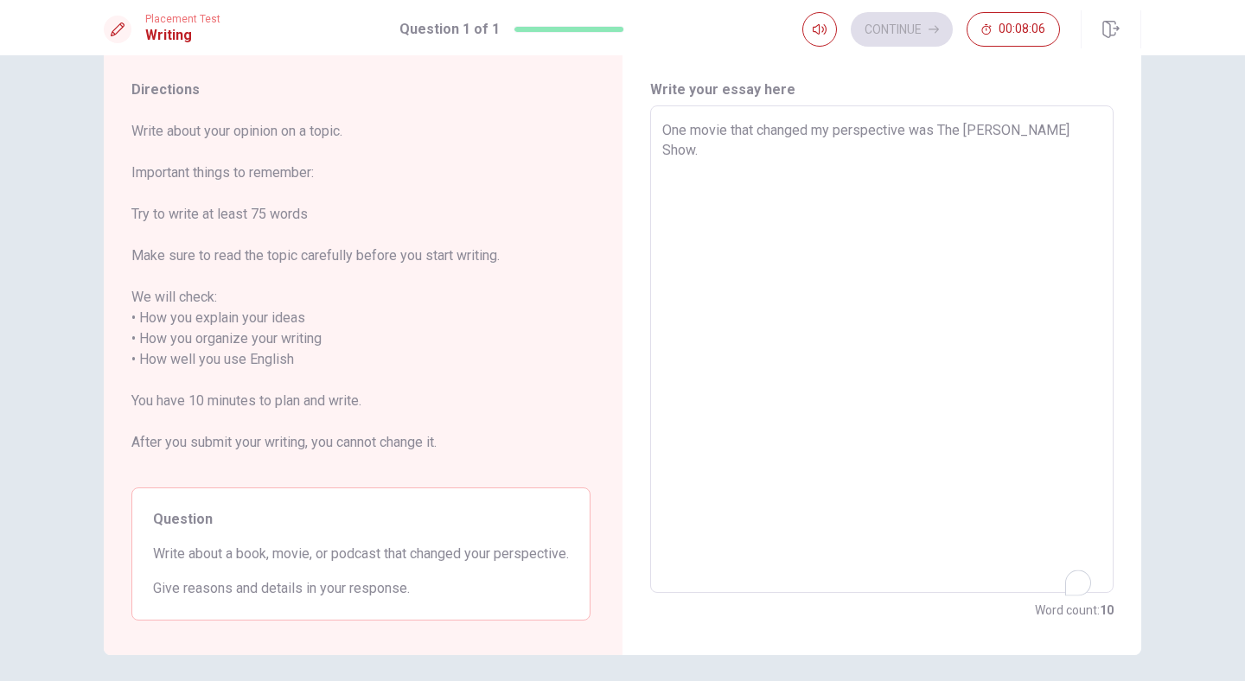
type textarea "One movie that changed my perspective was The [PERSON_NAME] Show."
type textarea "x"
type textarea "One movie that changed my perspective was The [PERSON_NAME] Show. W"
type textarea "x"
type textarea "One movie that changed my perspective was The [PERSON_NAME] Show. Wh"
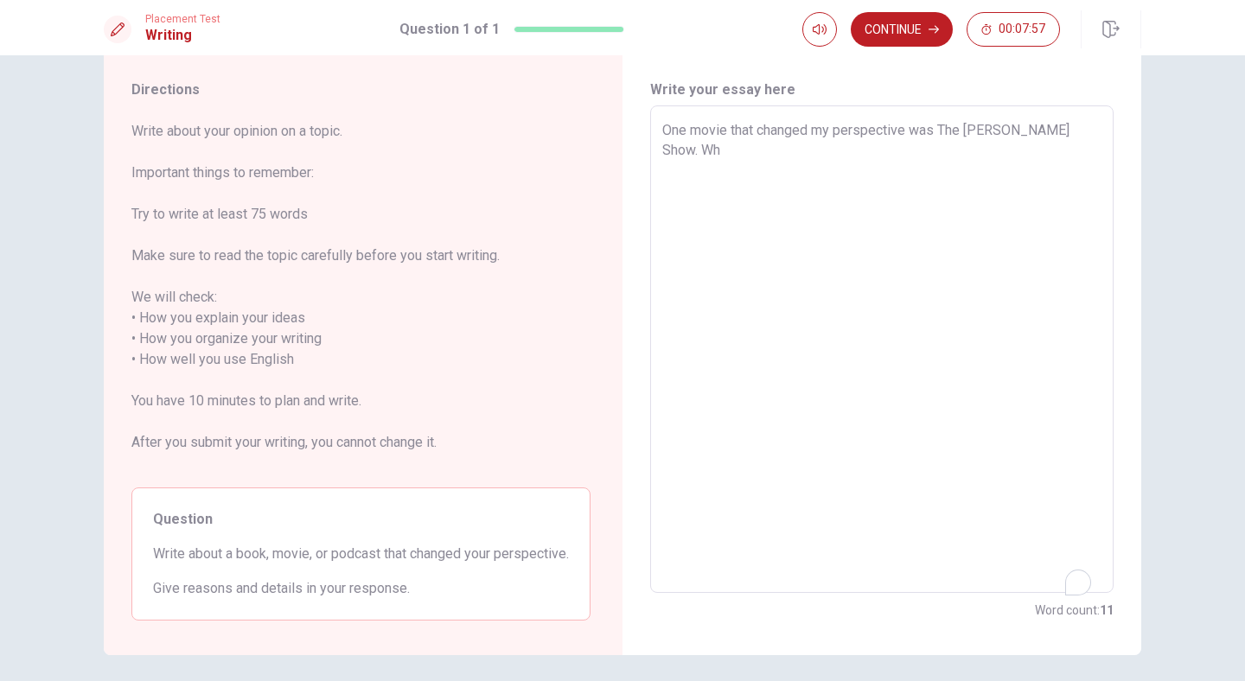
type textarea "x"
type textarea "One movie that changed my perspective was The [PERSON_NAME] Show. Why"
type textarea "x"
type textarea "One movie that changed my perspective was The [PERSON_NAME] Show. Why?"
type textarea "x"
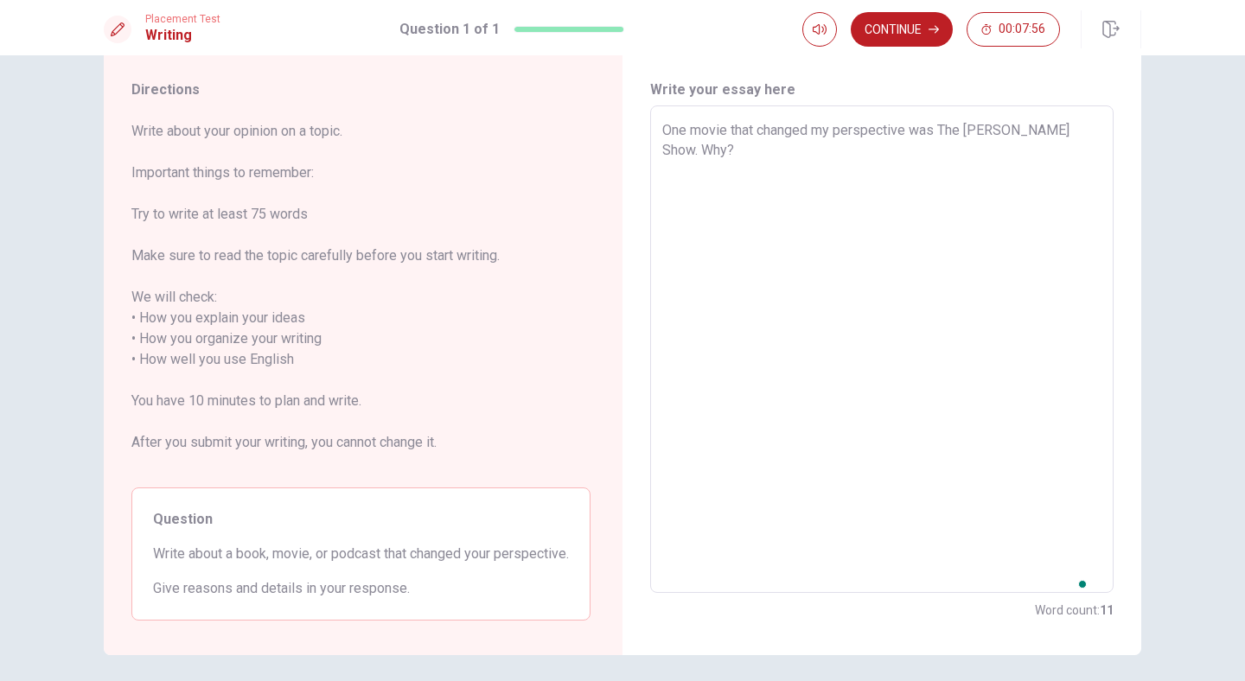
type textarea "One movie that changed my perspective was The [PERSON_NAME] Show. Why?"
type textarea "x"
type textarea "One movie that changed my perspective was The [PERSON_NAME] Show. Why? b"
type textarea "x"
type textarea "One movie that changed my perspective was The [PERSON_NAME] Show. Why? be"
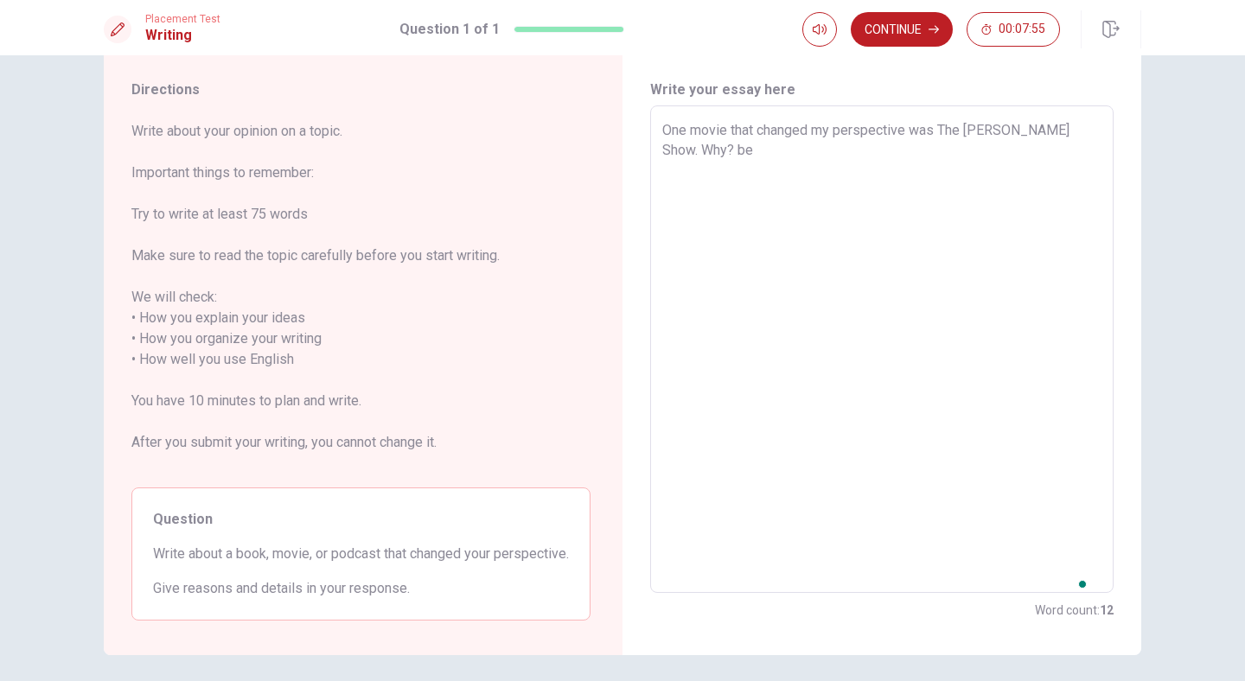
type textarea "x"
type textarea "One movie that changed my perspective was The [PERSON_NAME] Show. Why? b"
type textarea "x"
type textarea "One movie that changed my perspective was The [PERSON_NAME] Show. Why?"
type textarea "x"
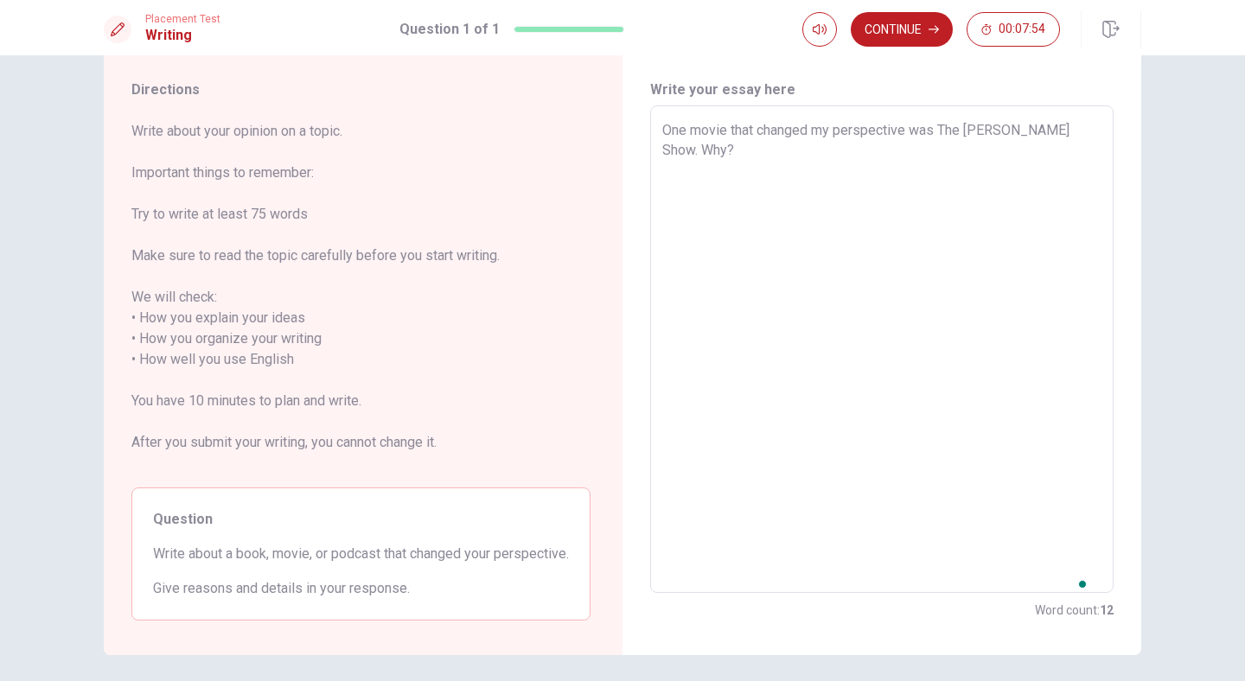
type textarea "One movie that changed my perspective was The [PERSON_NAME] Show. Why?"
type textarea "x"
type textarea "One movie that changed my perspective was The [PERSON_NAME] Show. Why?"
type textarea "x"
type textarea "One movie that changed my perspective was The [PERSON_NAME] Show. Why? b"
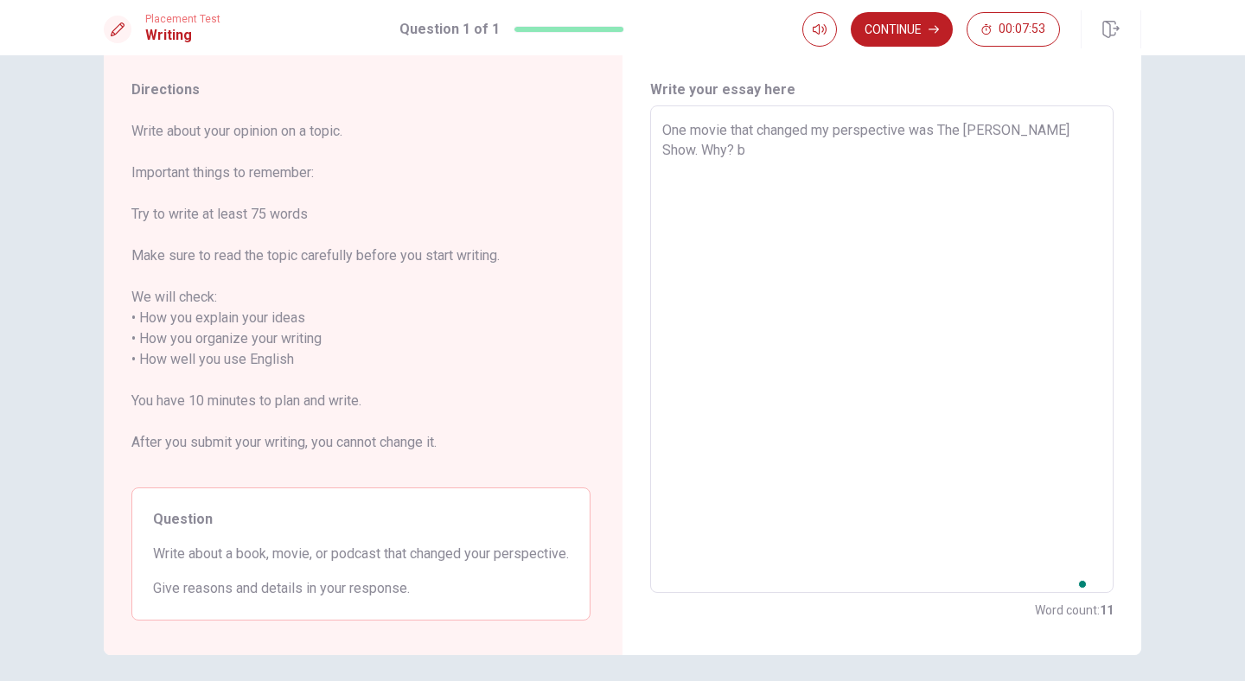
type textarea "x"
type textarea "One movie that changed my perspective was The [PERSON_NAME] Show. Why? be"
type textarea "x"
type textarea "One movie that changed my perspective was The [PERSON_NAME] Show. Why? bea"
type textarea "x"
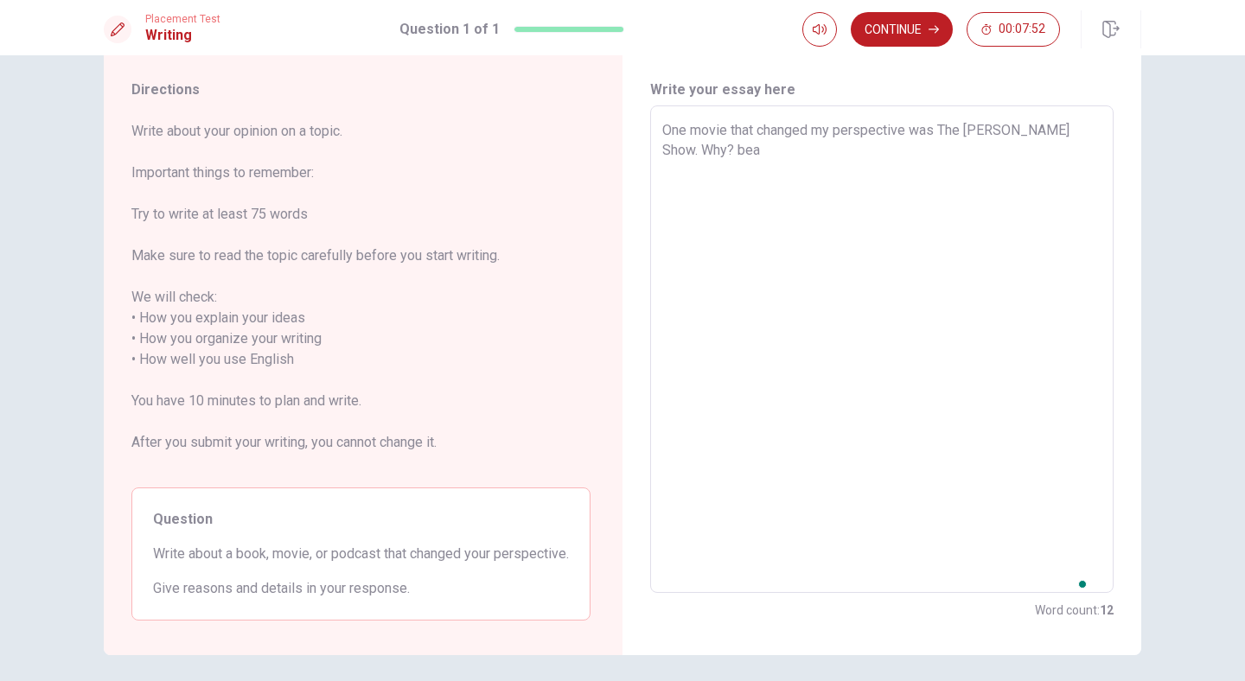
type textarea "One movie that changed my perspective was The [PERSON_NAME] Show. Why? beac"
type textarea "x"
type textarea "One movie that changed my perspective was The [PERSON_NAME] Show. Why? beacu"
type textarea "x"
type textarea "One movie that changed my perspective was The [PERSON_NAME] Show. Why? beac"
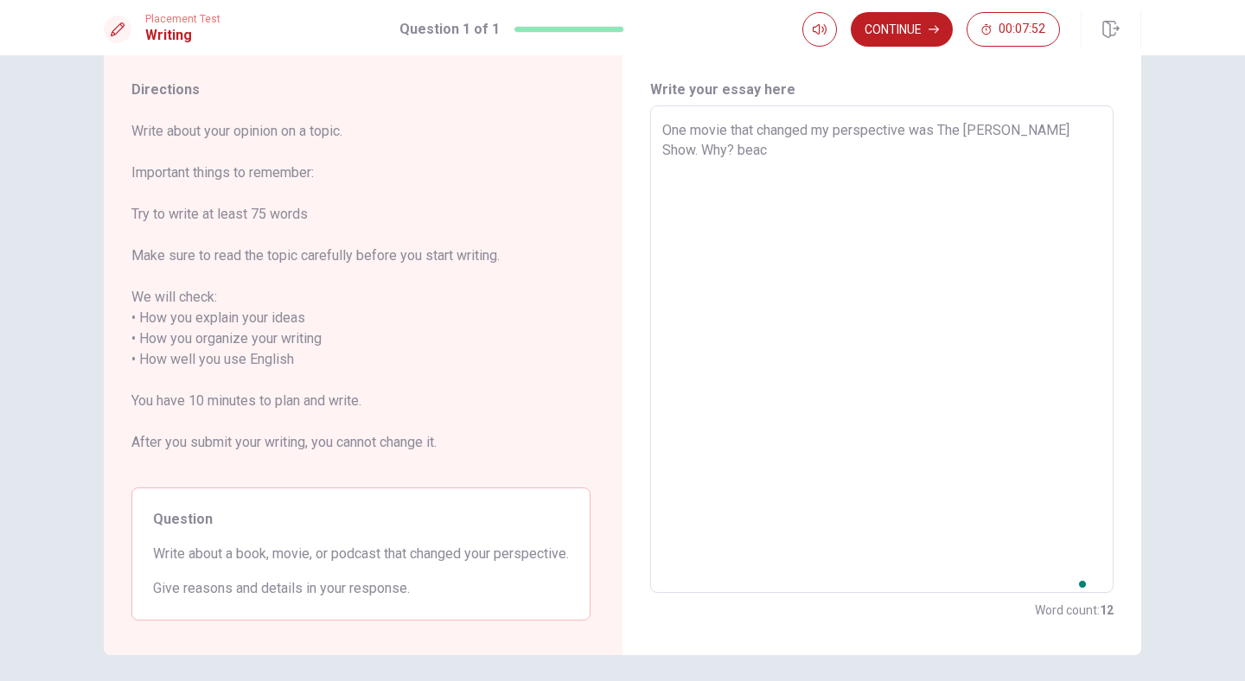
type textarea "x"
type textarea "One movie that changed my perspective was The [PERSON_NAME] Show. Why? bea"
type textarea "x"
type textarea "One movie that changed my perspective was The [PERSON_NAME] Show. Why? be"
type textarea "x"
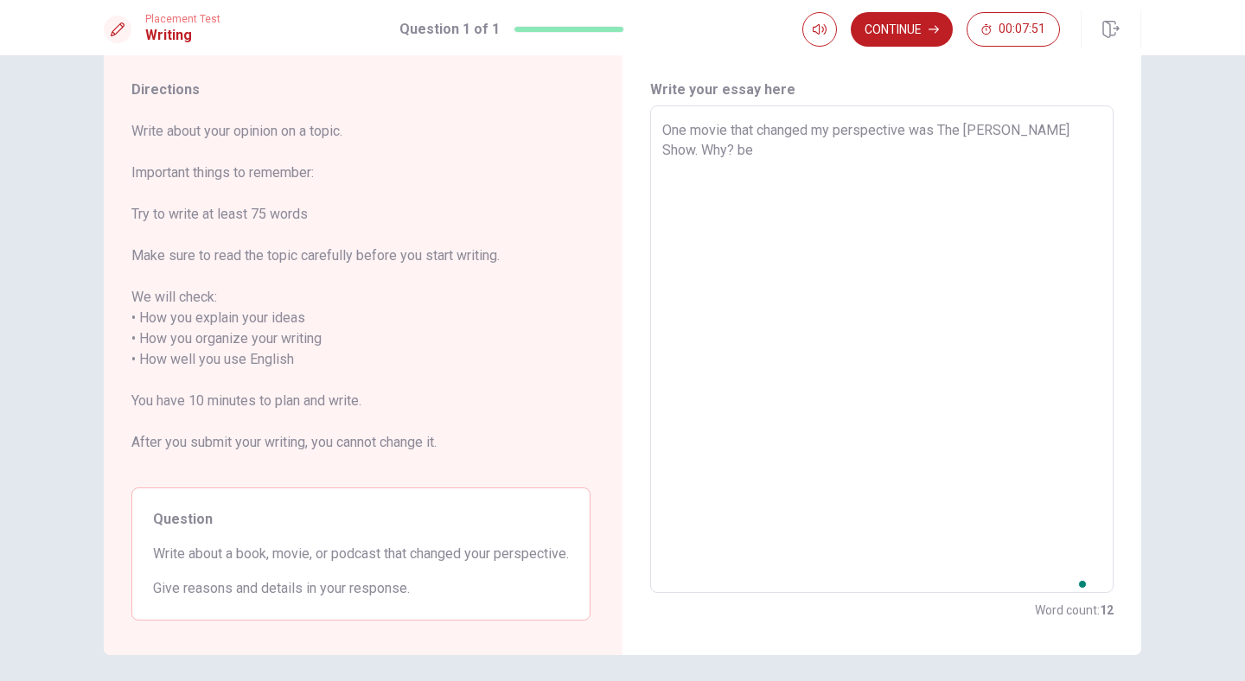
type textarea "One movie that changed my perspective was The [PERSON_NAME] Show. Why? beb"
type textarea "x"
type textarea "One movie that changed my perspective was The [PERSON_NAME] Show. Why? [GEOGRAP…"
type textarea "x"
type textarea "One movie that changed my perspective was The [PERSON_NAME] Show. Why? beb"
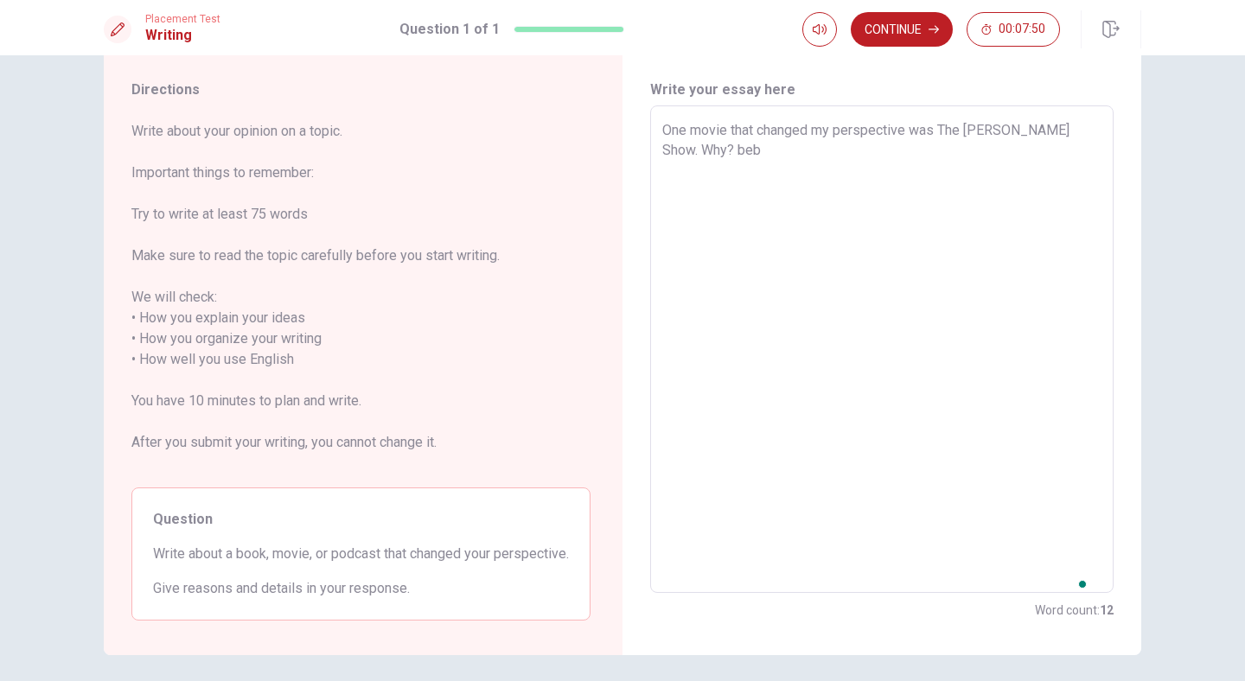
type textarea "x"
type textarea "One movie that changed my perspective was The [PERSON_NAME] Show. Why? be"
type textarea "x"
type textarea "One movie that changed my perspective was The [PERSON_NAME] Show. Why? bec"
type textarea "x"
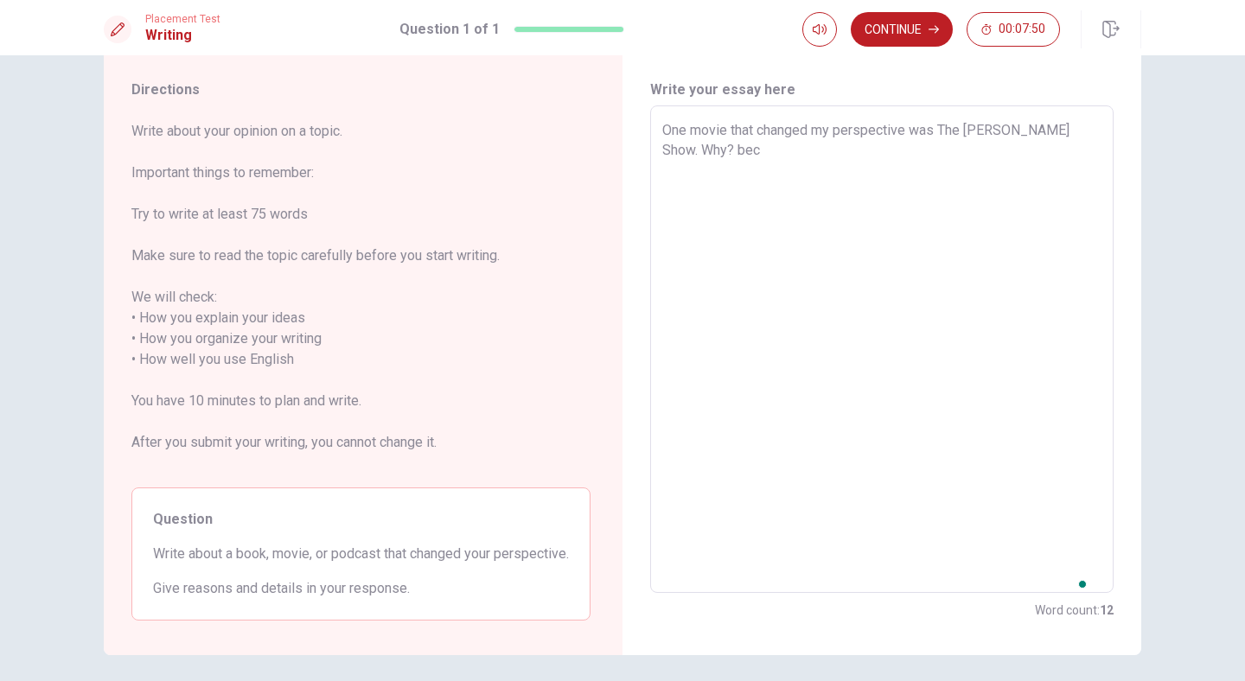
type textarea "One movie that changed my perspective was The [PERSON_NAME] Show. Why? beca"
type textarea "x"
type textarea "One movie that changed my perspective was The [PERSON_NAME] Show. Why? becau"
type textarea "x"
type textarea "One movie that changed my perspective was The [PERSON_NAME] Show. Why? becaus"
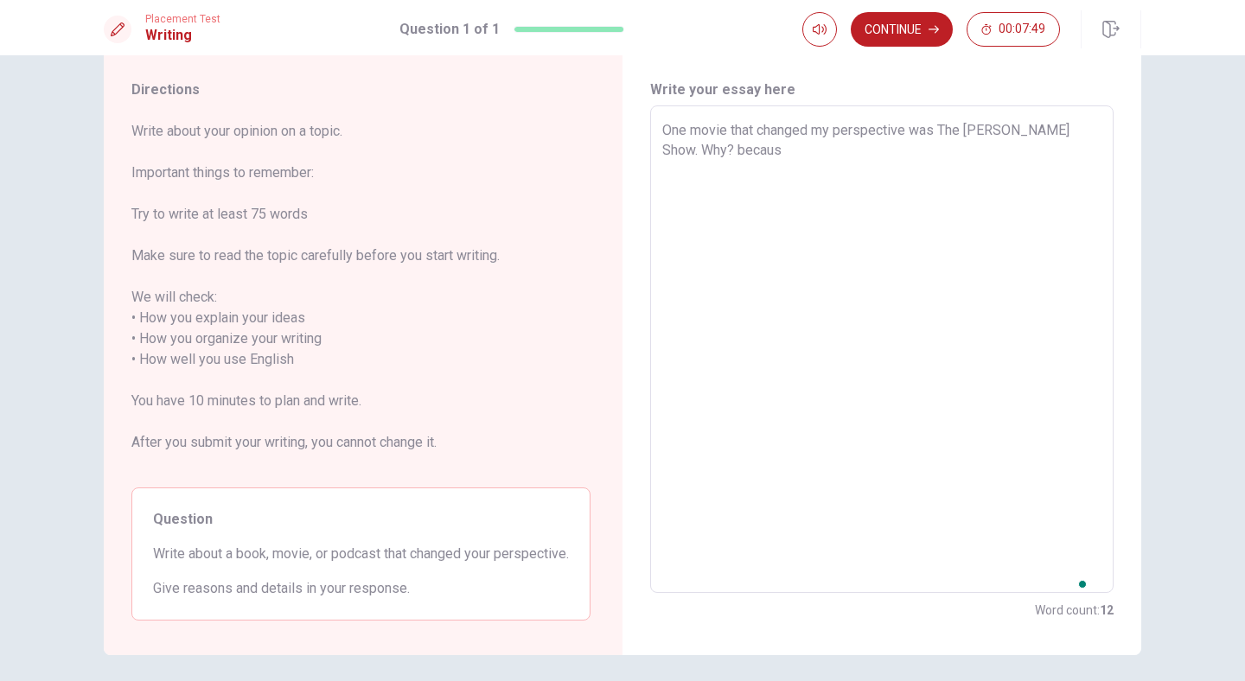
type textarea "x"
type textarea "One movie that changed my perspective was The [PERSON_NAME] Show. Why? because"
type textarea "x"
type textarea "One movie that changed my perspective was The [PERSON_NAME] Show. Why? because"
type textarea "x"
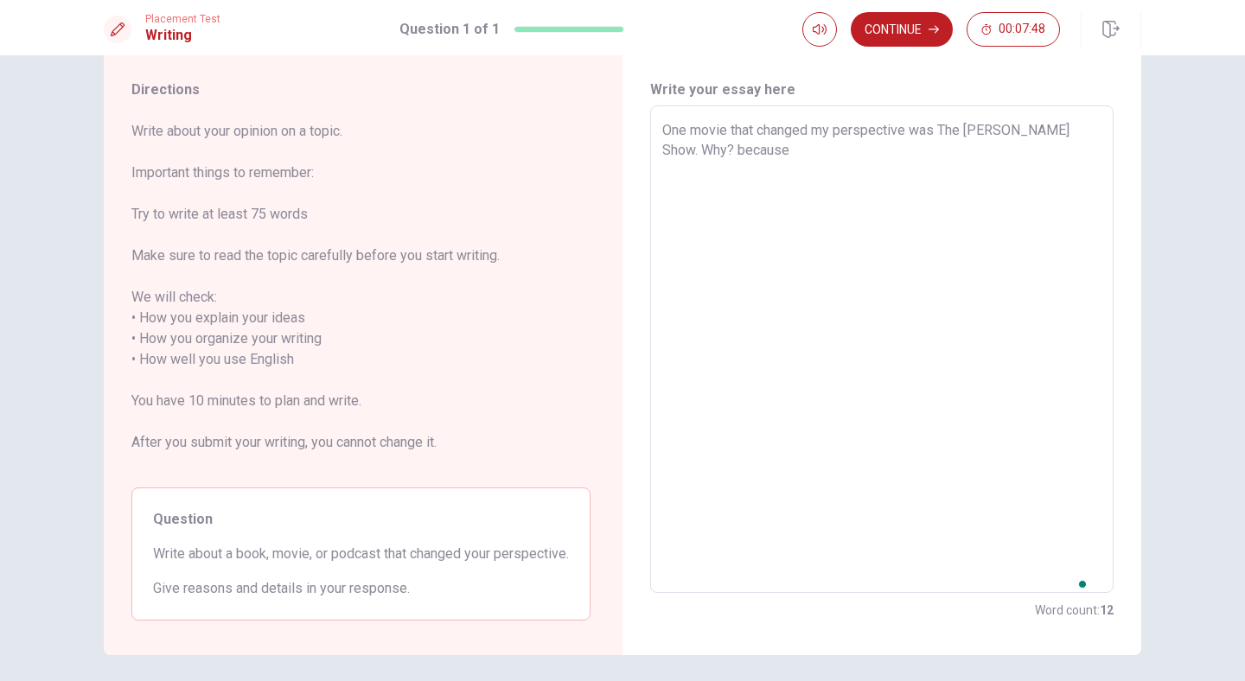
type textarea "One movie that changed my perspective was The [PERSON_NAME] Show. Why? because i"
type textarea "x"
type textarea "One movie that changed my perspective was The [PERSON_NAME] Show. Why? because …"
click at [821, 194] on textarea "One movie that changed my perspective was The [PERSON_NAME] Show. Why? because …" at bounding box center [881, 349] width 439 height 459
click at [955, 207] on textarea "One movie that changed my perspective was The [PERSON_NAME] Show. Why? because …" at bounding box center [881, 349] width 439 height 459
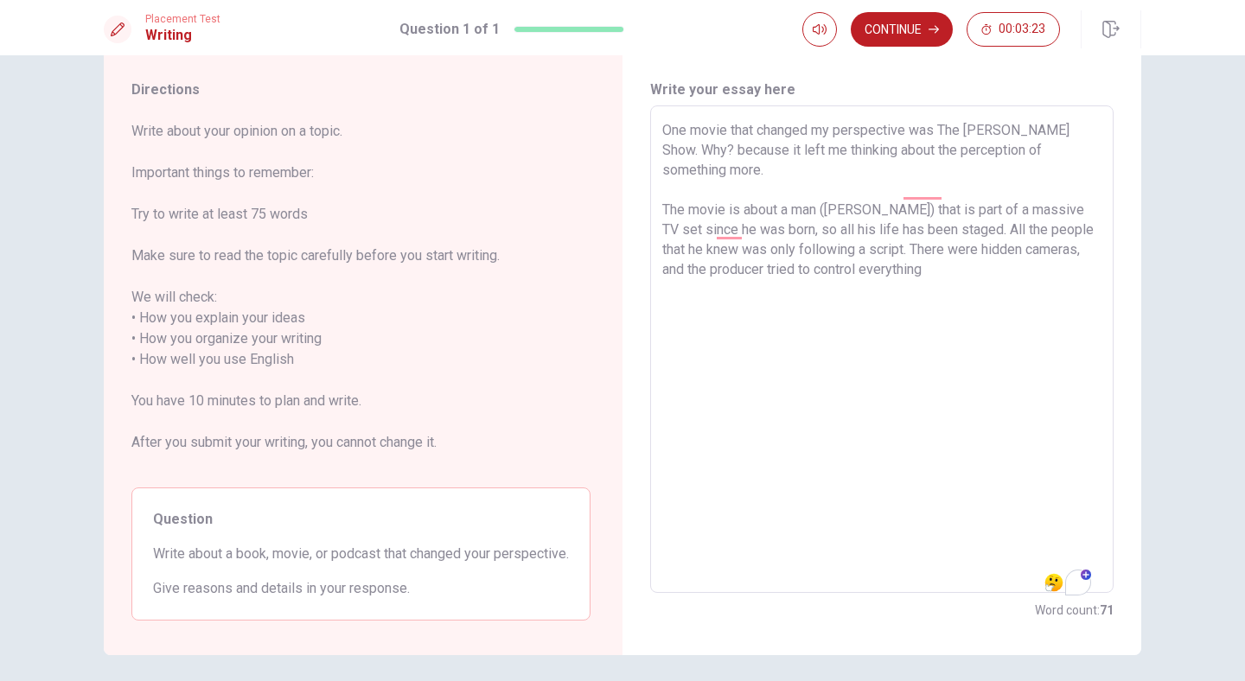
click at [936, 258] on textarea "One movie that changed my perspective was The [PERSON_NAME] Show. Why? because …" at bounding box center [881, 349] width 439 height 459
drag, startPoint x: 870, startPoint y: 291, endPoint x: 611, endPoint y: 291, distance: 258.5
click at [611, 291] on div "Directions Write about your opinion on a topic. Important things to remember: T…" at bounding box center [623, 350] width 1038 height 610
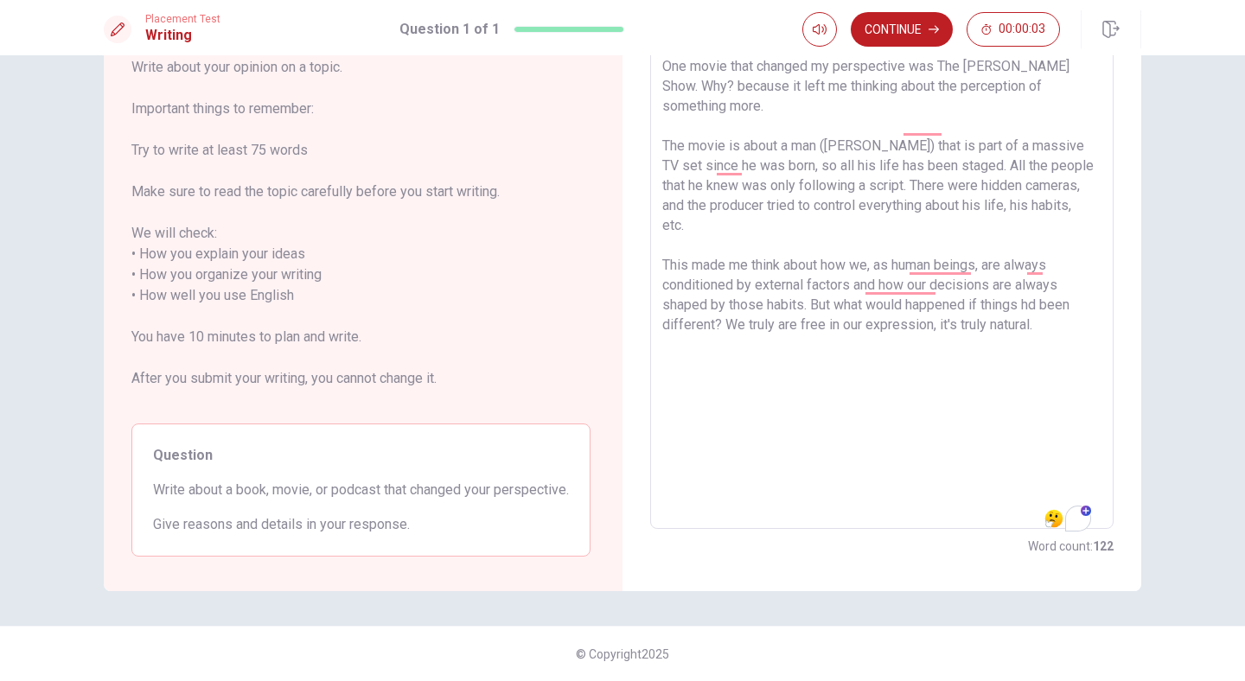
scroll to position [0, 0]
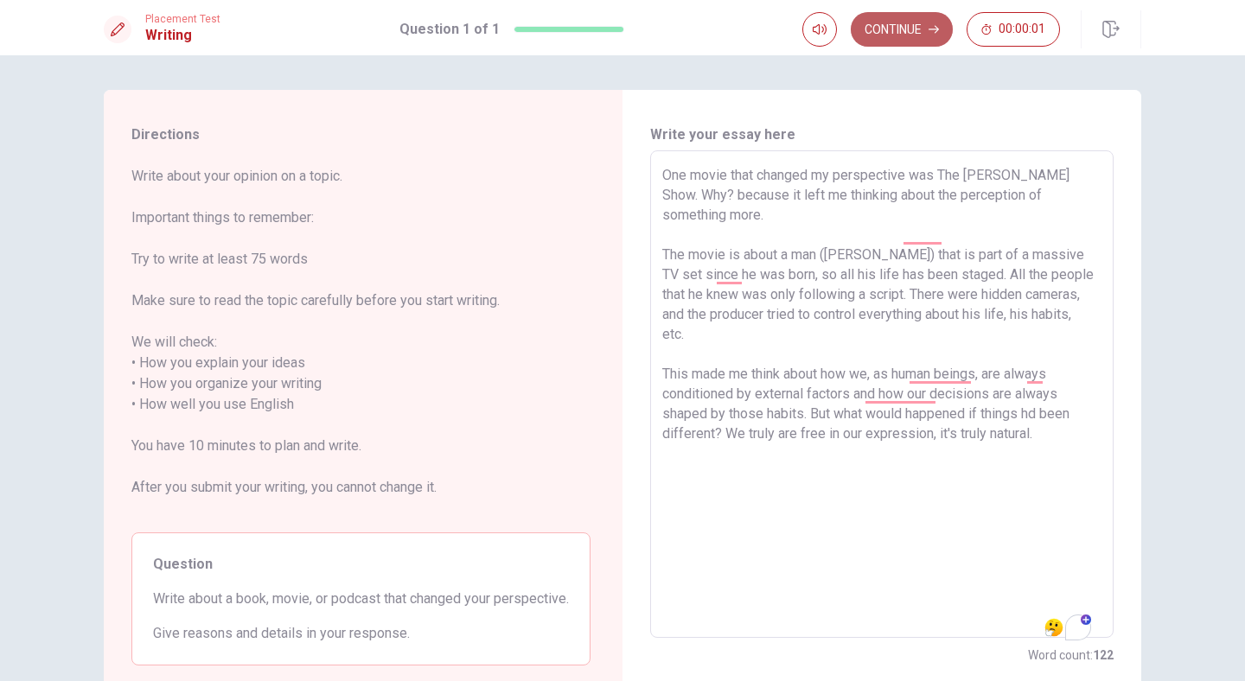
click at [909, 29] on button "Continue" at bounding box center [902, 29] width 102 height 35
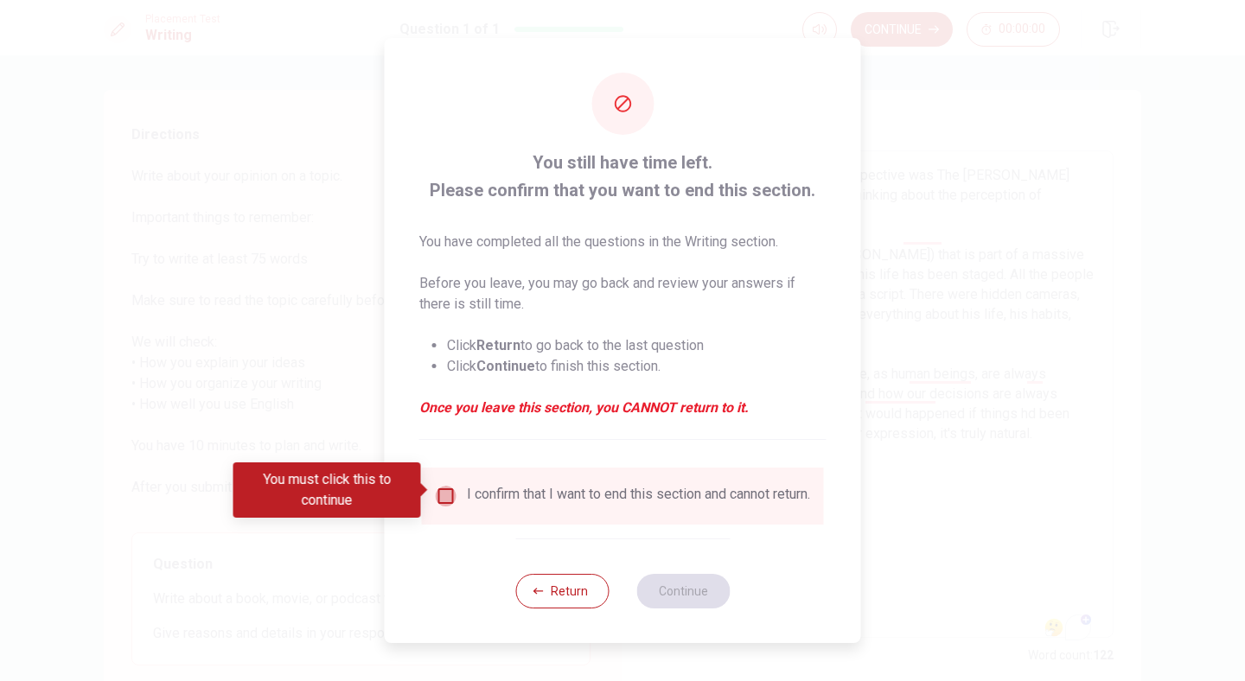
click at [447, 492] on input "You must click this to continue" at bounding box center [446, 496] width 21 height 21
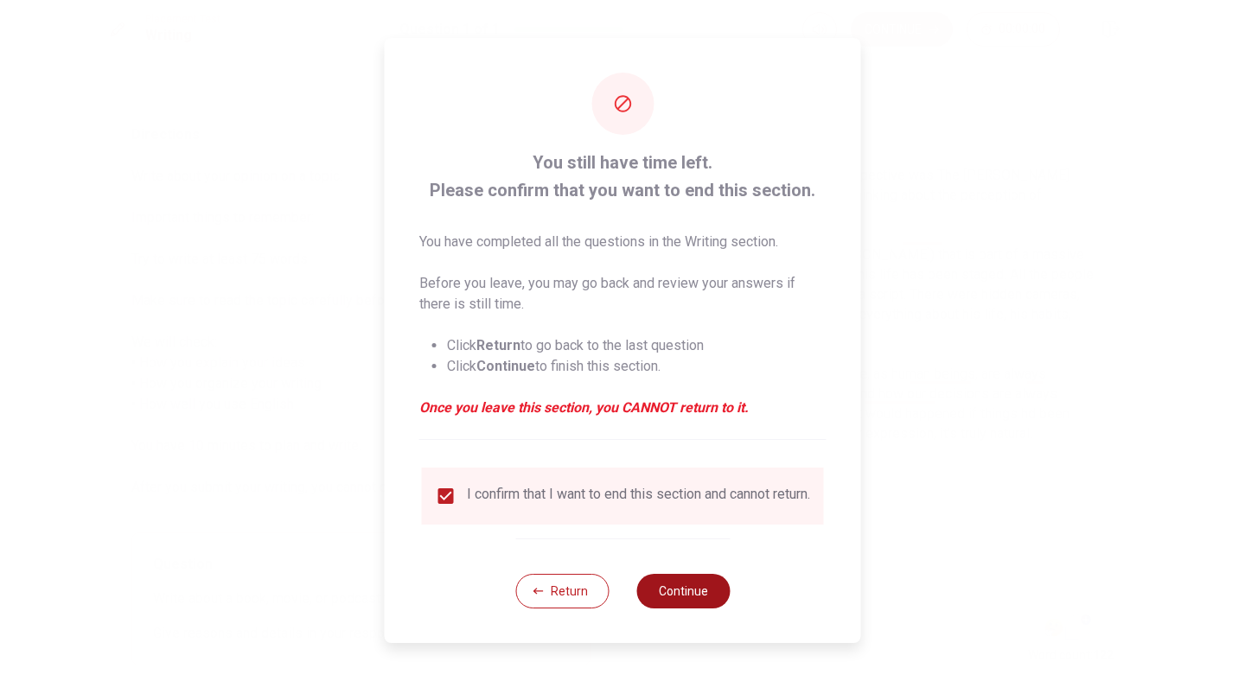
click at [704, 597] on button "Continue" at bounding box center [682, 591] width 93 height 35
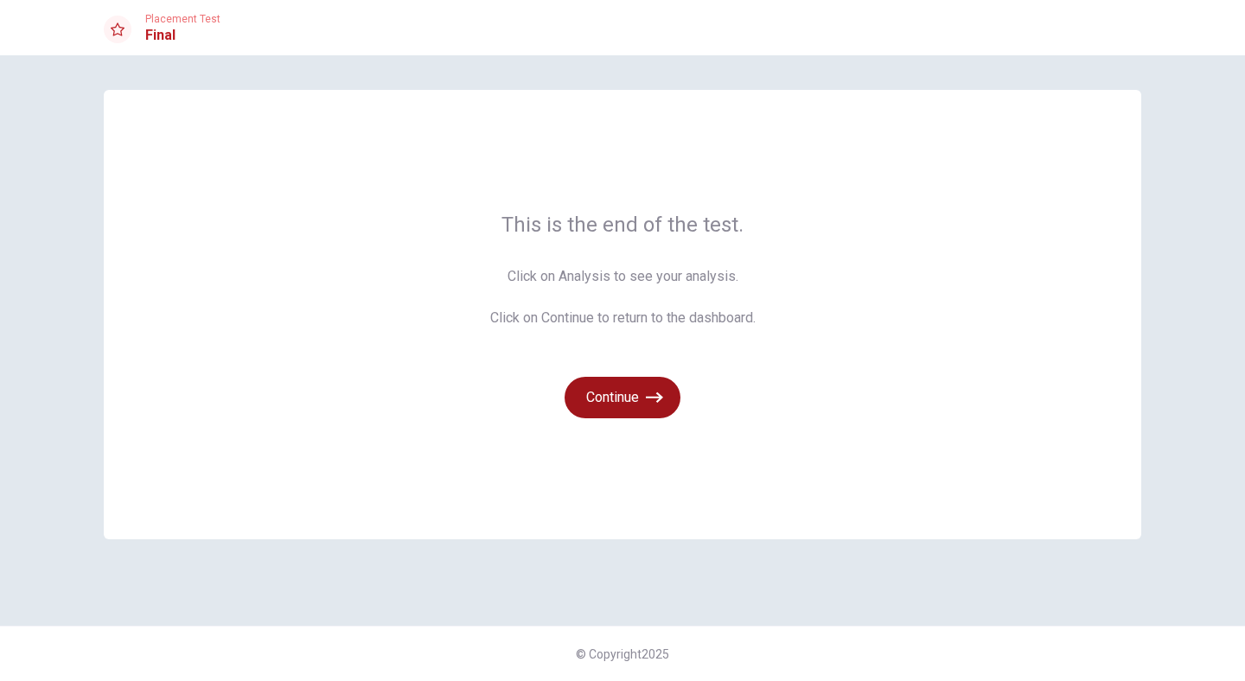
click at [658, 404] on icon "button" at bounding box center [654, 397] width 17 height 17
